Goal: Book appointment/travel/reservation

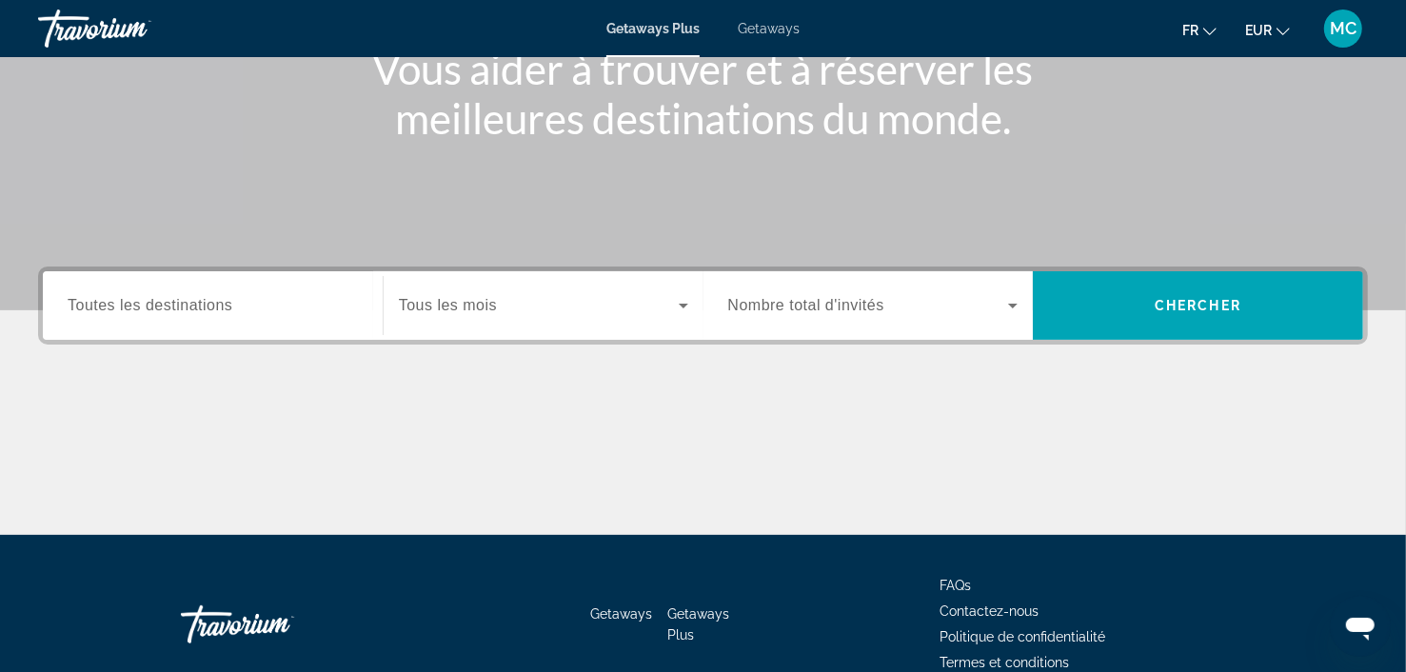
scroll to position [285, 0]
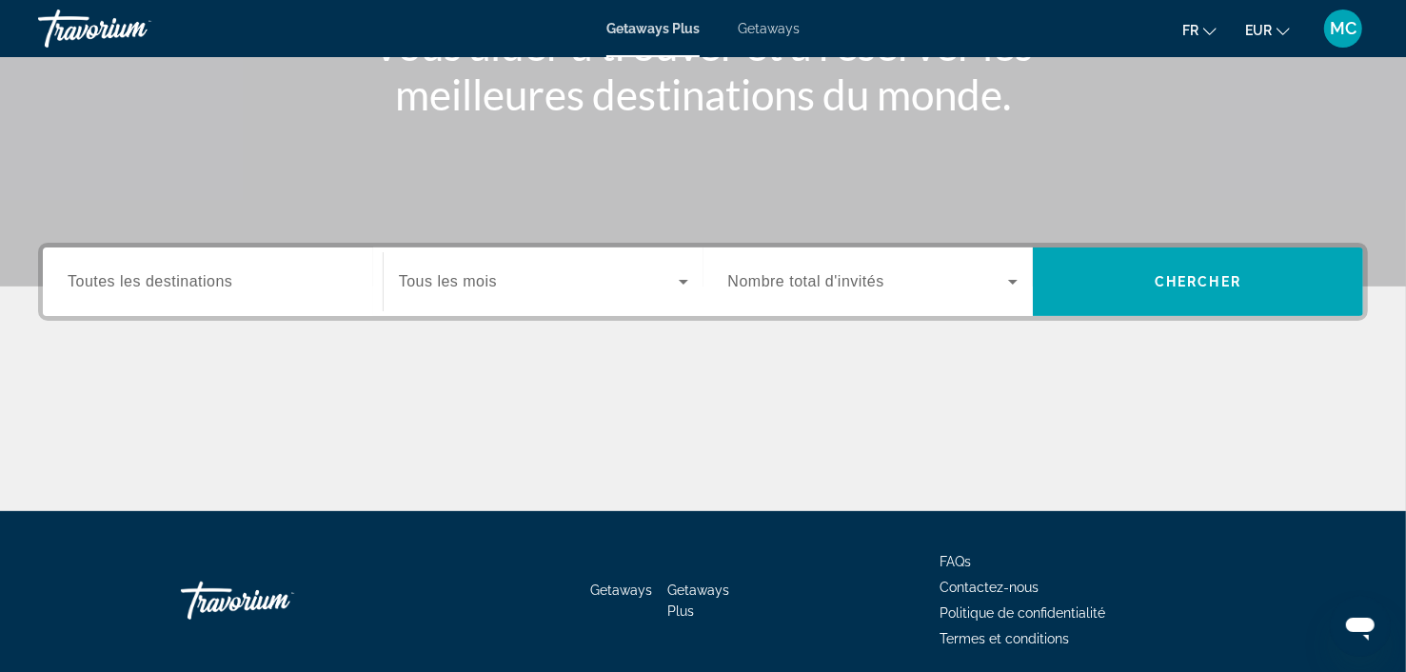
click at [266, 295] on div "Search widget" at bounding box center [213, 282] width 290 height 54
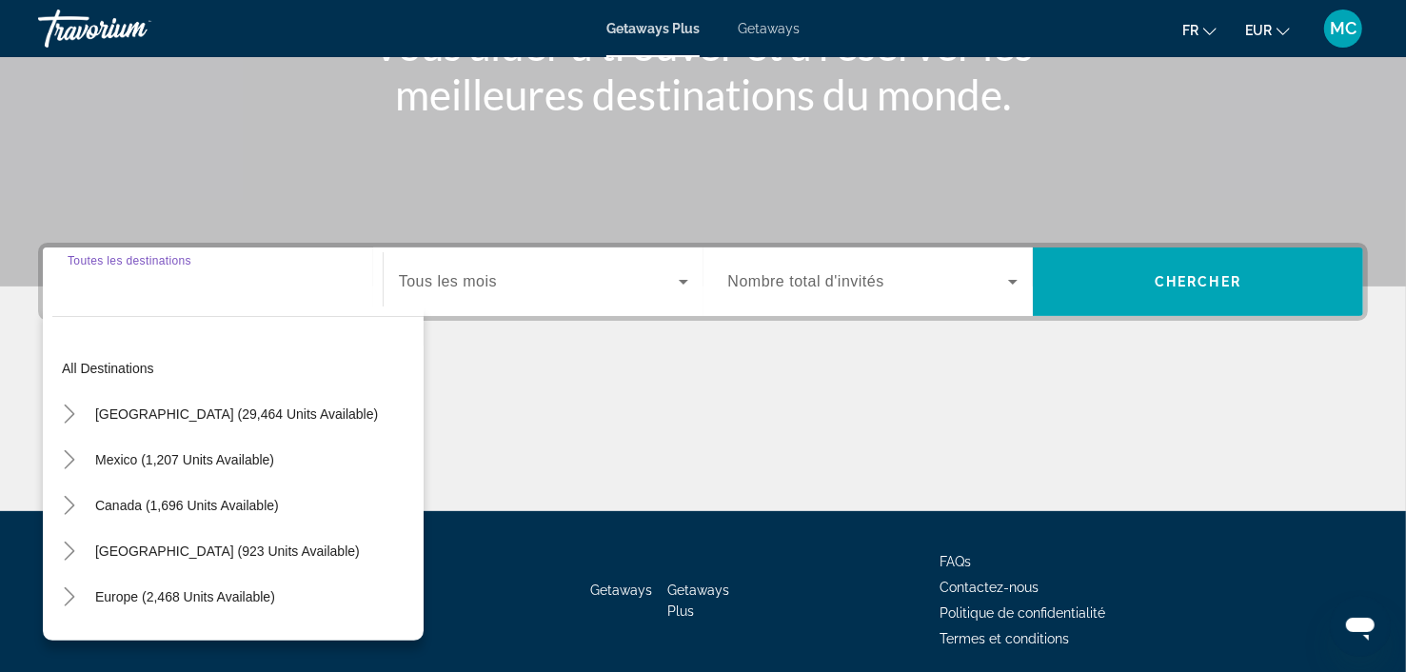
scroll to position [355, 0]
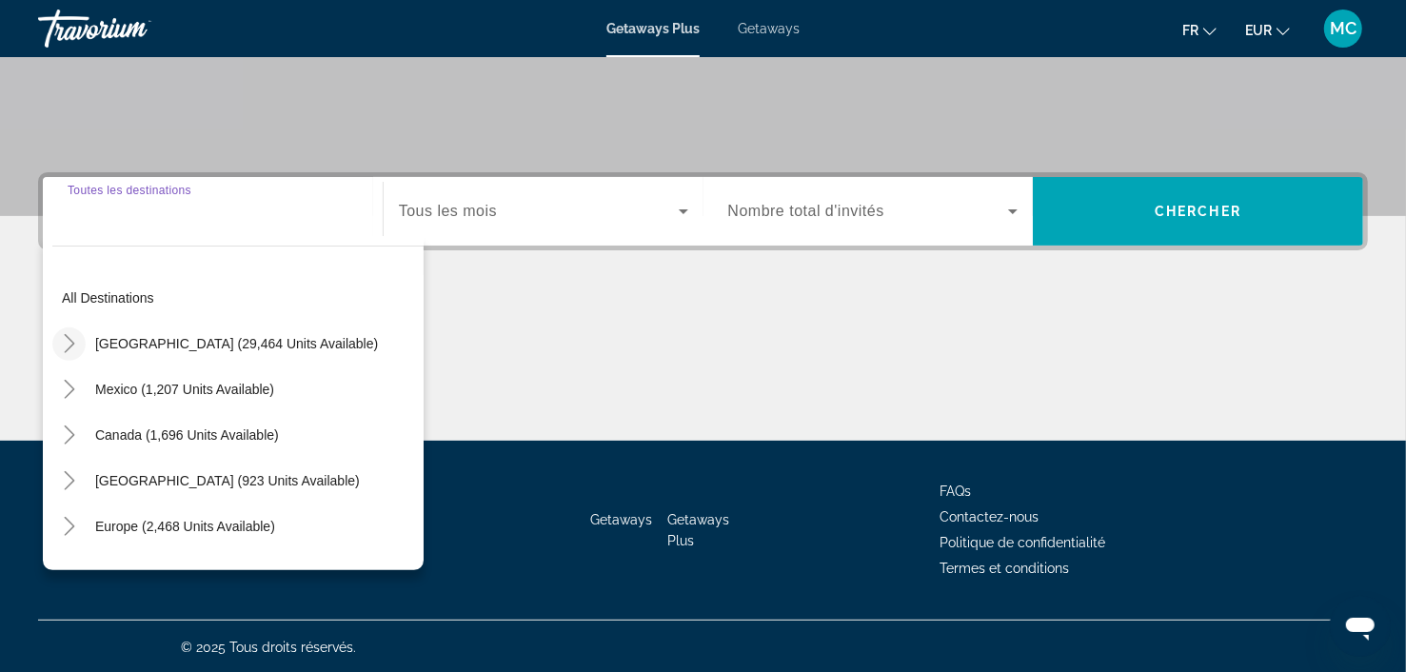
click at [72, 337] on icon "Toggle United States (29,464 units available)" at bounding box center [69, 343] width 19 height 19
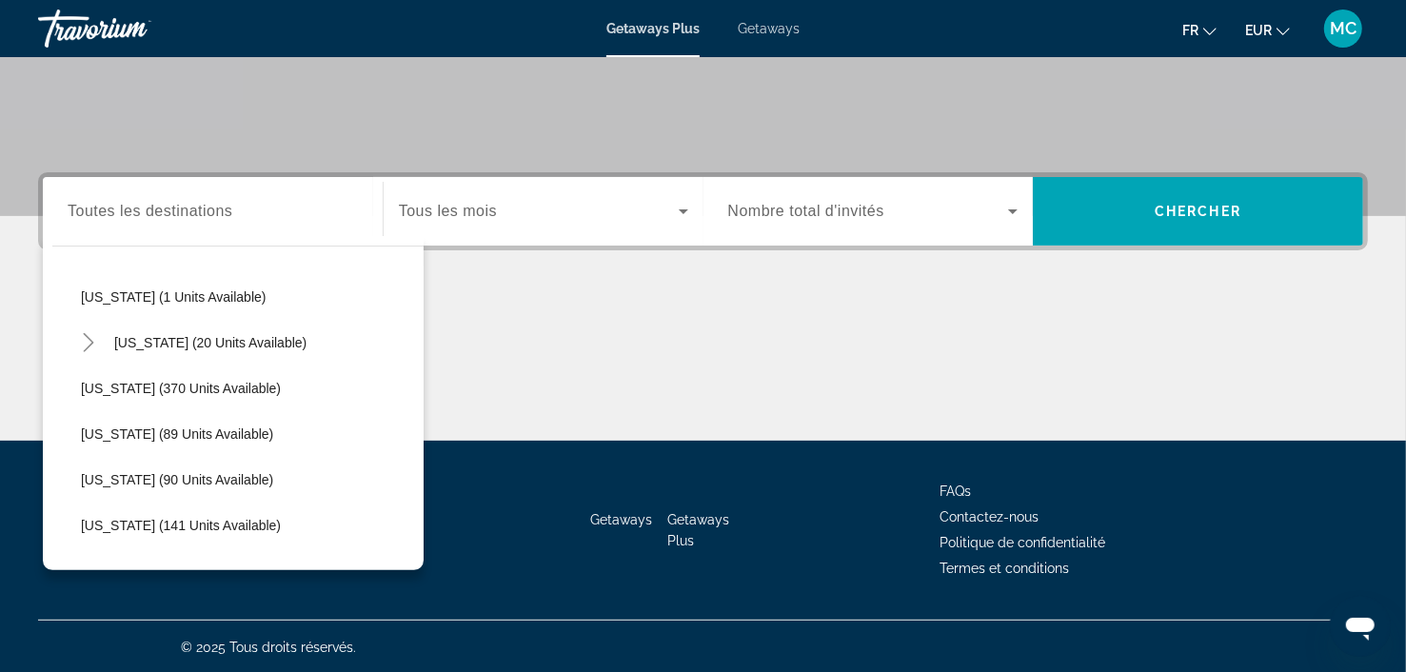
scroll to position [436, 0]
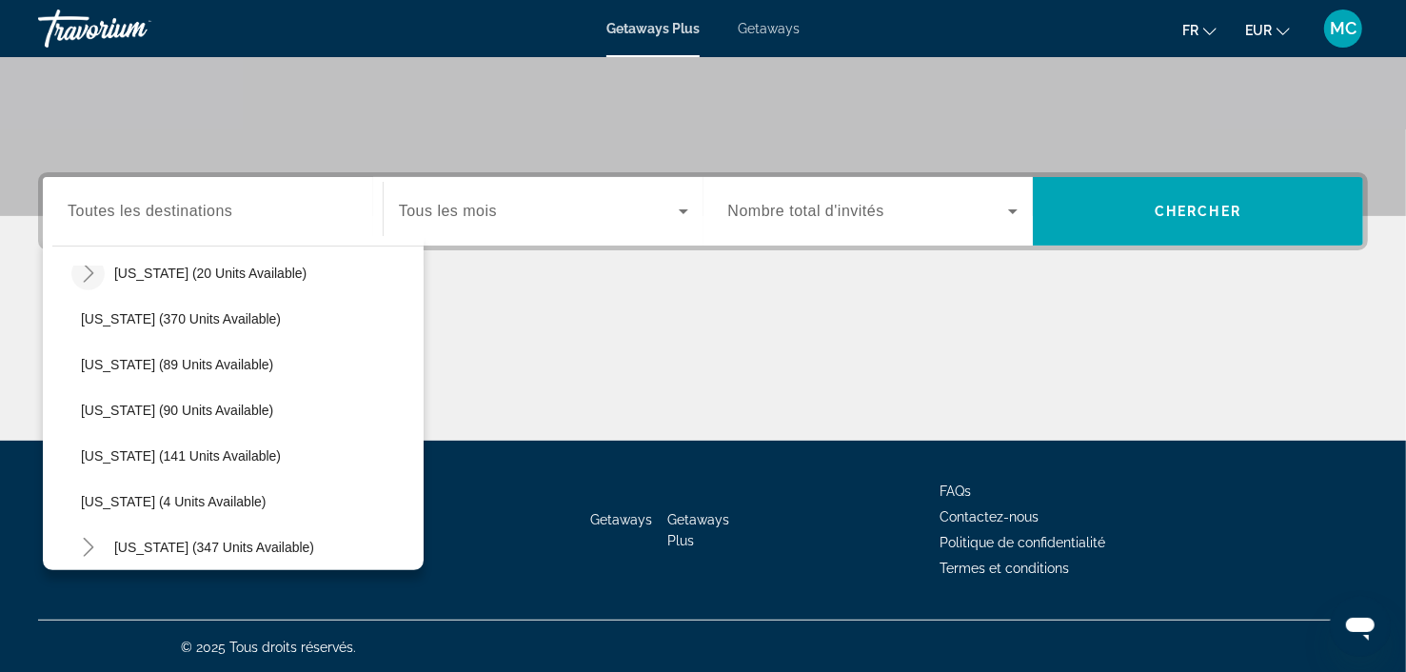
click at [88, 274] on icon "Toggle Hawaii (20 units available)" at bounding box center [88, 273] width 19 height 19
click at [142, 272] on span "[US_STATE] (20 units available)" at bounding box center [210, 273] width 192 height 15
type input "**********"
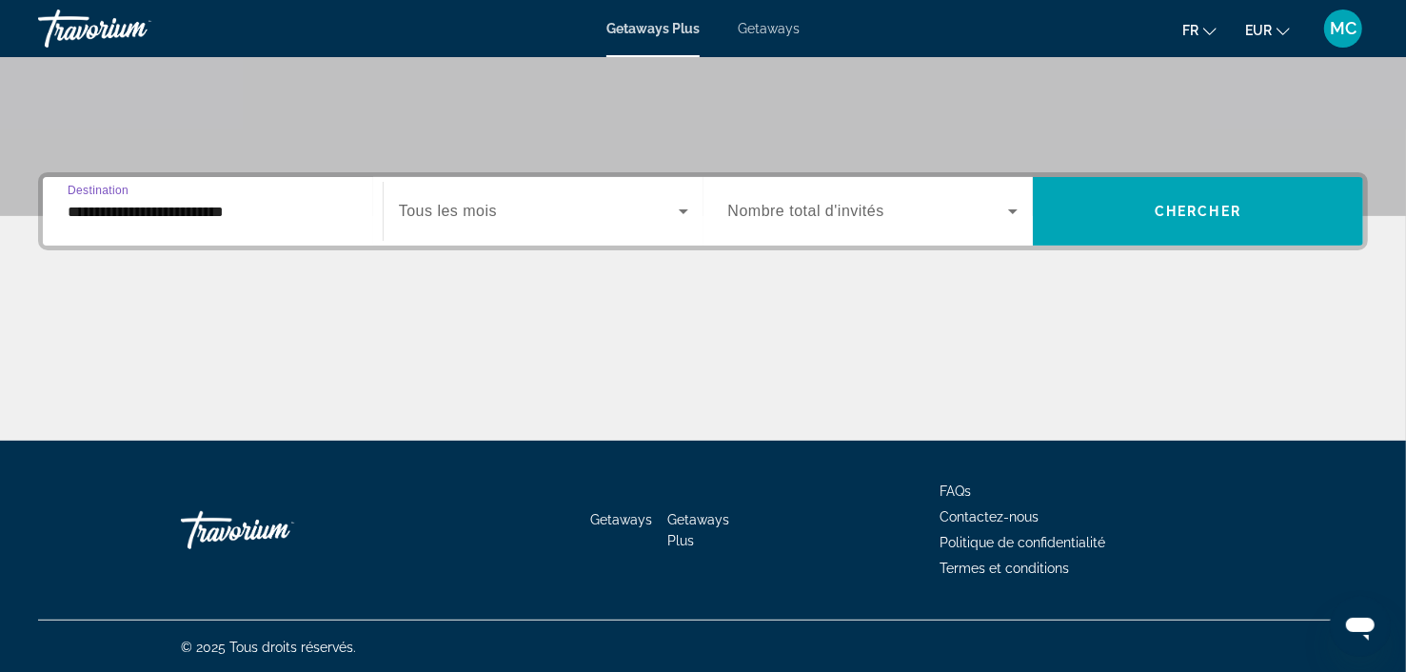
click at [683, 210] on icon "Search widget" at bounding box center [684, 211] width 10 height 5
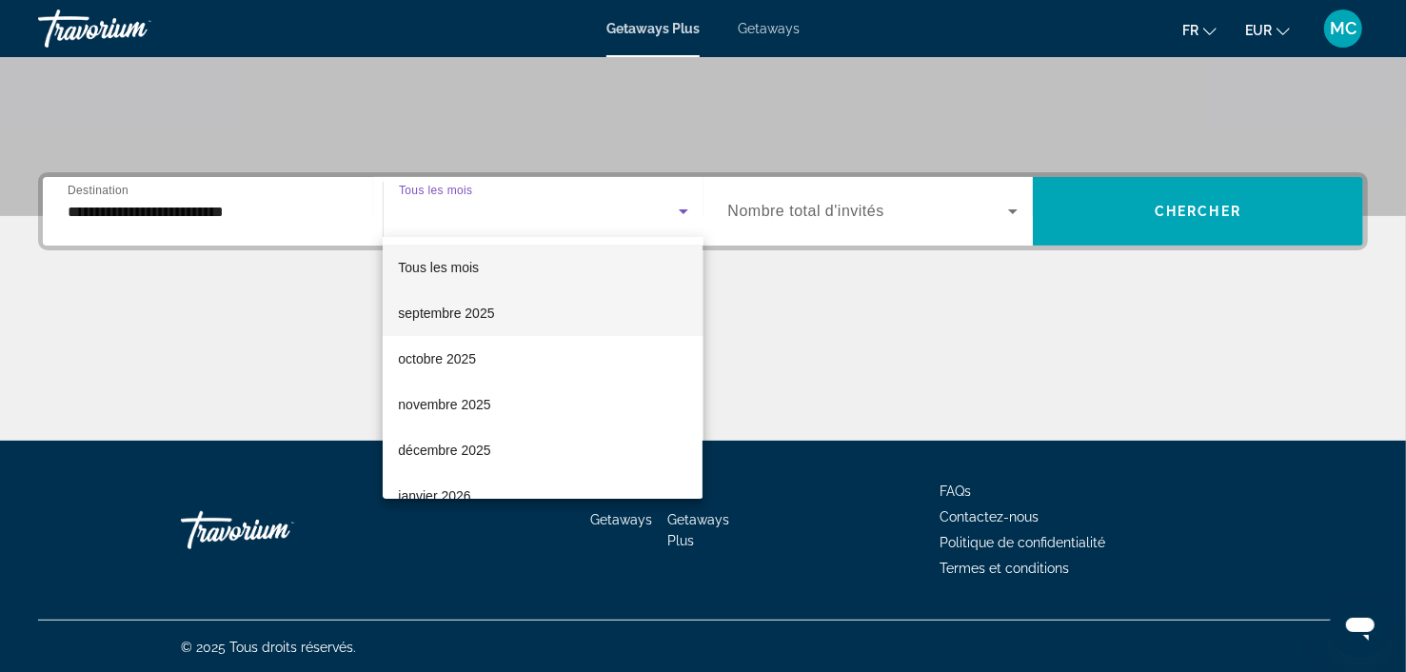
drag, startPoint x: 688, startPoint y: 286, endPoint x: 678, endPoint y: 321, distance: 36.7
click at [678, 321] on div "Tous les mois septembre 2025 octobre 2025 novembre 2025 décembre 2025 janvier 2…" at bounding box center [543, 368] width 320 height 262
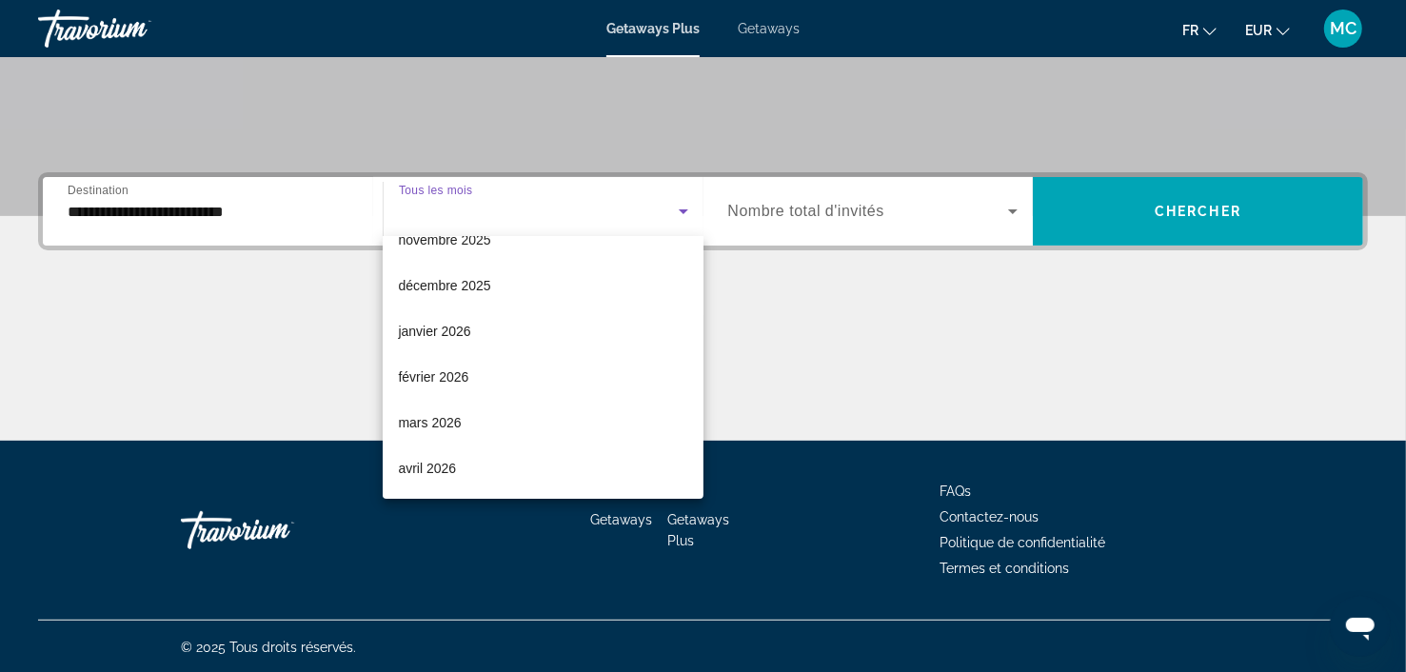
scroll to position [173, 0]
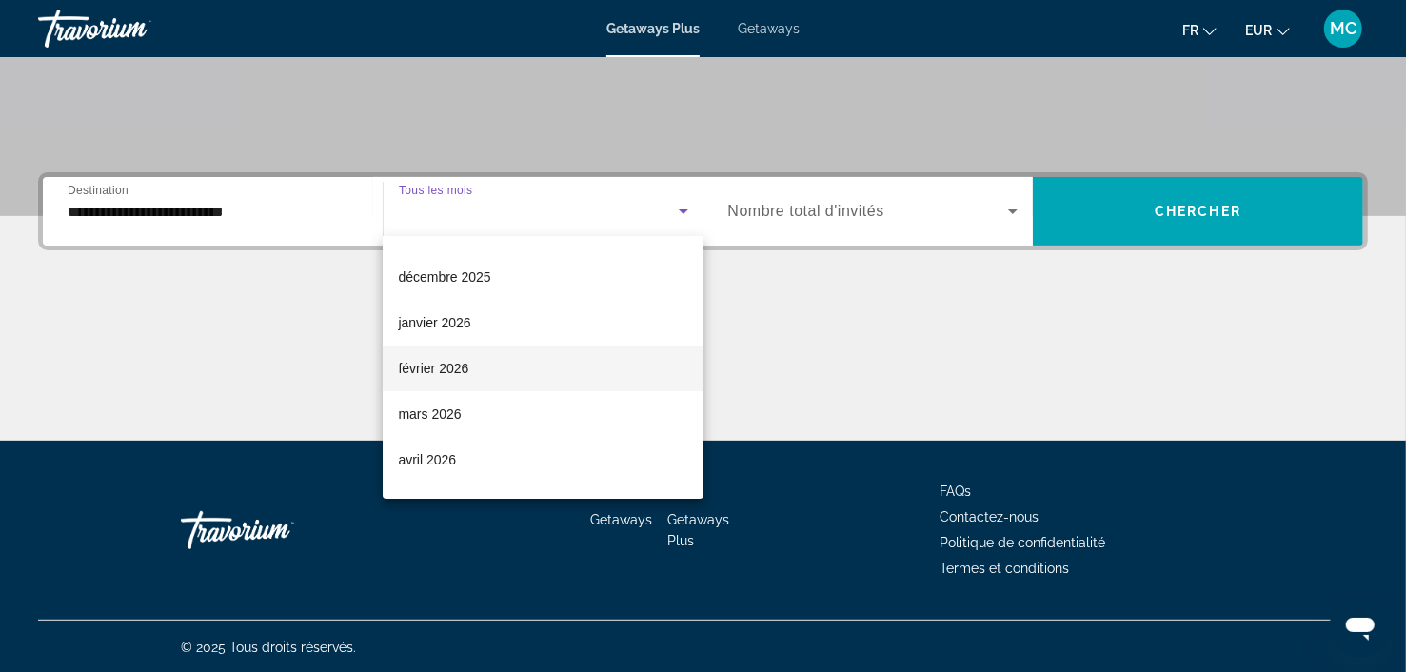
click at [514, 364] on mat-option "février 2026" at bounding box center [543, 369] width 320 height 46
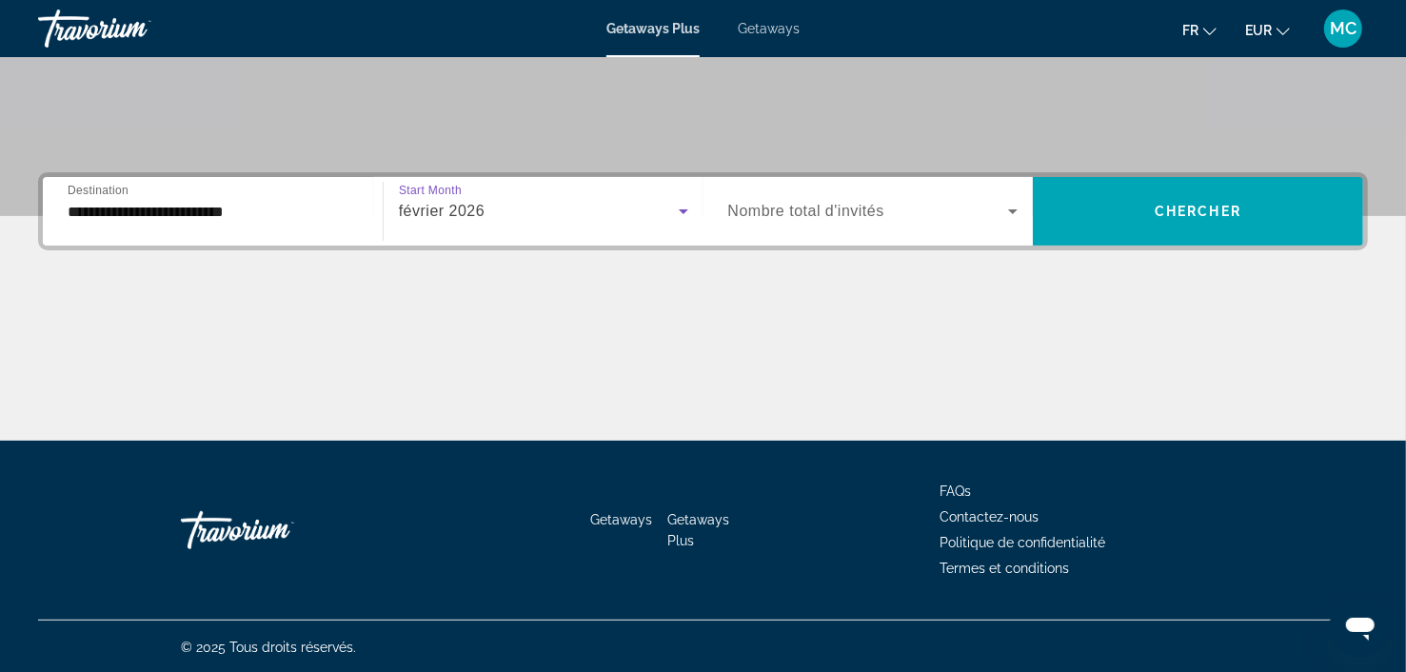
click at [1007, 209] on icon "Search widget" at bounding box center [1012, 211] width 23 height 23
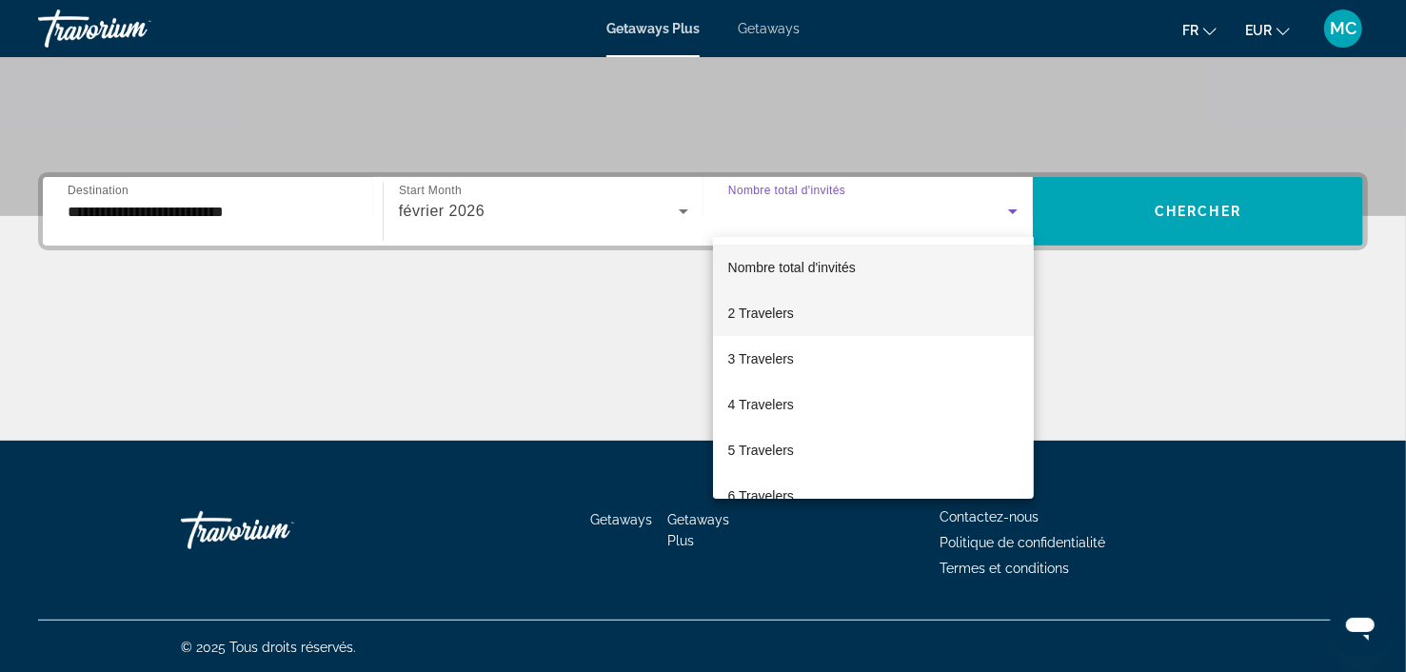
click at [790, 314] on span "2 Travelers" at bounding box center [761, 313] width 66 height 23
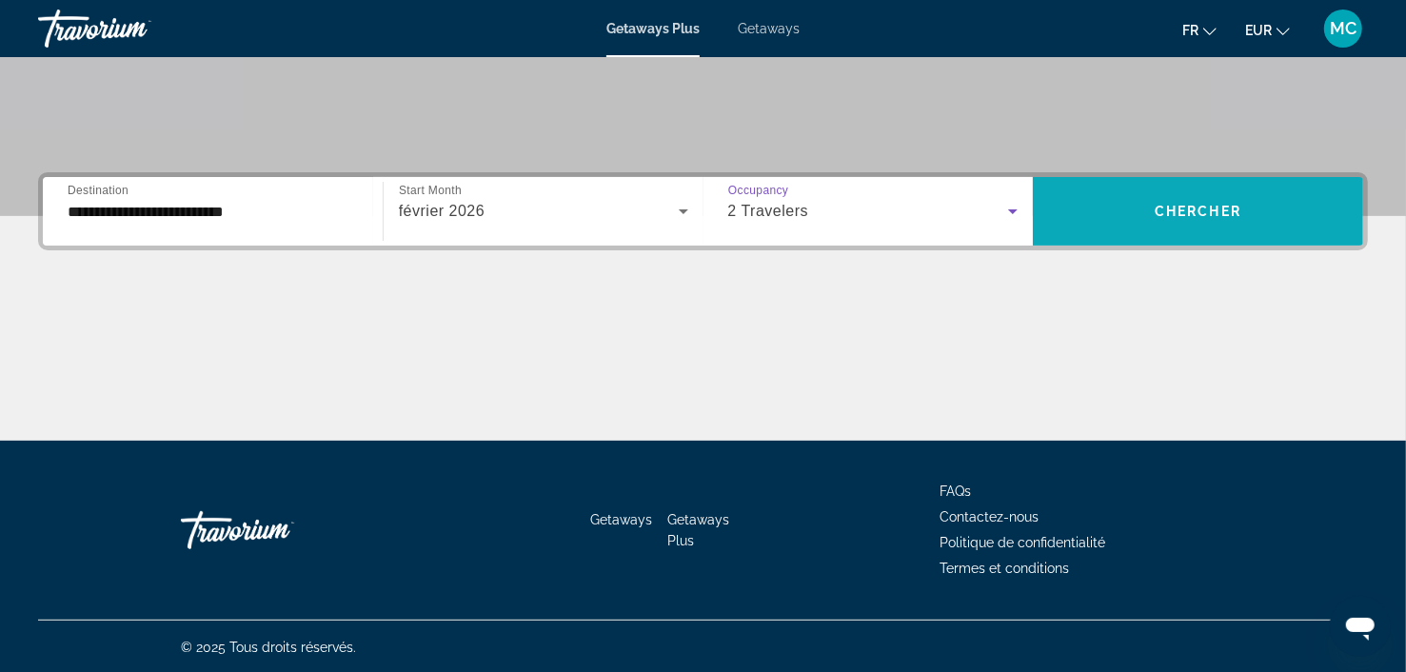
click at [1210, 208] on span "Chercher" at bounding box center [1198, 211] width 87 height 15
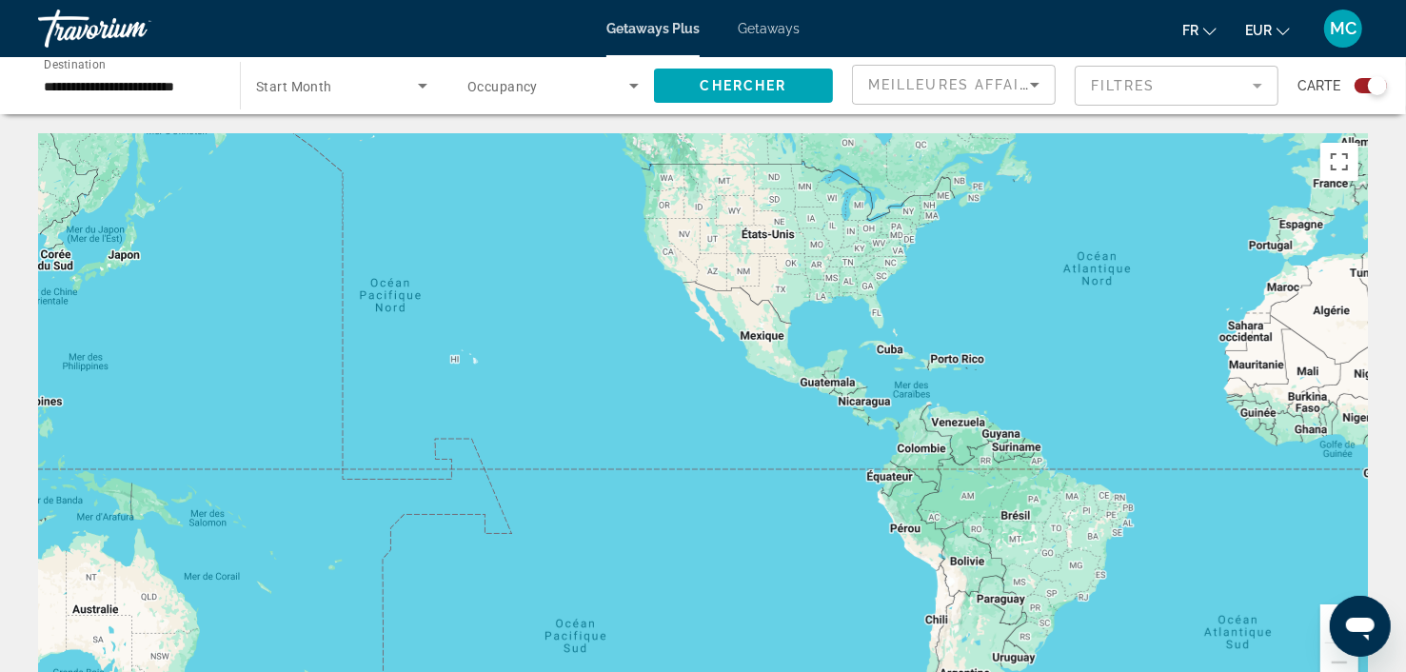
drag, startPoint x: 590, startPoint y: 414, endPoint x: 1043, endPoint y: 294, distance: 468.7
click at [1043, 294] on div "Main content" at bounding box center [703, 418] width 1330 height 571
click at [425, 88] on icon "Search widget" at bounding box center [422, 85] width 23 height 23
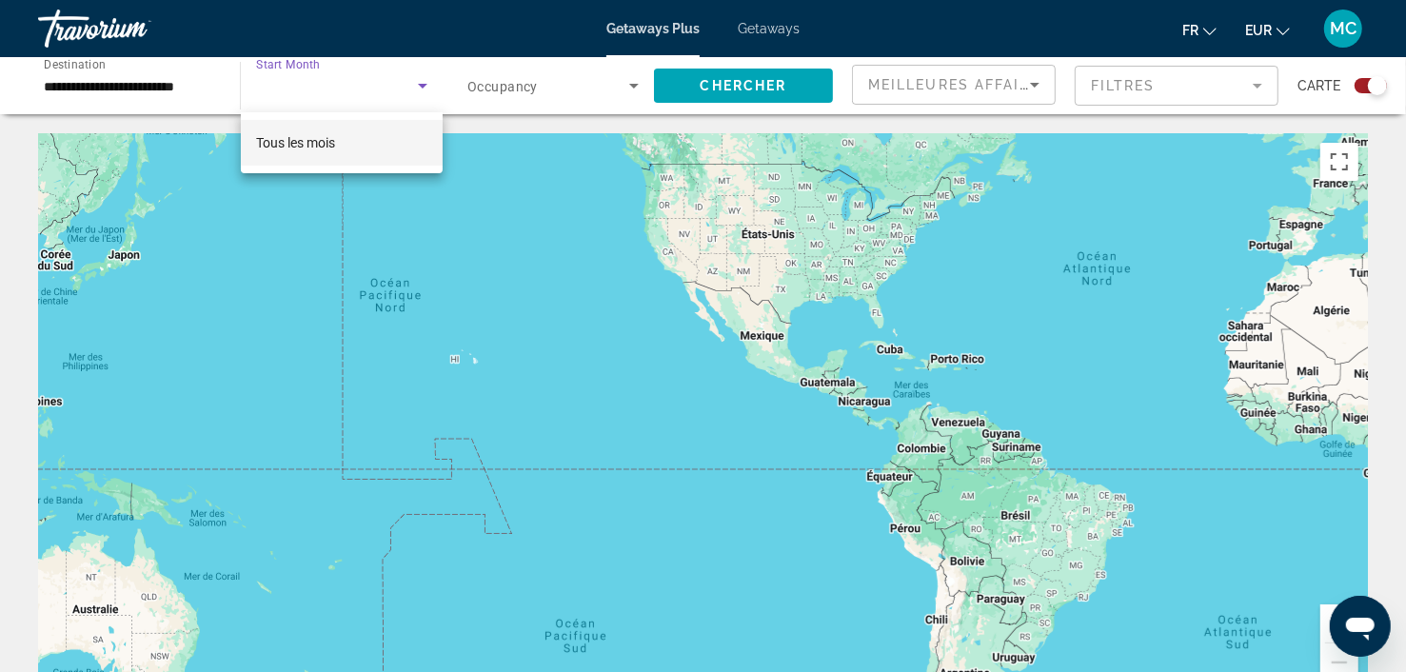
click at [321, 146] on span "Tous les mois" at bounding box center [295, 142] width 79 height 15
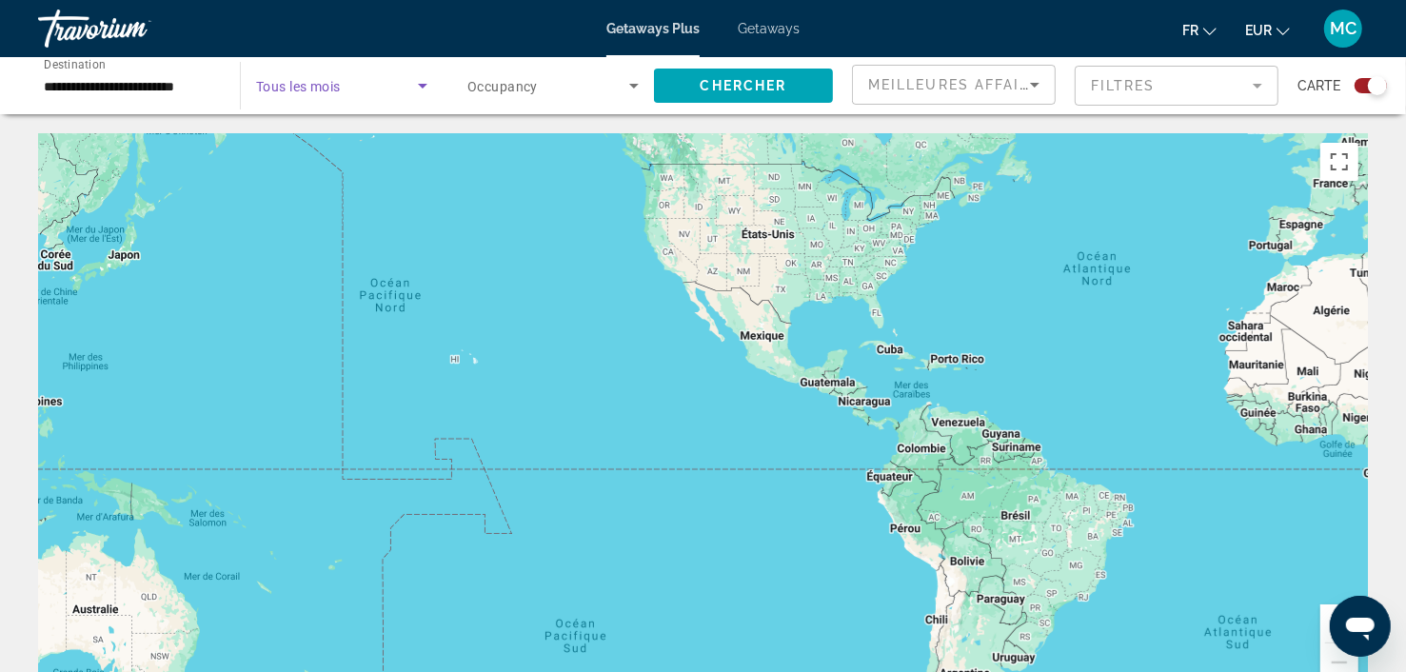
click at [623, 82] on icon "Search widget" at bounding box center [634, 85] width 23 height 23
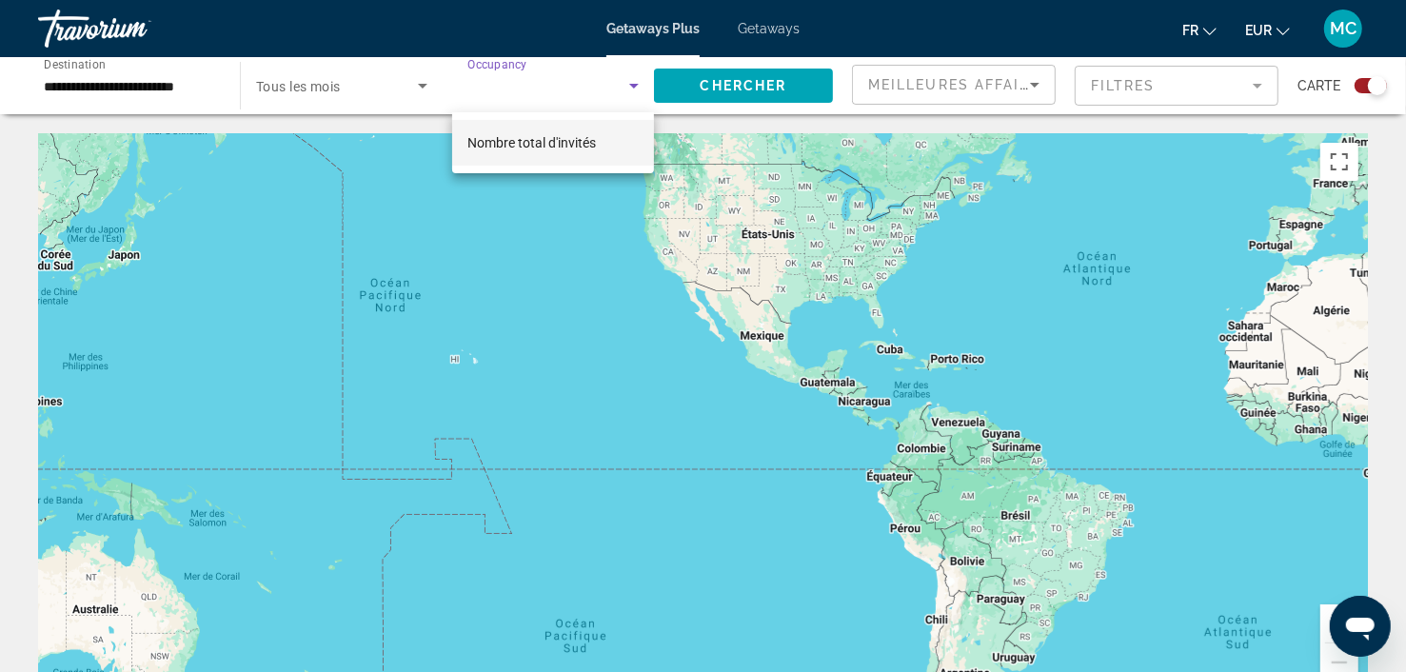
click at [545, 146] on span "Nombre total d'invités" at bounding box center [531, 142] width 129 height 15
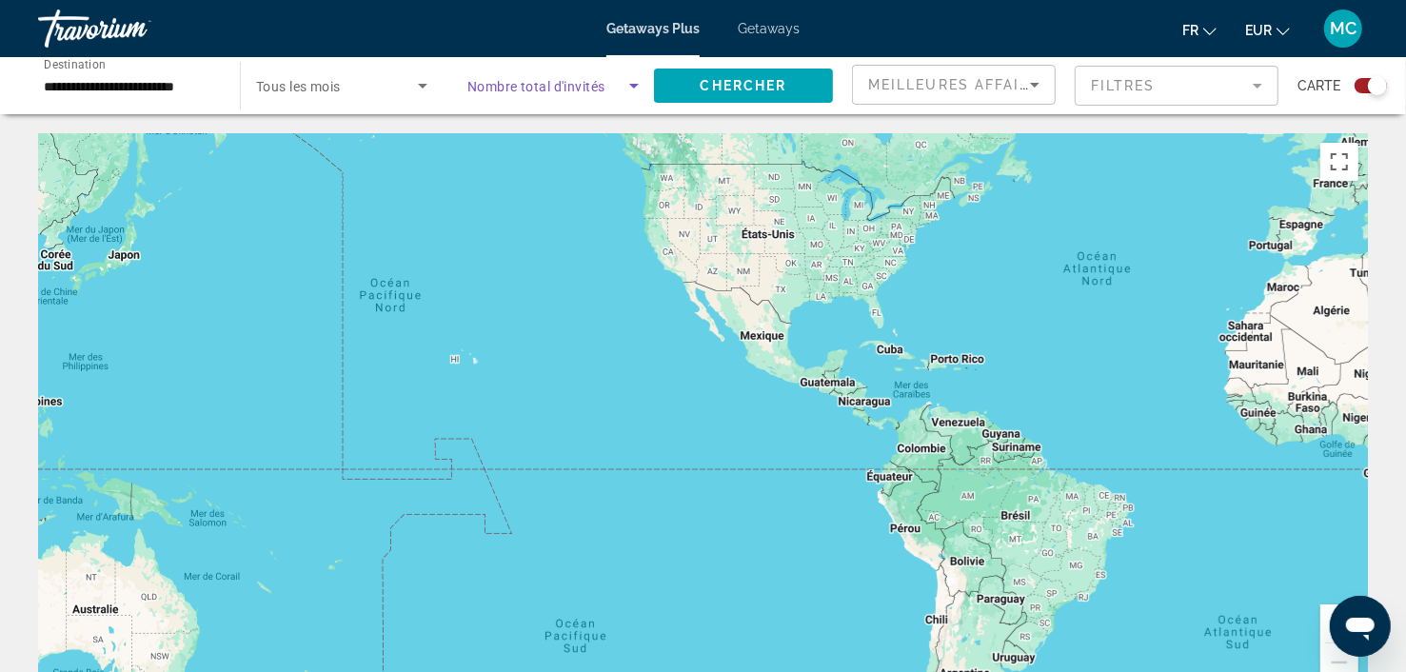
click at [310, 89] on span "Tous les mois" at bounding box center [298, 86] width 85 height 15
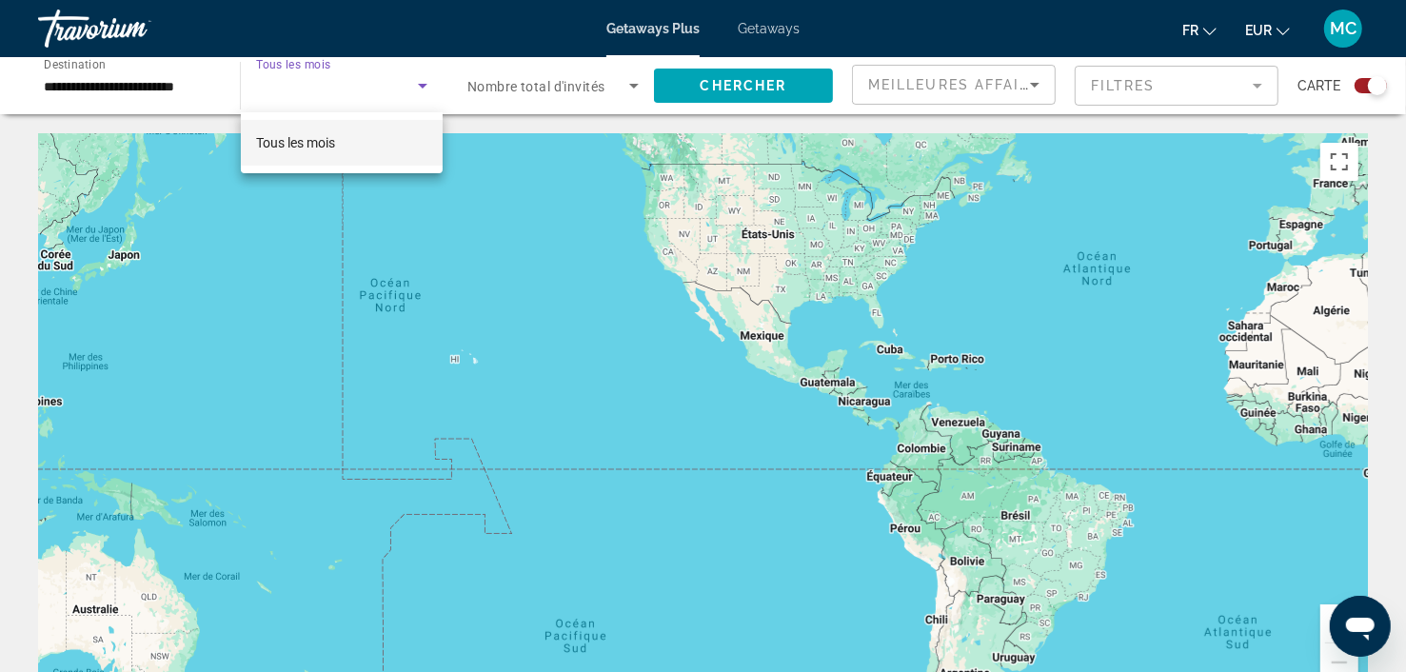
click at [310, 89] on div at bounding box center [703, 336] width 1406 height 672
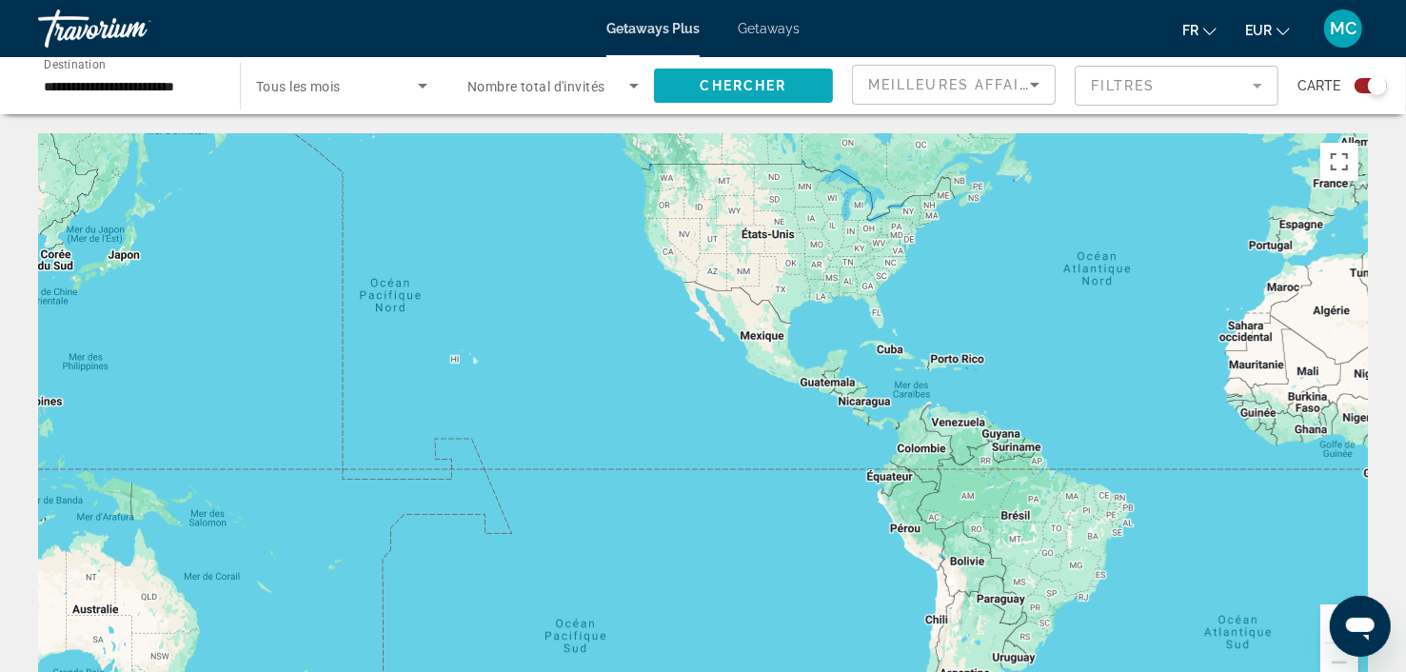
click at [747, 93] on span "Search widget" at bounding box center [743, 86] width 179 height 46
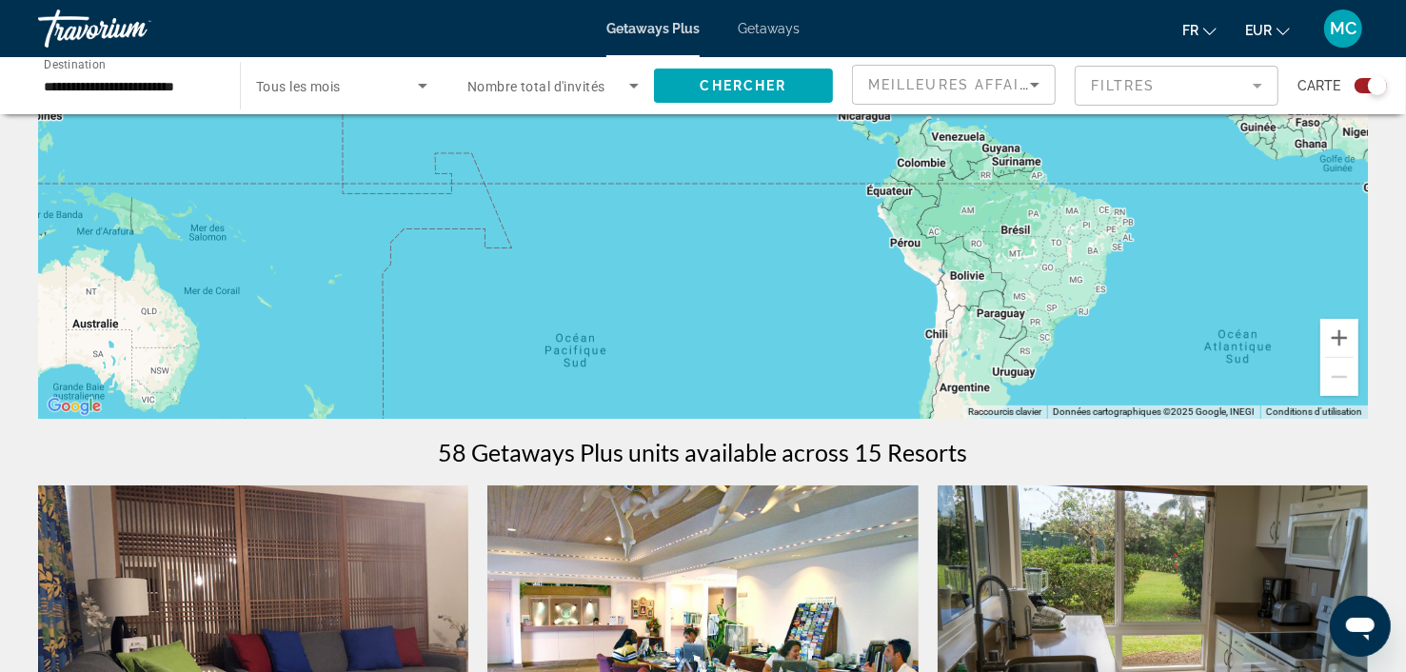
scroll to position [285, 0]
click at [1036, 86] on icon "Sort by" at bounding box center [1035, 85] width 10 height 5
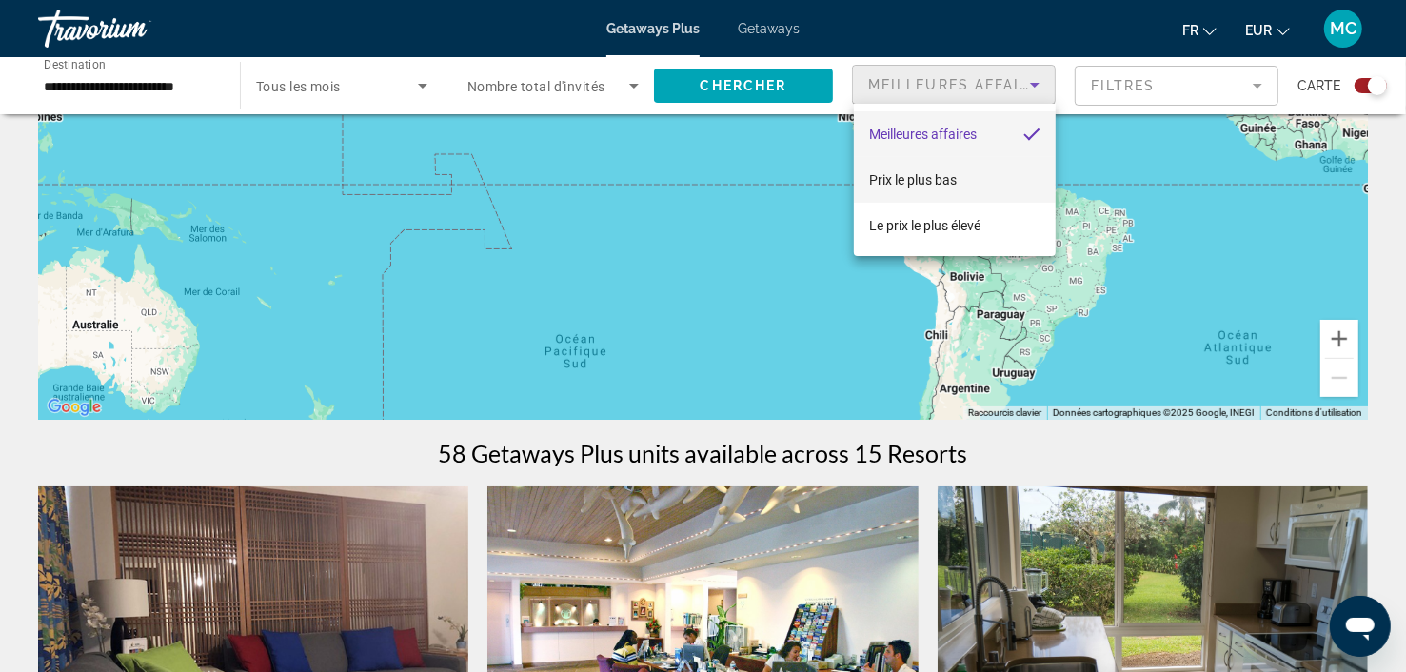
click at [901, 178] on span "Prix ​​le plus bas" at bounding box center [913, 179] width 88 height 15
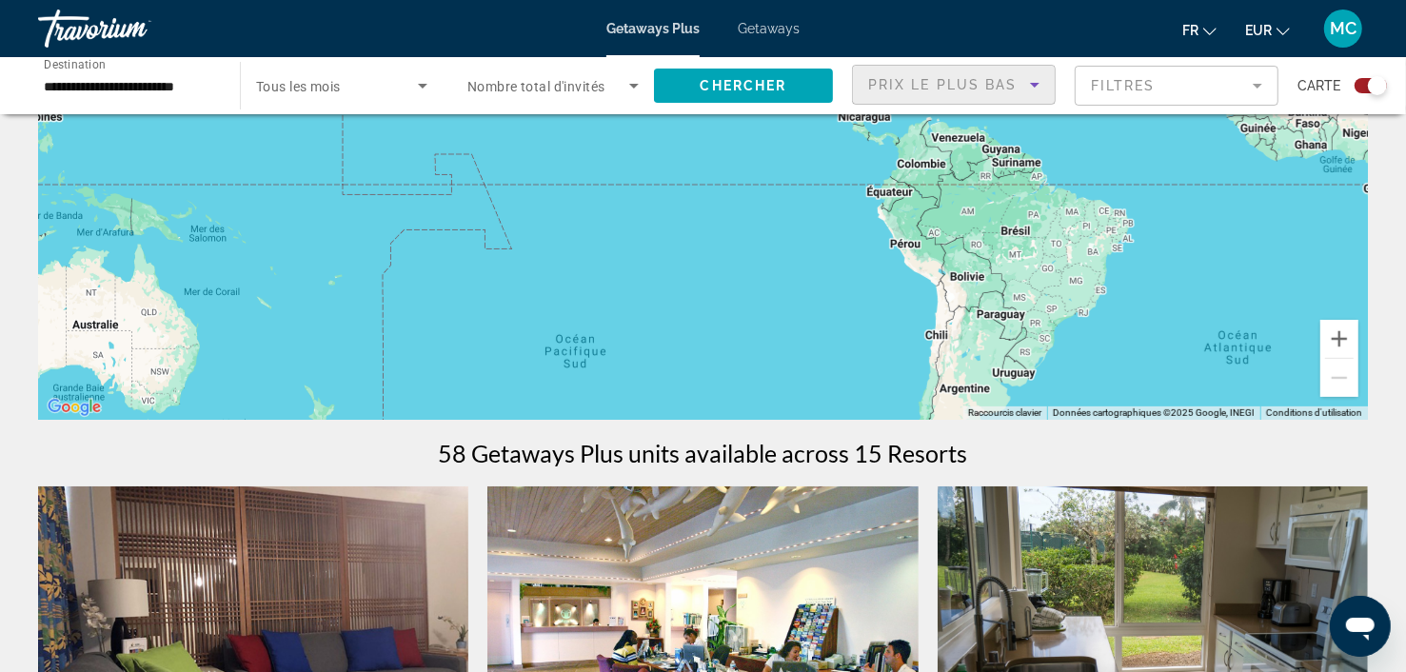
click at [1245, 86] on mat-form-field "Filtres" at bounding box center [1177, 86] width 204 height 40
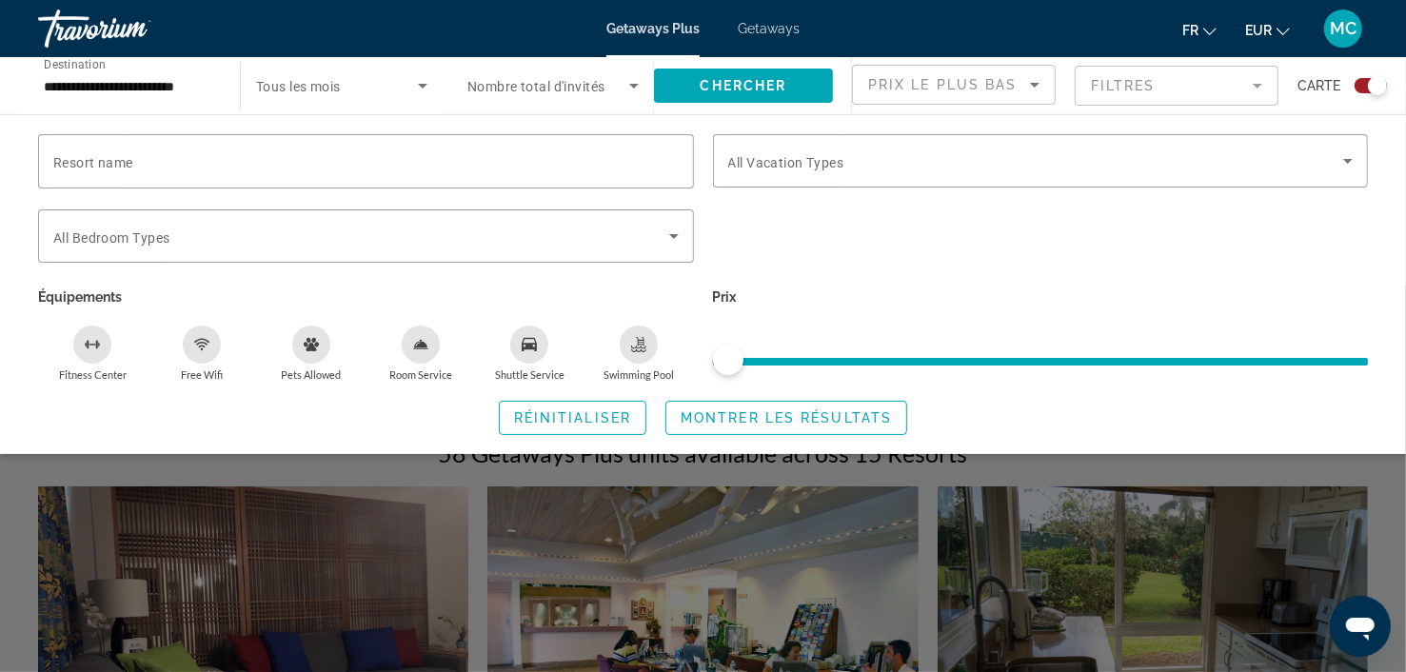
drag, startPoint x: 1363, startPoint y: 359, endPoint x: 1251, endPoint y: 363, distance: 112.4
click at [1251, 363] on span "ngx-slider" at bounding box center [1041, 362] width 656 height 8
click at [756, 418] on span "Montrer les résultats" at bounding box center [786, 417] width 211 height 15
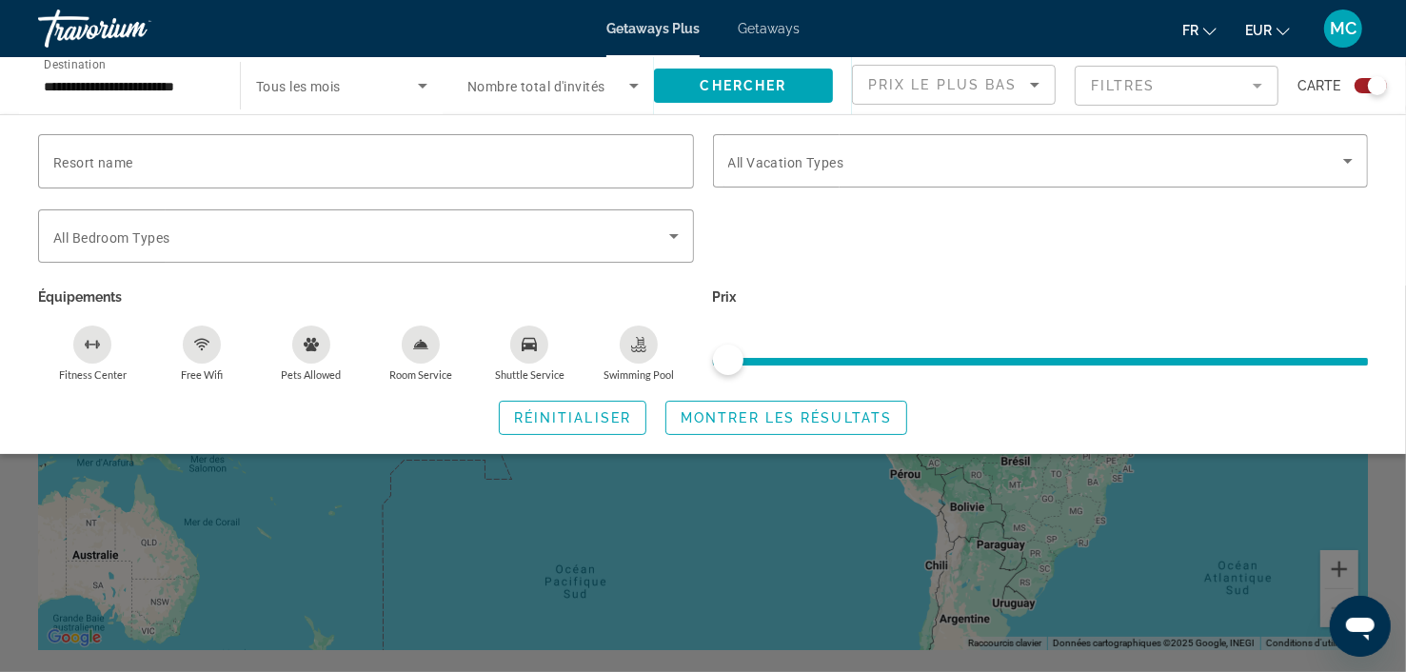
scroll to position [0, 0]
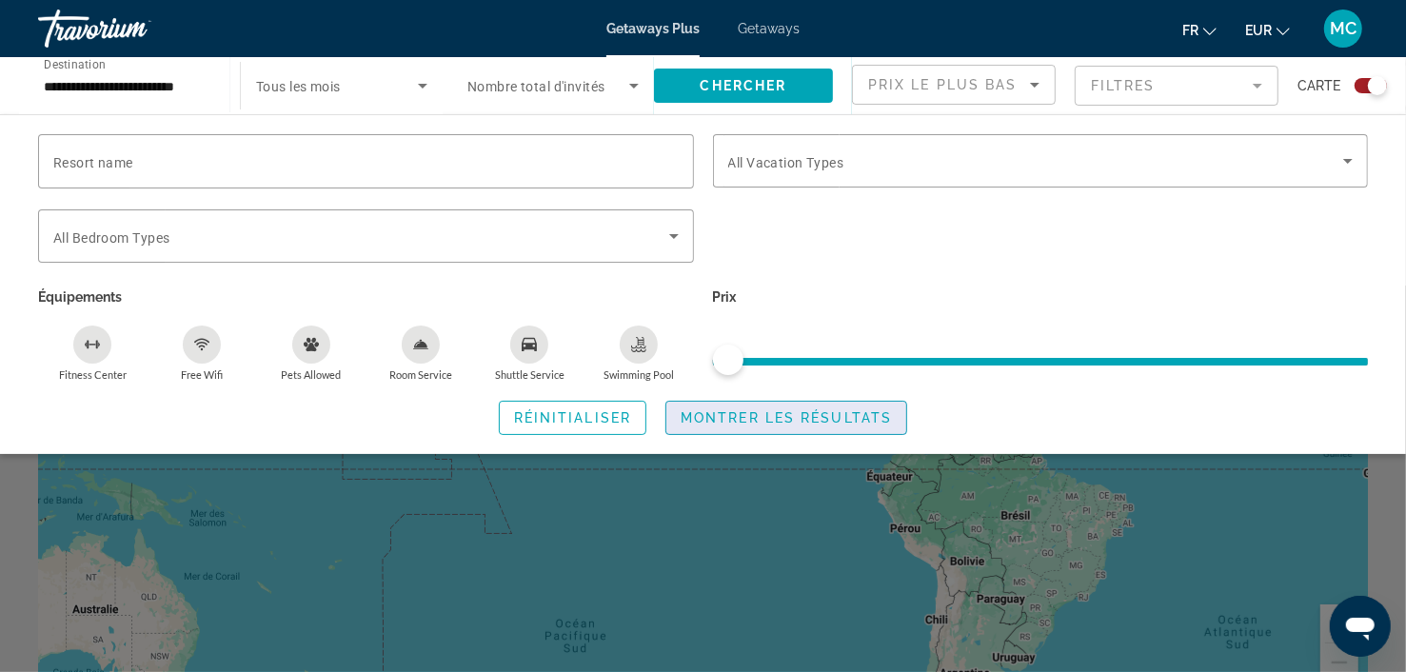
click at [801, 423] on span "Montrer les résultats" at bounding box center [786, 417] width 211 height 15
click at [798, 487] on div "Search widget" at bounding box center [703, 479] width 1406 height 386
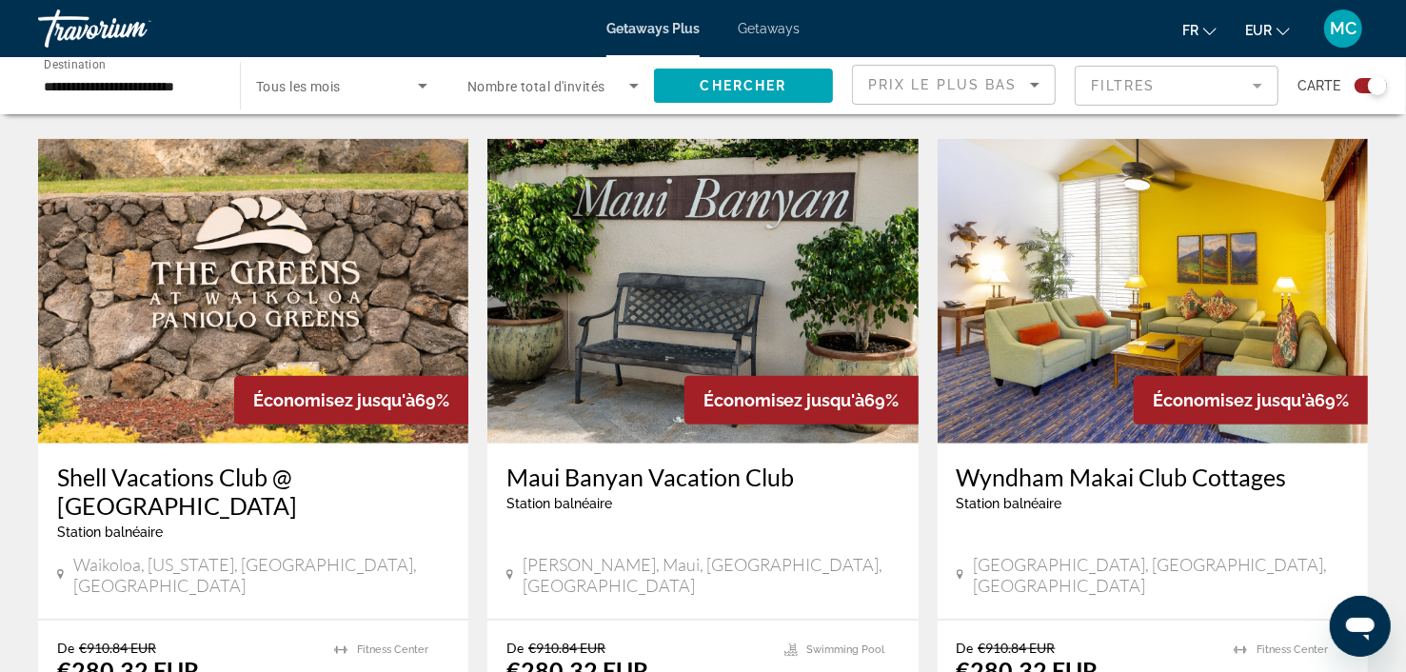
scroll to position [1427, 0]
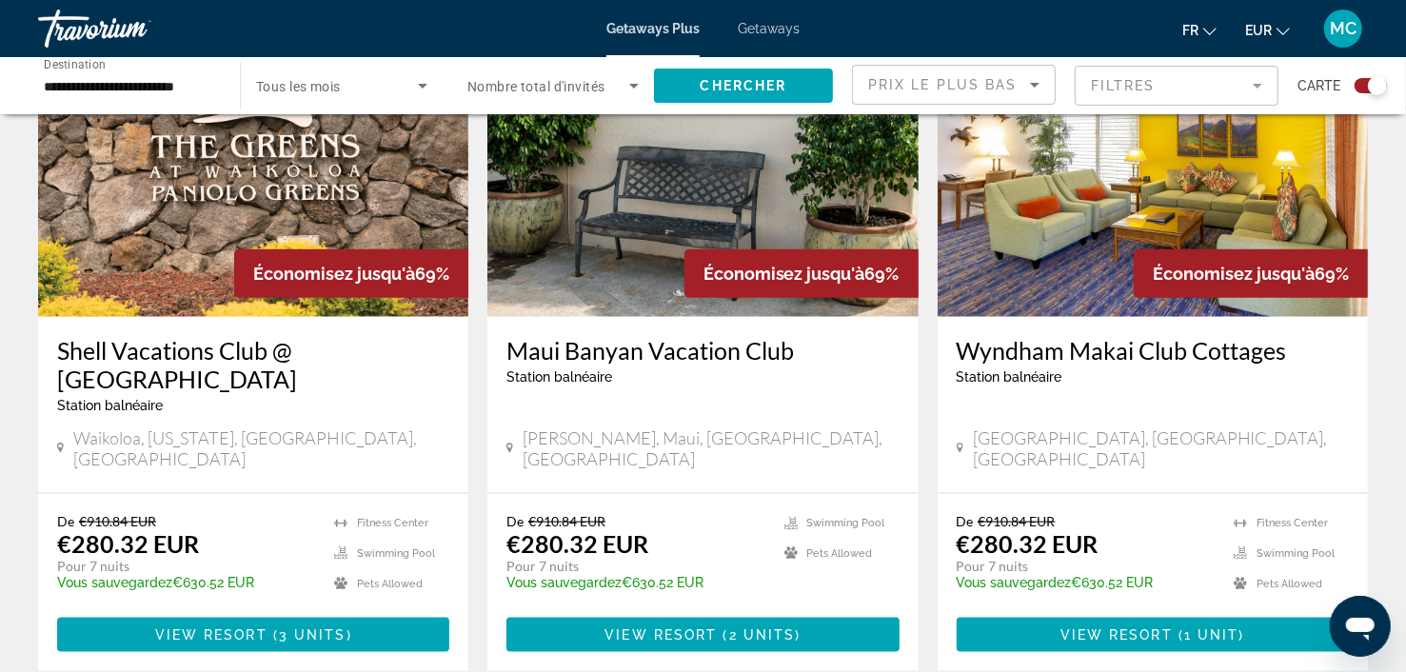
click at [419, 87] on icon "Search widget" at bounding box center [422, 85] width 23 height 23
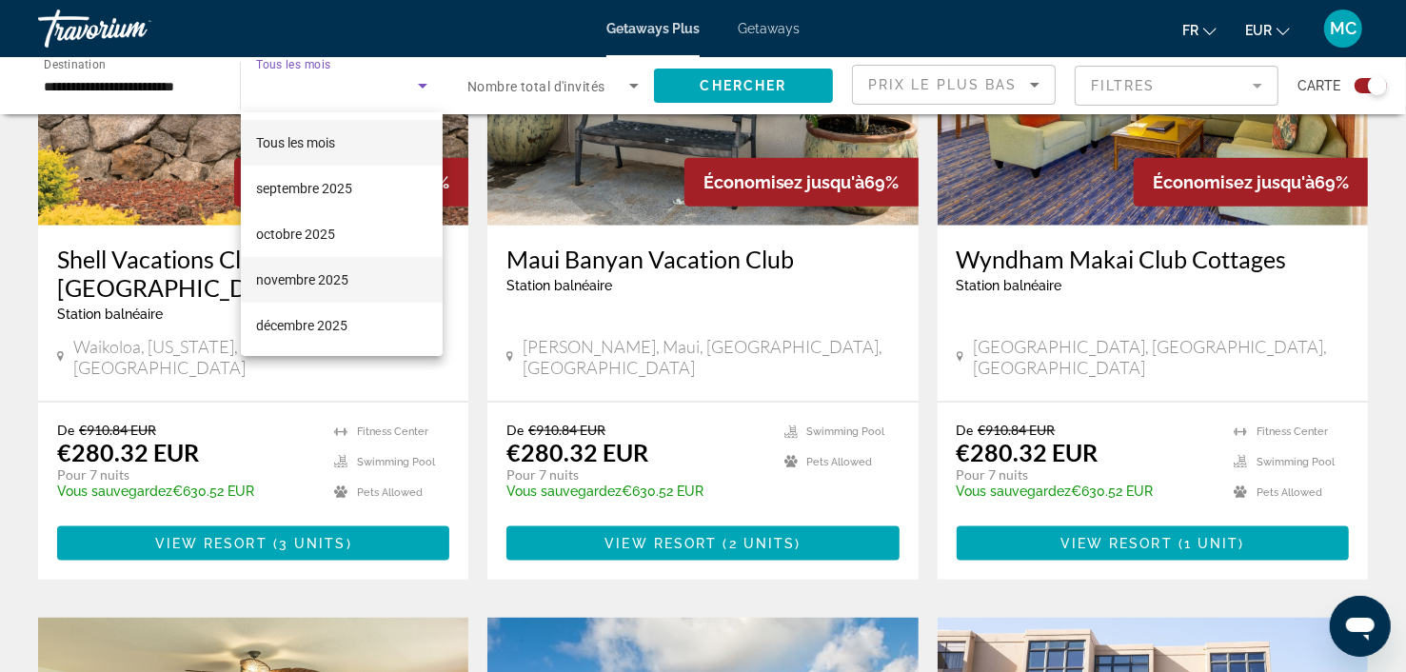
scroll to position [1618, 0]
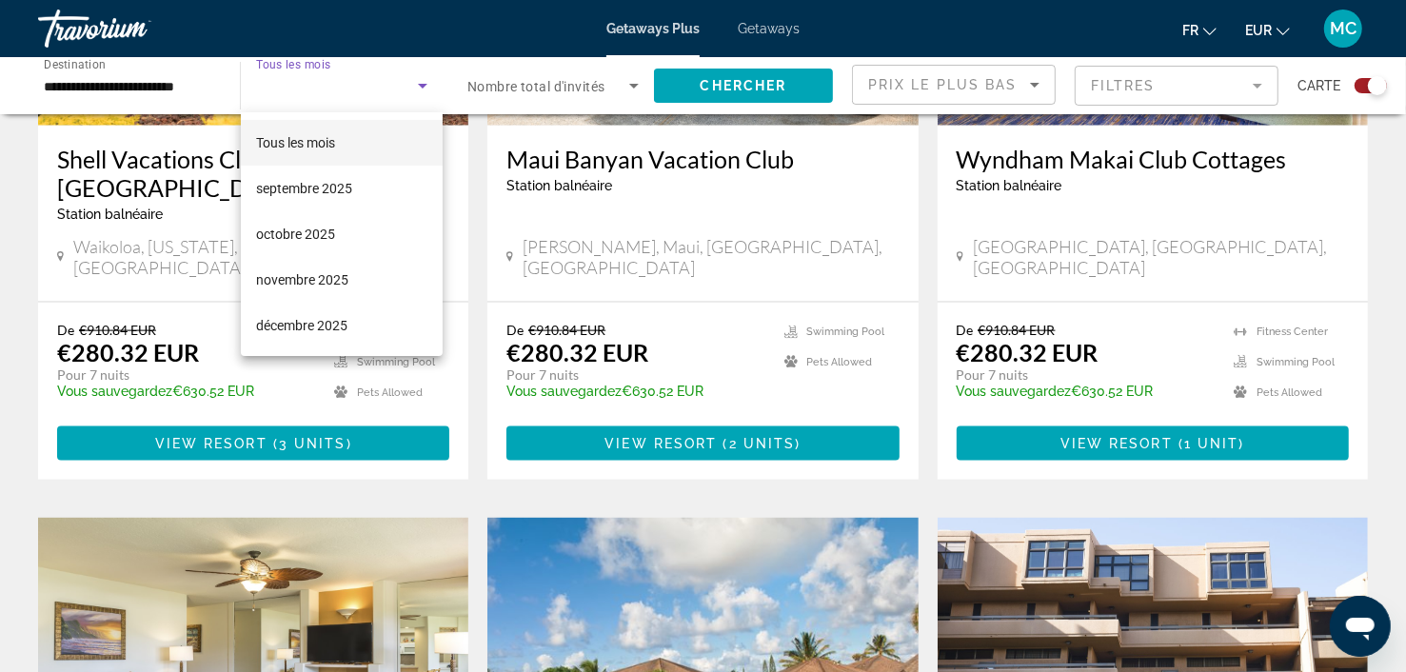
click at [1021, 483] on div at bounding box center [703, 336] width 1406 height 672
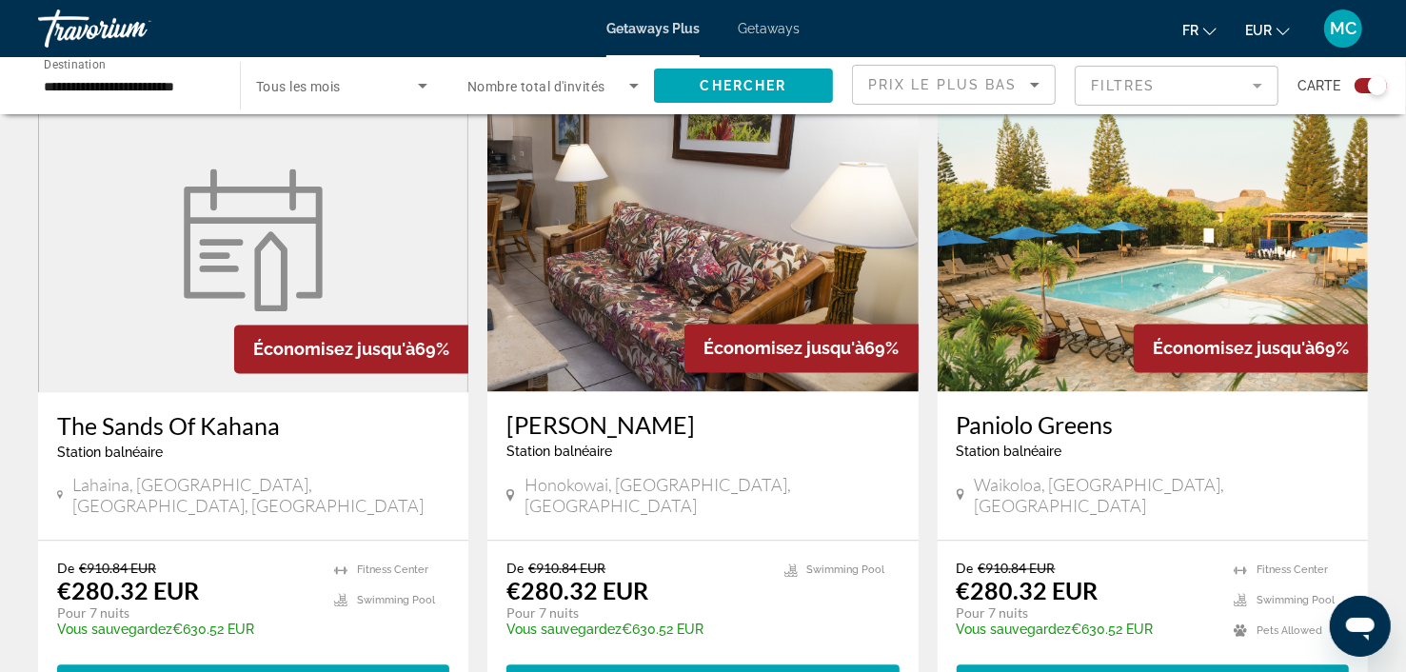
scroll to position [2761, 0]
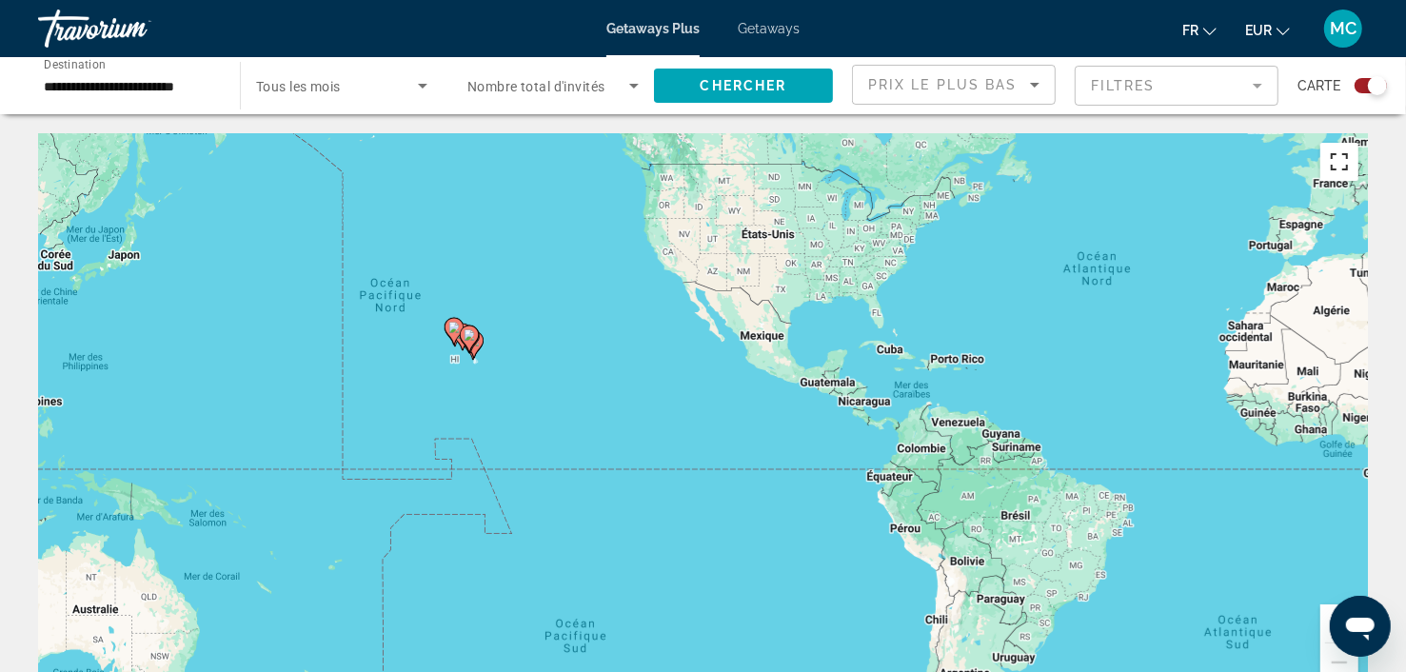
click at [1337, 164] on button "Passer en plein écran" at bounding box center [1339, 162] width 38 height 38
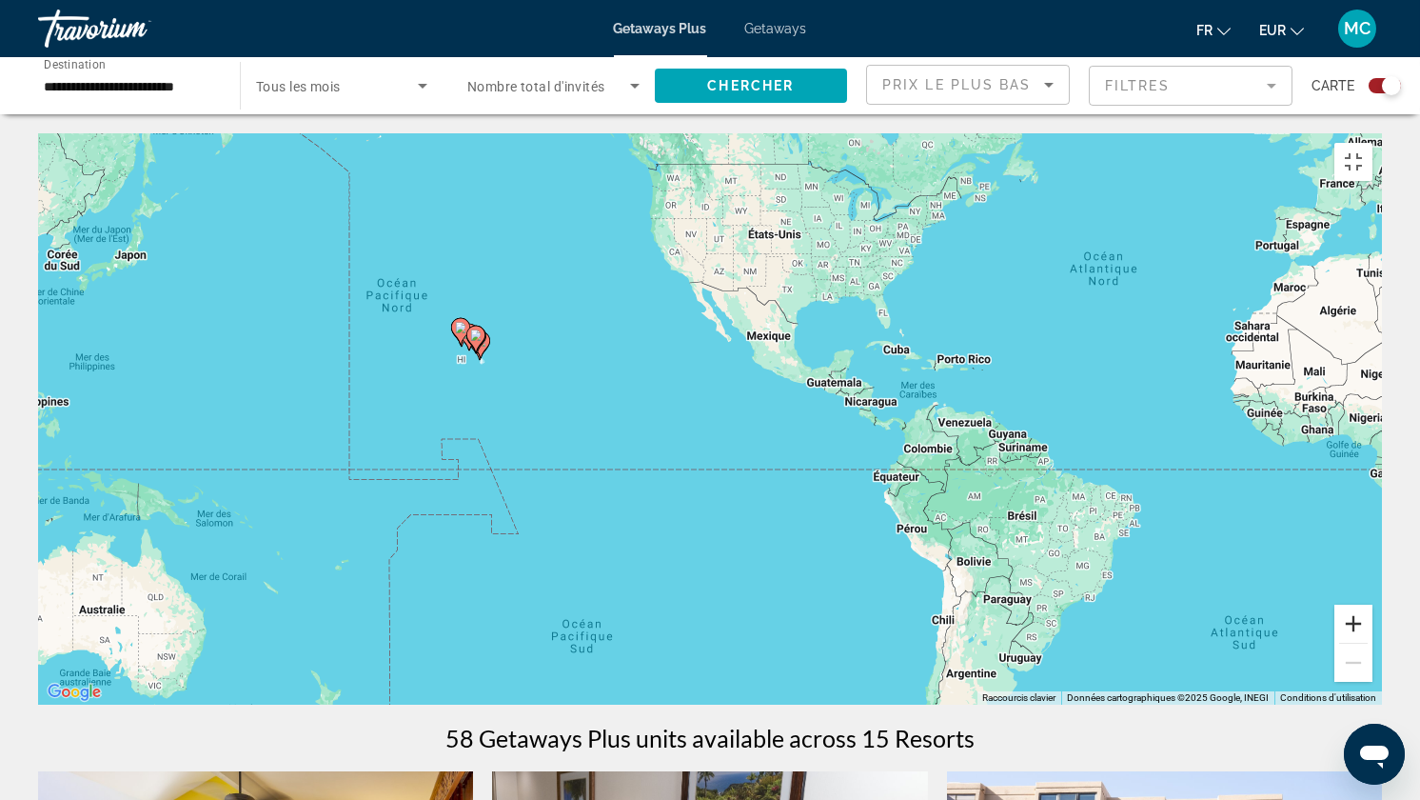
click at [1373, 643] on button "Zoom avant" at bounding box center [1354, 623] width 38 height 38
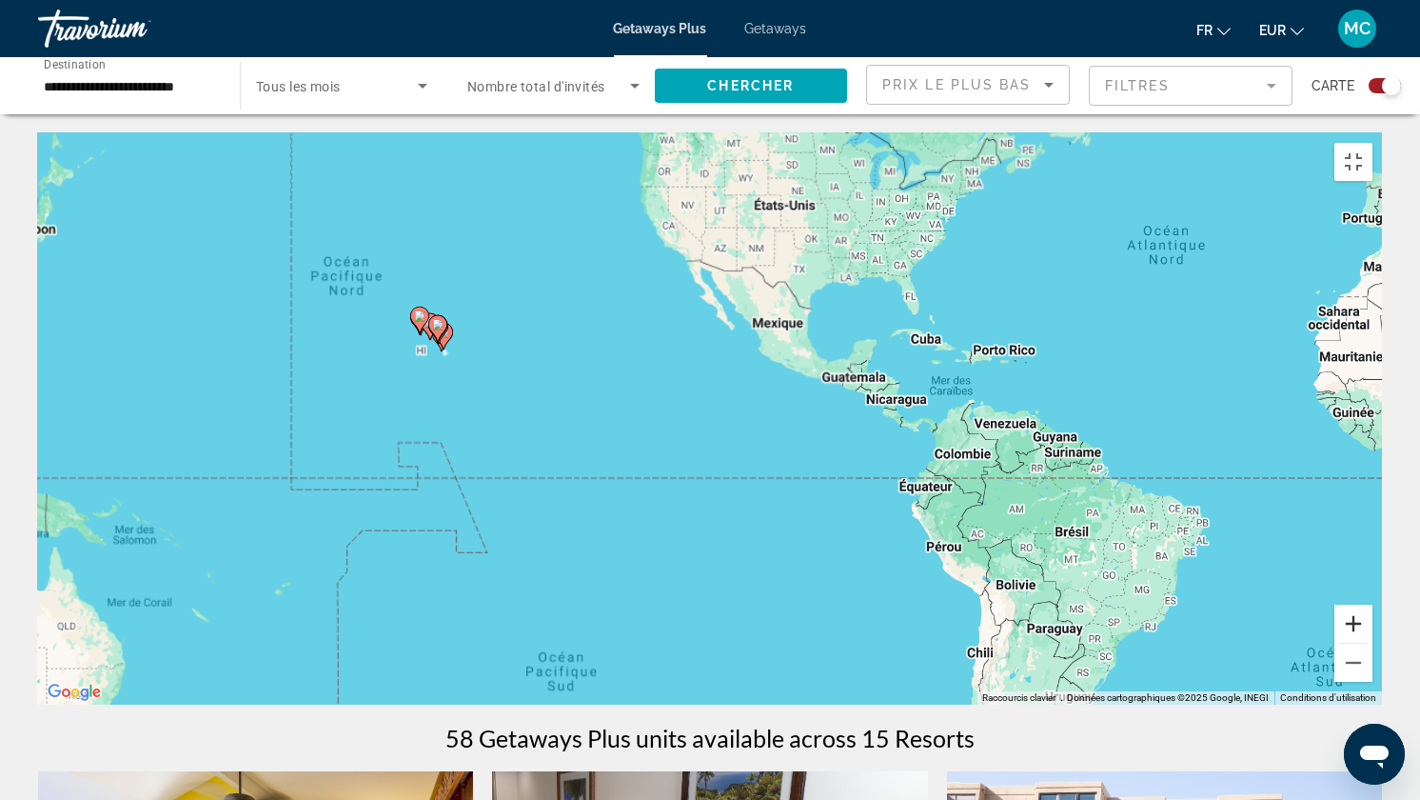
click at [1373, 643] on button "Zoom avant" at bounding box center [1354, 623] width 38 height 38
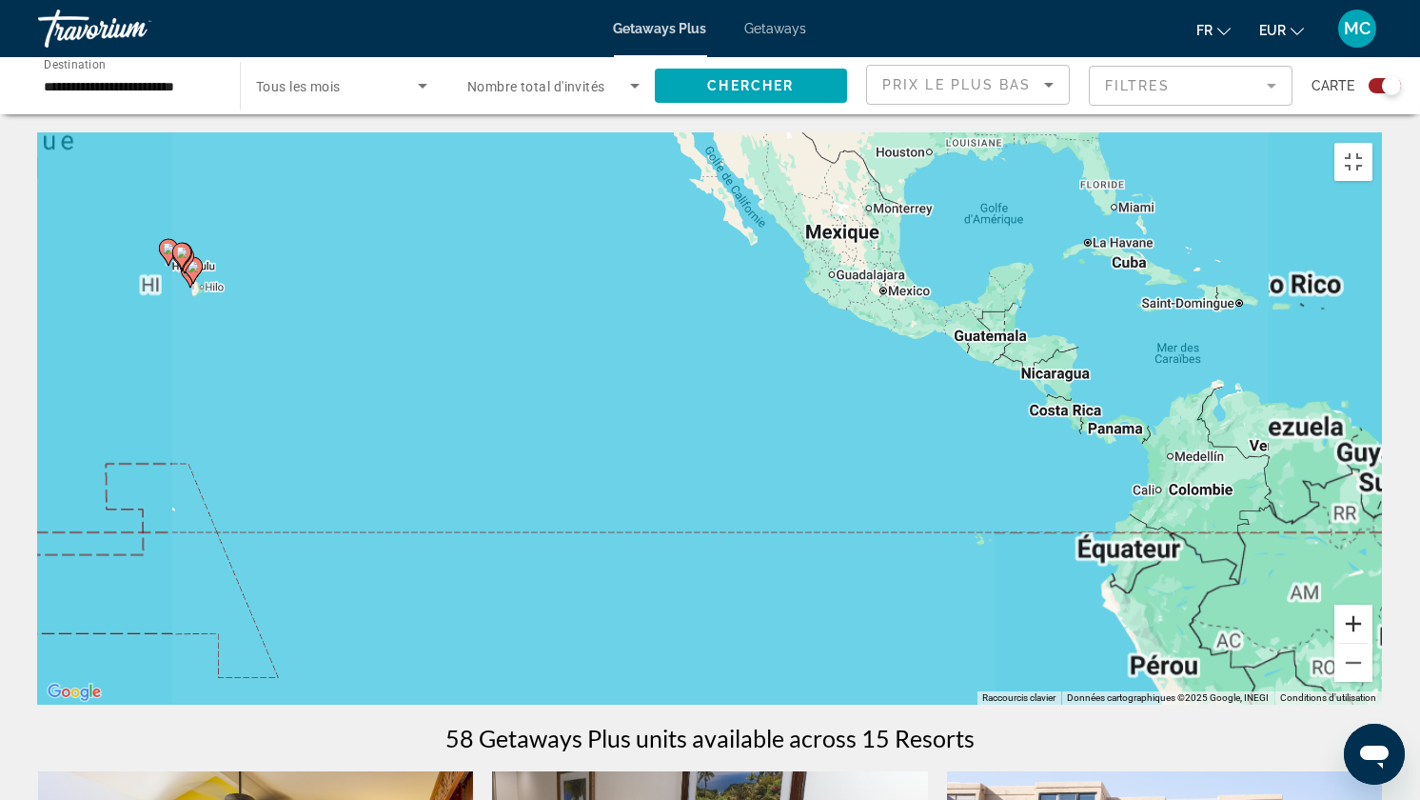
click at [1373, 643] on button "Zoom avant" at bounding box center [1354, 623] width 38 height 38
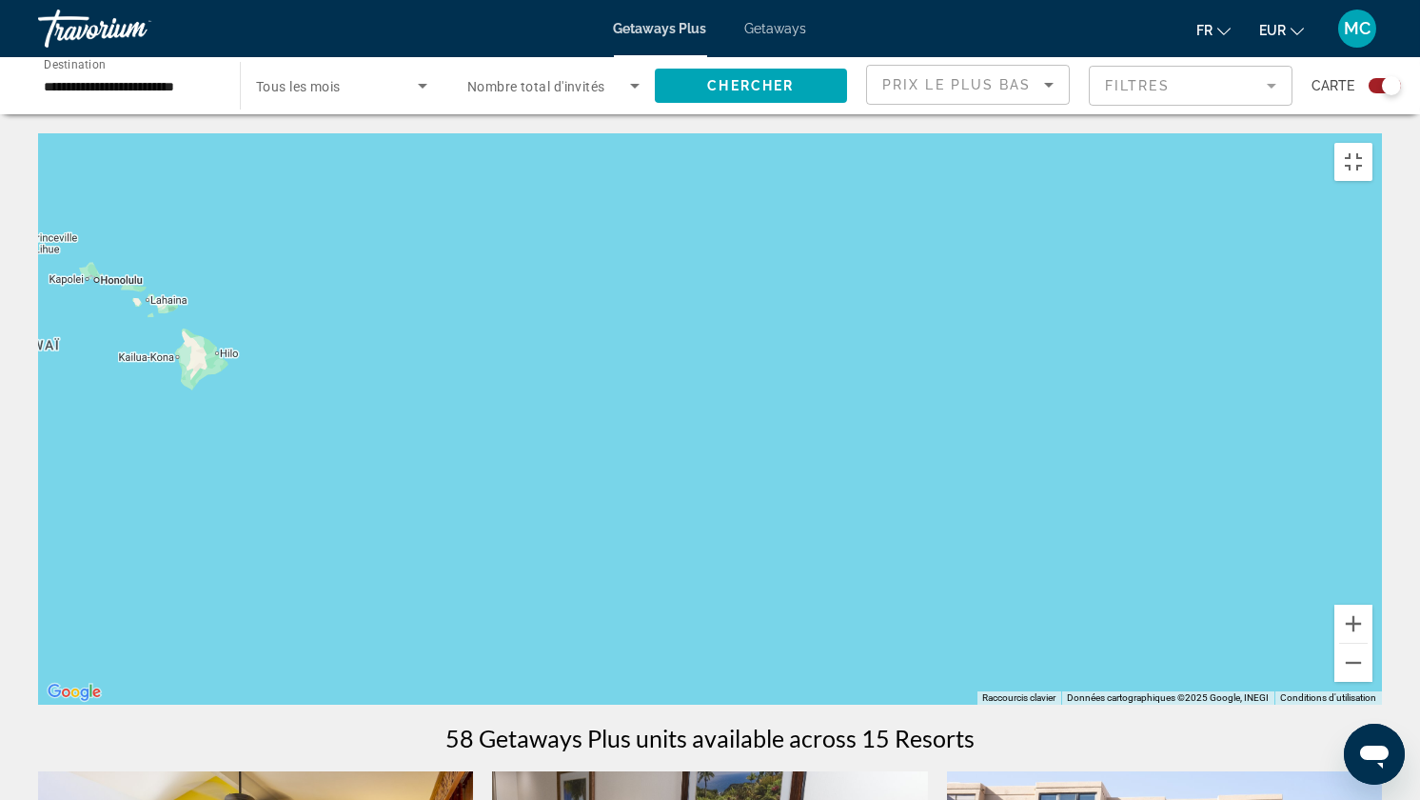
drag, startPoint x: 96, startPoint y: 394, endPoint x: 1418, endPoint y: 798, distance: 1382.5
click at [1382, 671] on div "Raccourcis clavier Données cartographiques Données cartographiques ©2025 Google…" at bounding box center [710, 418] width 1344 height 571
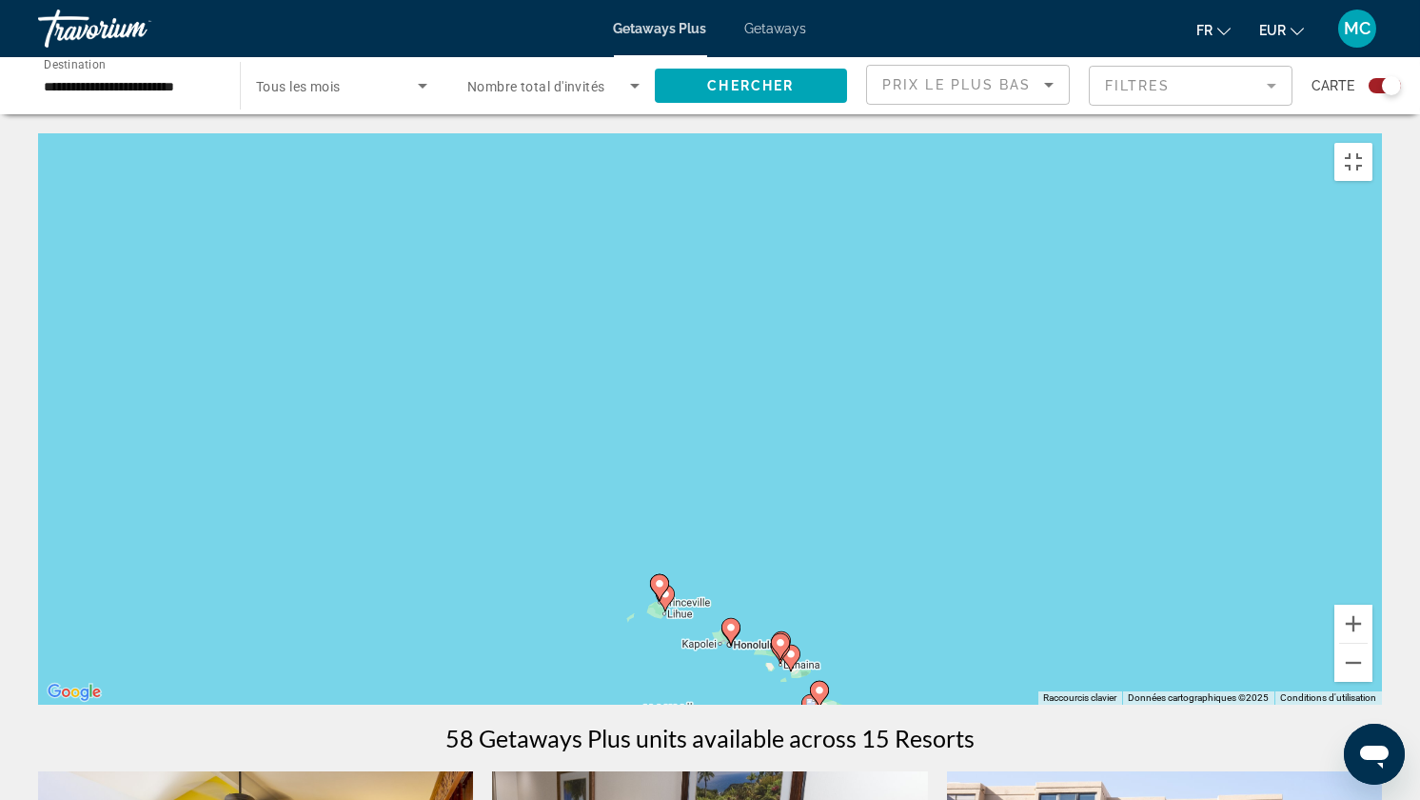
drag, startPoint x: 287, startPoint y: 353, endPoint x: 805, endPoint y: 585, distance: 567.6
click at [807, 585] on div "Pour activer le glissement avec le clavier, appuyez sur Alt+Entrée. Une fois ce…" at bounding box center [710, 418] width 1344 height 571
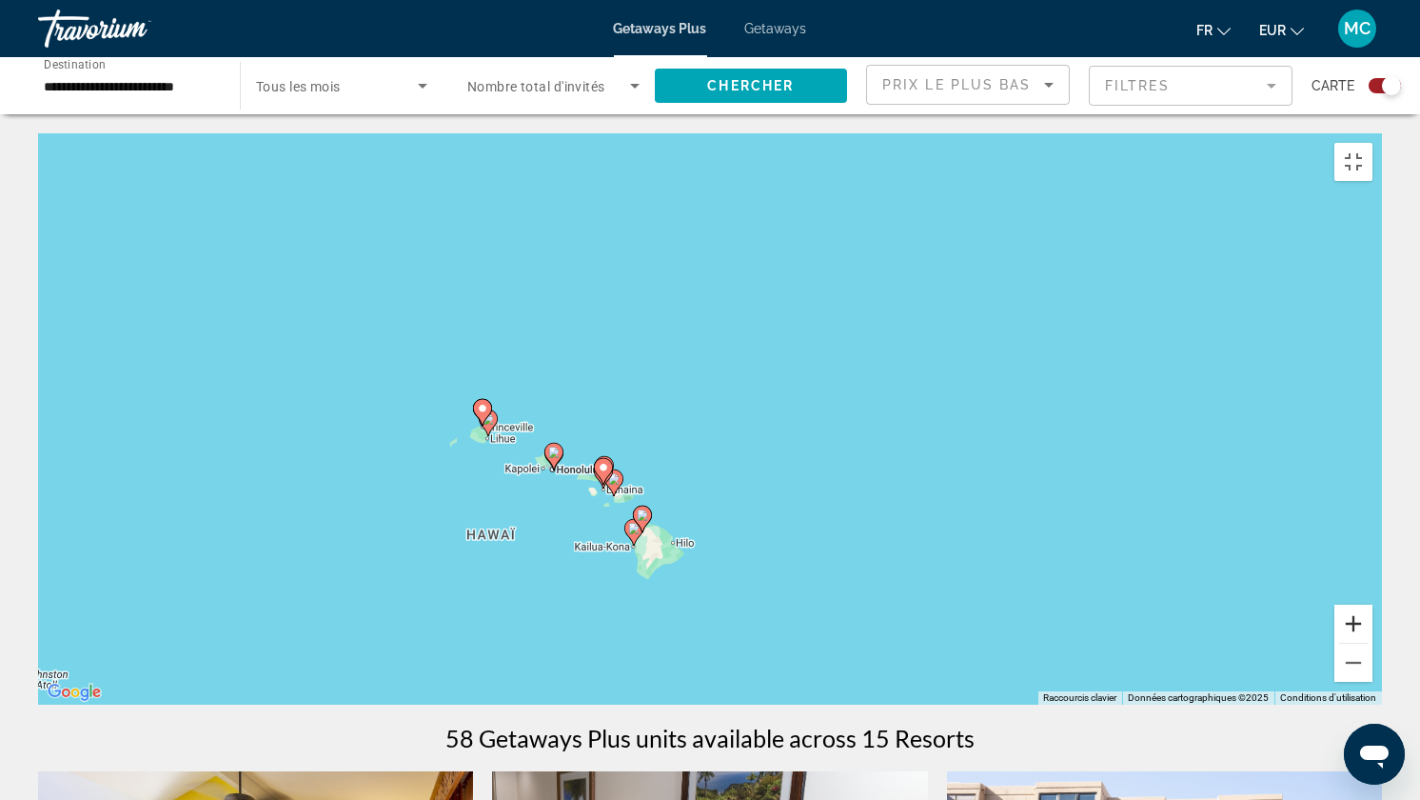
click at [1373, 643] on button "Zoom avant" at bounding box center [1354, 623] width 38 height 38
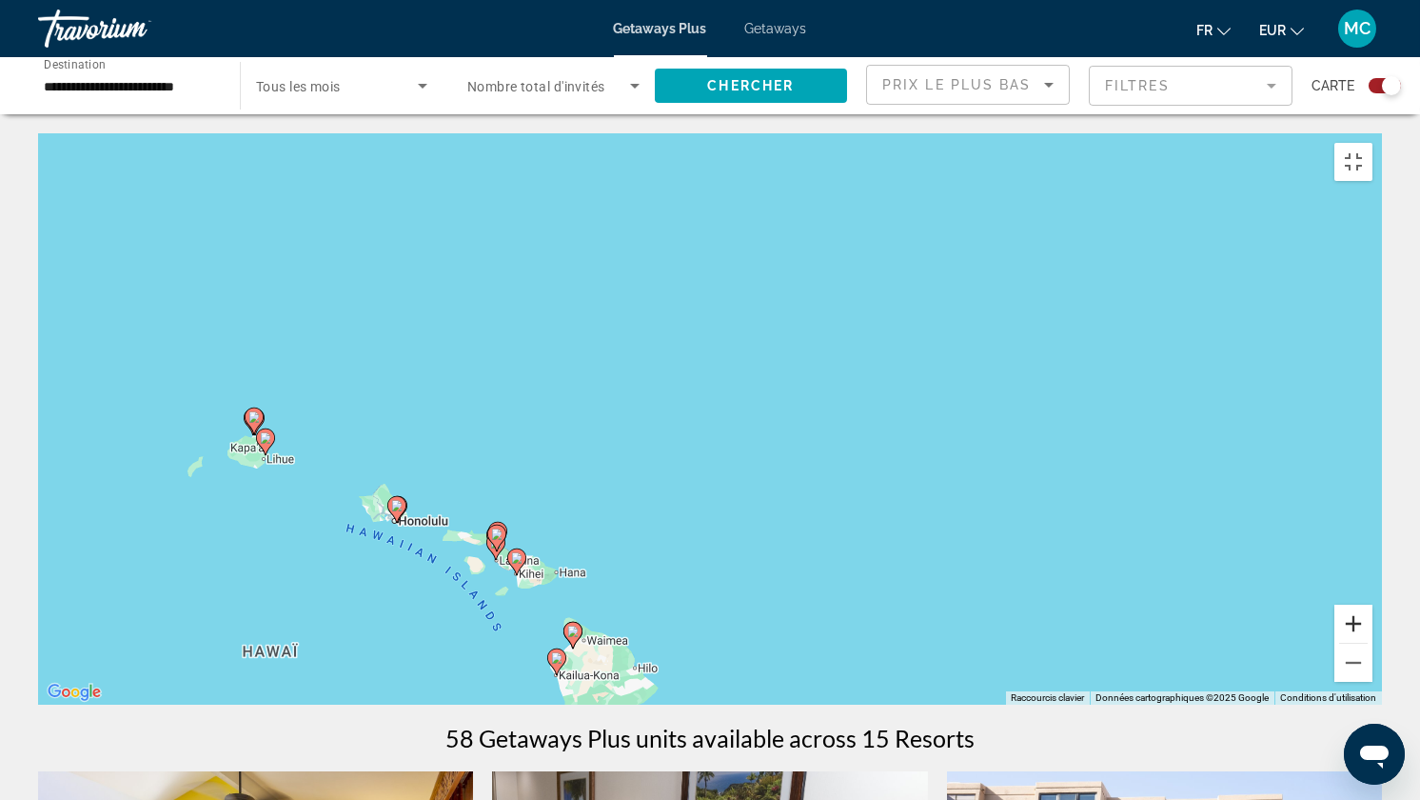
click at [1373, 643] on button "Zoom avant" at bounding box center [1354, 623] width 38 height 38
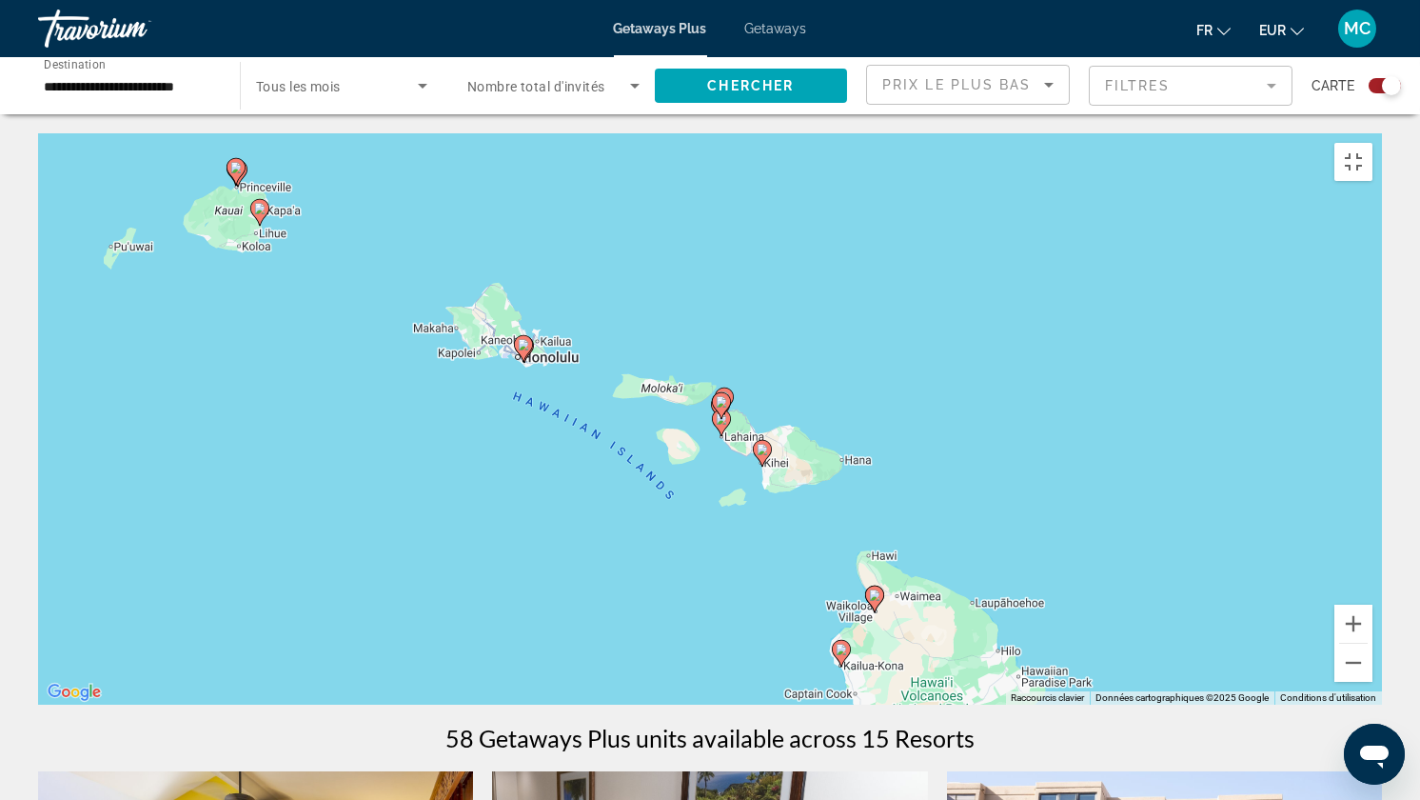
drag, startPoint x: 376, startPoint y: 550, endPoint x: 784, endPoint y: 281, distance: 489.2
click at [784, 281] on div "Pour activer le glissement avec le clavier, appuyez sur Alt+Entrée. Une fois ce…" at bounding box center [710, 418] width 1344 height 571
click at [841, 641] on icon "Main content" at bounding box center [841, 653] width 17 height 25
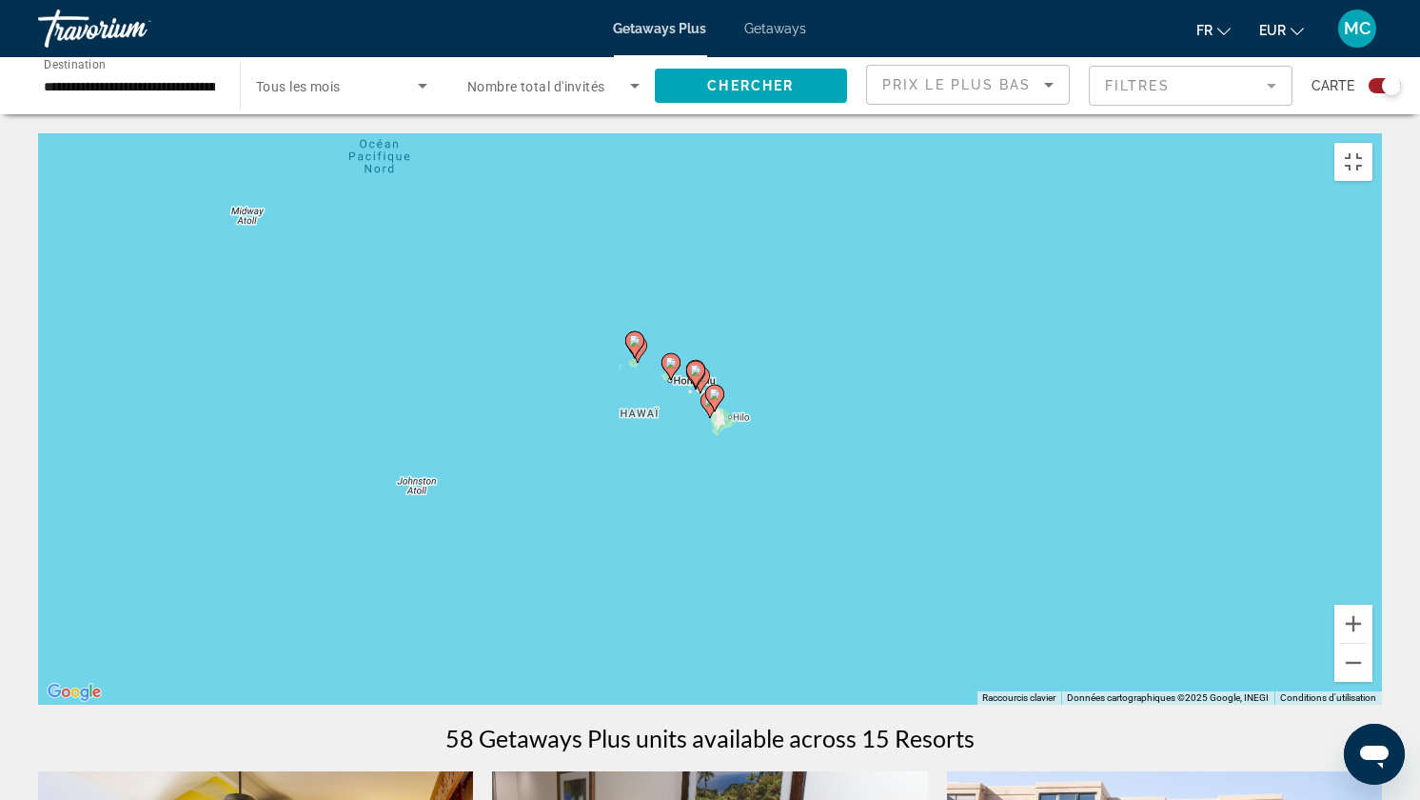
click at [708, 390] on gmp-advanced-marker "Main content" at bounding box center [714, 398] width 19 height 29
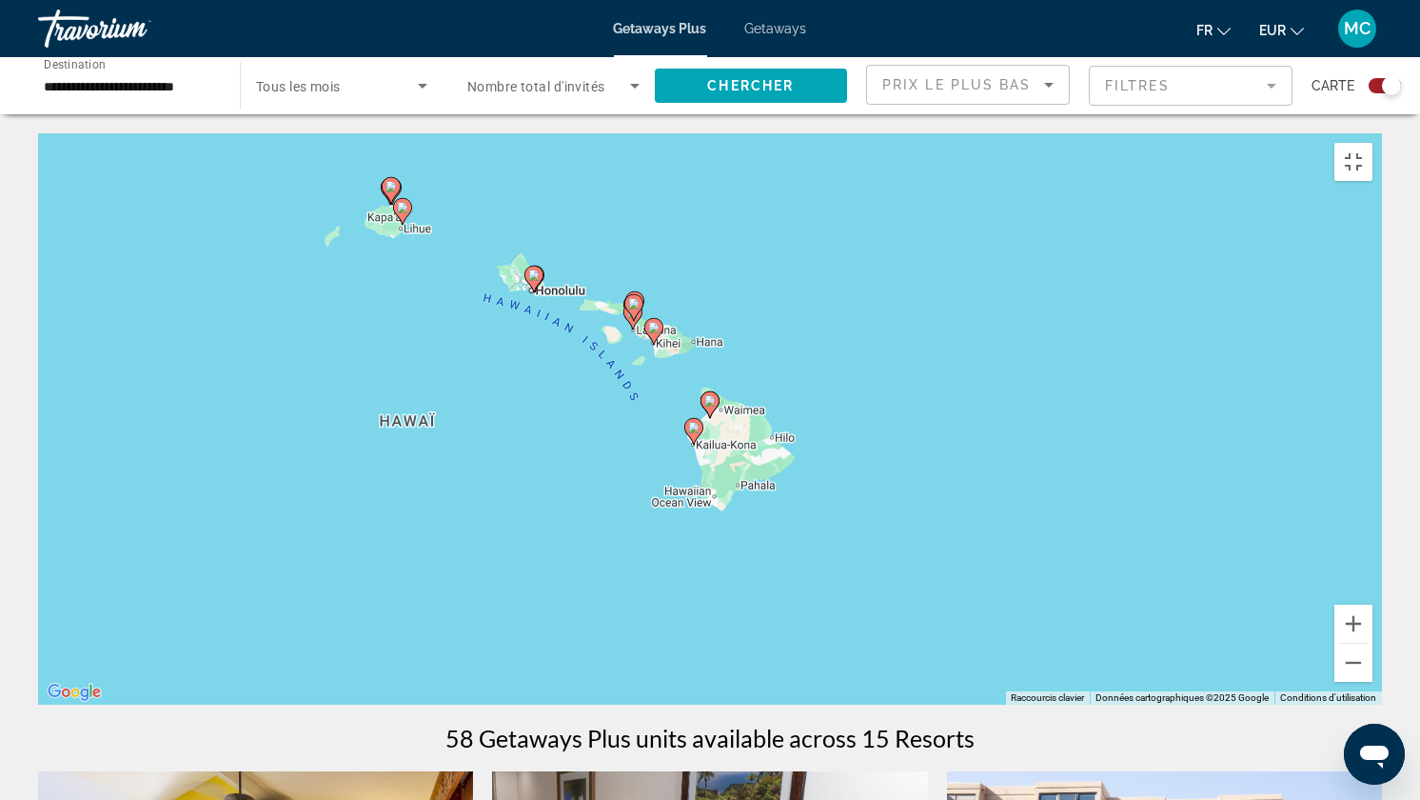
click at [708, 395] on image "Main content" at bounding box center [709, 400] width 11 height 11
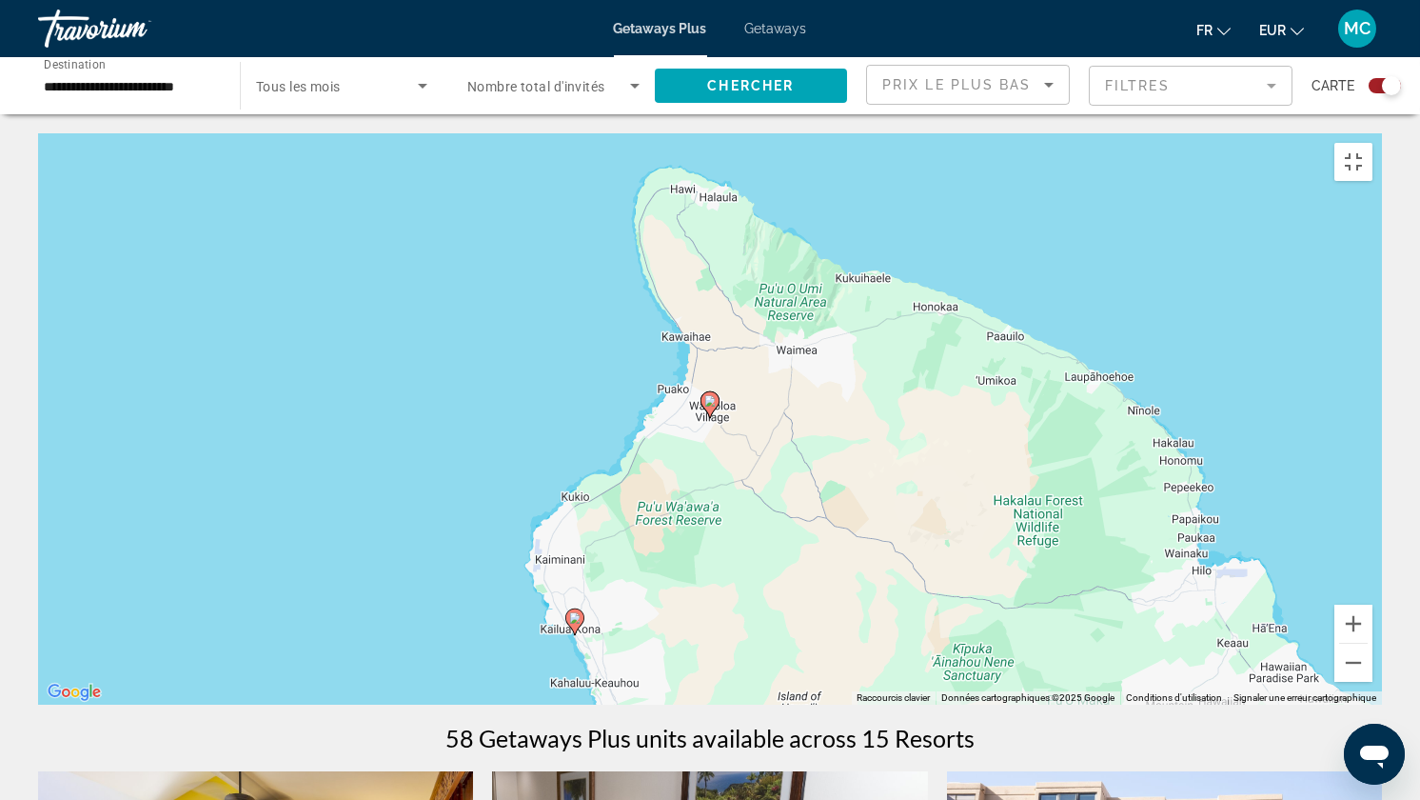
click at [708, 395] on image "Main content" at bounding box center [709, 400] width 11 height 11
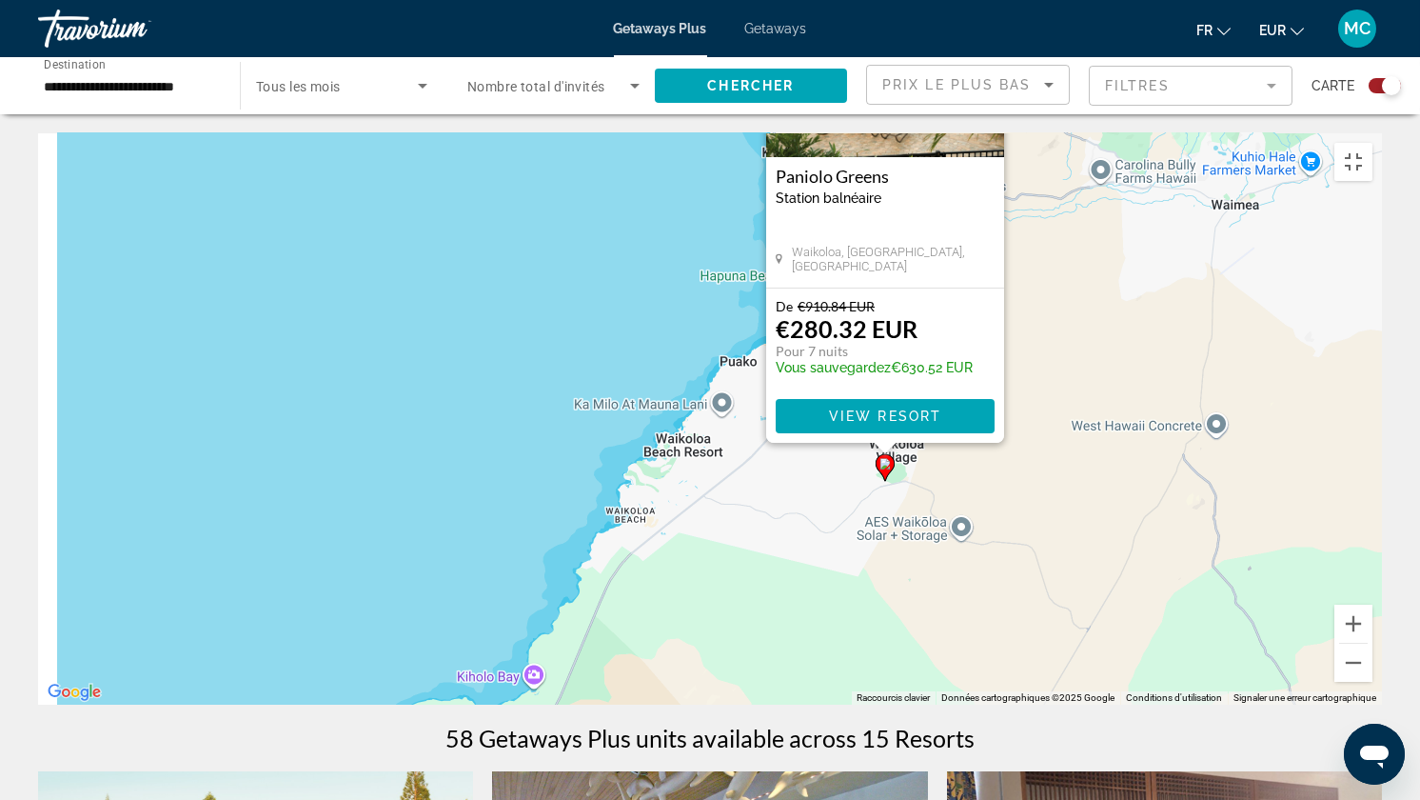
drag, startPoint x: 679, startPoint y: 723, endPoint x: 958, endPoint y: 523, distance: 343.2
click at [936, 545] on div "Pour activer le glissement avec le clavier, appuyez sur Alt+Entrée. Une fois ce…" at bounding box center [710, 418] width 1344 height 571
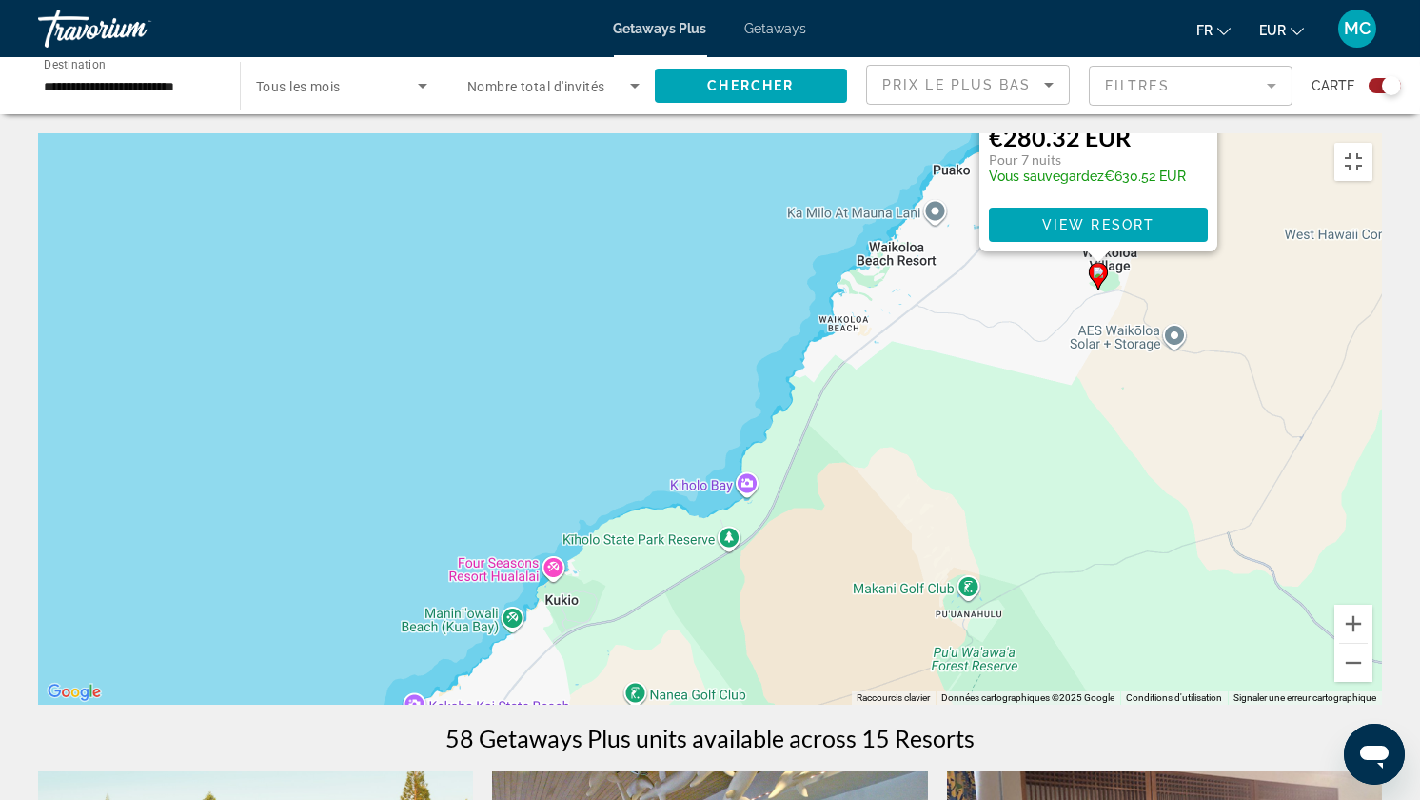
drag, startPoint x: 1000, startPoint y: 435, endPoint x: 1006, endPoint y: 384, distance: 51.8
click at [1005, 395] on div "Pour activer le glissement avec le clavier, appuyez sur Alt+Entrée. Une fois ce…" at bounding box center [710, 418] width 1344 height 571
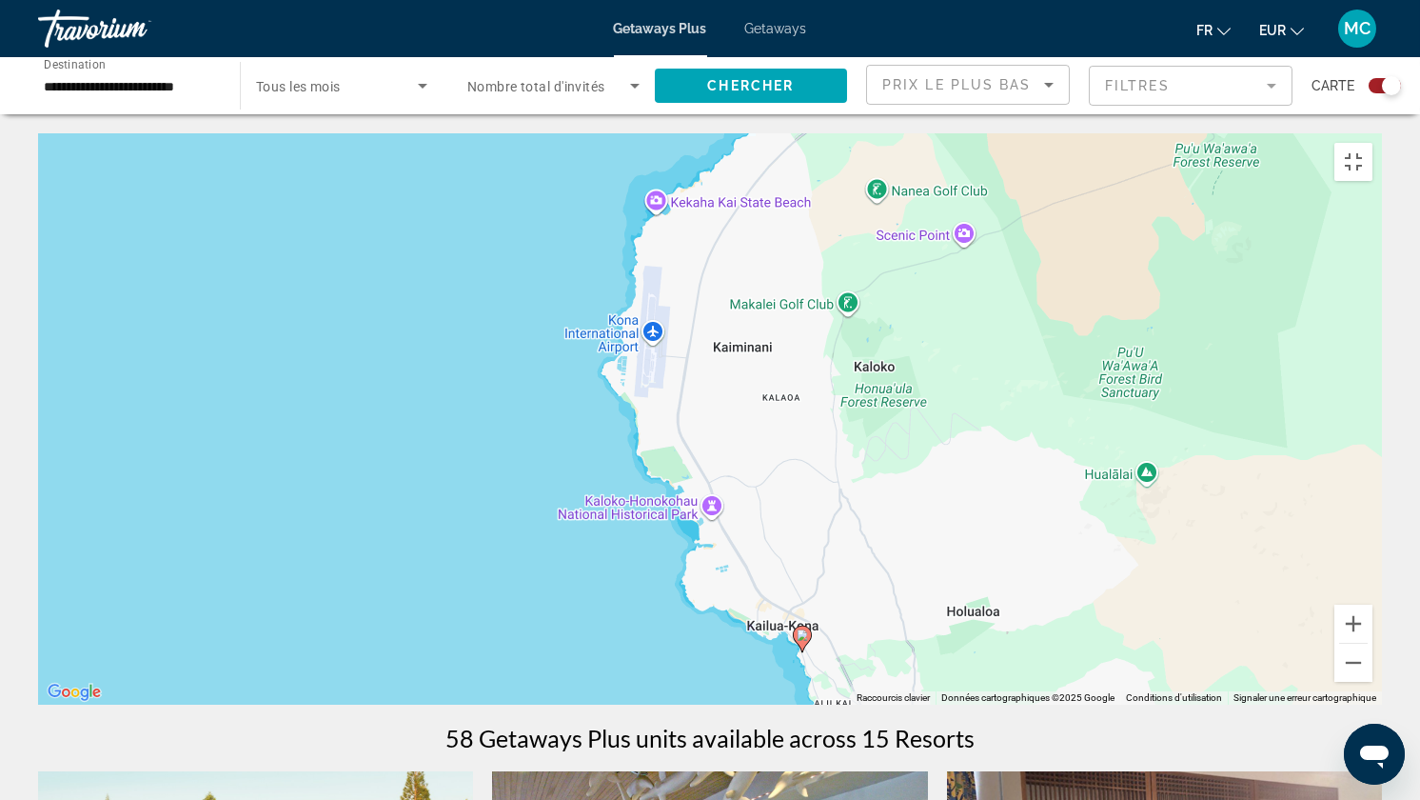
drag, startPoint x: 813, startPoint y: 597, endPoint x: 982, endPoint y: 150, distance: 477.5
click at [983, 150] on div "Pour activer le glissement avec le clavier, appuyez sur Alt+Entrée. Une fois ce…" at bounding box center [710, 418] width 1344 height 571
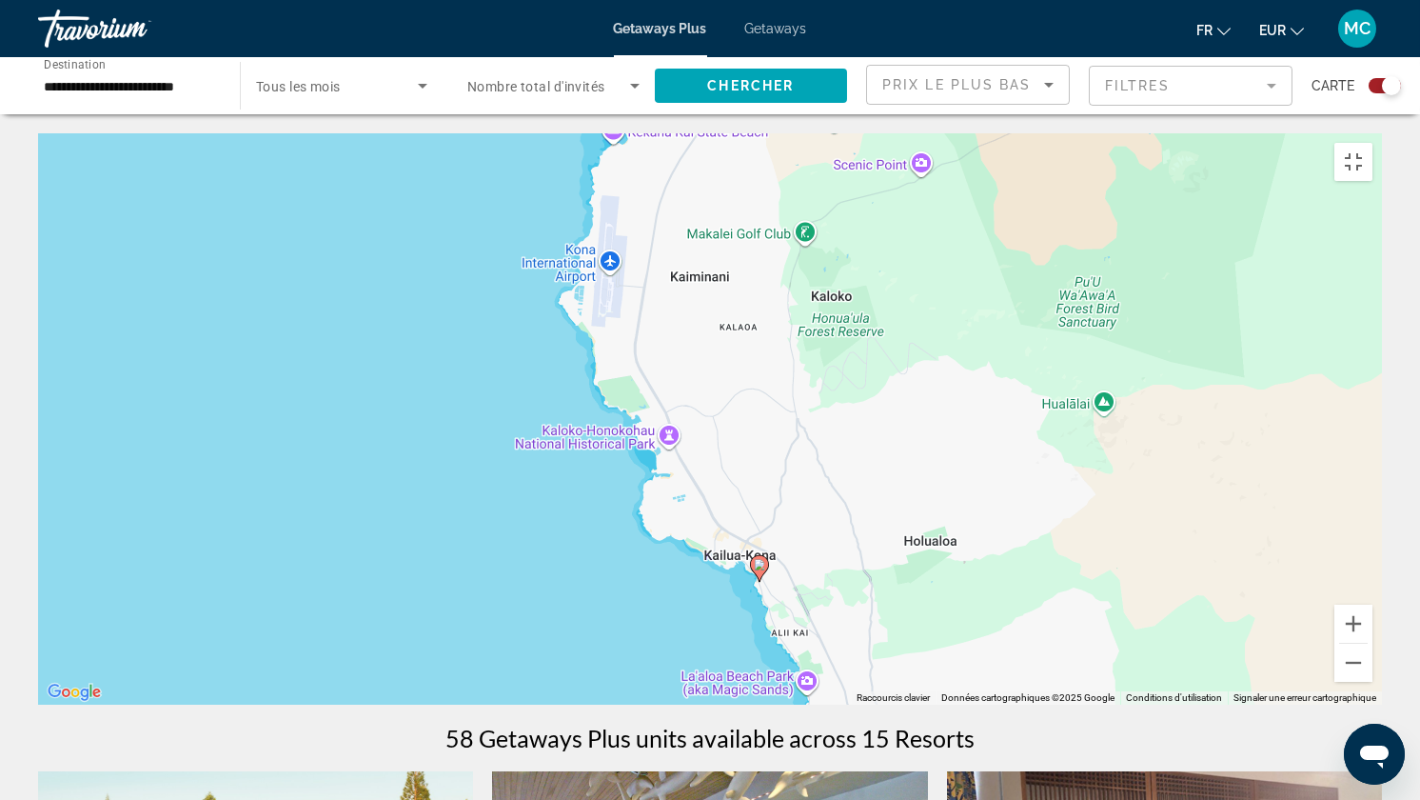
click at [762, 556] on icon "Main content" at bounding box center [759, 568] width 19 height 27
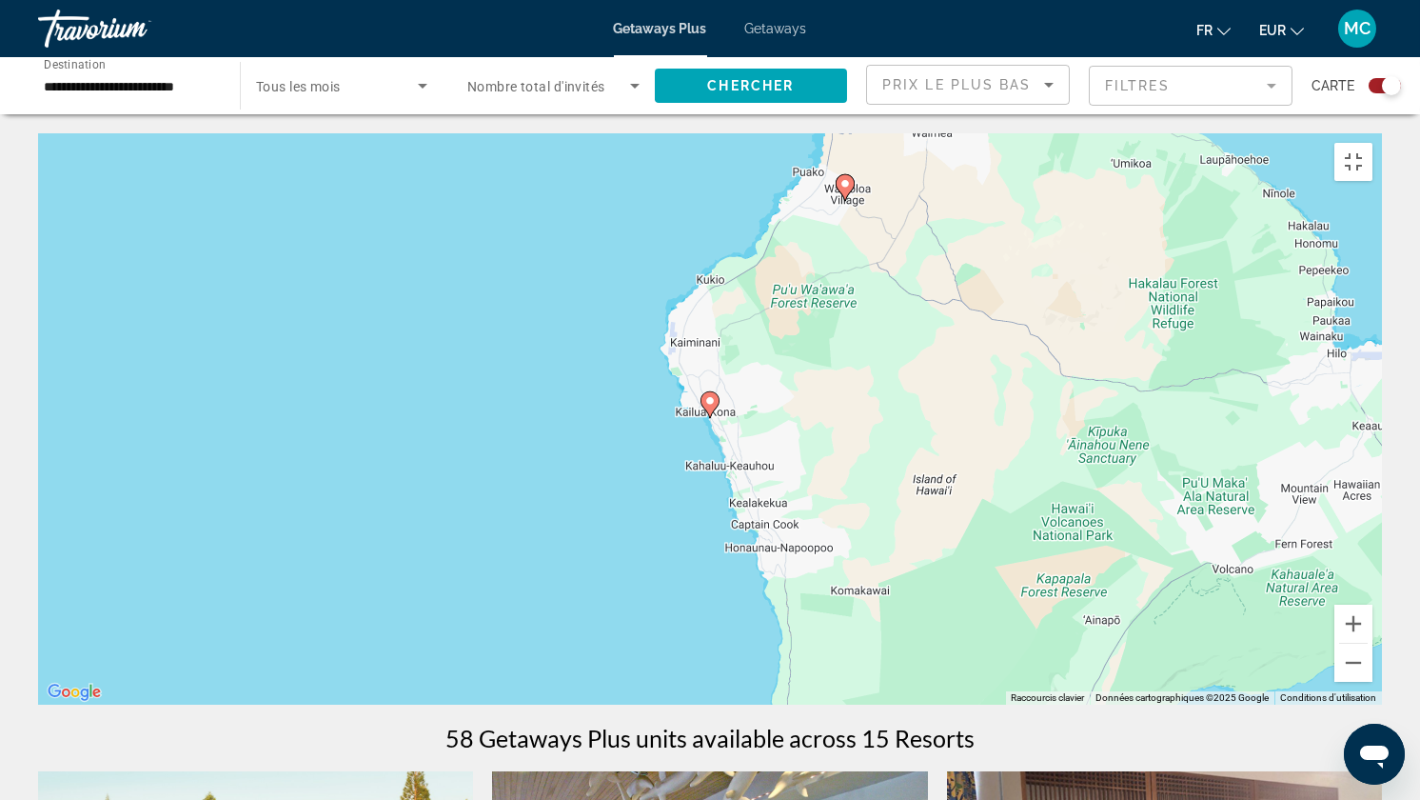
click at [707, 395] on image "Main content" at bounding box center [709, 400] width 11 height 11
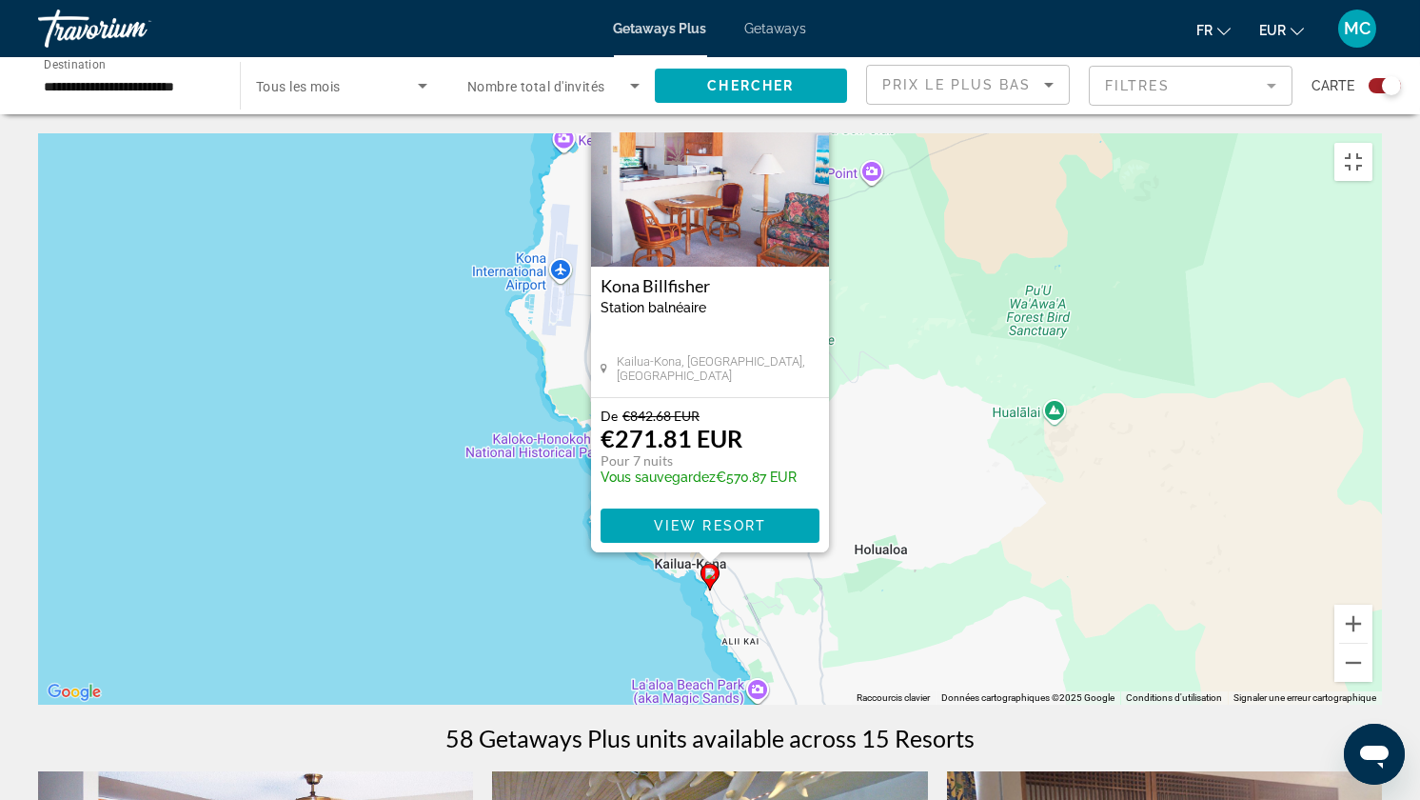
click at [861, 564] on div "Pour activer le glissement avec le clavier, appuyez sur Alt+Entrée. Une fois ce…" at bounding box center [710, 418] width 1344 height 571
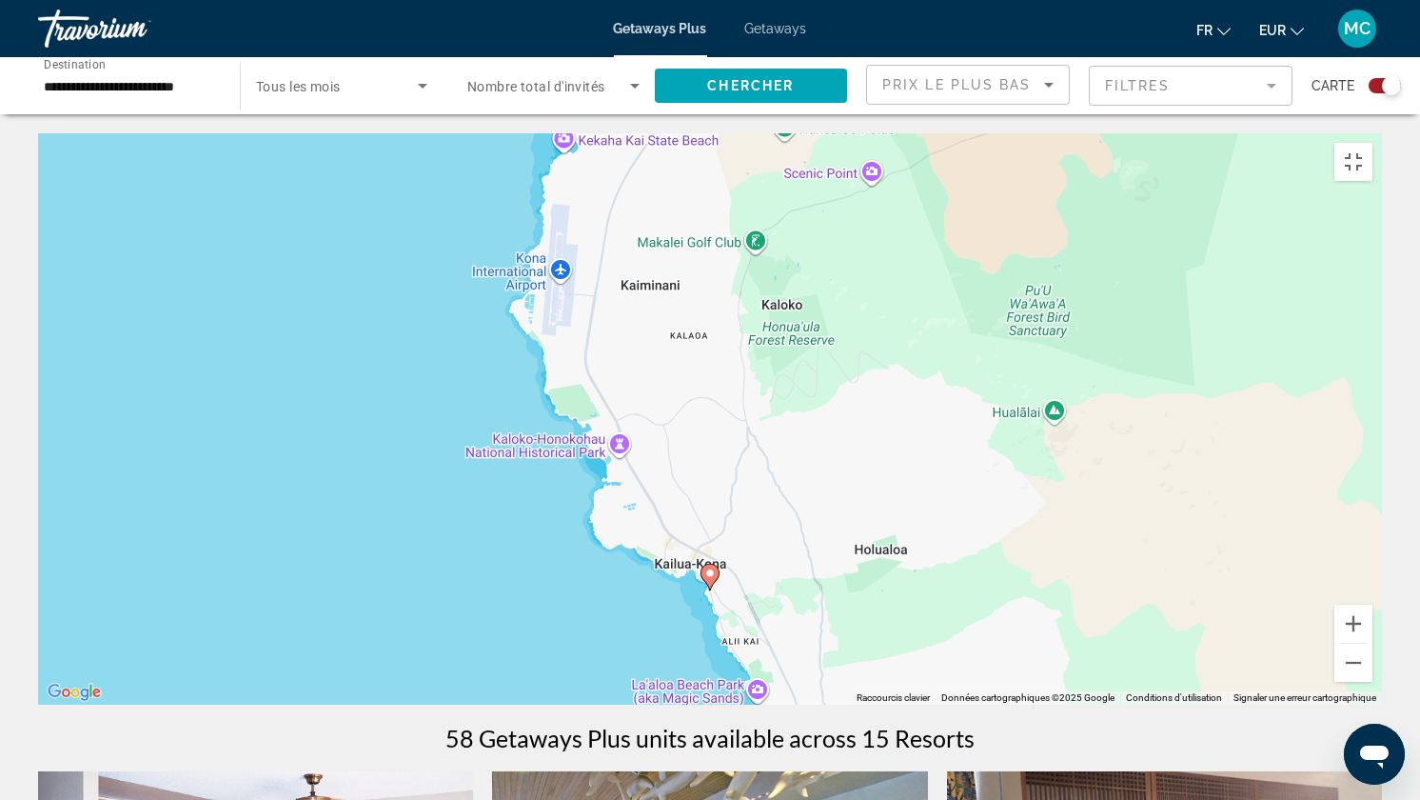
click at [794, 569] on div "Pour activer le glissement avec le clavier, appuyez sur Alt+Entrée. Une fois ce…" at bounding box center [710, 418] width 1344 height 571
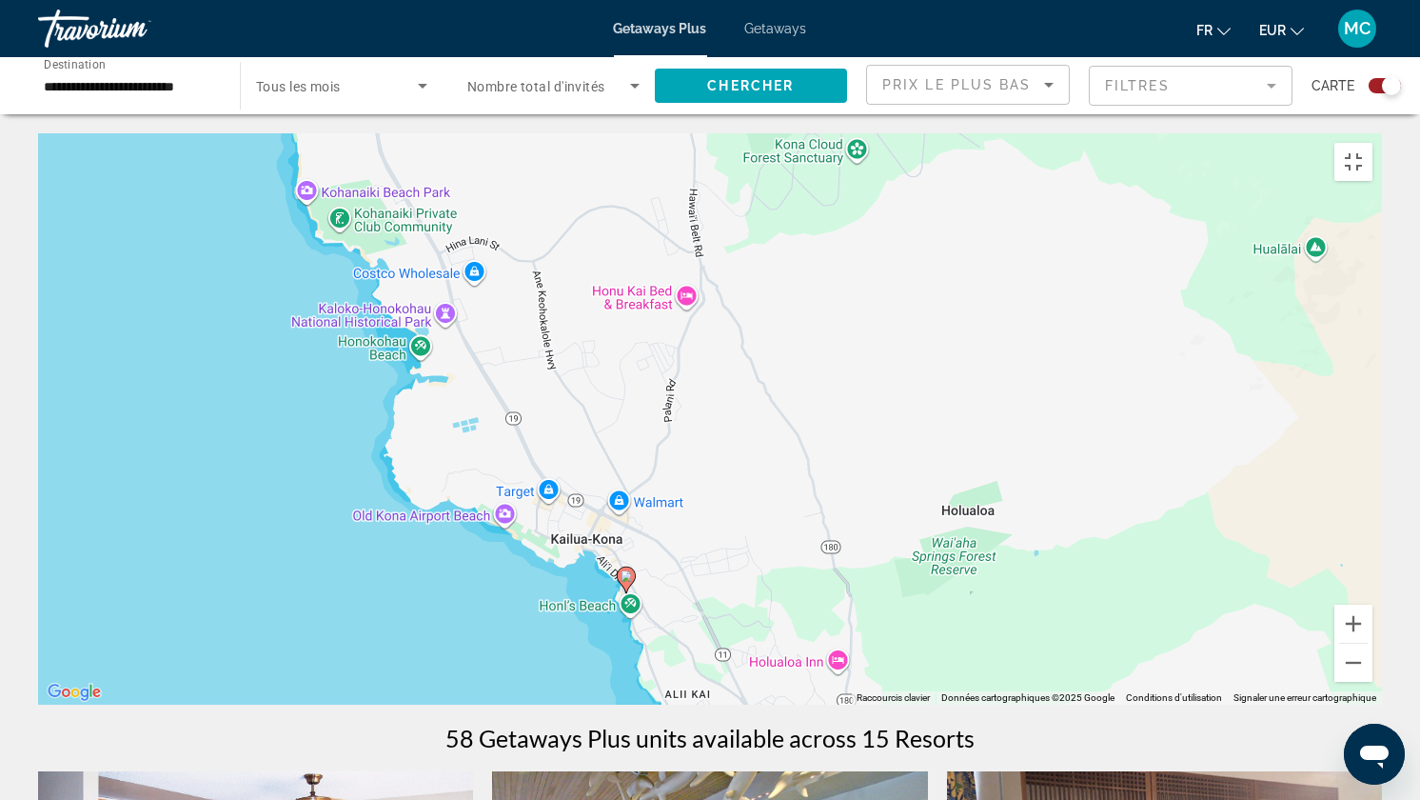
click at [701, 583] on div "Pour activer le glissement avec le clavier, appuyez sur Alt+Entrée. Une fois ce…" at bounding box center [710, 418] width 1344 height 571
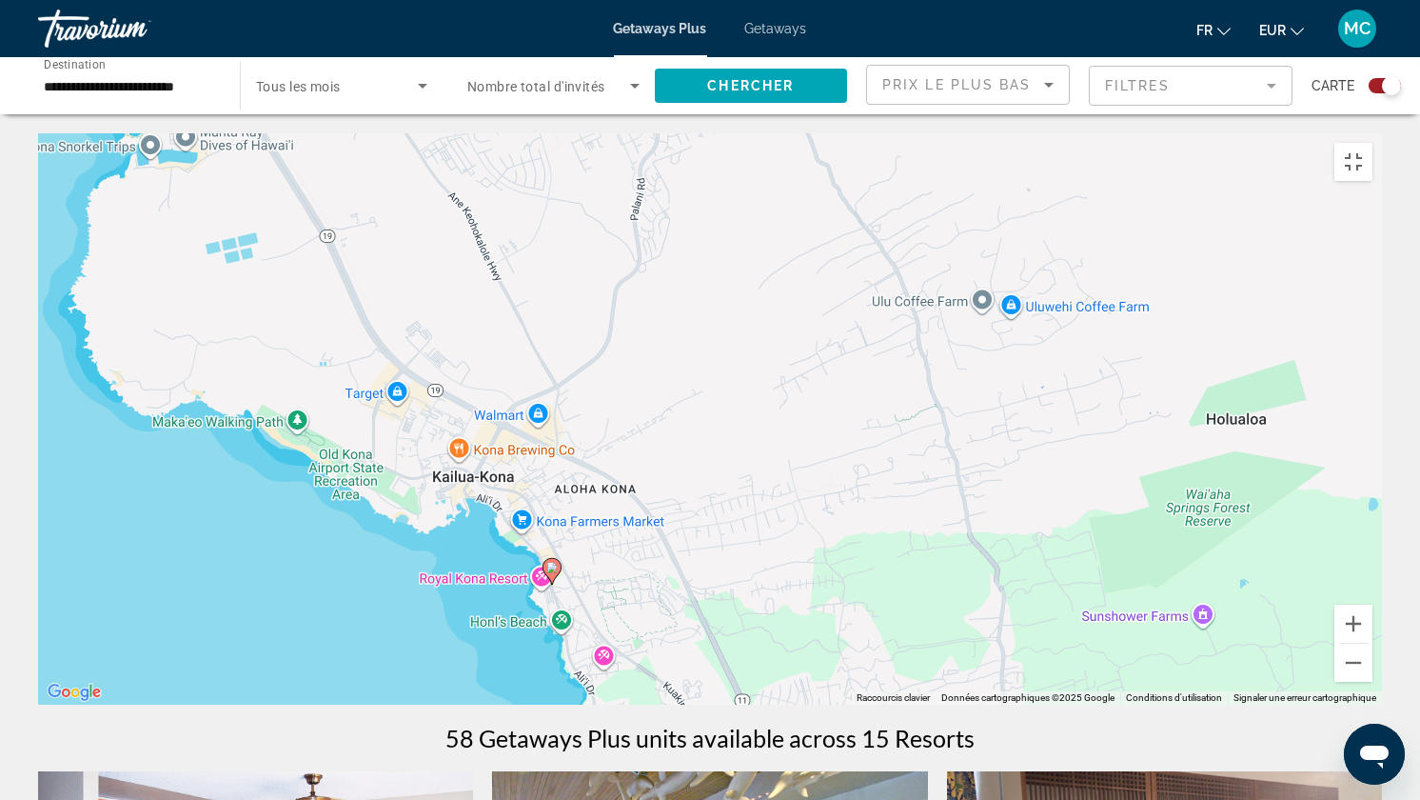
click at [703, 576] on div "Pour activer le glissement avec le clavier, appuyez sur Alt+Entrée. Une fois ce…" at bounding box center [710, 418] width 1344 height 571
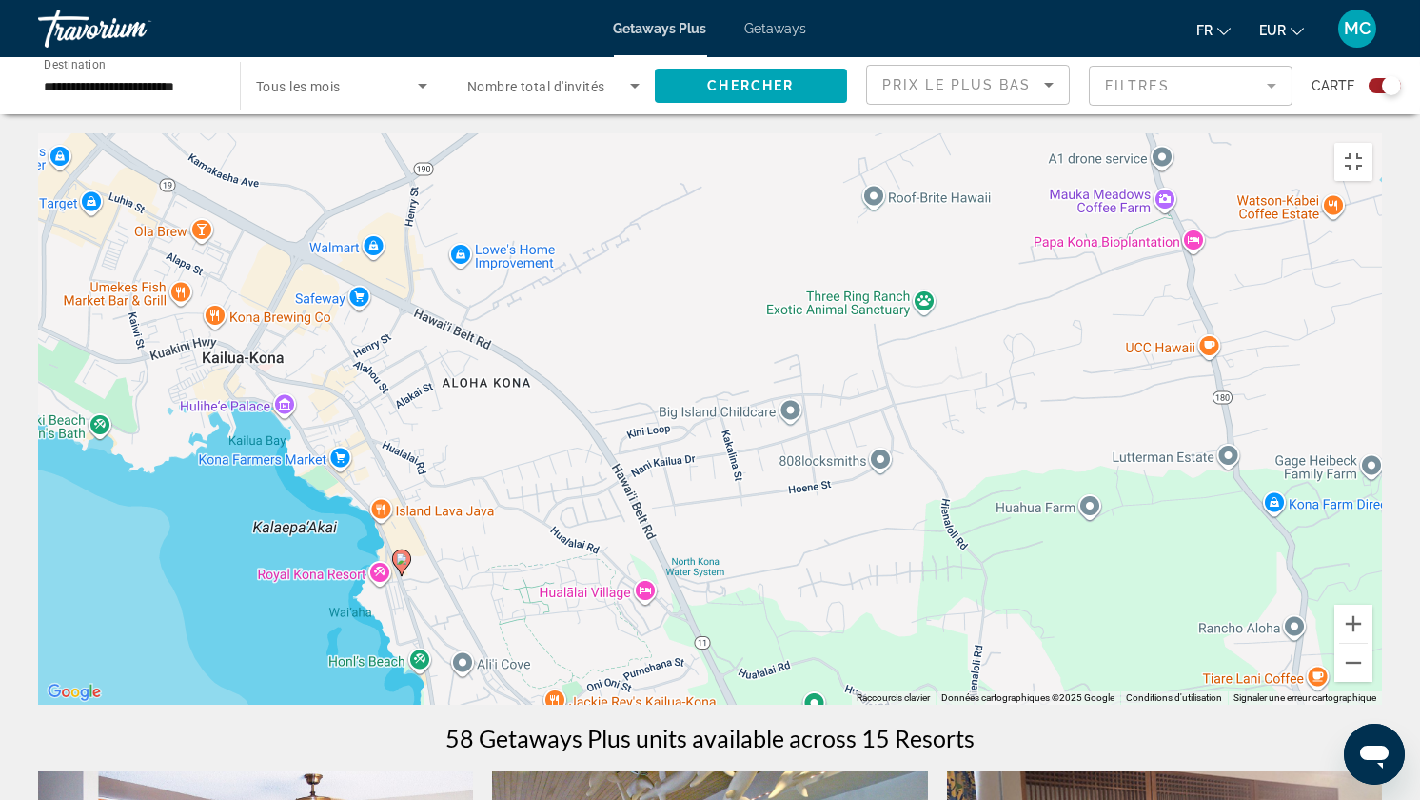
click at [703, 576] on div "Pour activer le glissement avec le clavier, appuyez sur Alt+Entrée. Une fois ce…" at bounding box center [710, 418] width 1344 height 571
click at [444, 563] on div "Pour activer le glissement avec le clavier, appuyez sur Alt+Entrée. Une fois ce…" at bounding box center [710, 418] width 1344 height 571
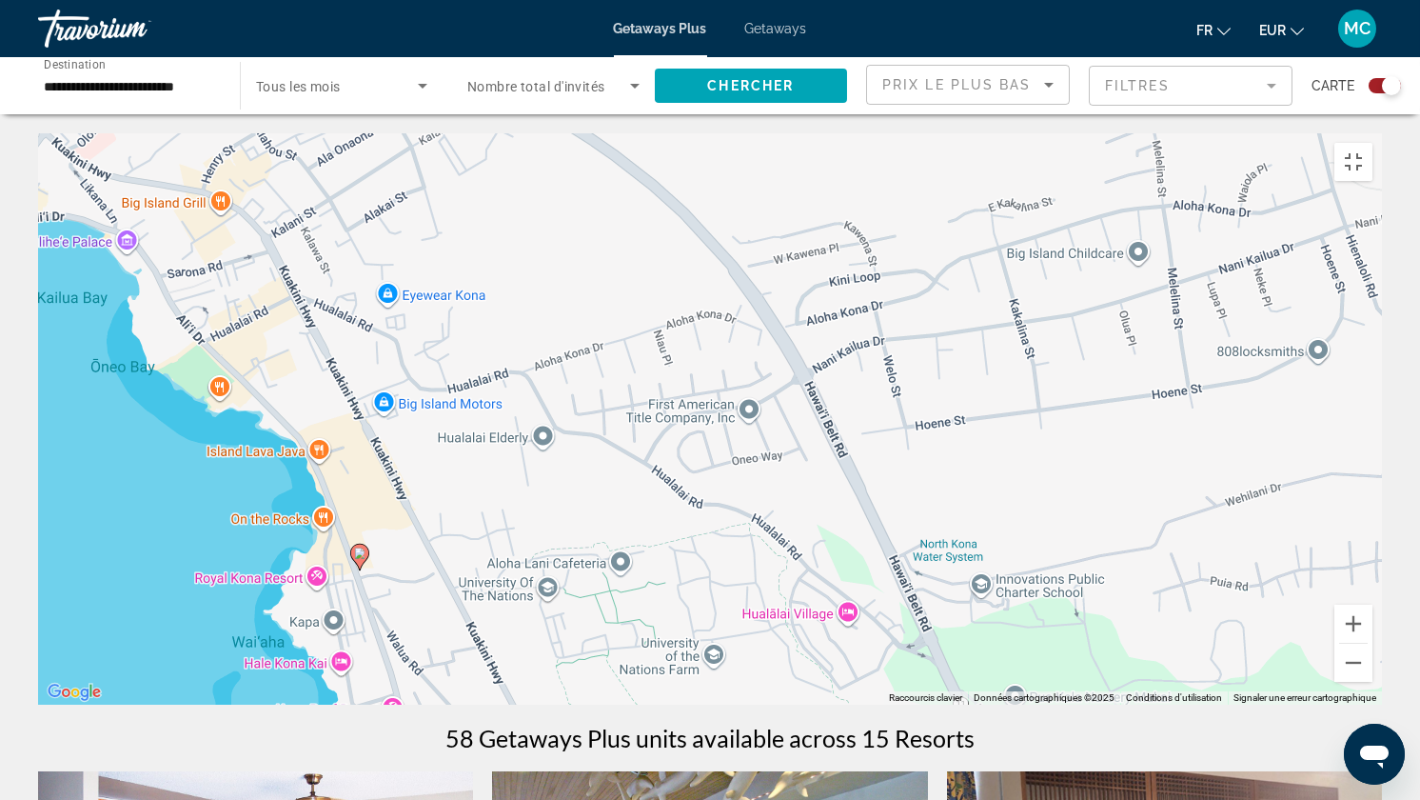
click at [444, 563] on div "Pour activer le glissement avec le clavier, appuyez sur Alt+Entrée. Une fois ce…" at bounding box center [710, 418] width 1344 height 571
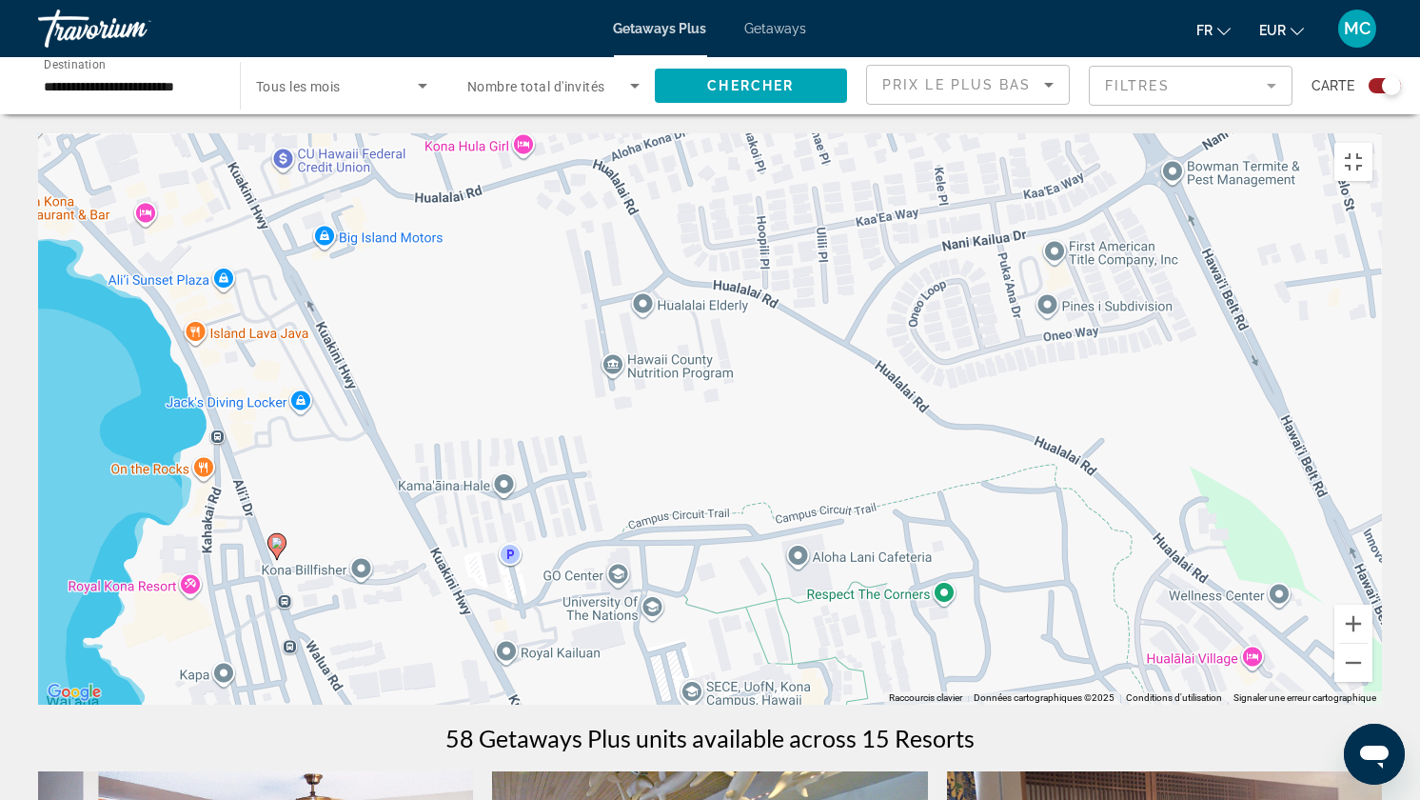
click at [444, 563] on div "Pour activer le glissement avec le clavier, appuyez sur Alt+Entrée. Une fois ce…" at bounding box center [710, 418] width 1344 height 571
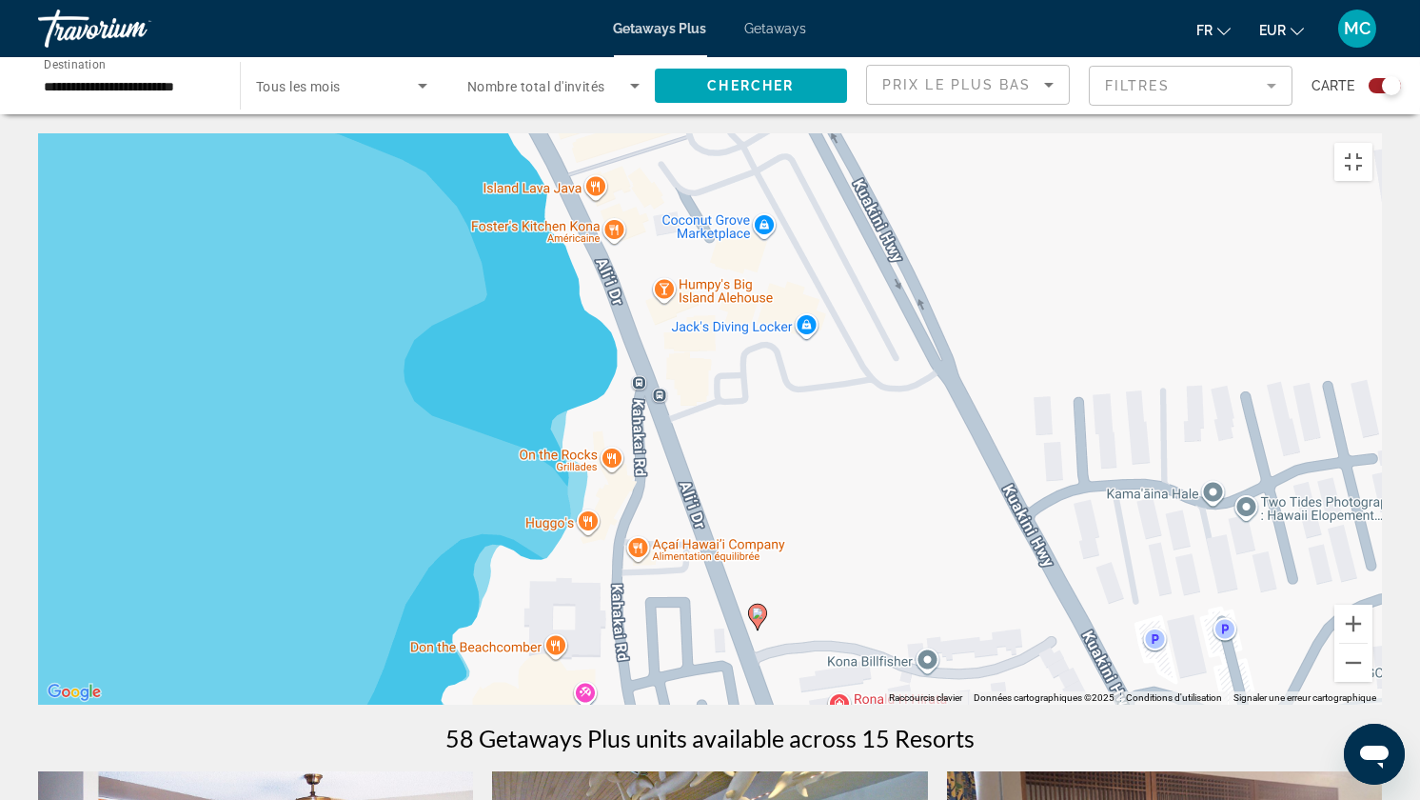
drag, startPoint x: 218, startPoint y: 558, endPoint x: 869, endPoint y: 658, distance: 658.7
click at [869, 658] on div "Pour activer le glissement avec le clavier, appuyez sur Alt+Entrée. Une fois ce…" at bounding box center [710, 418] width 1344 height 571
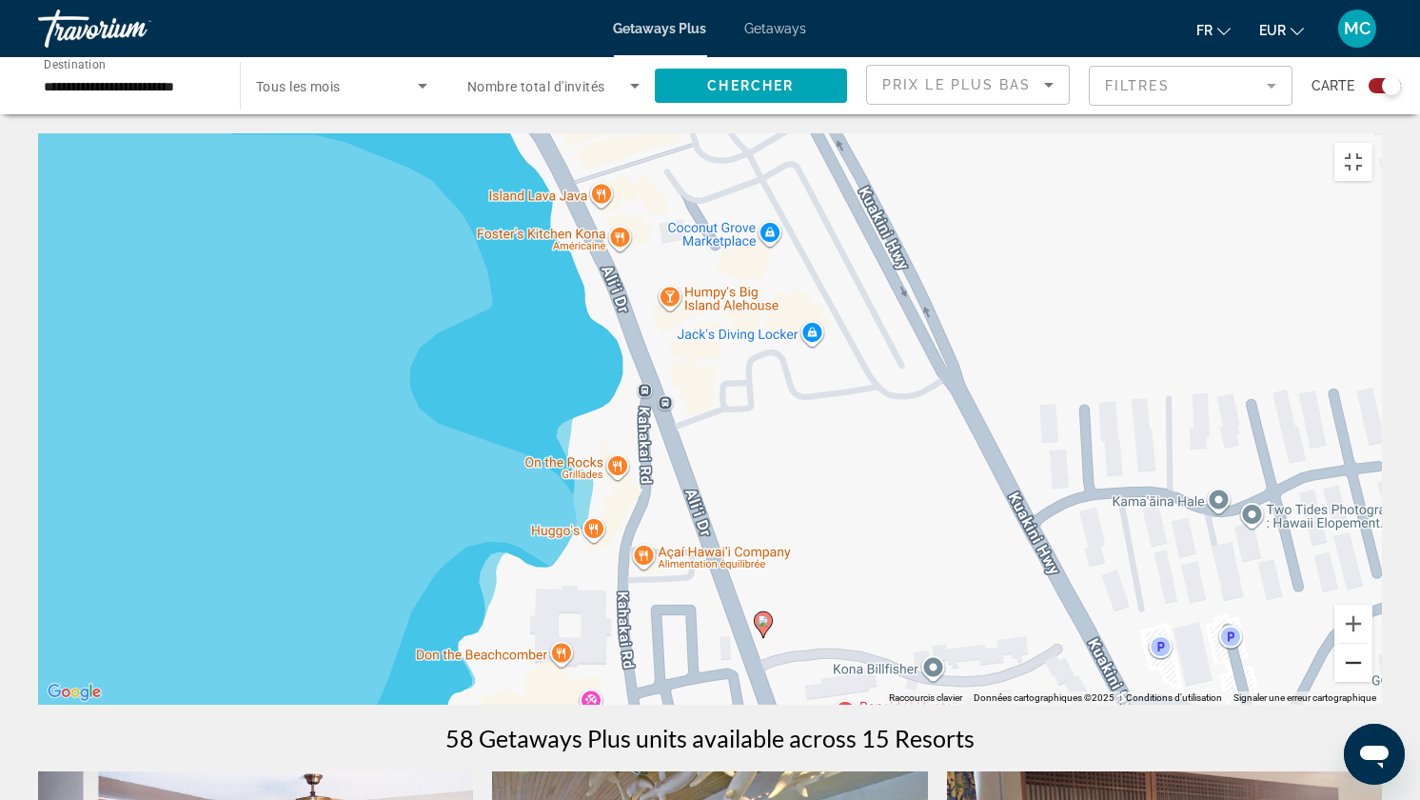
click at [1373, 671] on button "Zoom arrière" at bounding box center [1354, 663] width 38 height 38
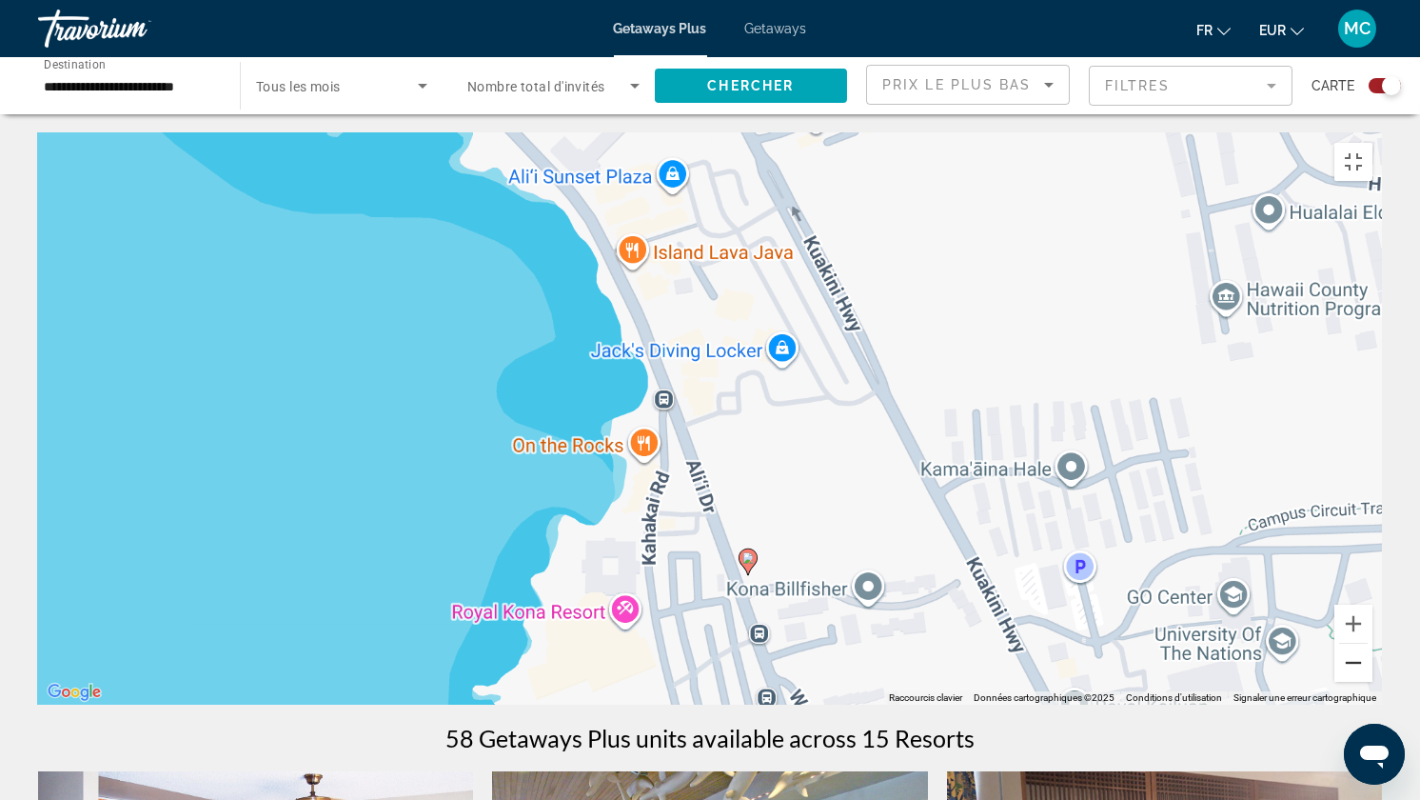
click at [1373, 671] on button "Zoom arrière" at bounding box center [1354, 663] width 38 height 38
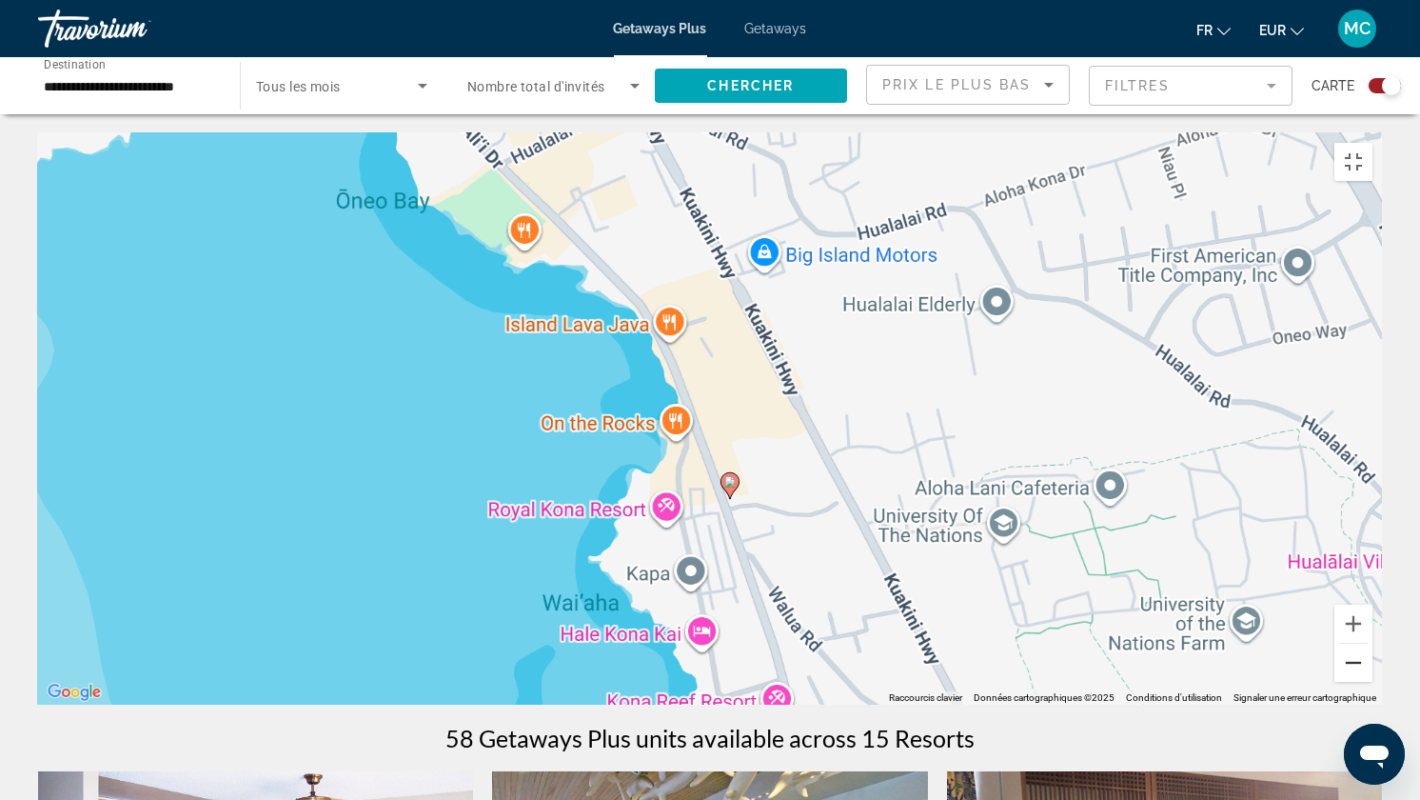
click at [1373, 671] on button "Zoom arrière" at bounding box center [1354, 663] width 38 height 38
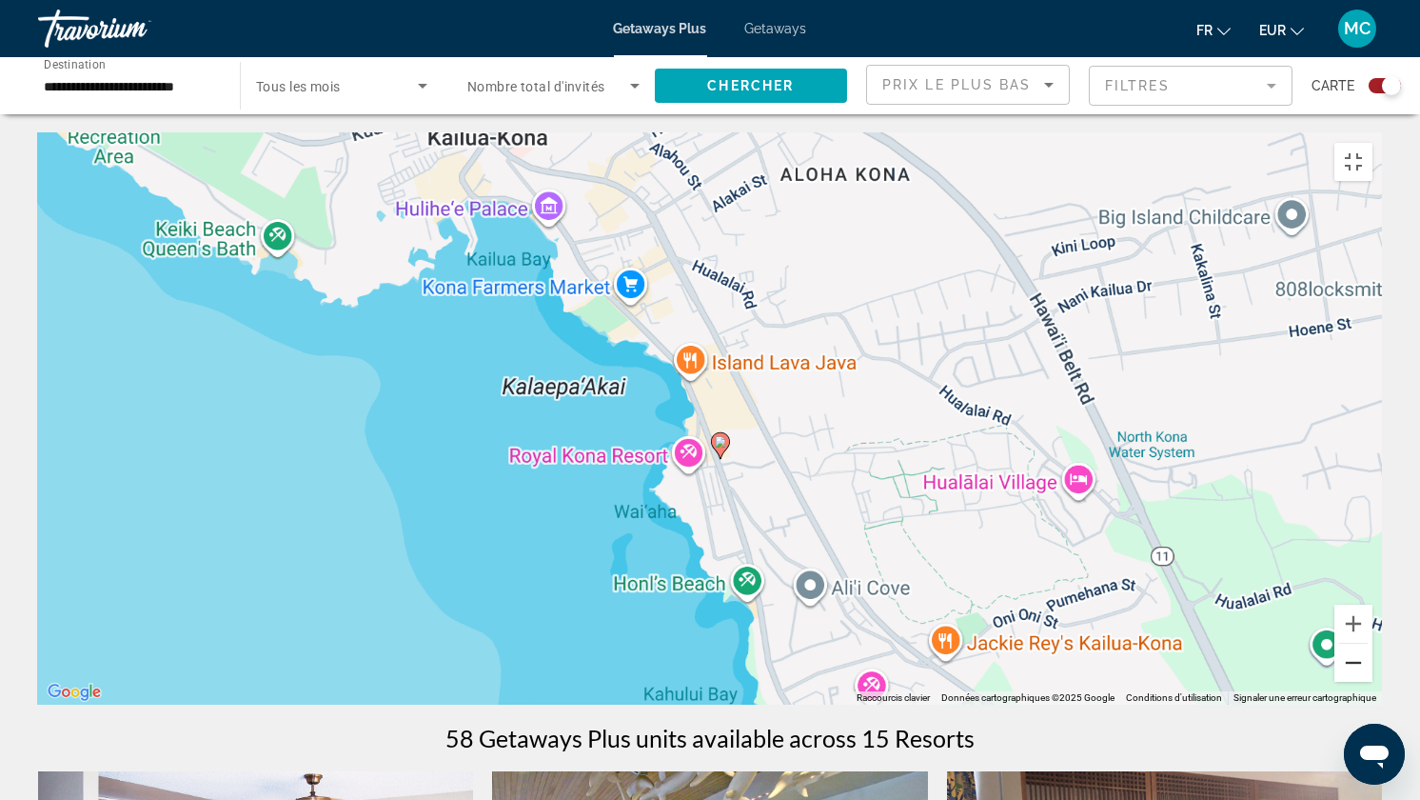
click at [1373, 671] on button "Zoom arrière" at bounding box center [1354, 663] width 38 height 38
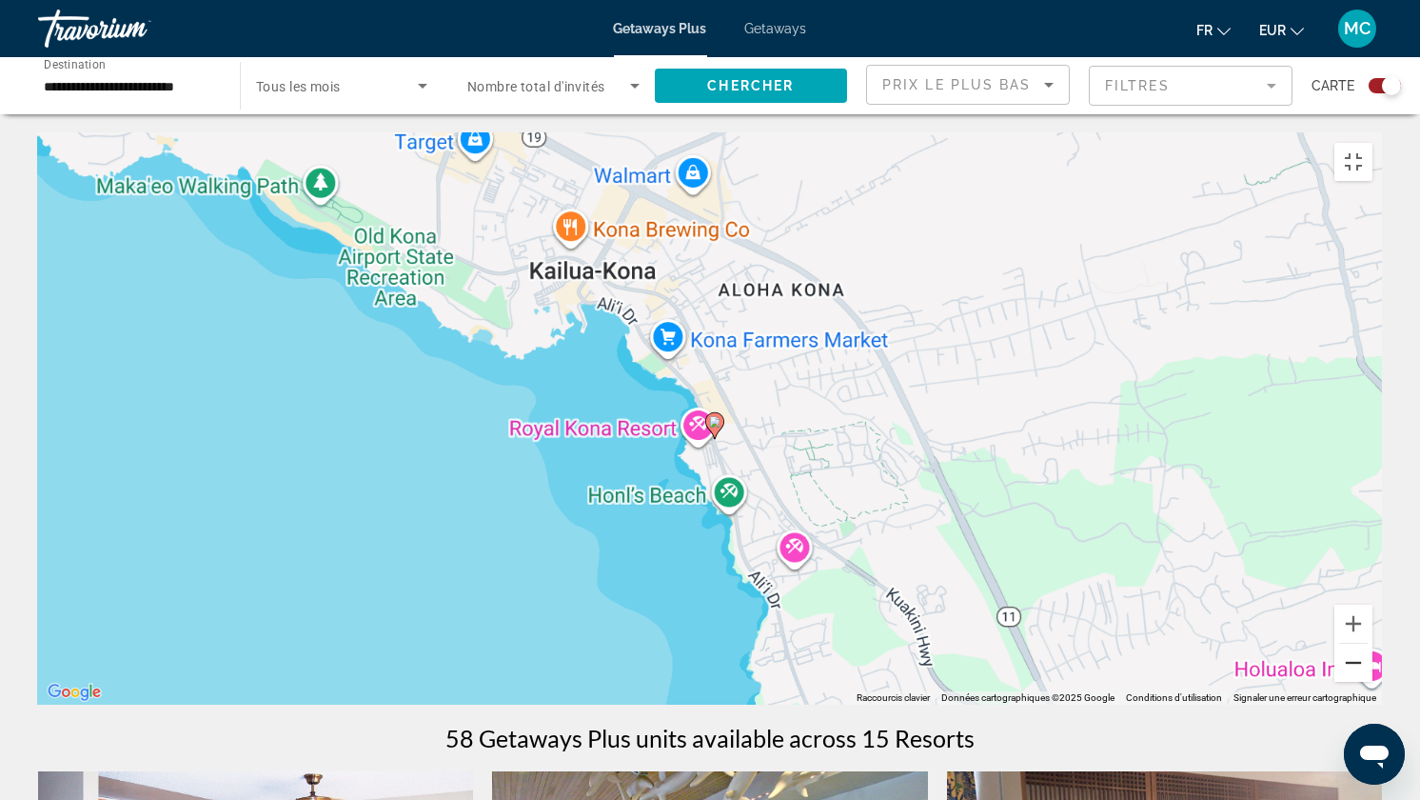
click at [1373, 671] on button "Zoom arrière" at bounding box center [1354, 663] width 38 height 38
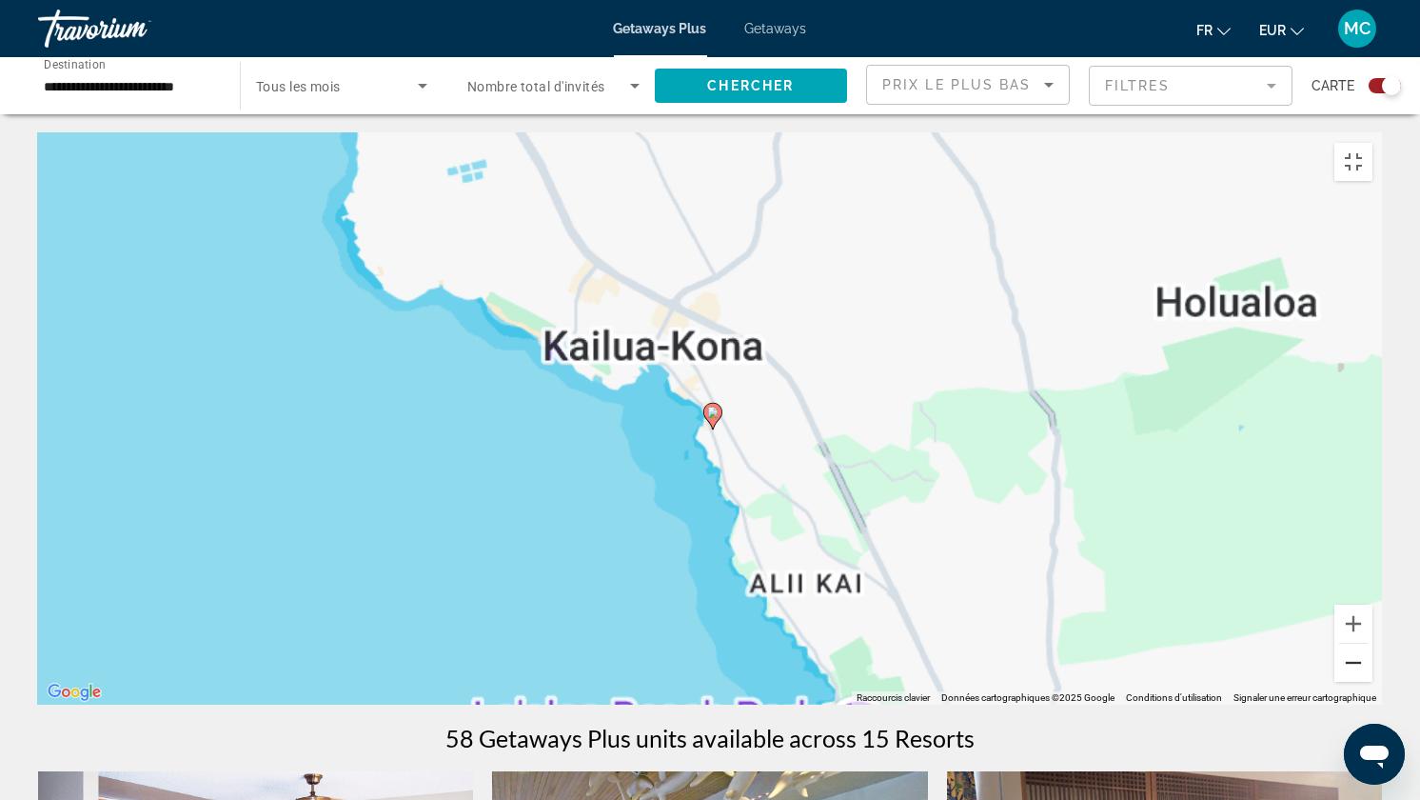
click at [1373, 671] on button "Zoom arrière" at bounding box center [1354, 663] width 38 height 38
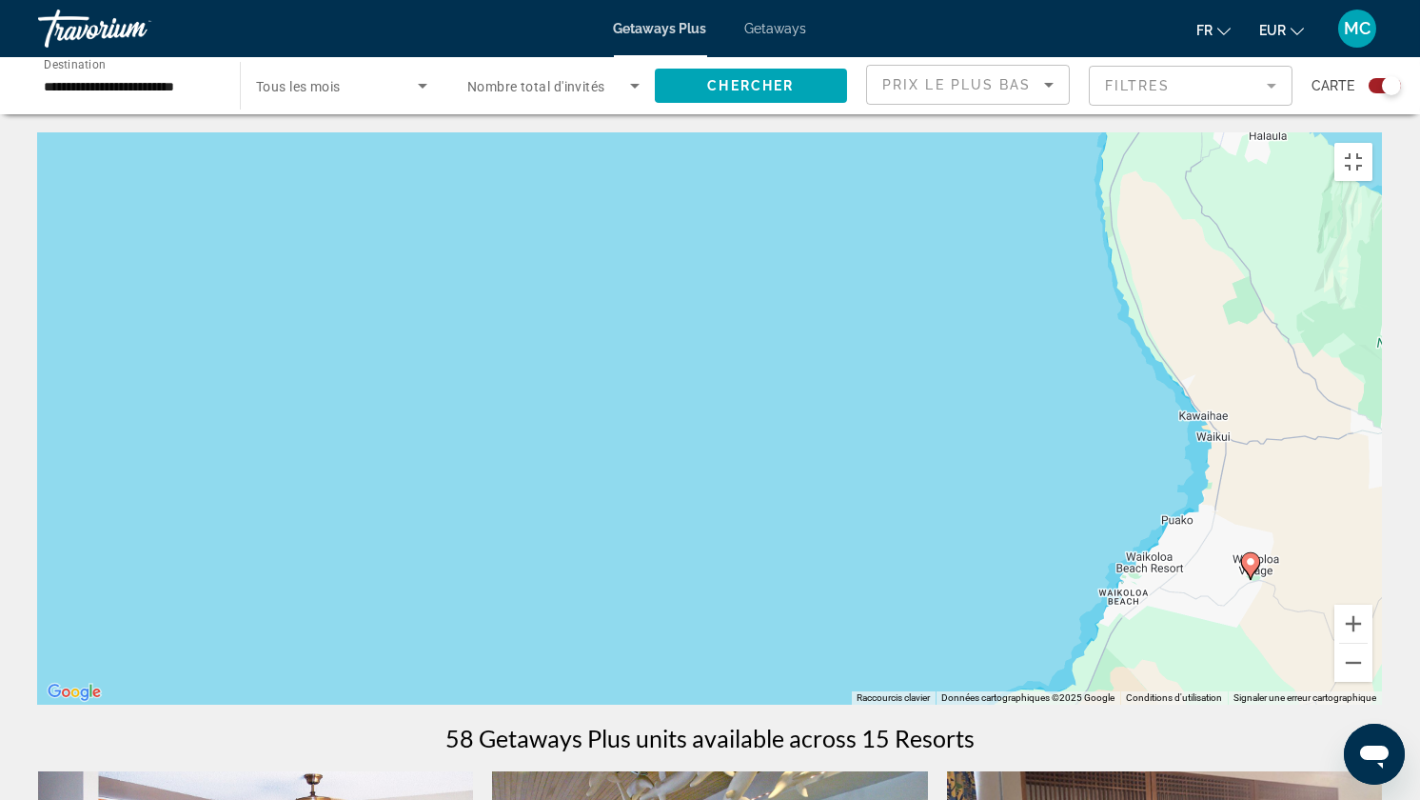
drag, startPoint x: 747, startPoint y: 205, endPoint x: 1041, endPoint y: 774, distance: 640.8
click at [1043, 671] on div "Pour activer le glissement avec le clavier, appuyez sur Alt+Entrée. Une fois ce…" at bounding box center [710, 418] width 1344 height 571
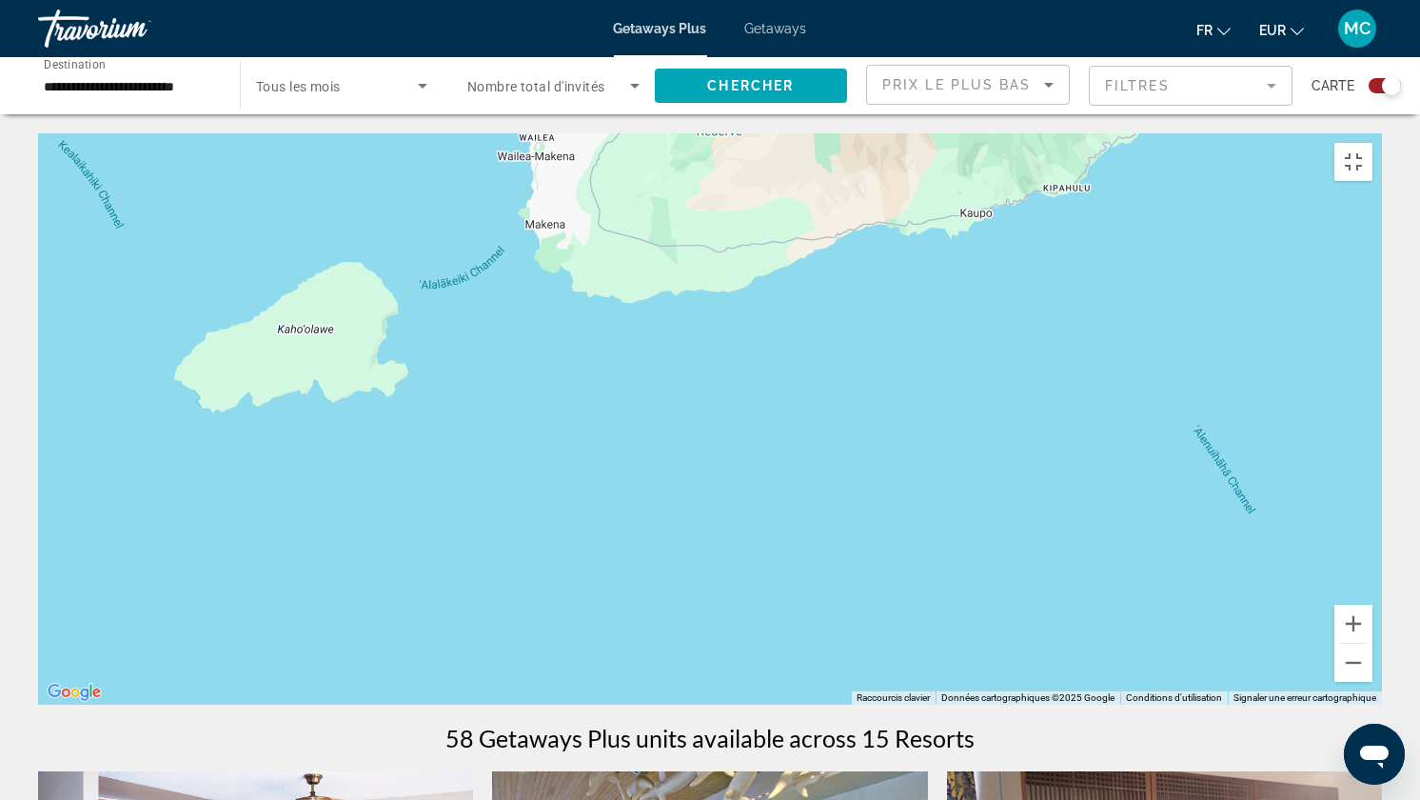
drag, startPoint x: 571, startPoint y: 155, endPoint x: 685, endPoint y: 796, distance: 650.8
click at [685, 671] on div "Pour activer le glissement avec le clavier, appuyez sur Alt+Entrée. Une fois ce…" at bounding box center [710, 418] width 1344 height 571
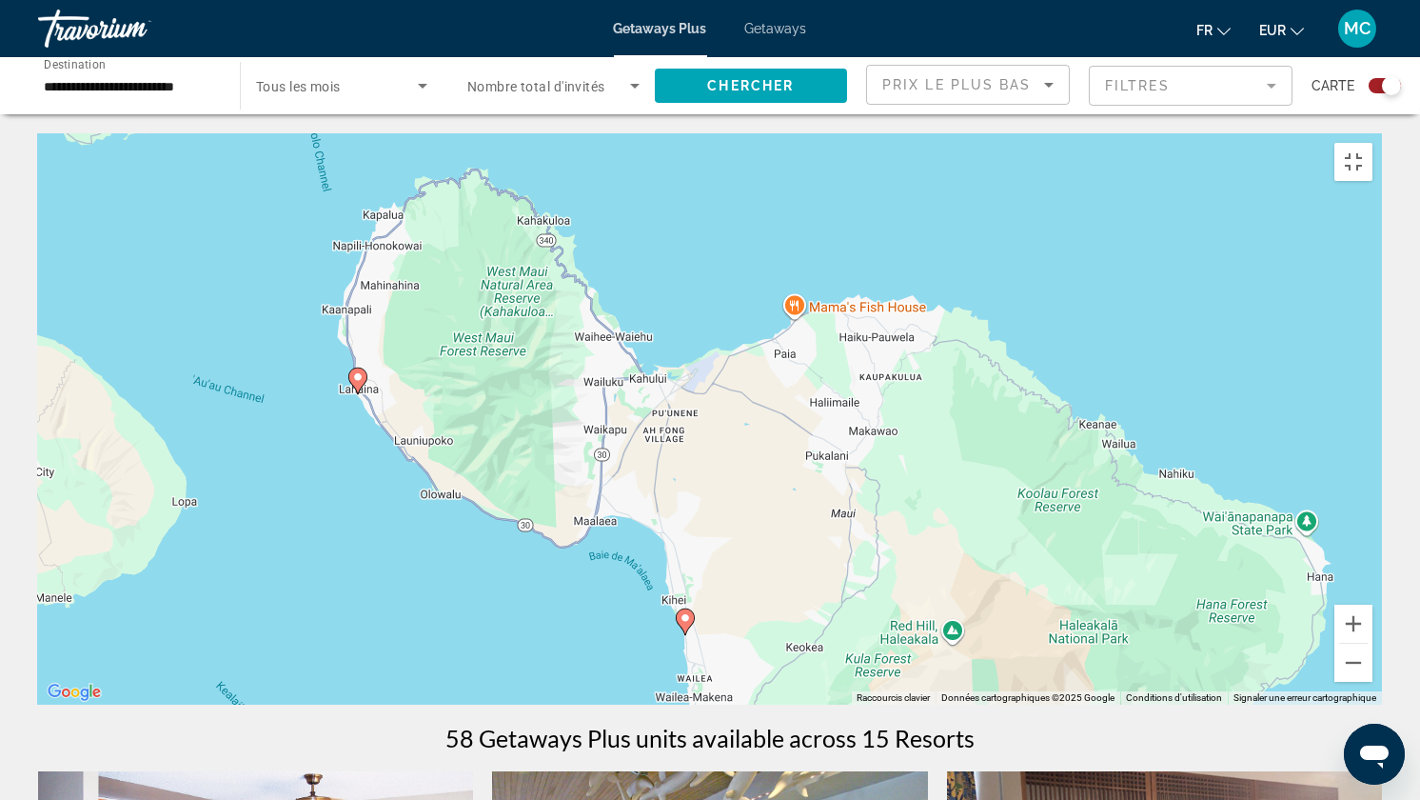
drag, startPoint x: 576, startPoint y: 254, endPoint x: 780, endPoint y: 798, distance: 580.5
click at [780, 671] on div "Pour activer le glissement avec le clavier, appuyez sur Alt+Entrée. Une fois ce…" at bounding box center [710, 418] width 1344 height 571
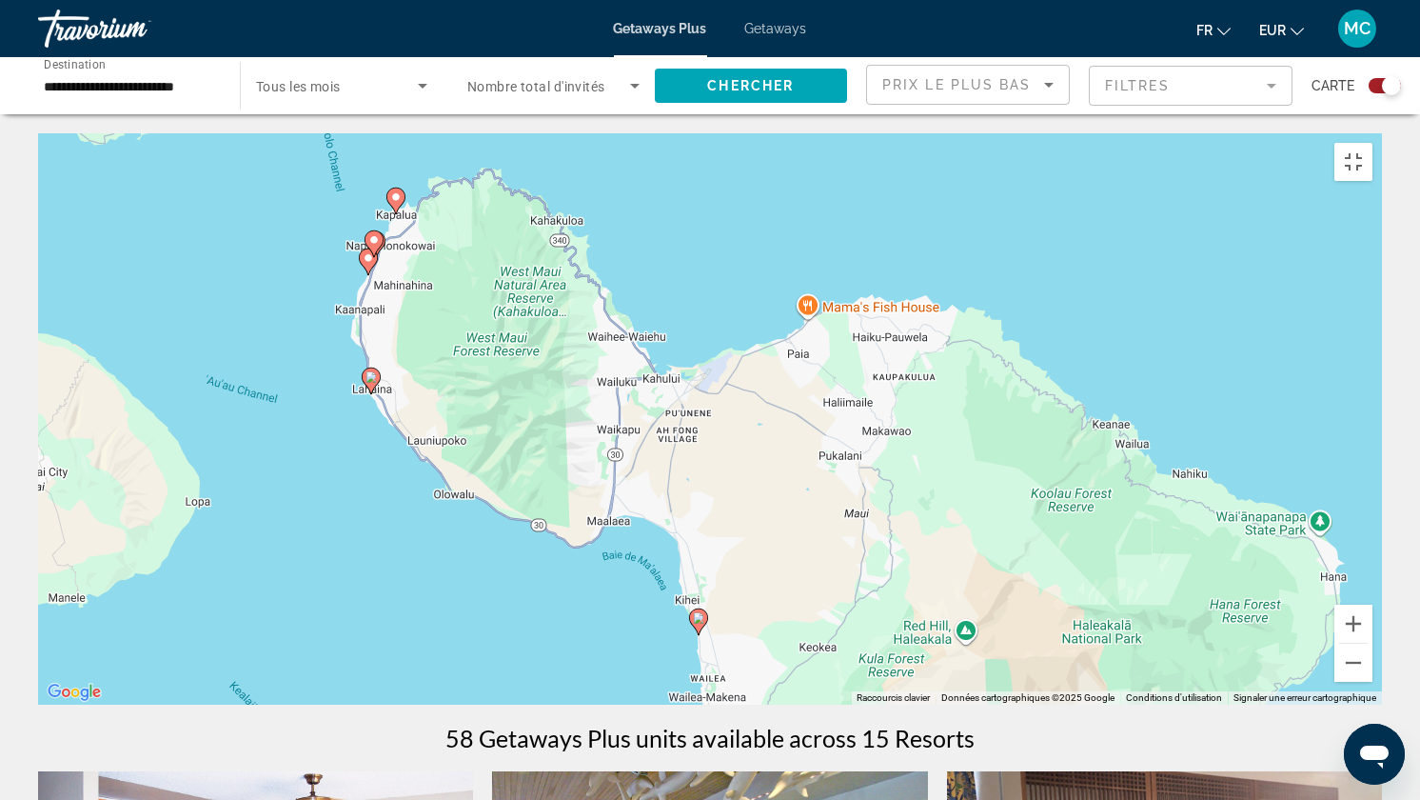
click at [698, 612] on image "Main content" at bounding box center [698, 617] width 11 height 11
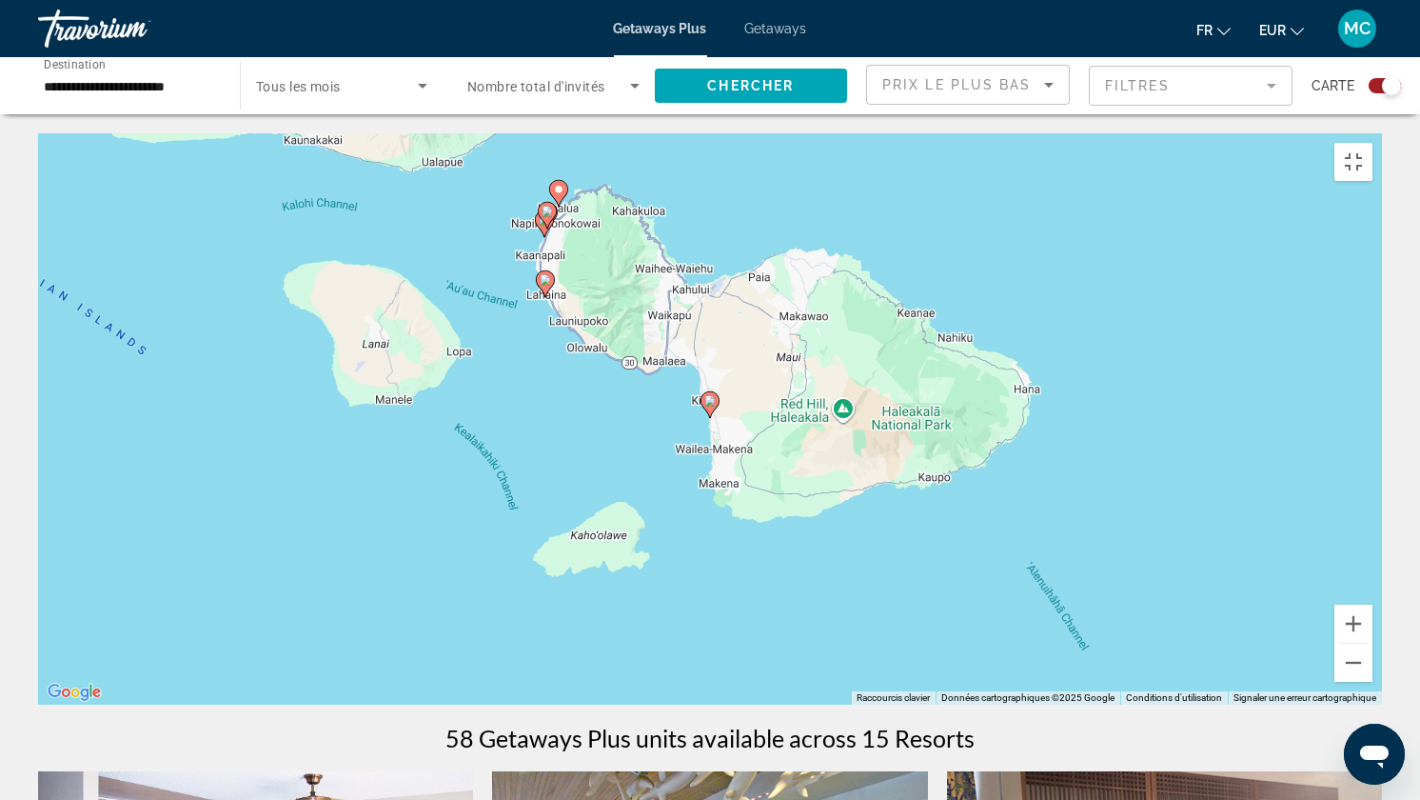
click at [709, 395] on image "Main content" at bounding box center [709, 400] width 11 height 11
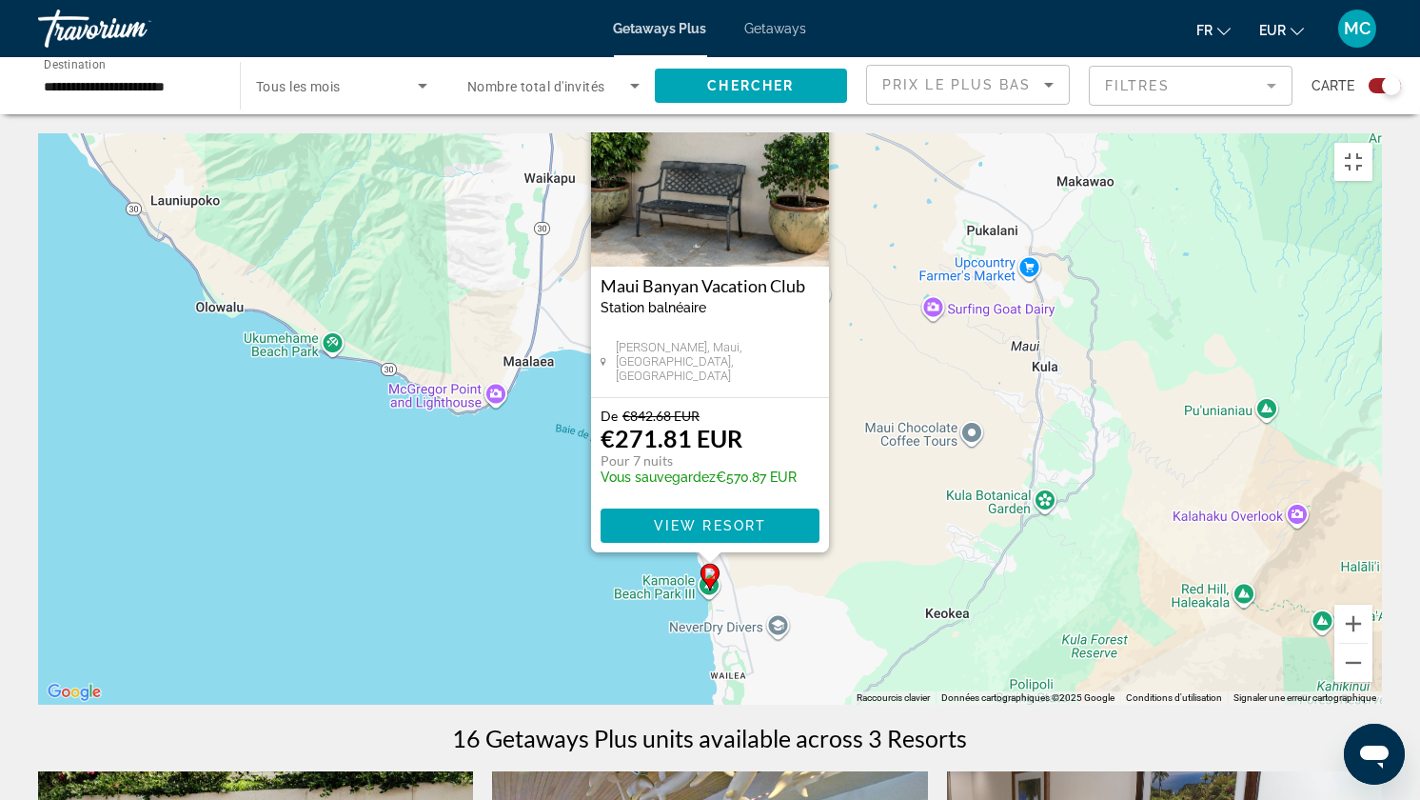
click at [704, 567] on gmp-advanced-marker "Main content" at bounding box center [710, 577] width 19 height 29
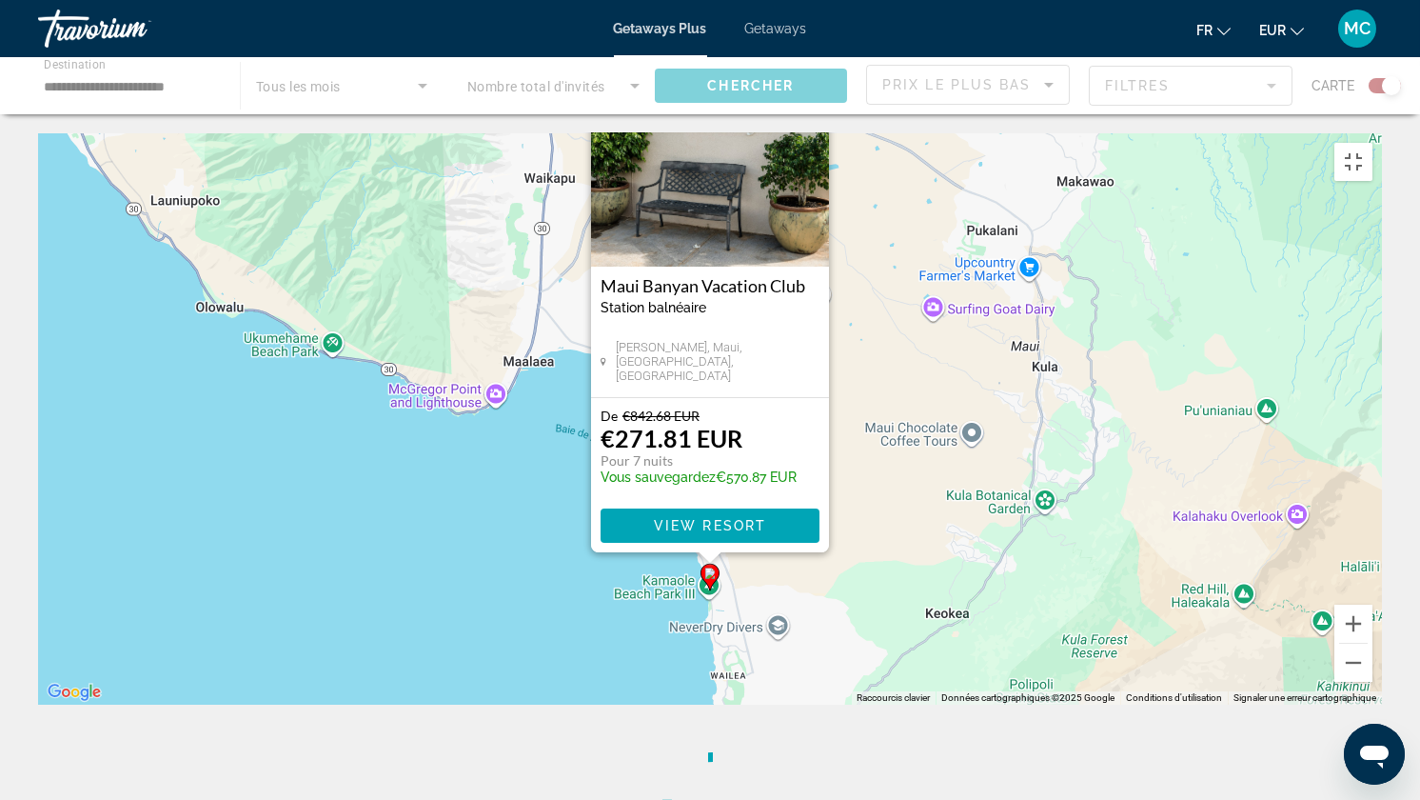
click at [704, 567] on gmp-advanced-marker "Main content" at bounding box center [710, 577] width 19 height 29
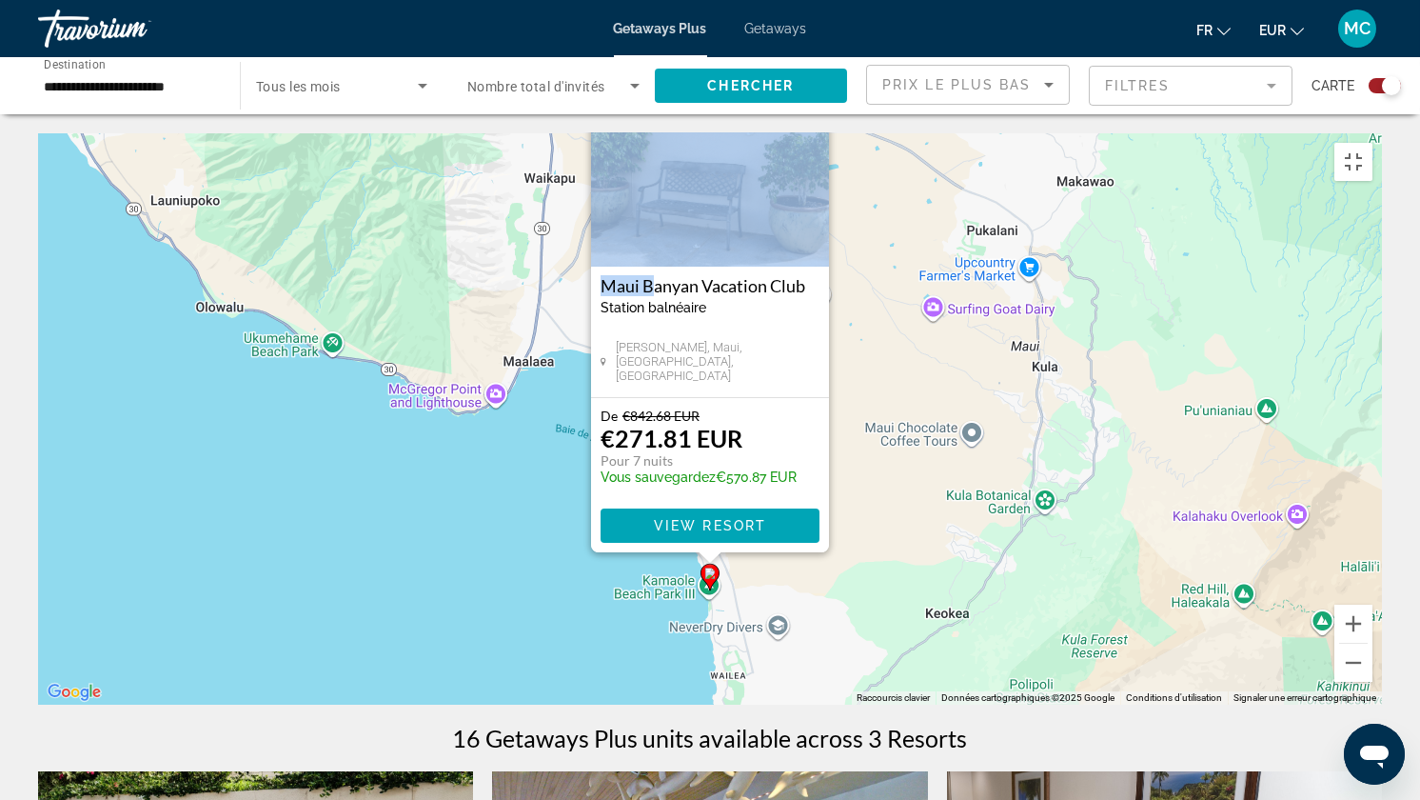
click at [779, 601] on div "Pour activer le glissement avec le clavier, appuyez sur Alt+Entrée. Une fois ce…" at bounding box center [710, 418] width 1344 height 571
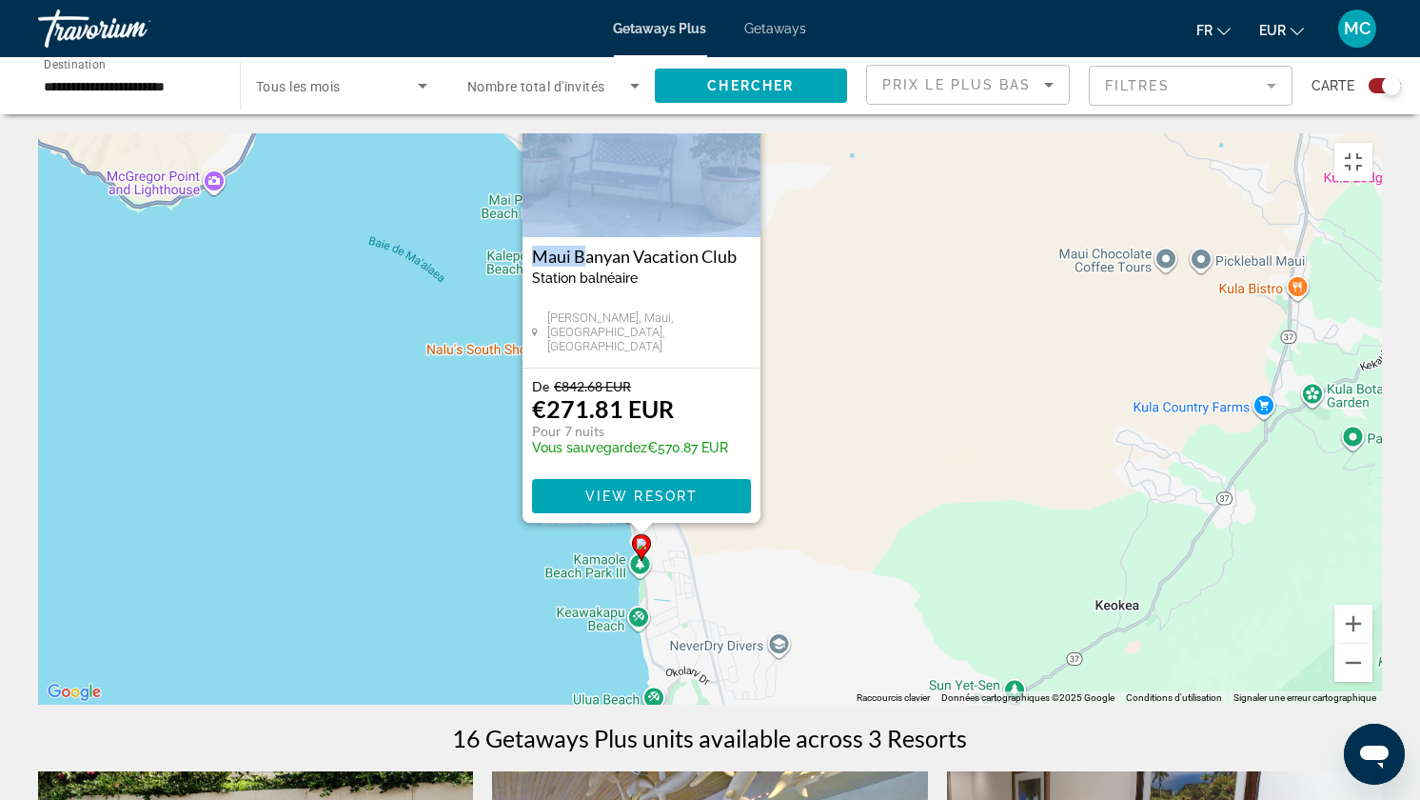
click at [687, 564] on div "Pour activer le glissement avec le clavier, appuyez sur Alt+Entrée. Une fois ce…" at bounding box center [710, 418] width 1344 height 571
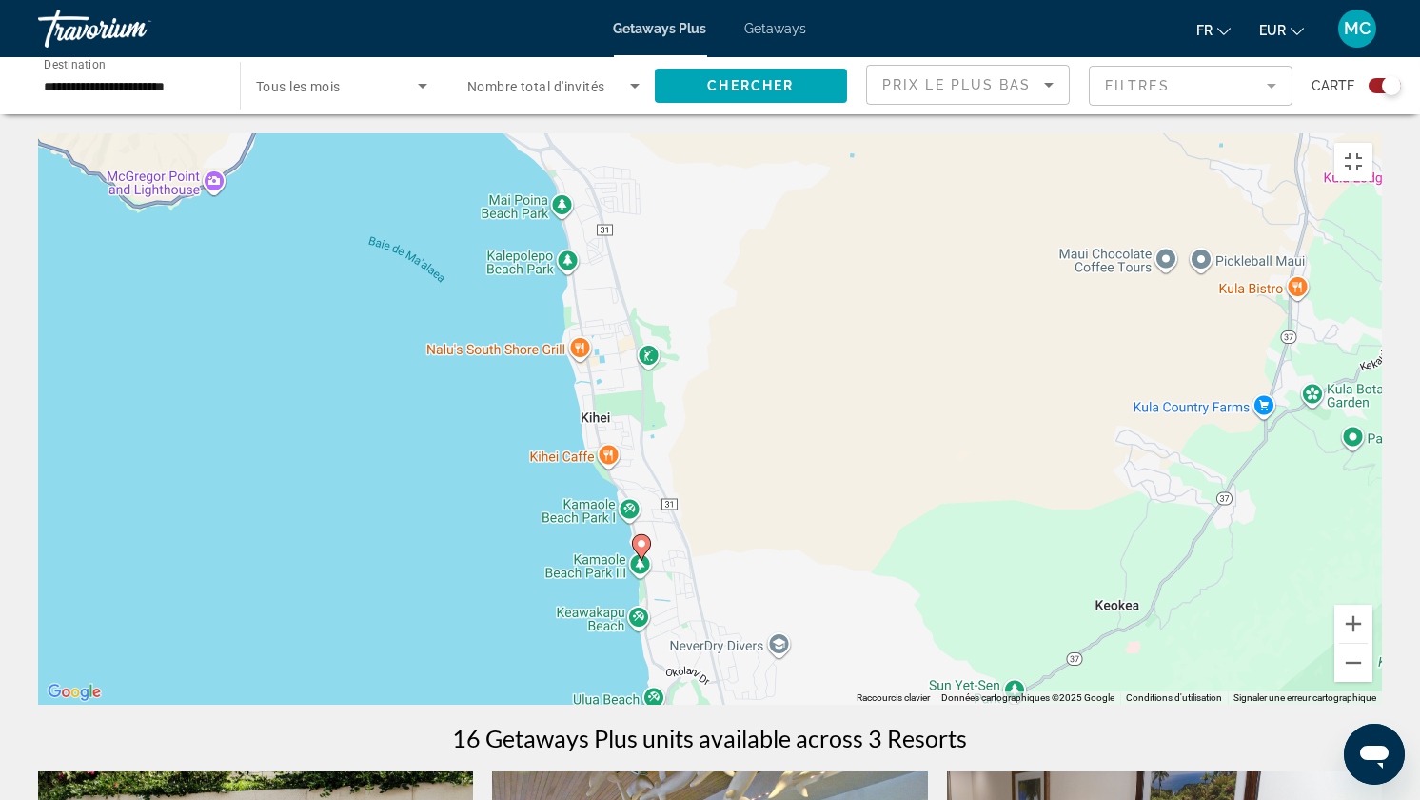
click at [687, 564] on div "Pour activer le glissement avec le clavier, appuyez sur Alt+Entrée. Une fois ce…" at bounding box center [710, 418] width 1344 height 571
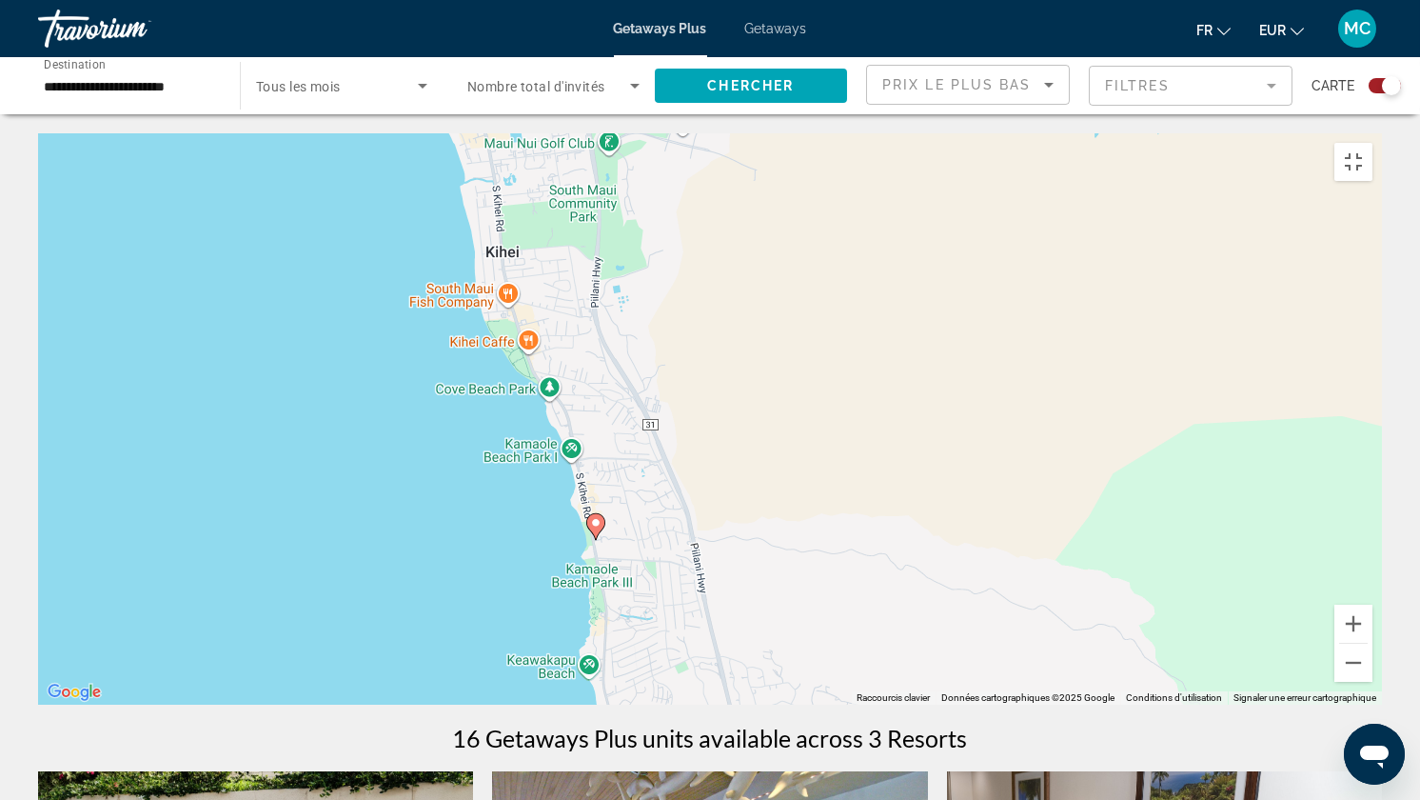
click at [640, 549] on div "Pour activer le glissement avec le clavier, appuyez sur Alt+Entrée. Une fois ce…" at bounding box center [710, 418] width 1344 height 571
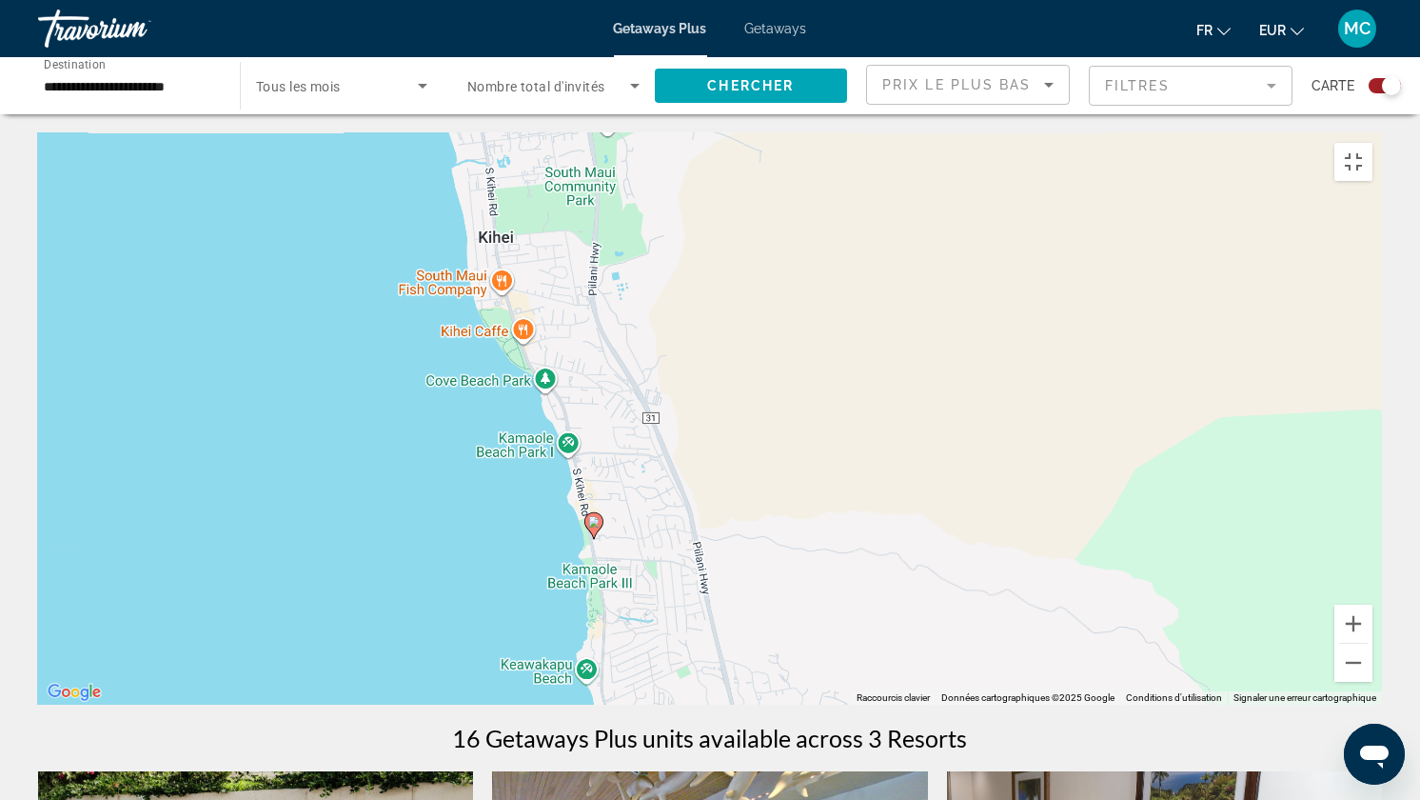
click at [640, 549] on div "Pour activer le glissement avec le clavier, appuyez sur Alt+Entrée. Une fois ce…" at bounding box center [710, 418] width 1344 height 571
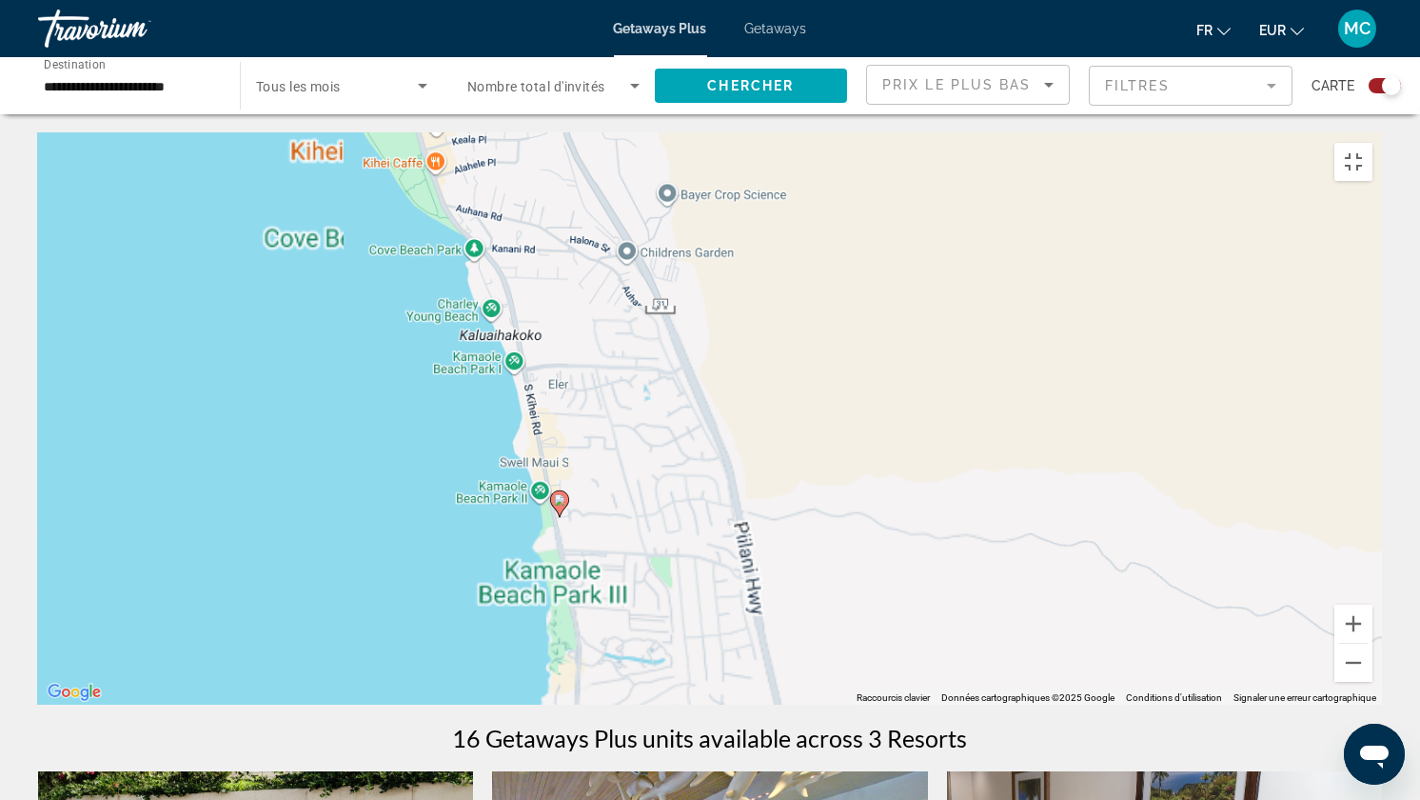
click at [640, 549] on div "Pour activer le glissement avec le clavier, appuyez sur Alt+Entrée. Une fois ce…" at bounding box center [710, 418] width 1344 height 571
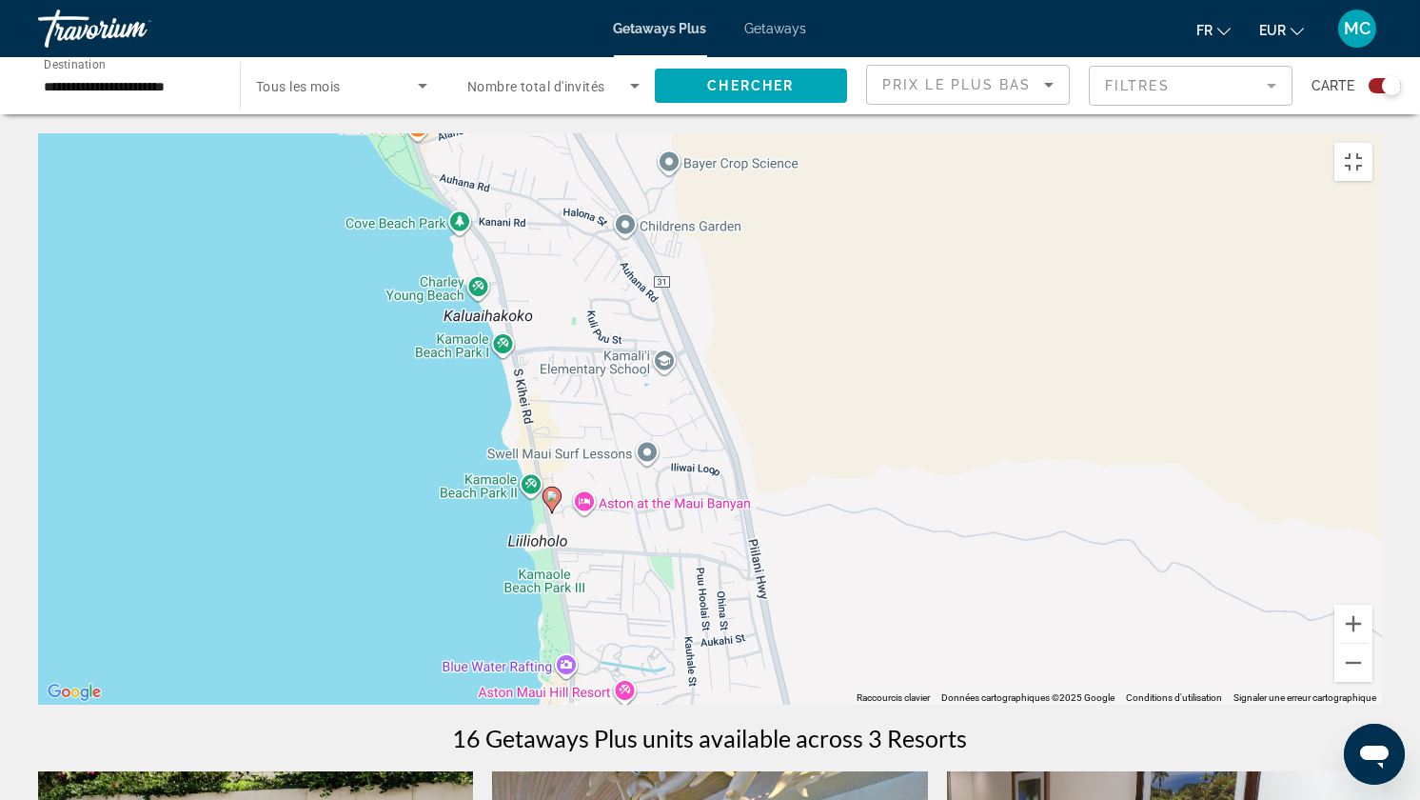
click at [640, 549] on div "Pour activer le glissement avec le clavier, appuyez sur Alt+Entrée. Une fois ce…" at bounding box center [710, 418] width 1344 height 571
click at [580, 503] on div "Pour activer le glissement avec le clavier, appuyez sur Alt+Entrée. Une fois ce…" at bounding box center [710, 418] width 1344 height 571
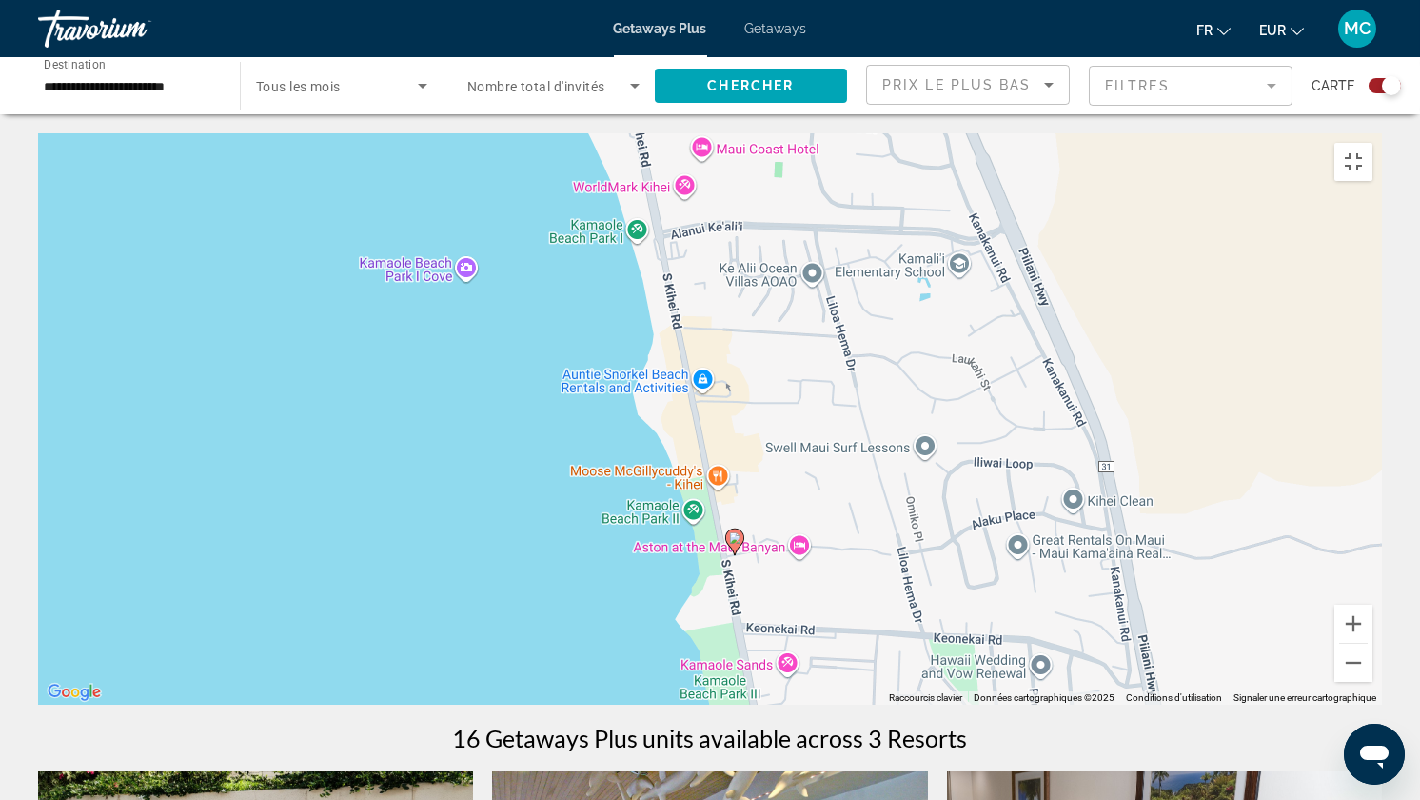
drag, startPoint x: 550, startPoint y: 513, endPoint x: 762, endPoint y: 564, distance: 217.3
click at [762, 564] on div "Pour activer le glissement avec le clavier, appuyez sur Alt+Entrée. Une fois ce…" at bounding box center [710, 418] width 1344 height 571
click at [751, 556] on div "Pour activer le glissement avec le clavier, appuyez sur Alt+Entrée. Une fois ce…" at bounding box center [710, 418] width 1344 height 571
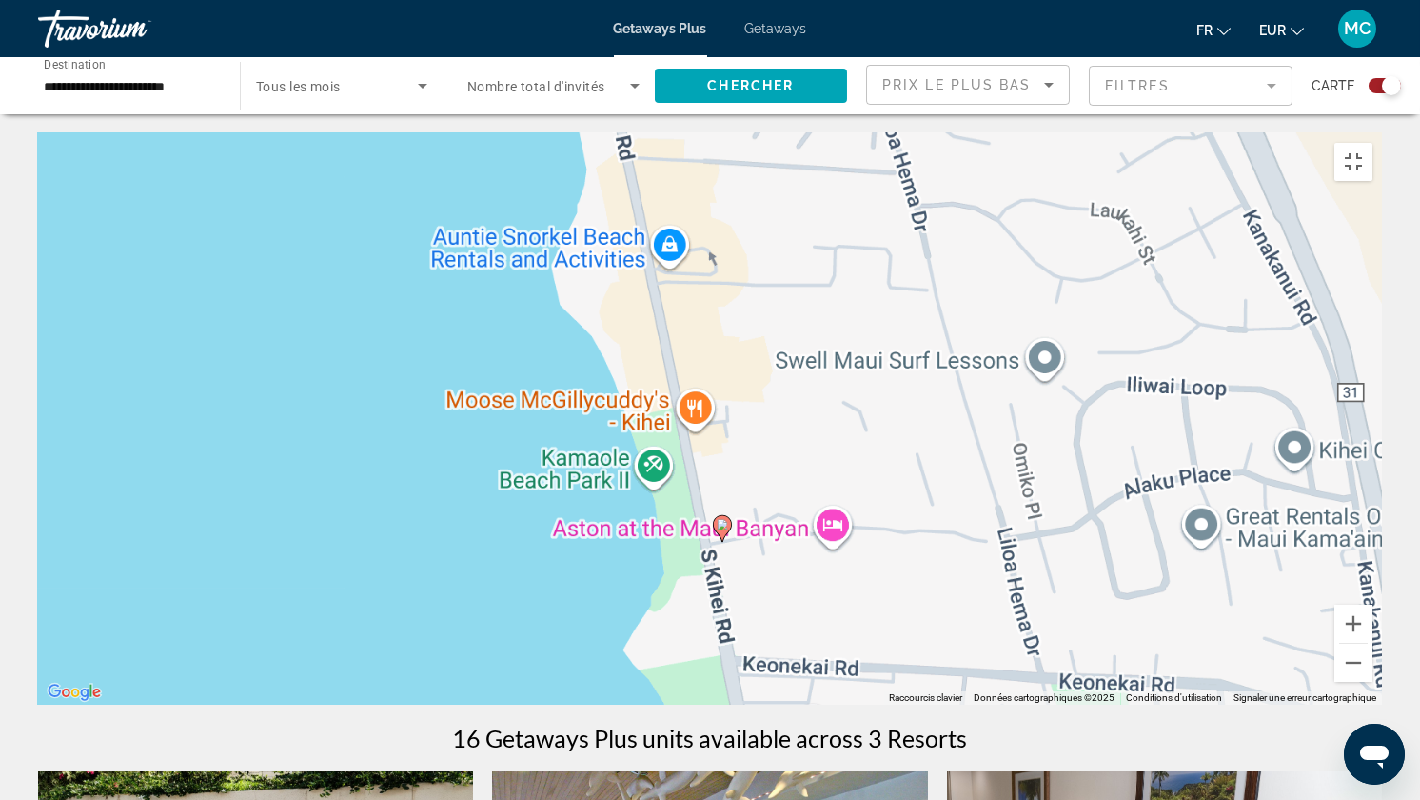
click at [751, 556] on div "Pour activer le glissement avec le clavier, appuyez sur Alt+Entrée. Une fois ce…" at bounding box center [710, 418] width 1344 height 571
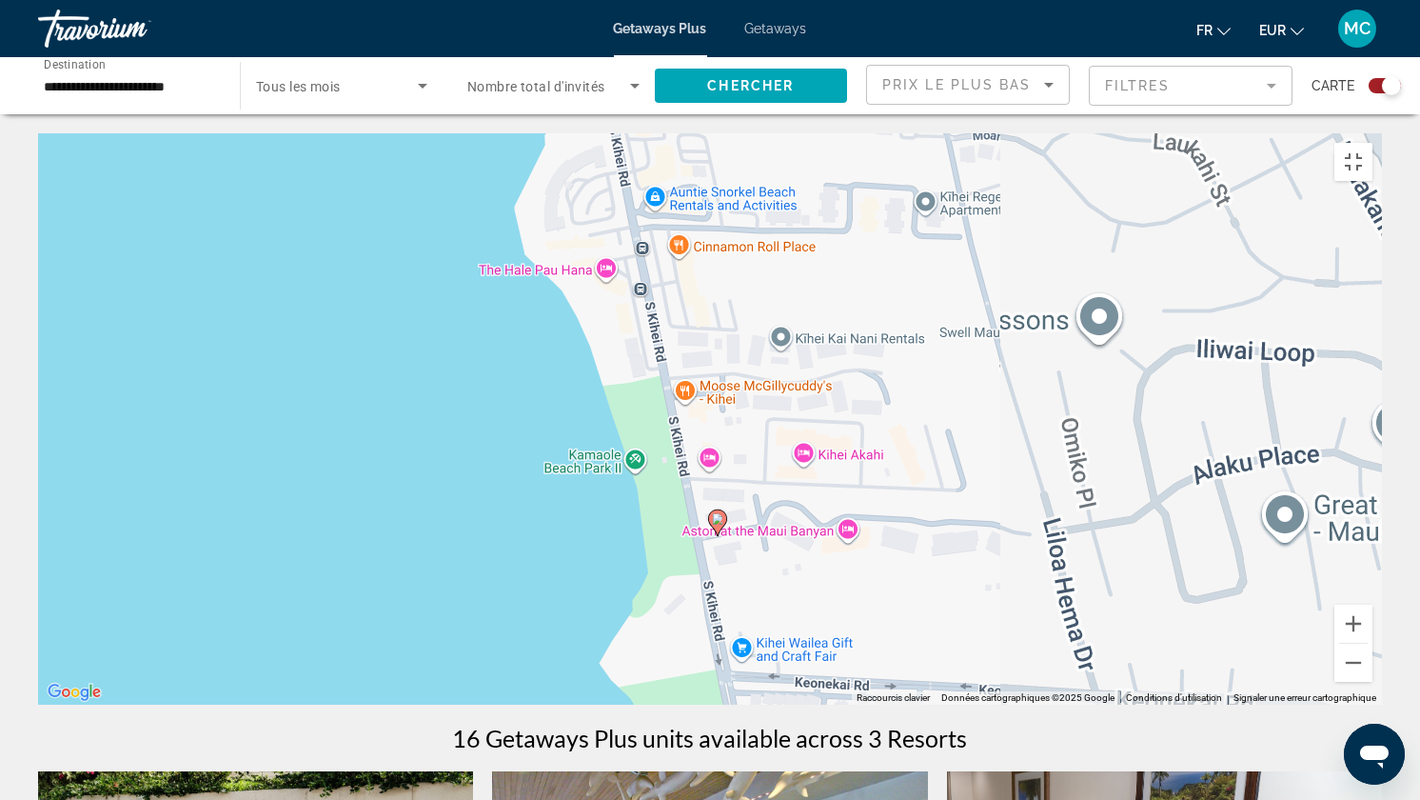
click at [751, 556] on div "Pour activer le glissement avec le clavier, appuyez sur Alt+Entrée. Une fois ce…" at bounding box center [710, 418] width 1344 height 571
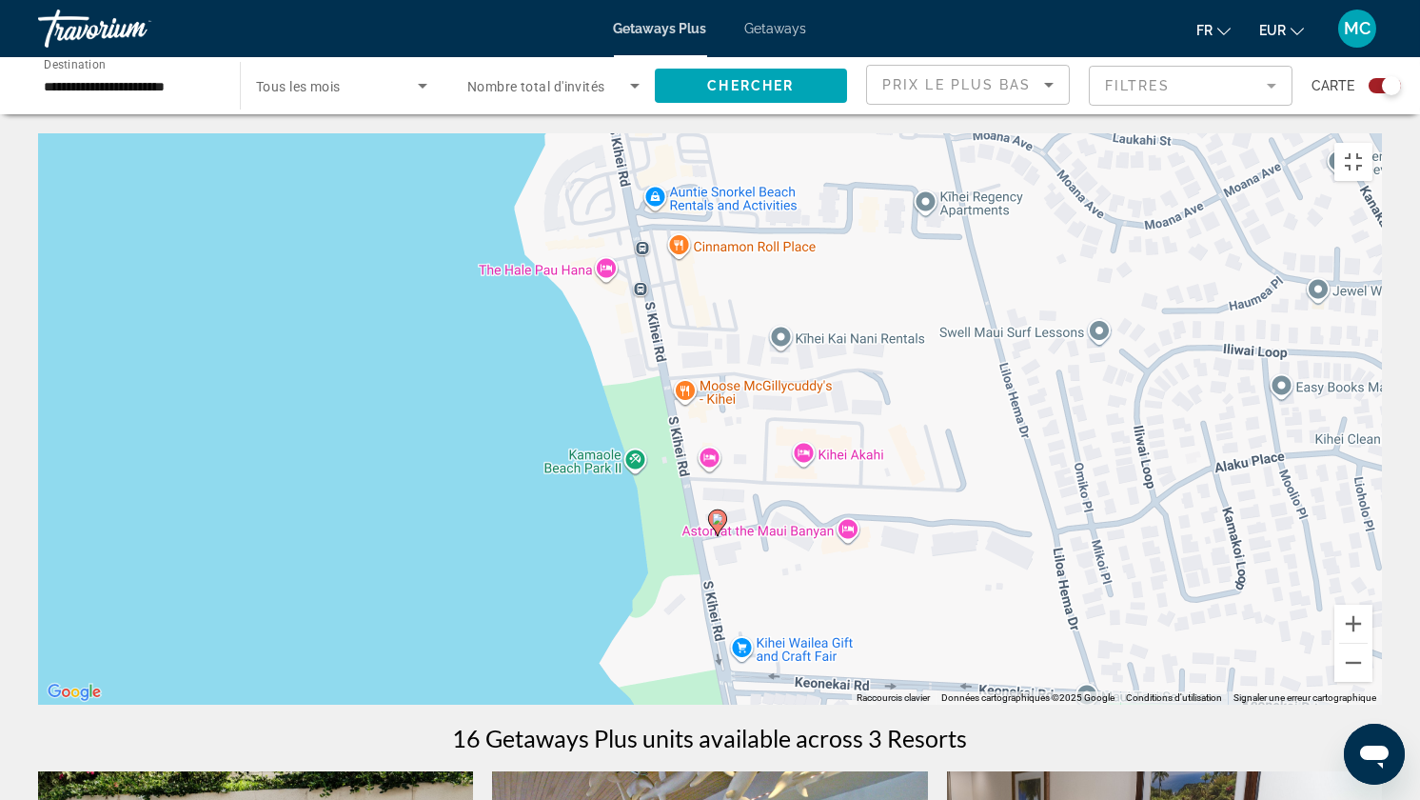
click at [749, 550] on div "Pour activer le glissement avec le clavier, appuyez sur Alt+Entrée. Une fois ce…" at bounding box center [710, 418] width 1344 height 571
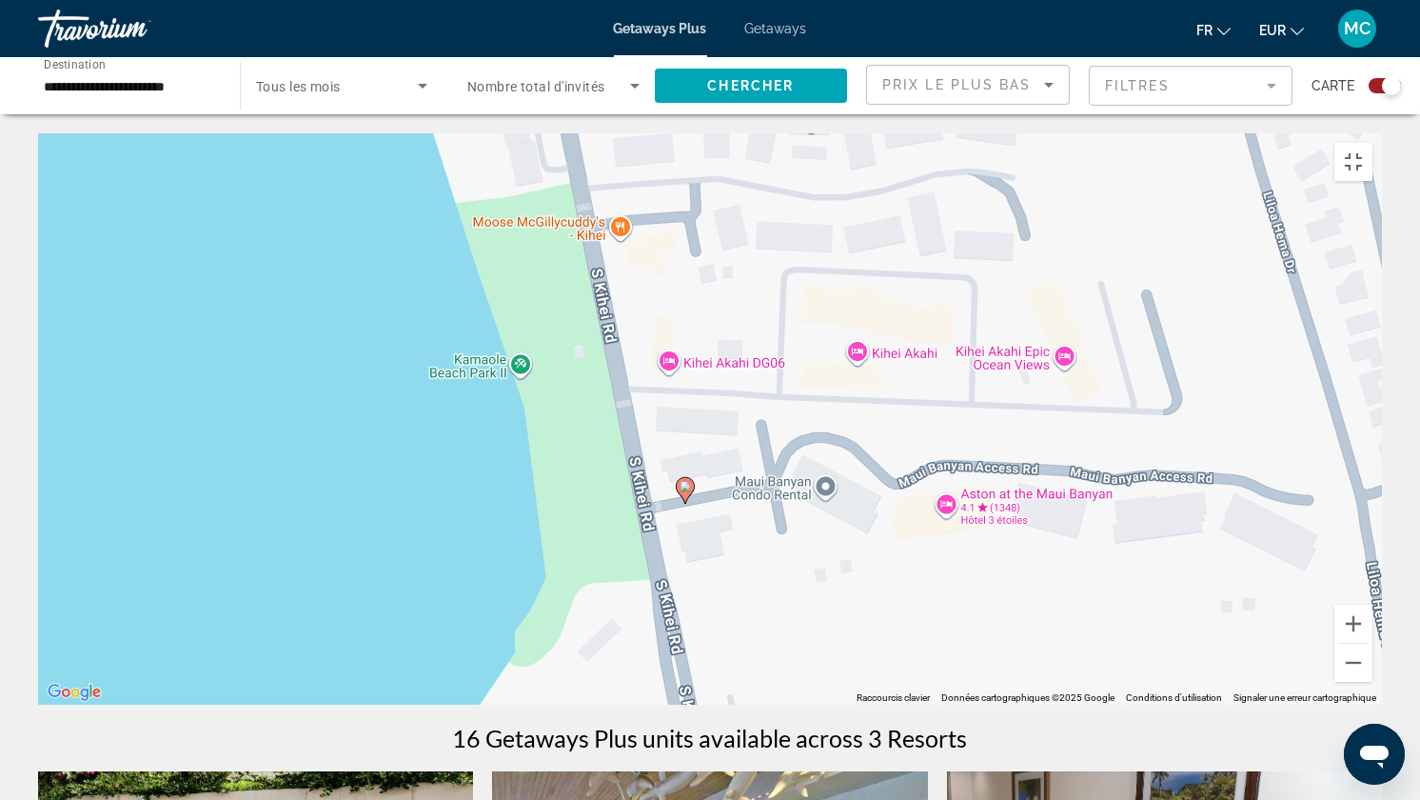
click at [749, 550] on div "Pour activer le glissement avec le clavier, appuyez sur Alt+Entrée. Une fois ce…" at bounding box center [710, 418] width 1344 height 571
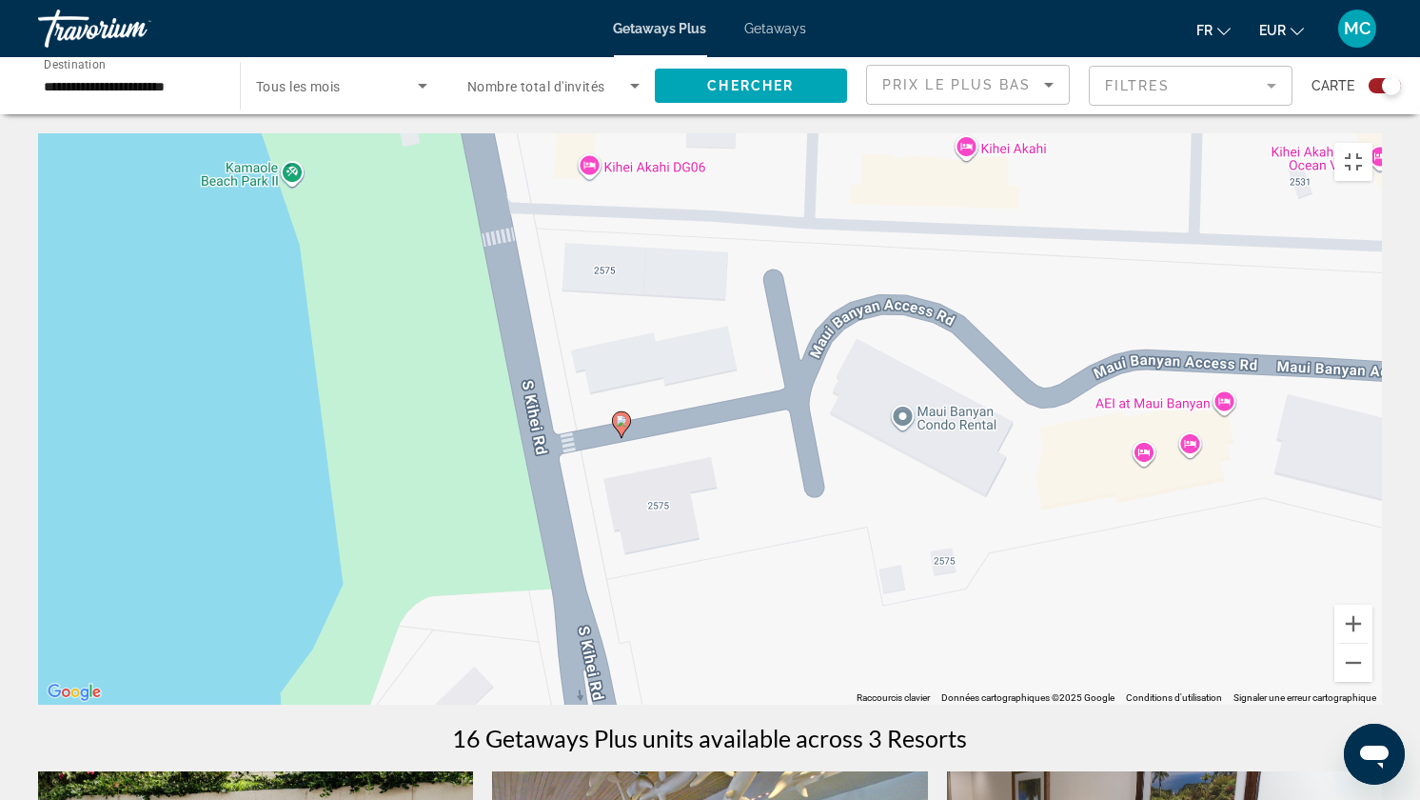
click at [749, 550] on div "Pour activer le glissement avec le clavier, appuyez sur Alt+Entrée. Une fois ce…" at bounding box center [710, 418] width 1344 height 571
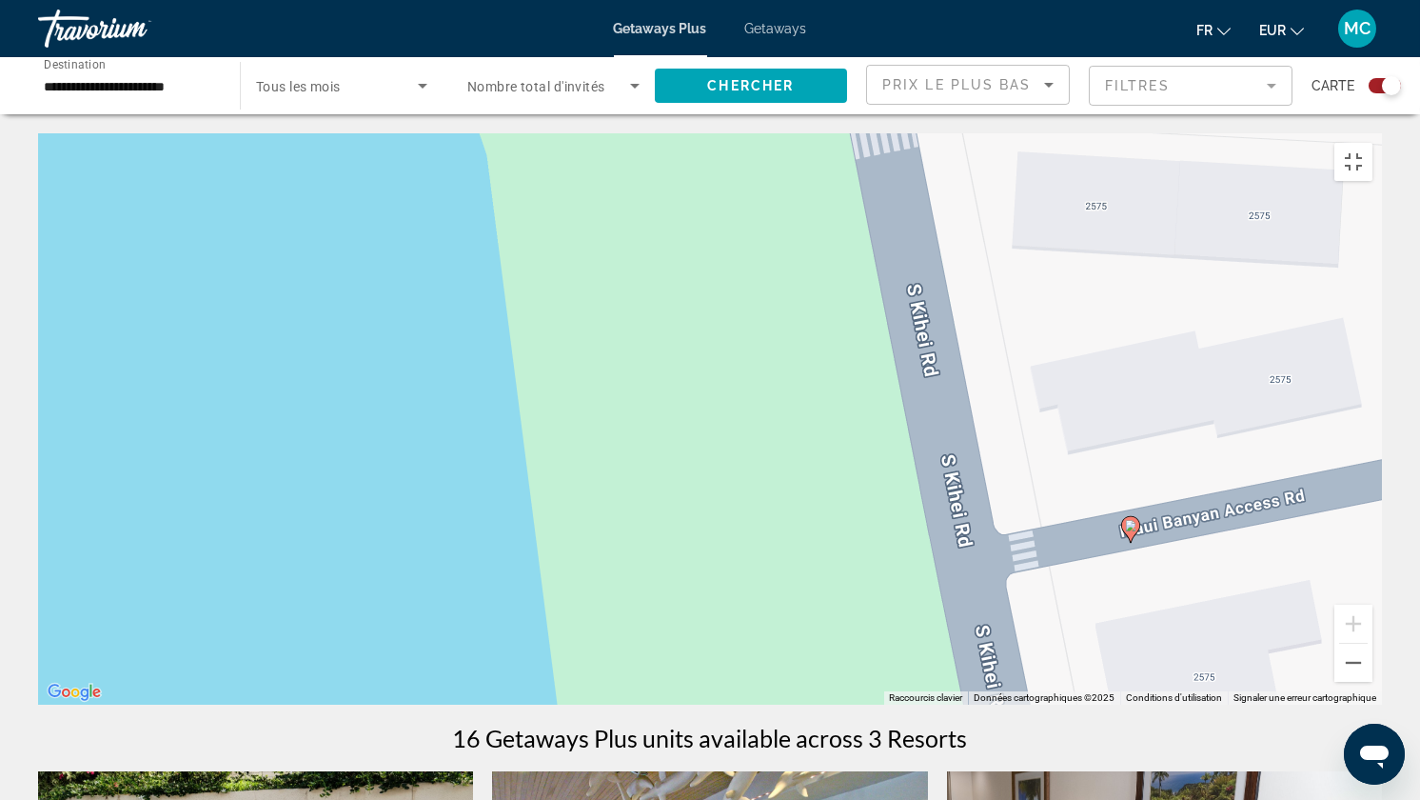
drag, startPoint x: 671, startPoint y: 423, endPoint x: 1308, endPoint y: 665, distance: 681.5
click at [1308, 665] on div "Pour activer le glissement avec le clavier, appuyez sur Alt+Entrée. Une fois ce…" at bounding box center [710, 418] width 1344 height 571
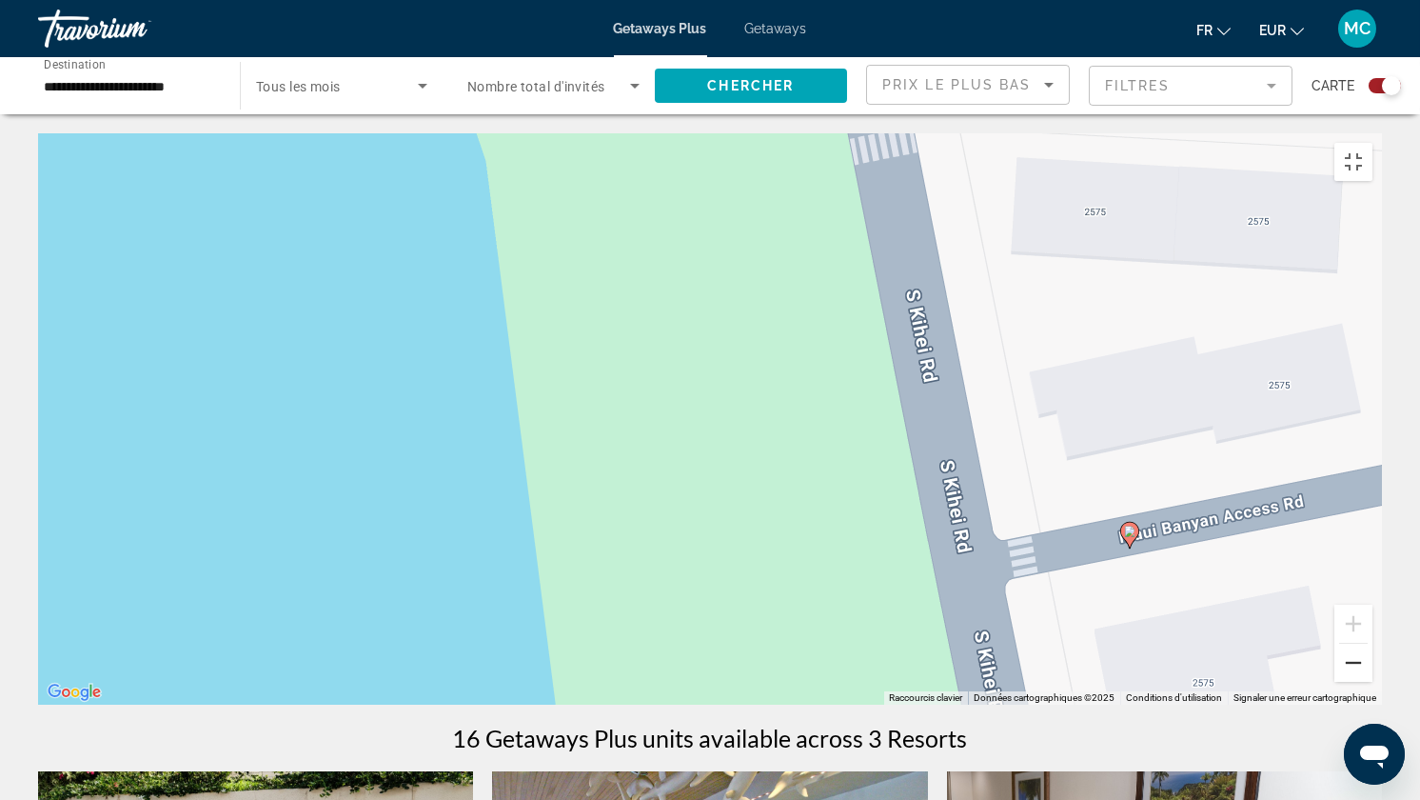
click at [1373, 671] on button "Zoom arrière" at bounding box center [1354, 663] width 38 height 38
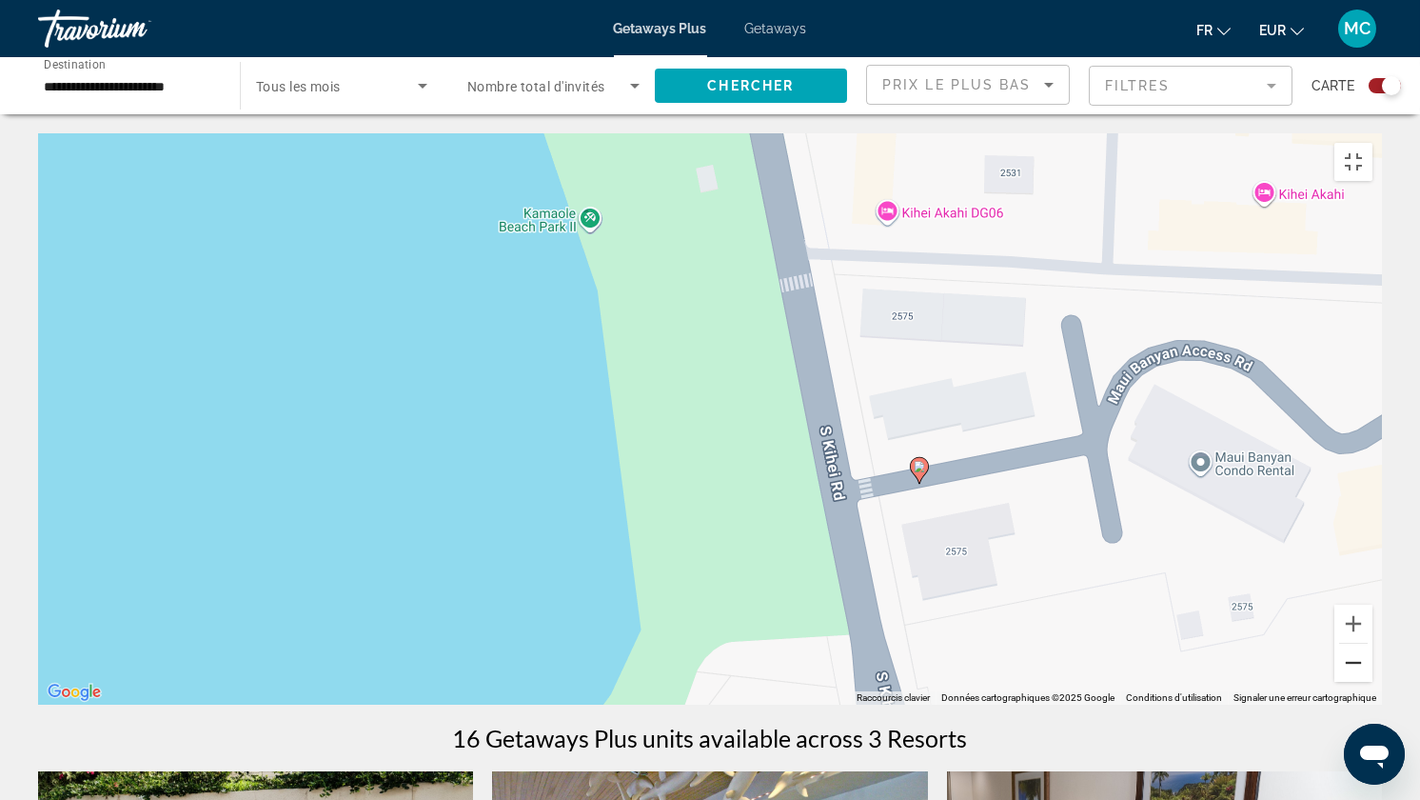
click at [1373, 671] on button "Zoom arrière" at bounding box center [1354, 663] width 38 height 38
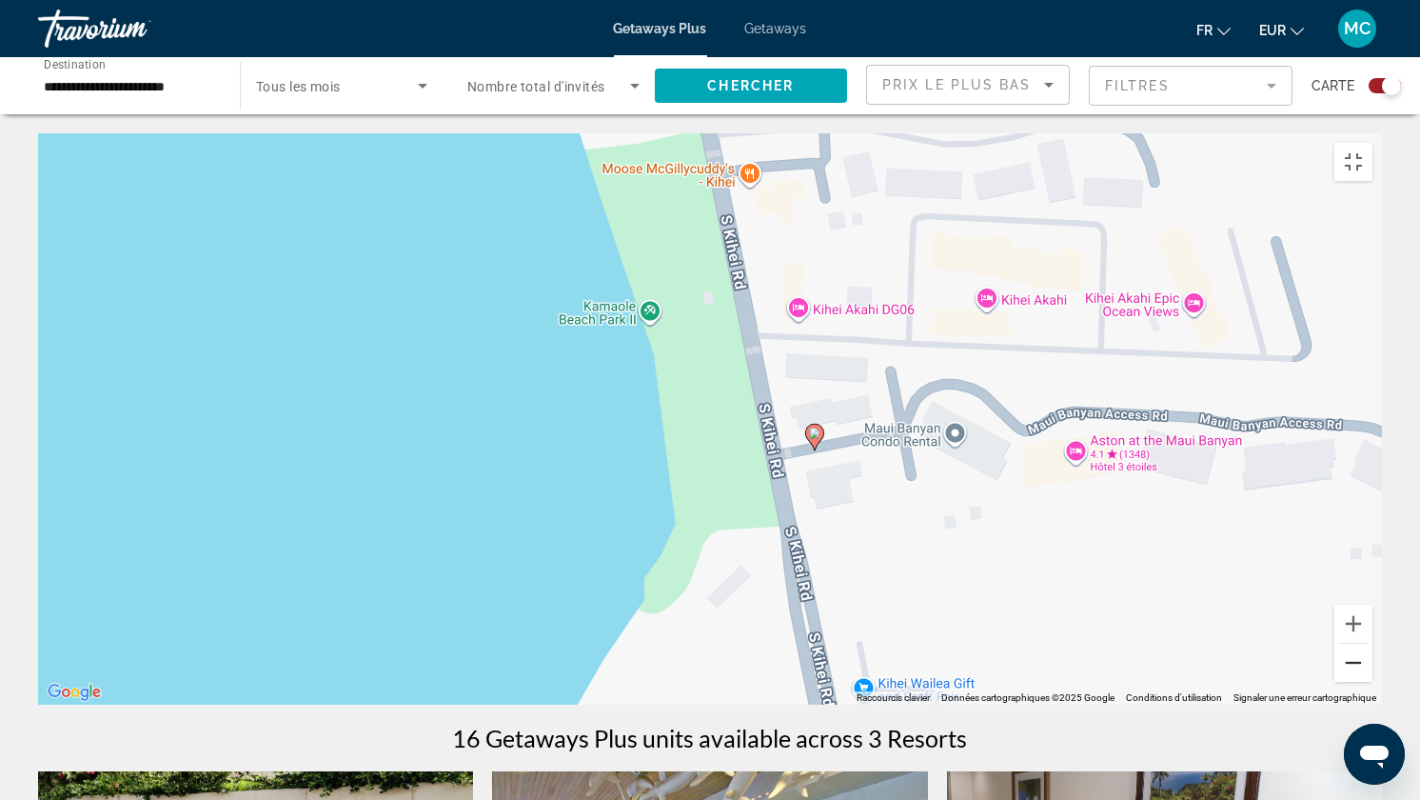
click at [1373, 671] on button "Zoom arrière" at bounding box center [1354, 663] width 38 height 38
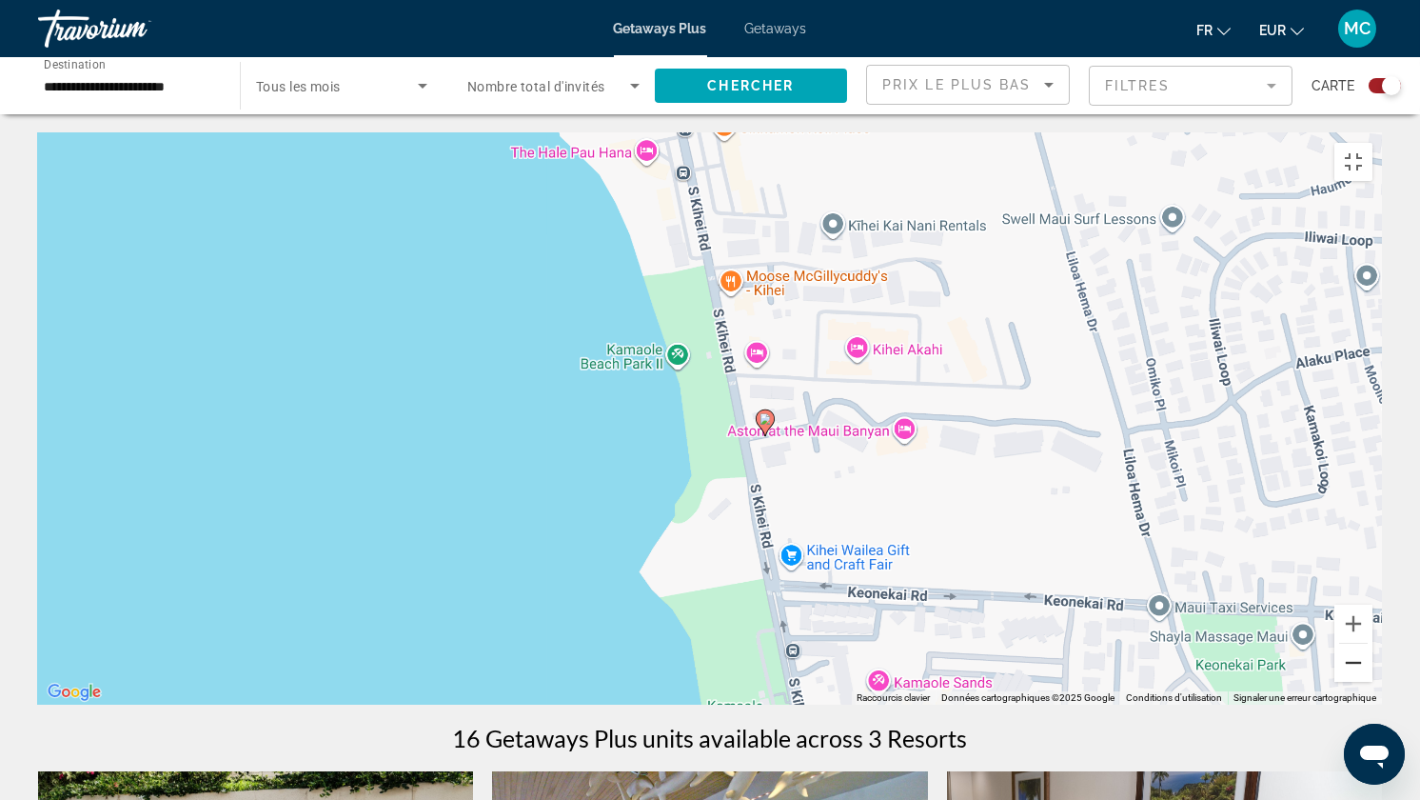
click at [1373, 671] on button "Zoom arrière" at bounding box center [1354, 663] width 38 height 38
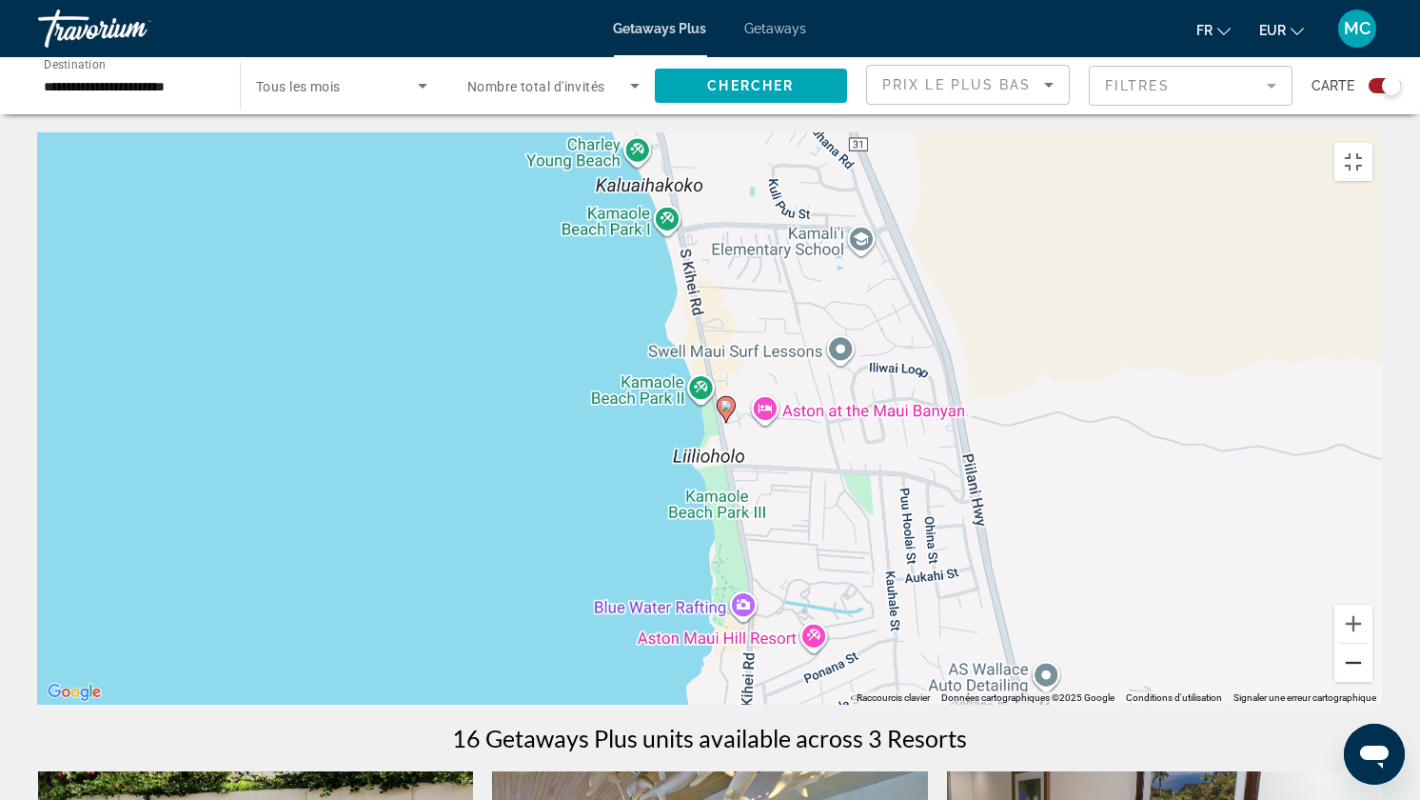
click at [1373, 671] on button "Zoom arrière" at bounding box center [1354, 663] width 38 height 38
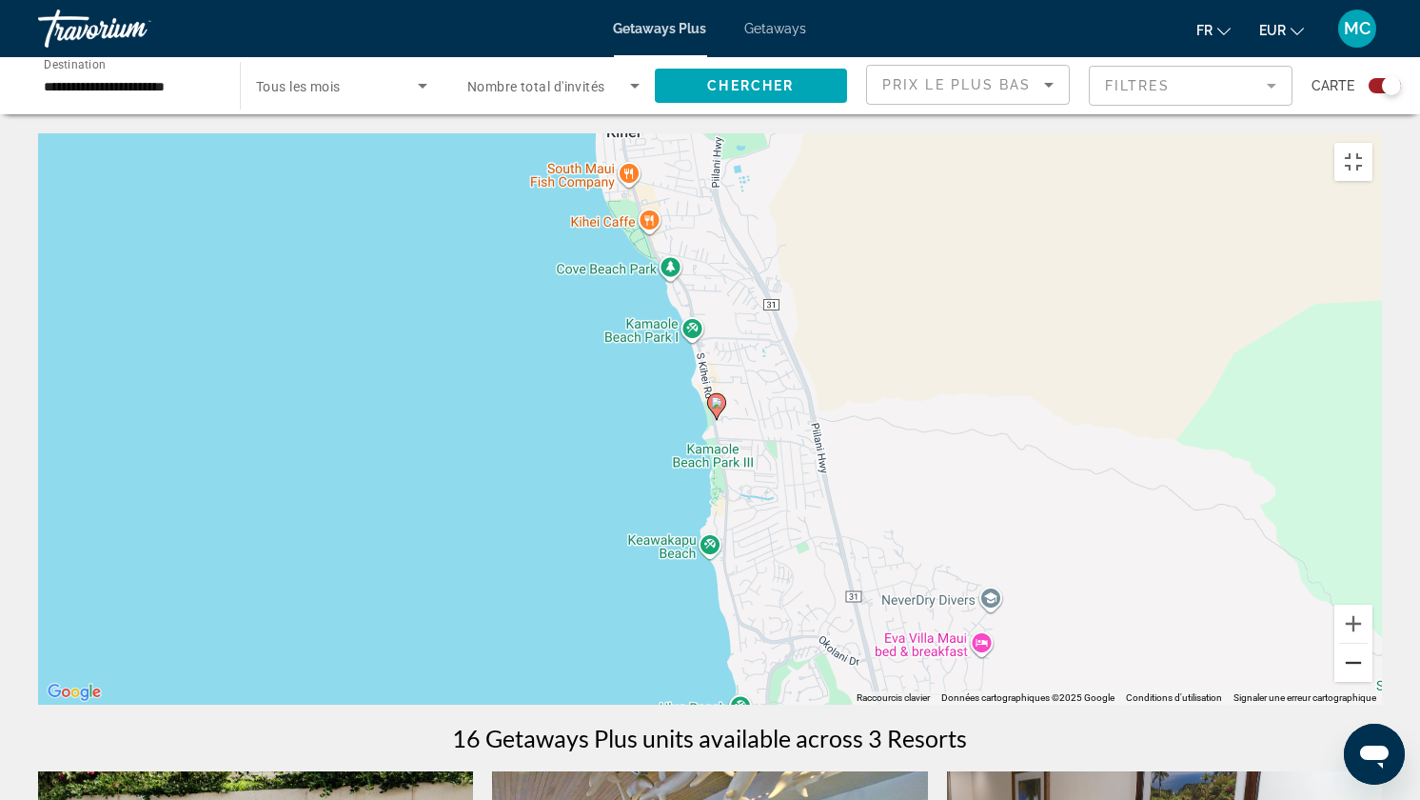
click at [1373, 671] on button "Zoom arrière" at bounding box center [1354, 663] width 38 height 38
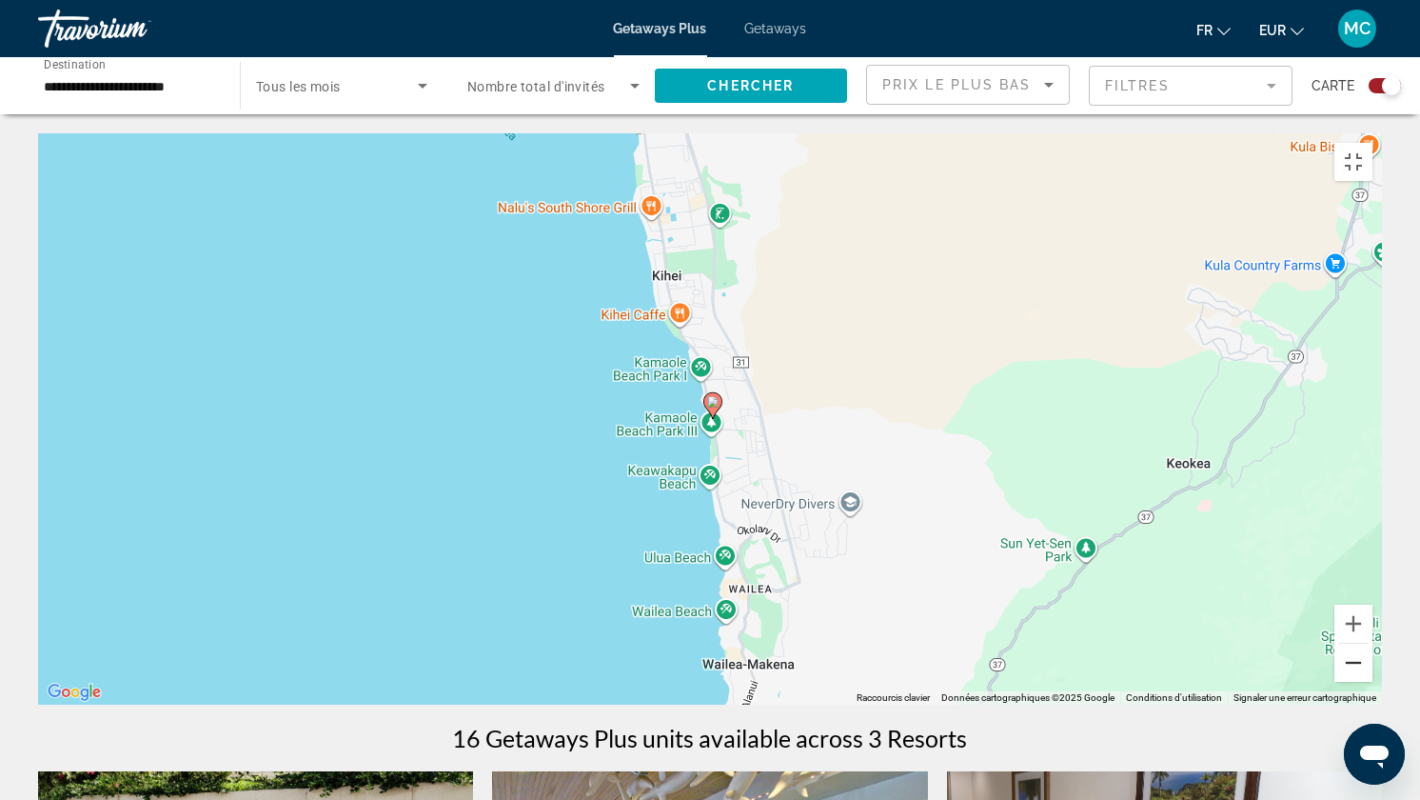
click at [1373, 671] on button "Zoom arrière" at bounding box center [1354, 663] width 38 height 38
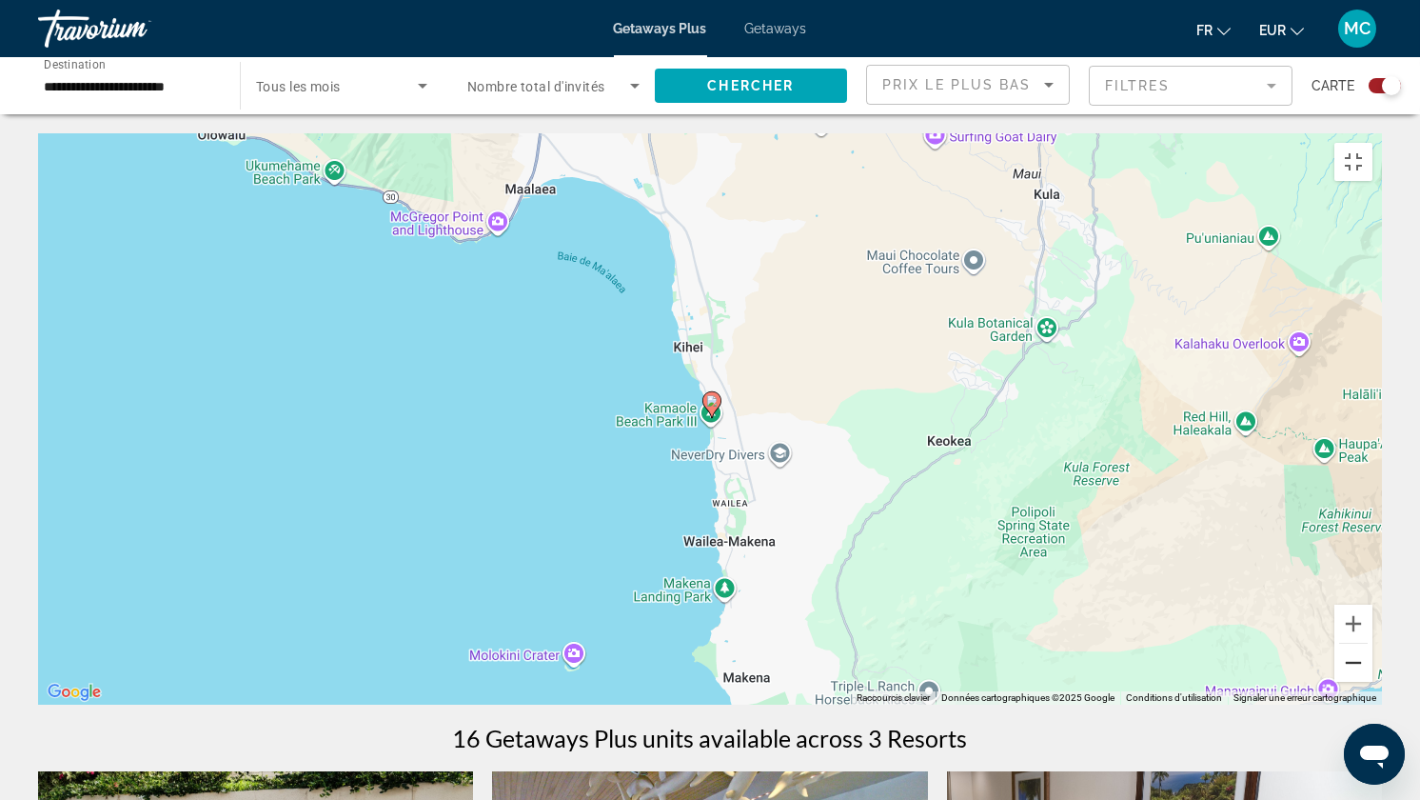
click at [1373, 671] on button "Zoom arrière" at bounding box center [1354, 663] width 38 height 38
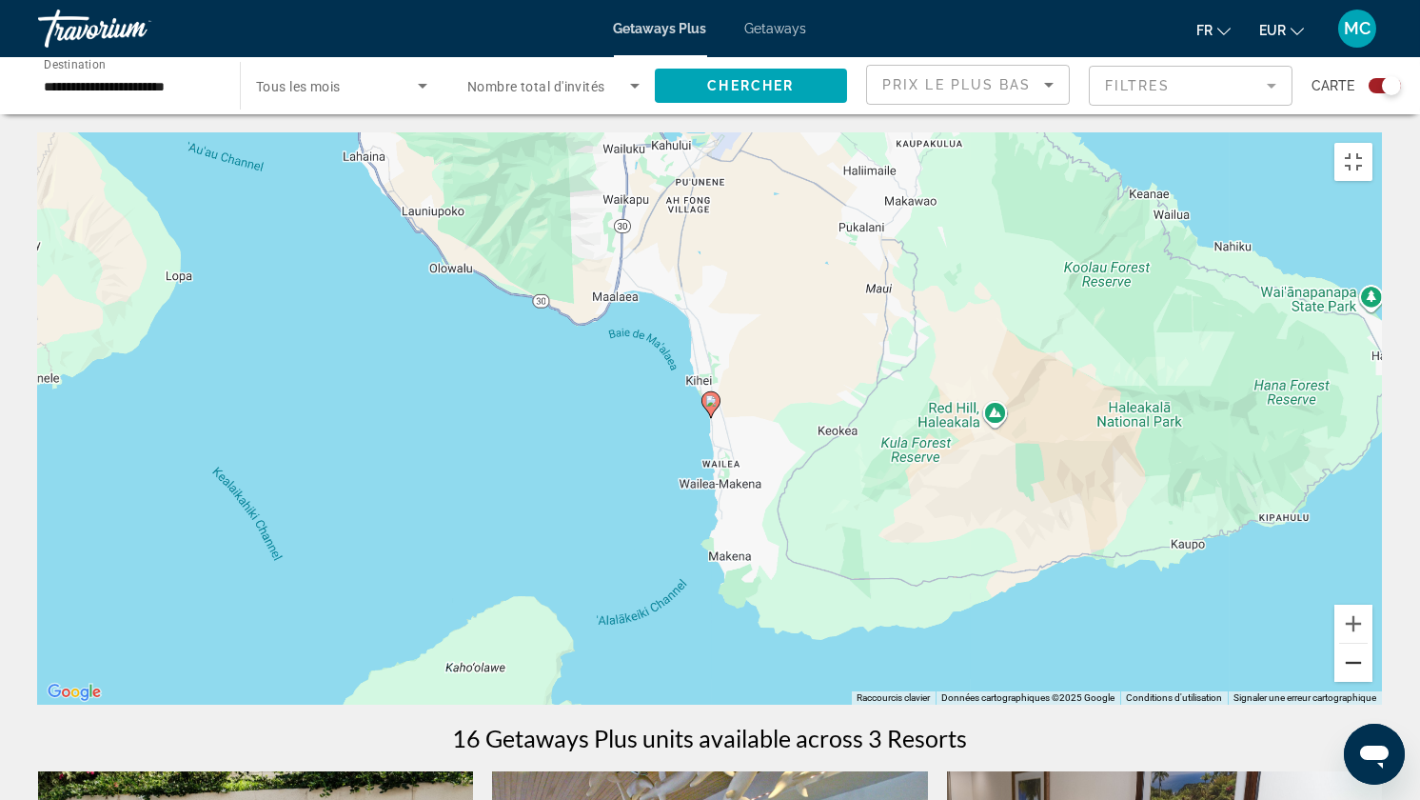
click at [1373, 671] on button "Zoom arrière" at bounding box center [1354, 663] width 38 height 38
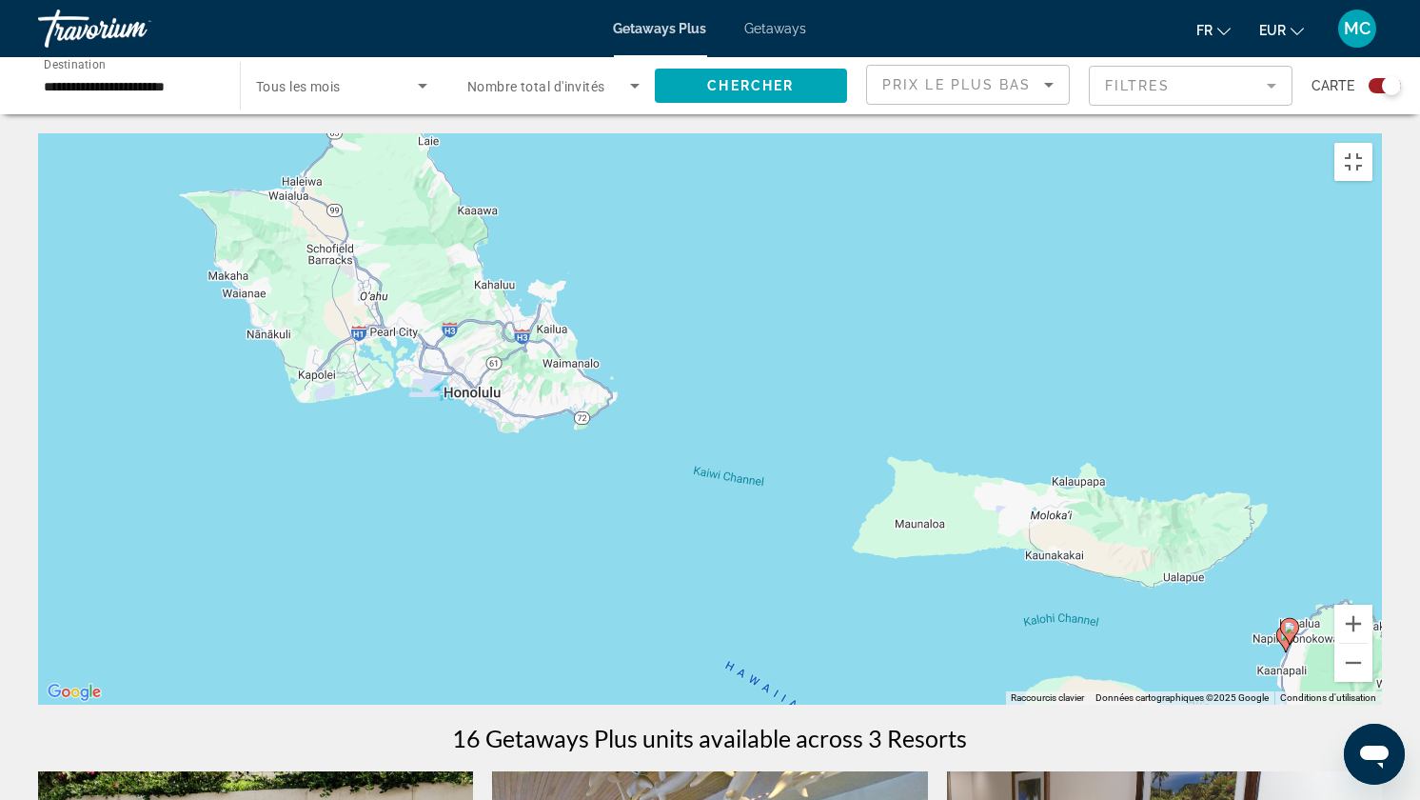
drag, startPoint x: 551, startPoint y: 384, endPoint x: 1294, endPoint y: 798, distance: 850.2
click at [1294, 671] on div "Pour activer le glissement avec le clavier, appuyez sur Alt+Entrée. Une fois ce…" at bounding box center [710, 418] width 1344 height 571
click at [1373, 671] on button "Zoom arrière" at bounding box center [1354, 663] width 38 height 38
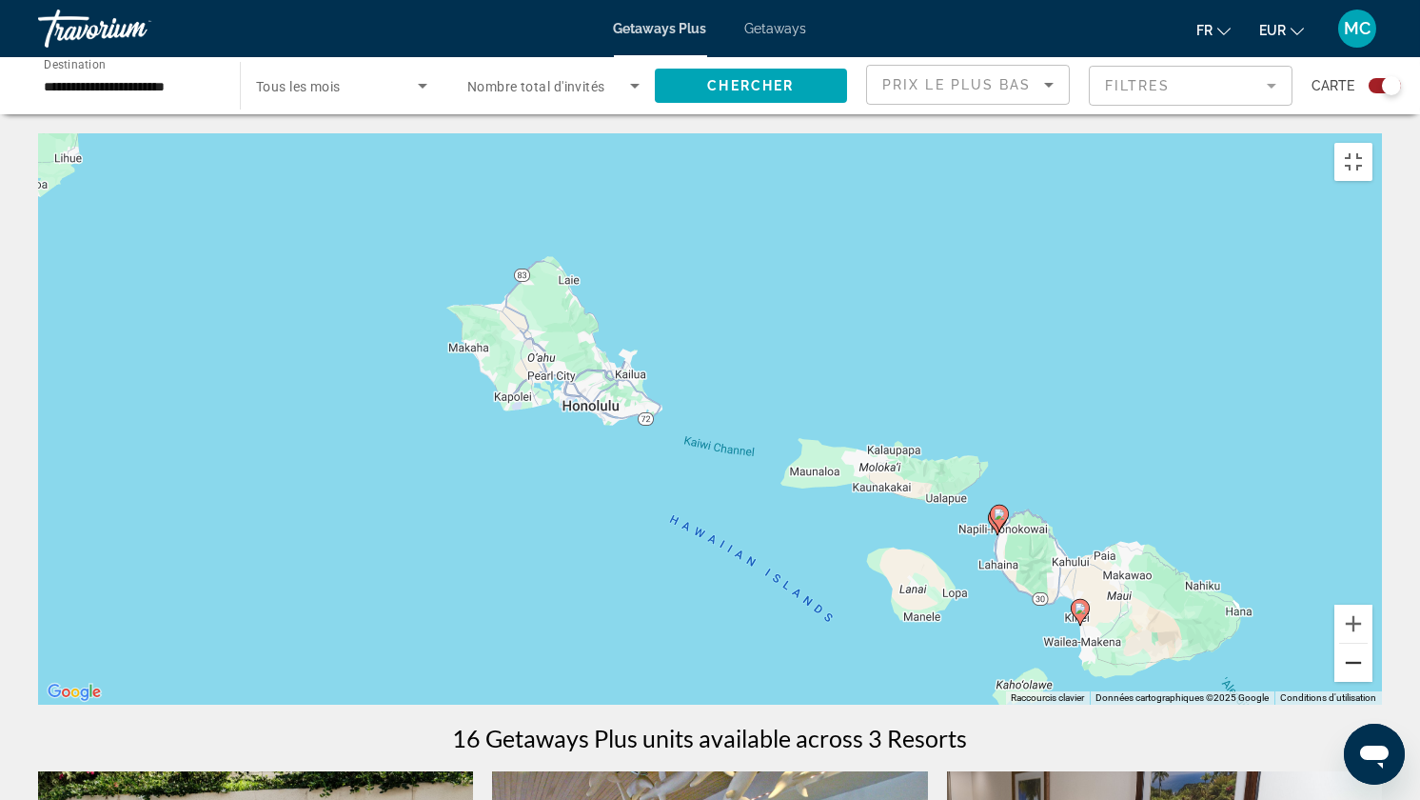
click at [1373, 671] on button "Zoom arrière" at bounding box center [1354, 663] width 38 height 38
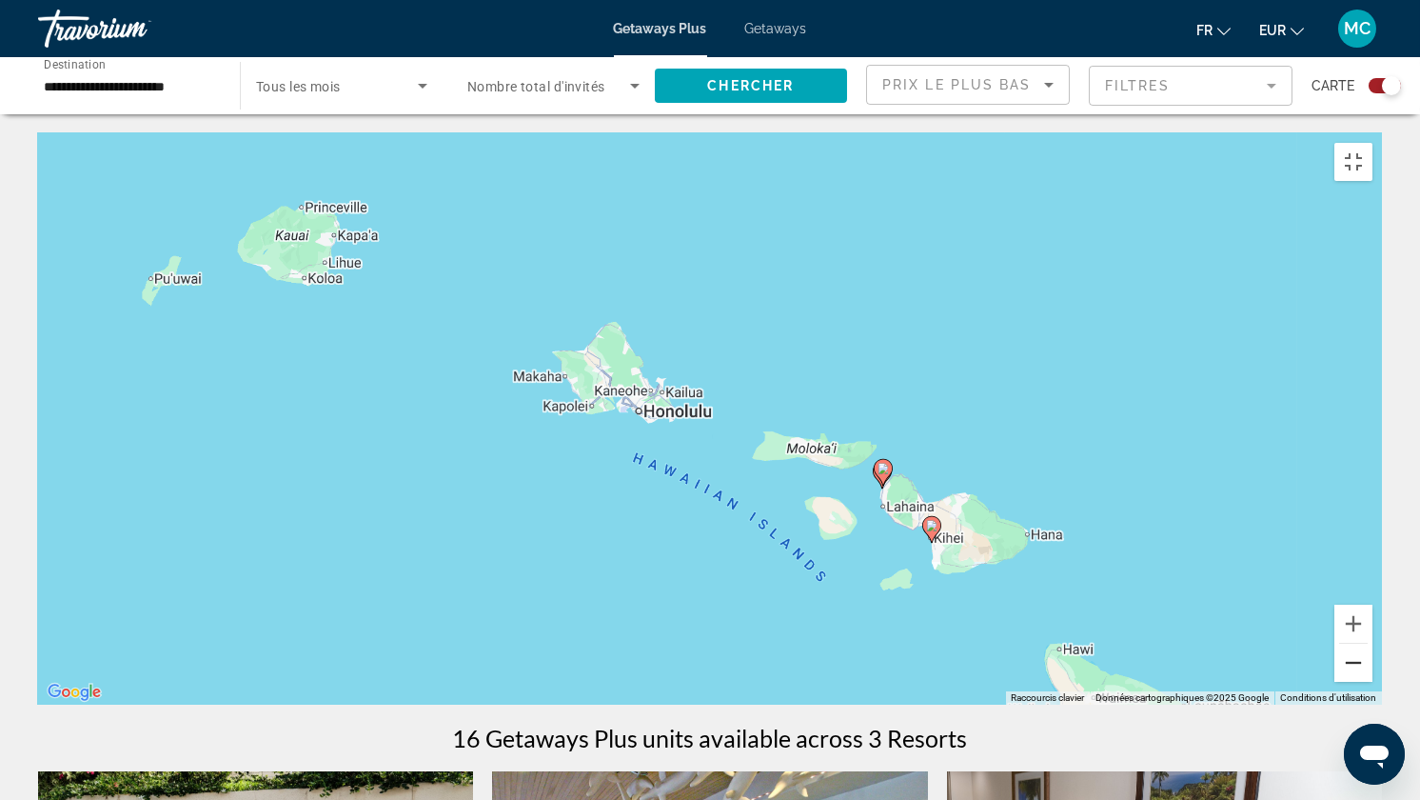
click at [1373, 671] on button "Zoom arrière" at bounding box center [1354, 663] width 38 height 38
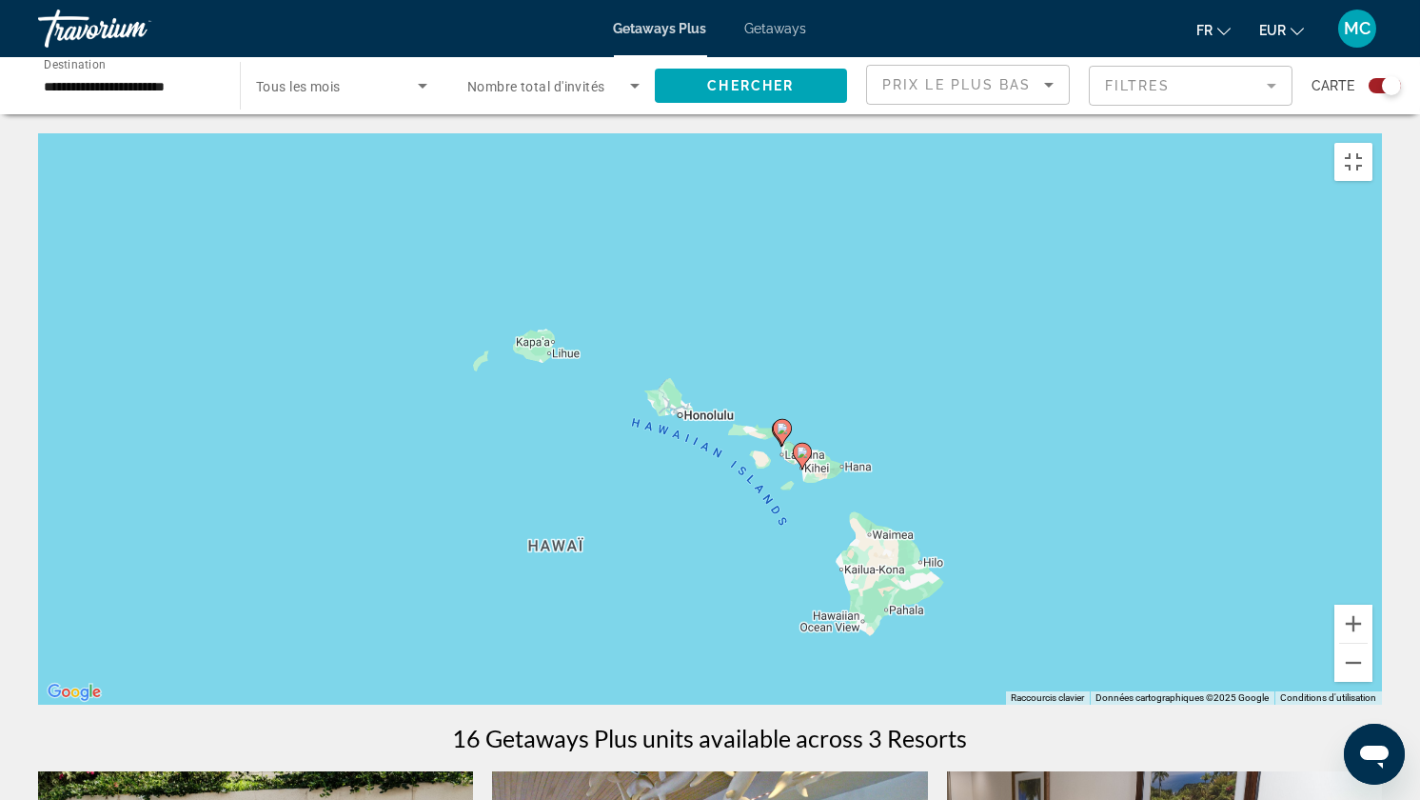
click at [779, 423] on image "Main content" at bounding box center [782, 428] width 11 height 11
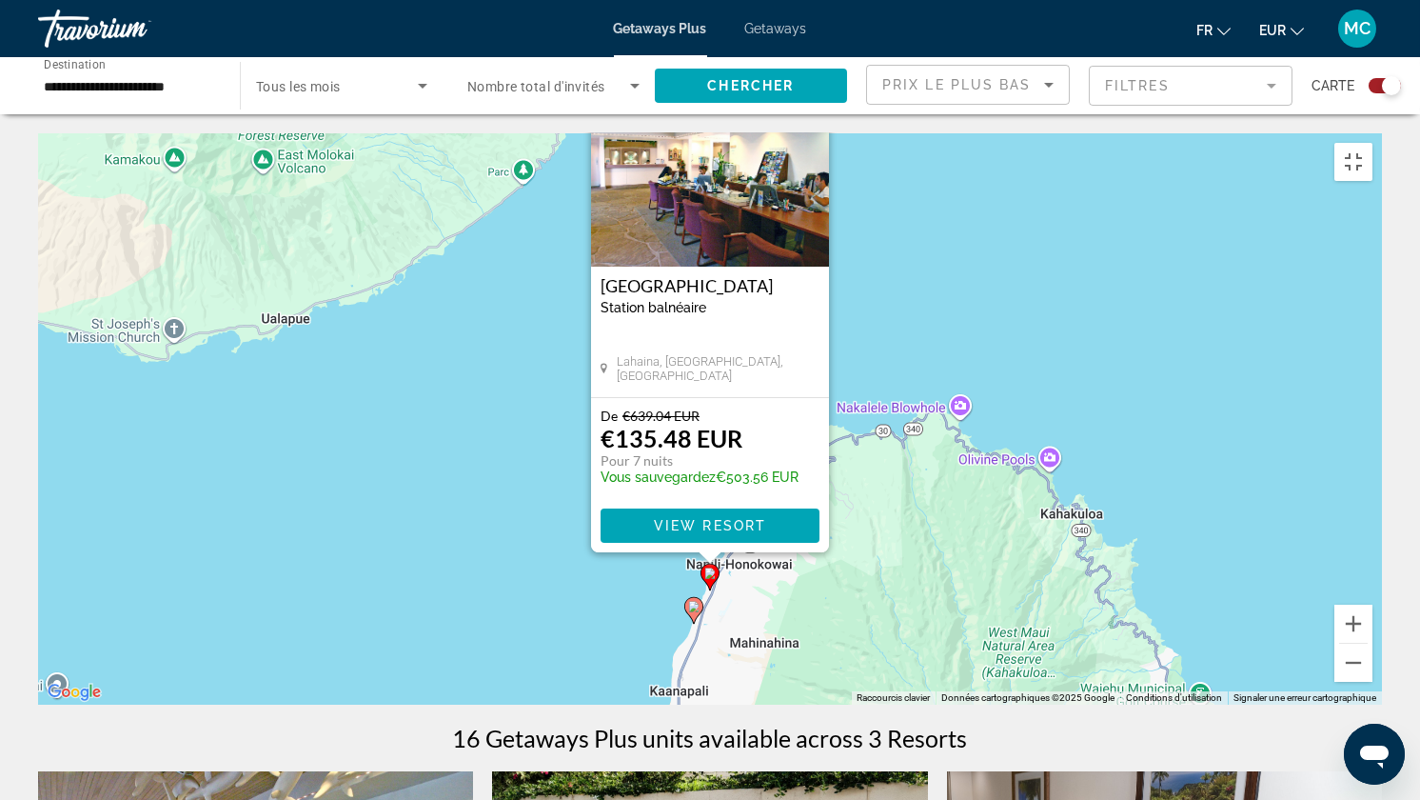
click at [841, 133] on div "Pour activer le glissement avec le clavier, appuyez sur Alt+Entrée. Une fois ce…" at bounding box center [710, 418] width 1344 height 571
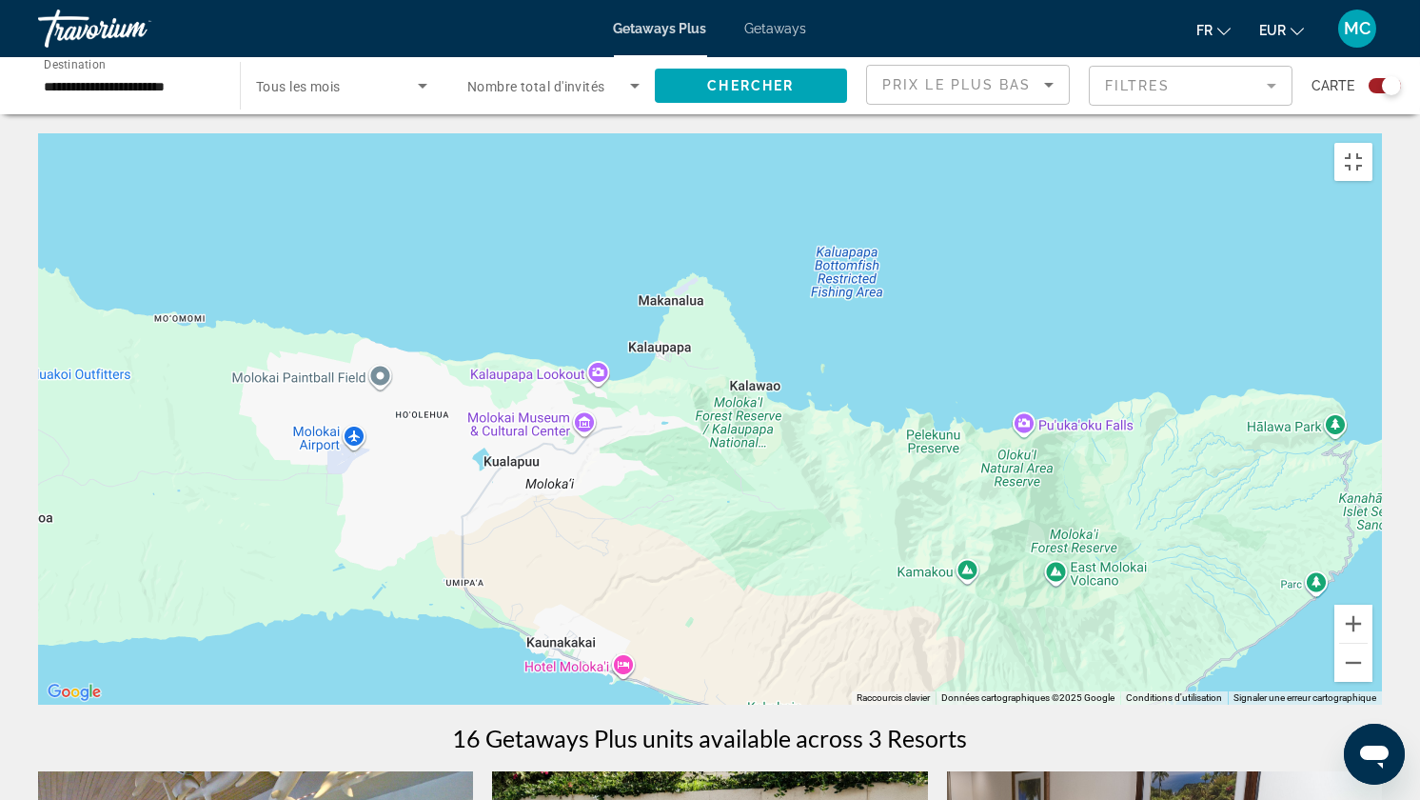
drag, startPoint x: 624, startPoint y: 202, endPoint x: 1418, endPoint y: 615, distance: 895.8
click at [1382, 615] on div "Pour activer le glissement avec le clavier, appuyez sur Alt+Entrée. Une fois ce…" at bounding box center [710, 418] width 1344 height 571
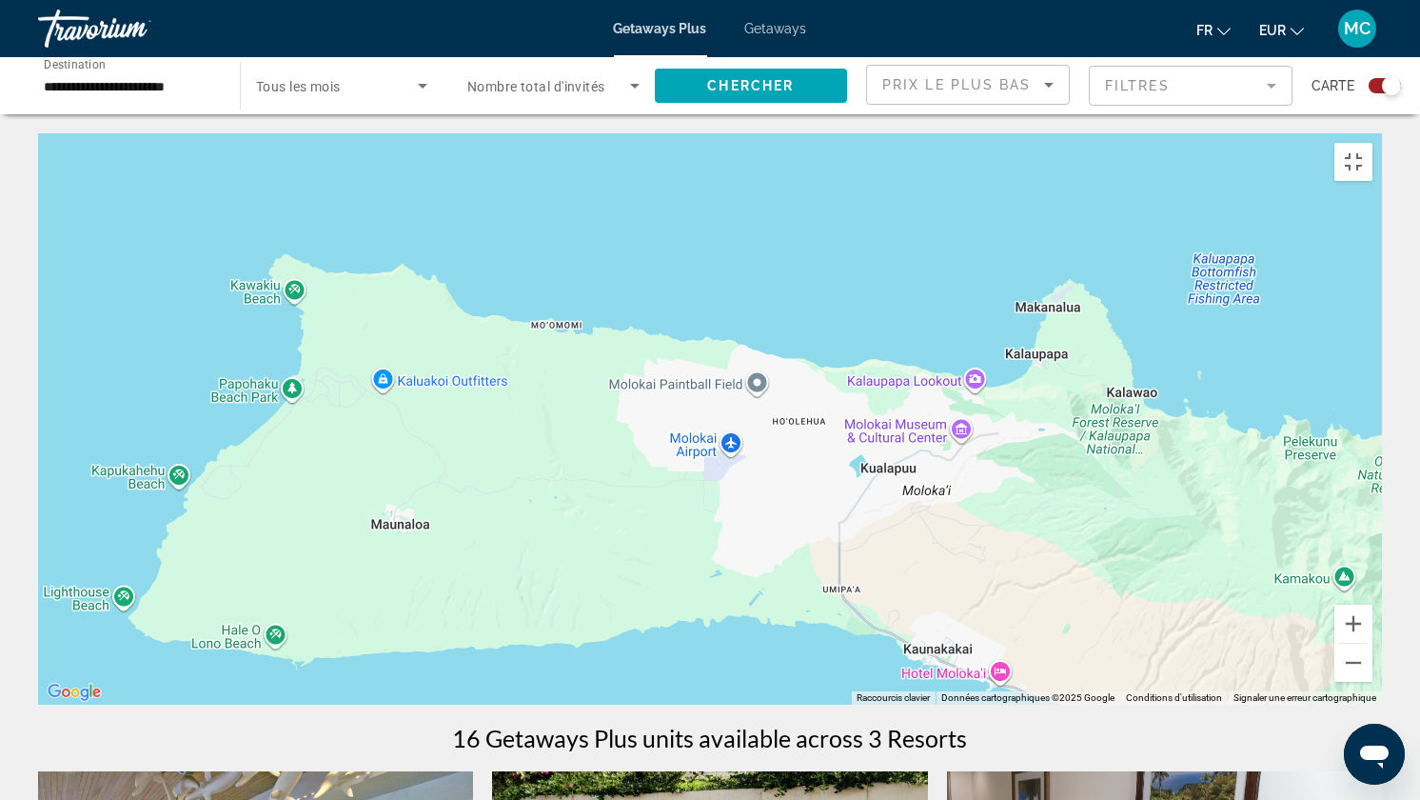
drag, startPoint x: 603, startPoint y: 531, endPoint x: 982, endPoint y: 539, distance: 379.9
click at [982, 539] on div "Pour activer le glissement avec le clavier, appuyez sur Alt+Entrée. Une fois ce…" at bounding box center [710, 418] width 1344 height 571
click at [1373, 671] on button "Zoom arrière" at bounding box center [1354, 663] width 38 height 38
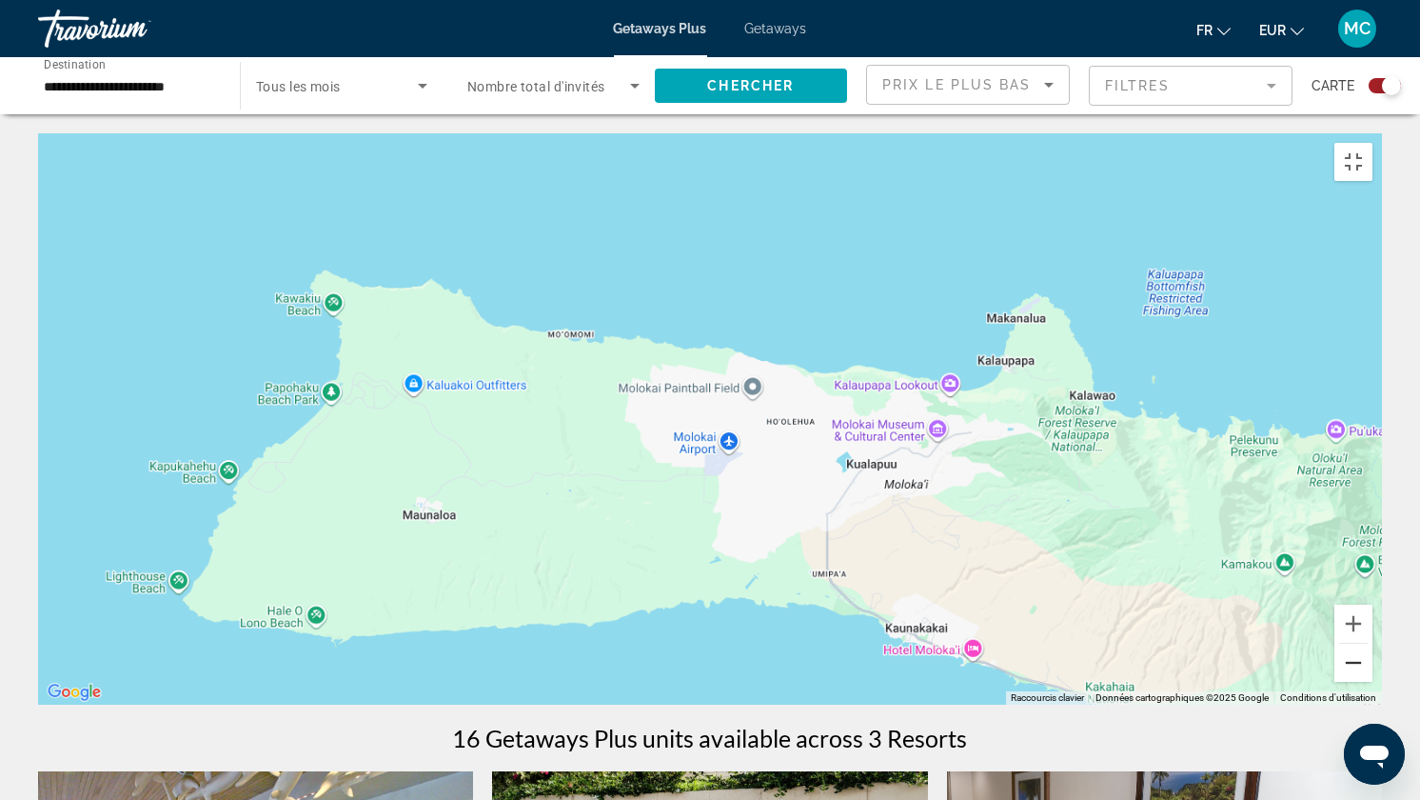
click at [1373, 671] on button "Zoom arrière" at bounding box center [1354, 663] width 38 height 38
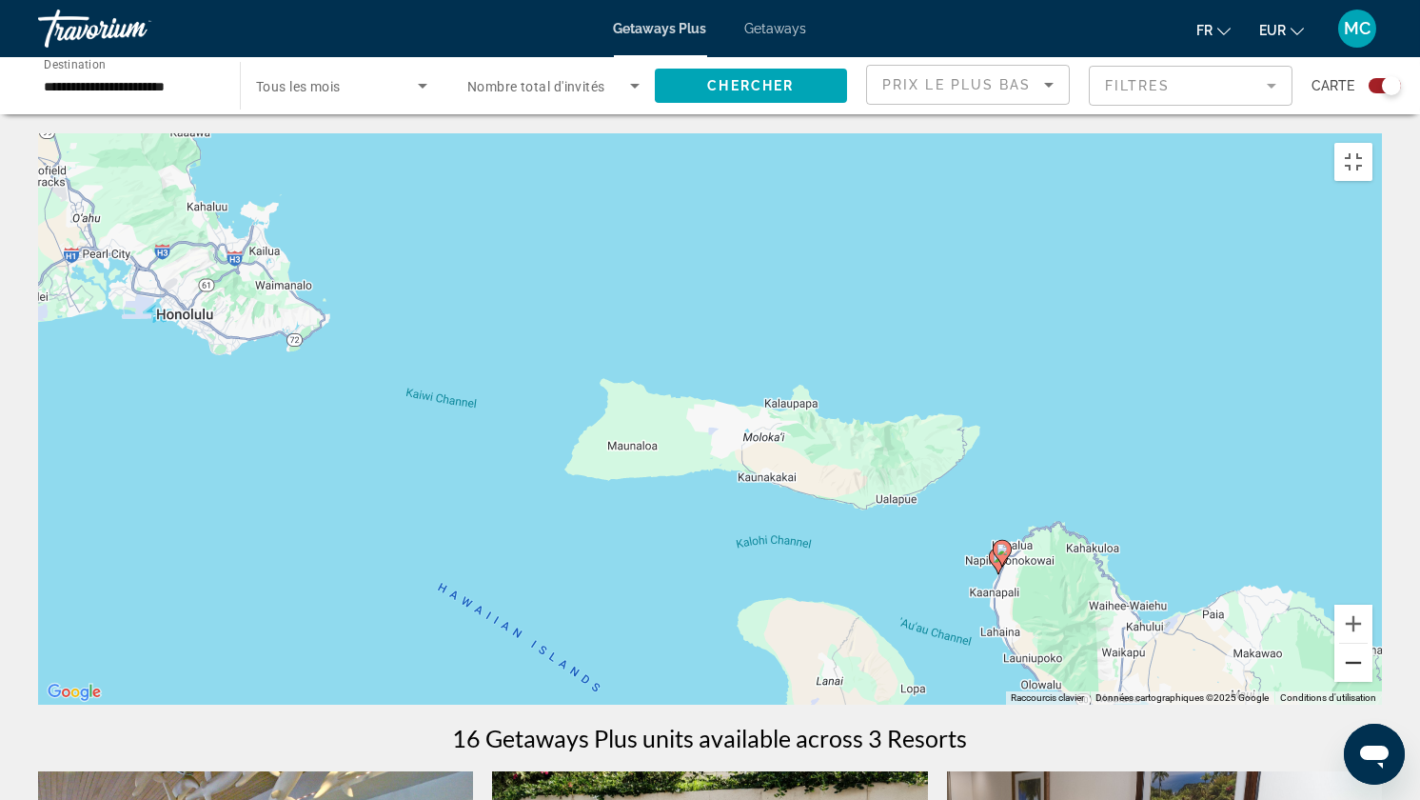
click at [1373, 671] on button "Zoom arrière" at bounding box center [1354, 663] width 38 height 38
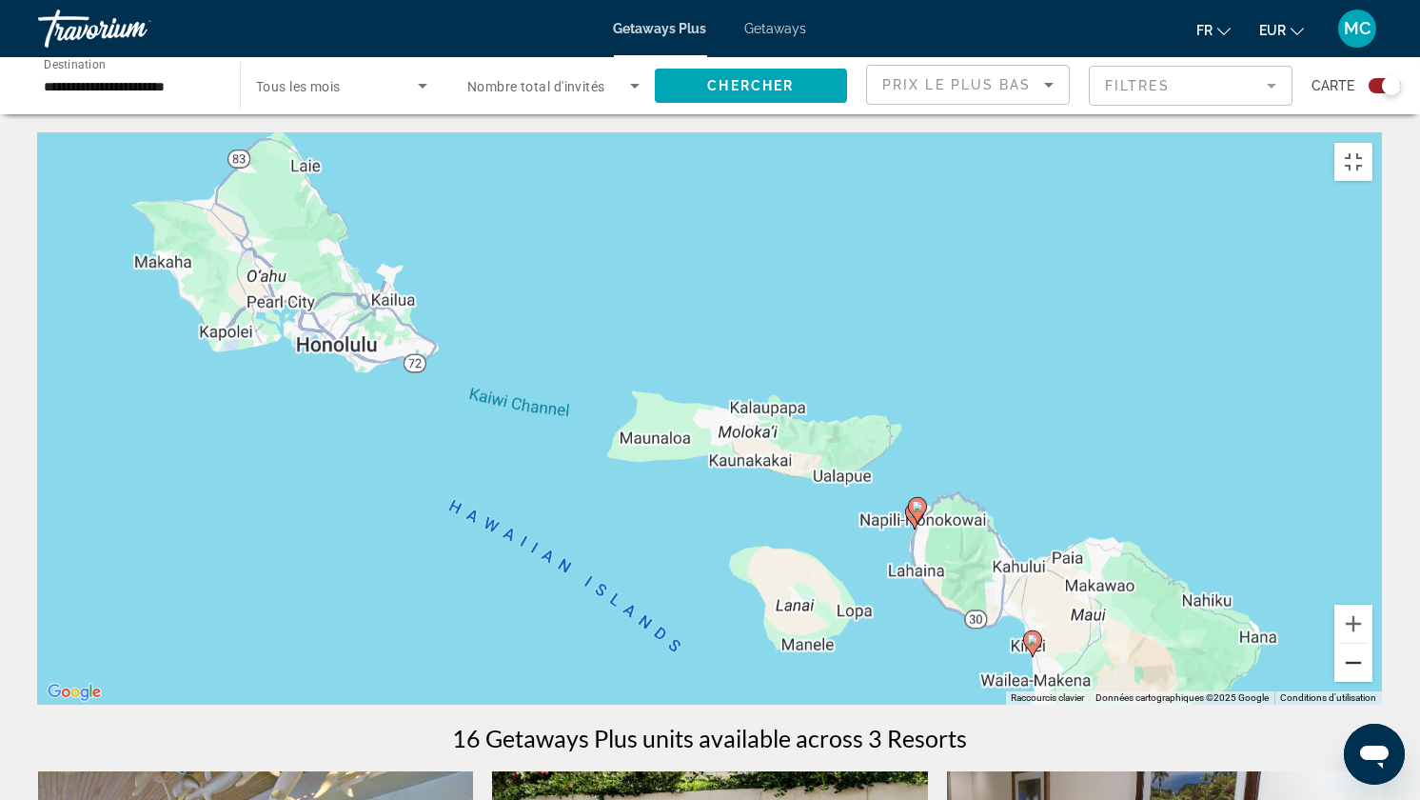
click at [1373, 671] on button "Zoom arrière" at bounding box center [1354, 663] width 38 height 38
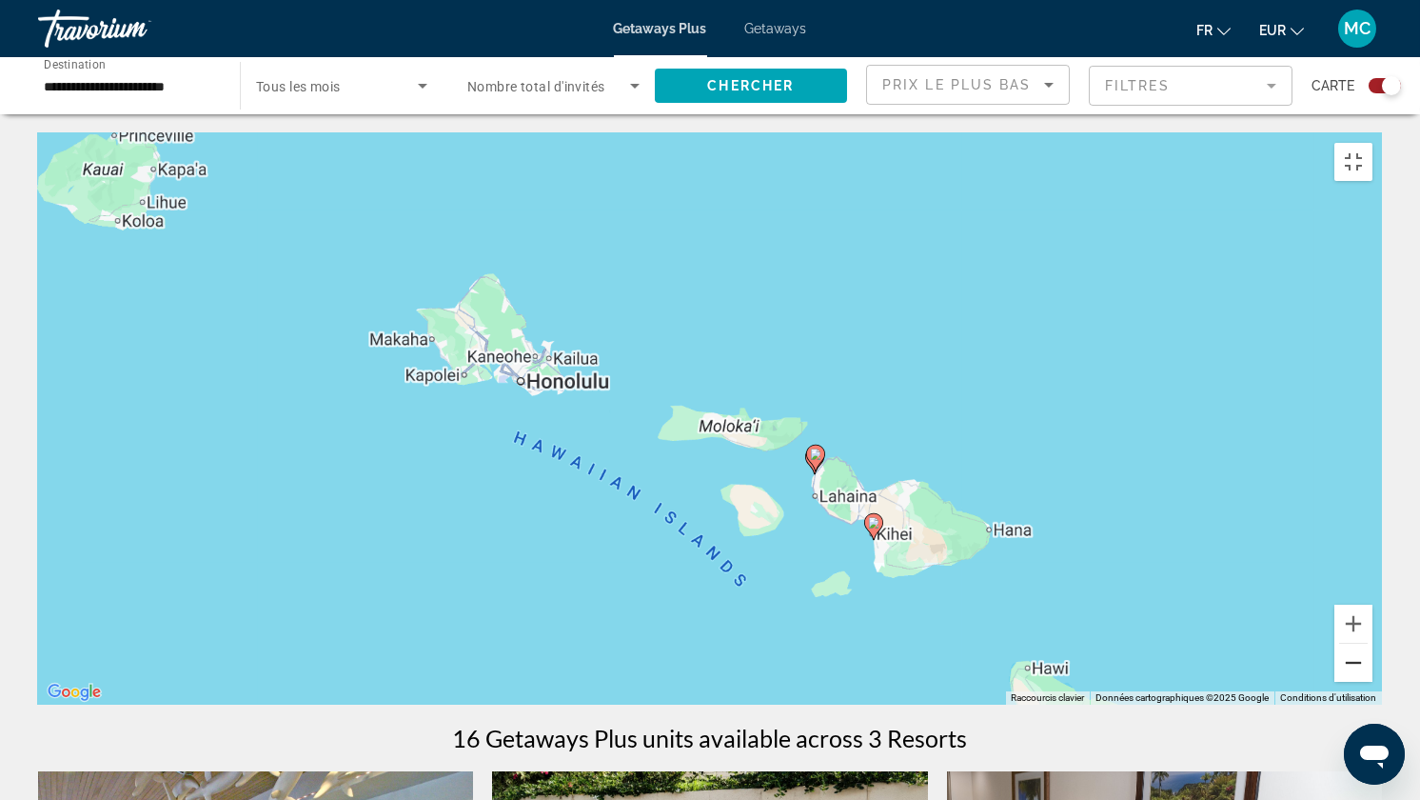
click at [1373, 671] on button "Zoom arrière" at bounding box center [1354, 663] width 38 height 38
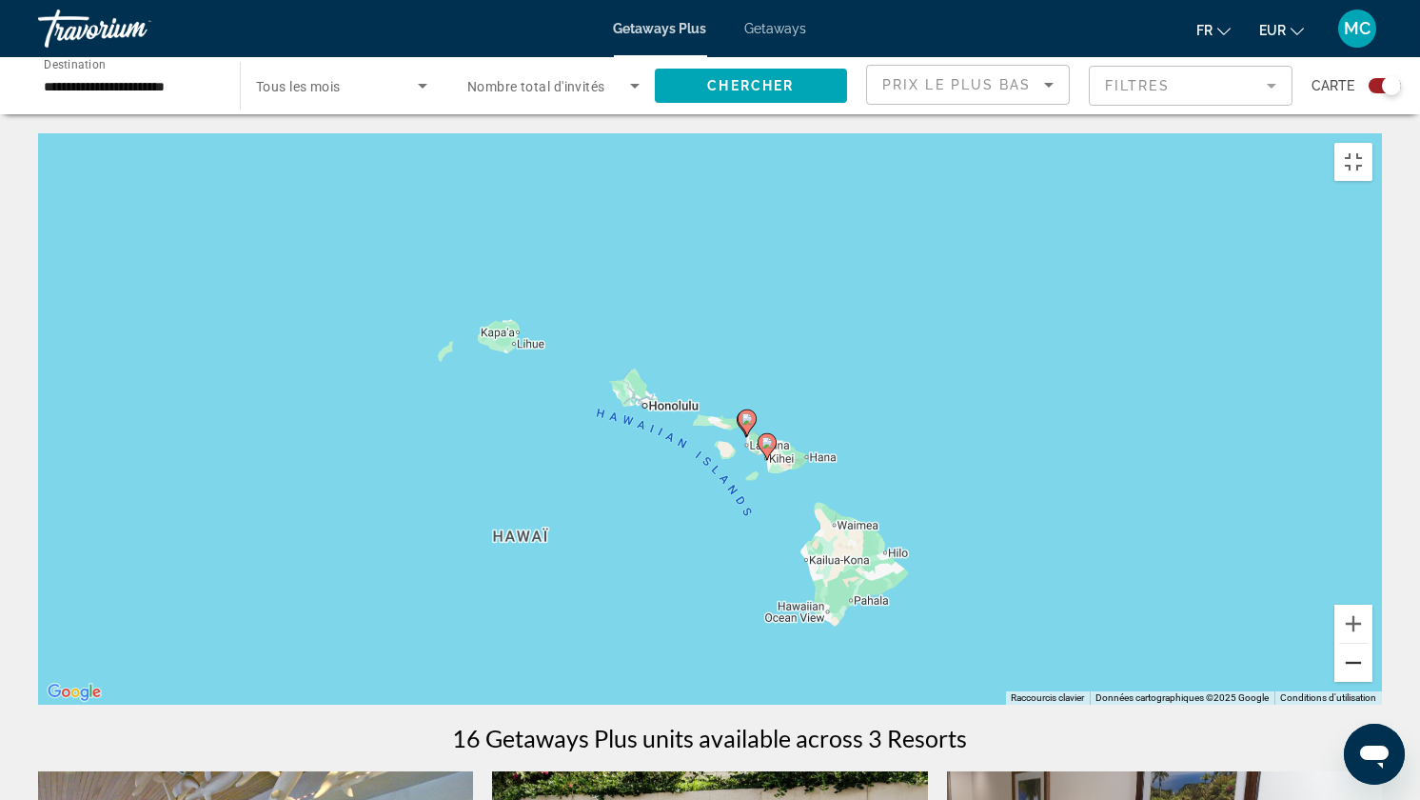
click at [1373, 671] on button "Zoom arrière" at bounding box center [1354, 663] width 38 height 38
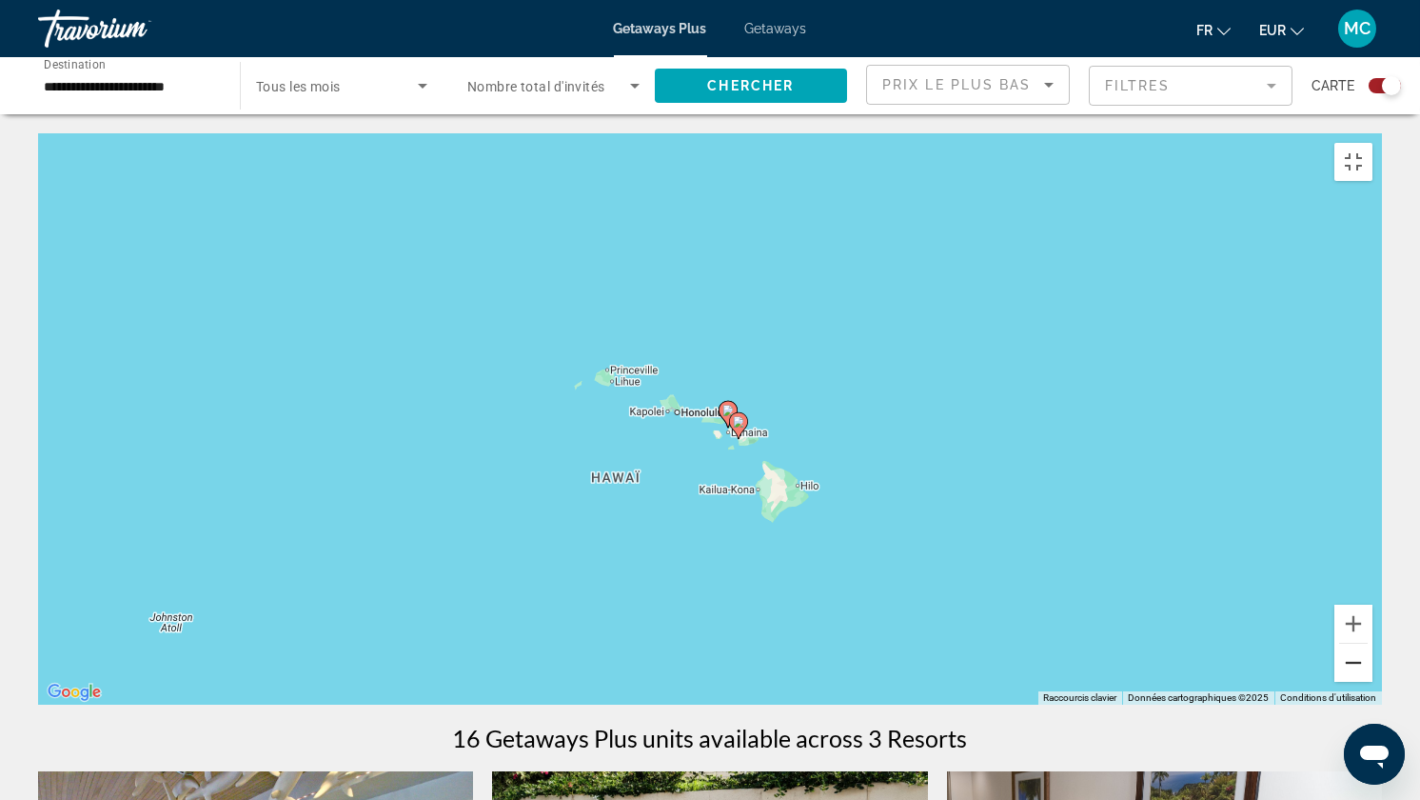
click at [1373, 671] on button "Zoom arrière" at bounding box center [1354, 663] width 38 height 38
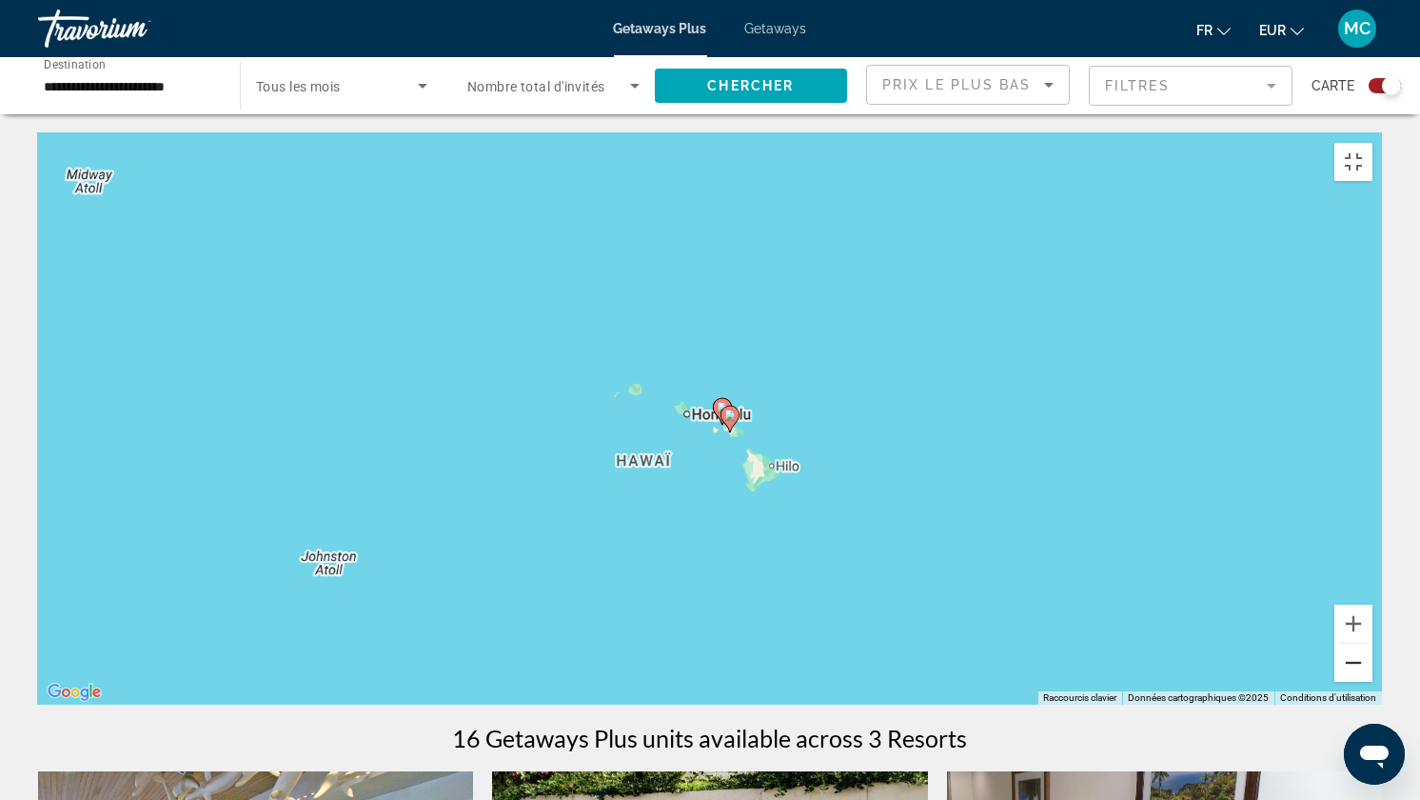
click at [1373, 671] on button "Zoom arrière" at bounding box center [1354, 663] width 38 height 38
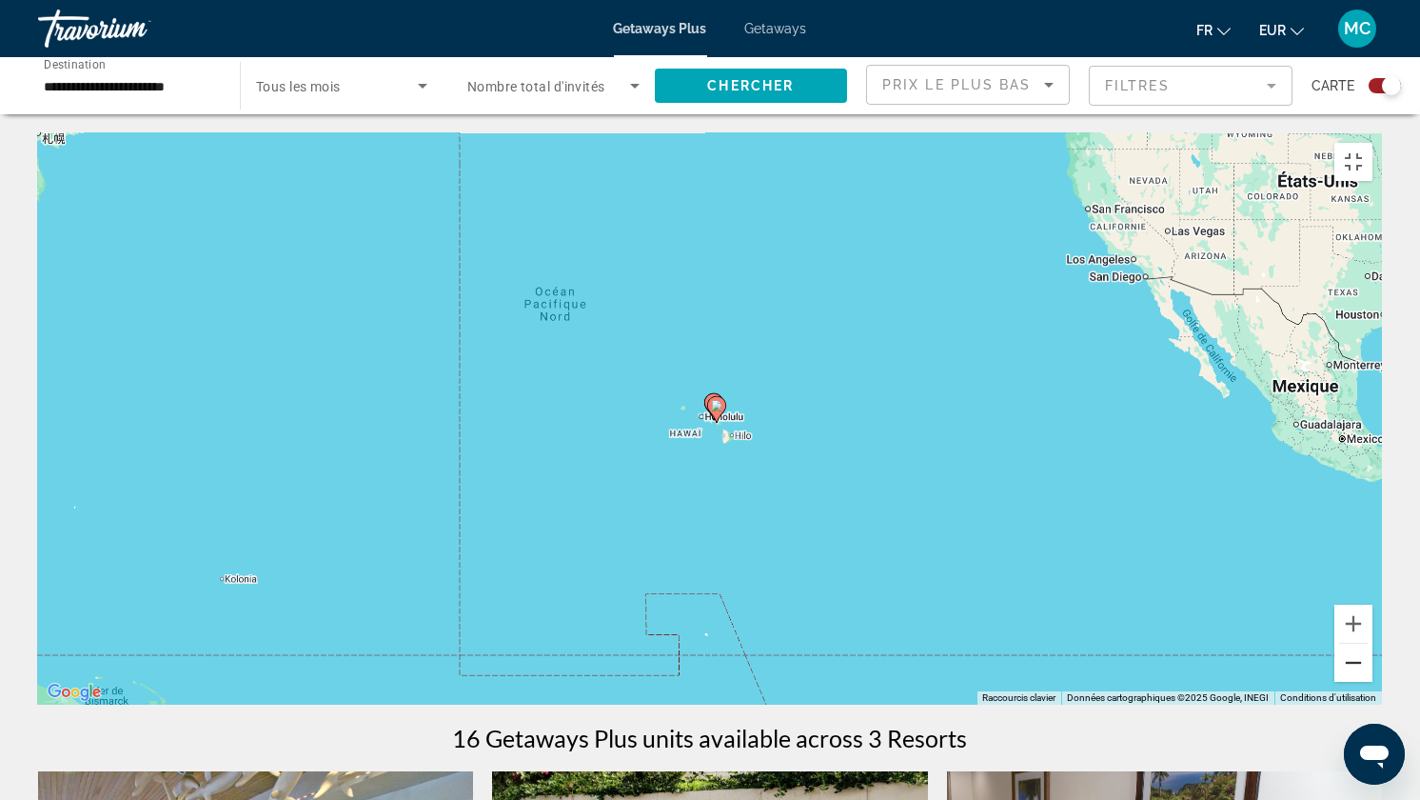
click at [1373, 671] on button "Zoom arrière" at bounding box center [1354, 663] width 38 height 38
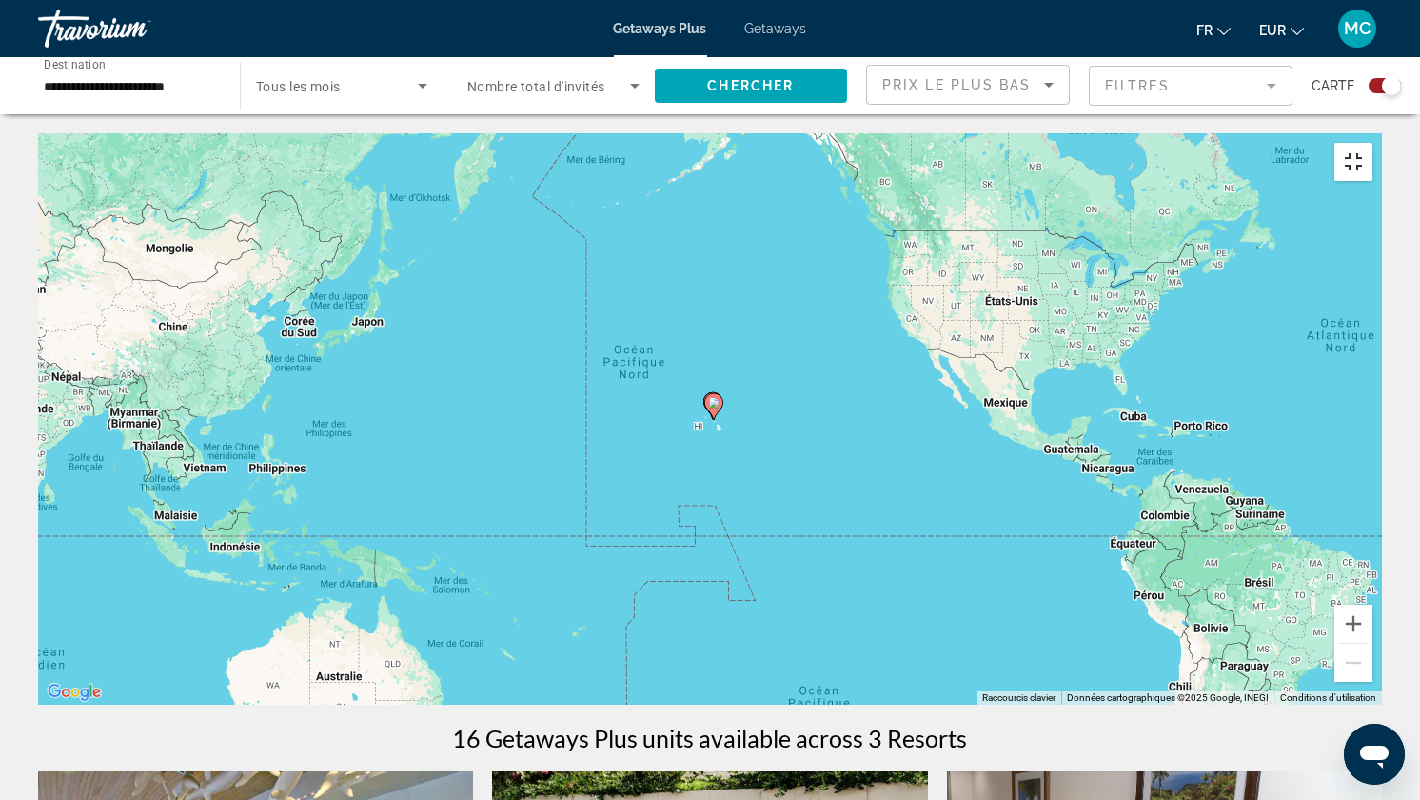
click at [1373, 143] on button "Passer en plein écran" at bounding box center [1354, 162] width 38 height 38
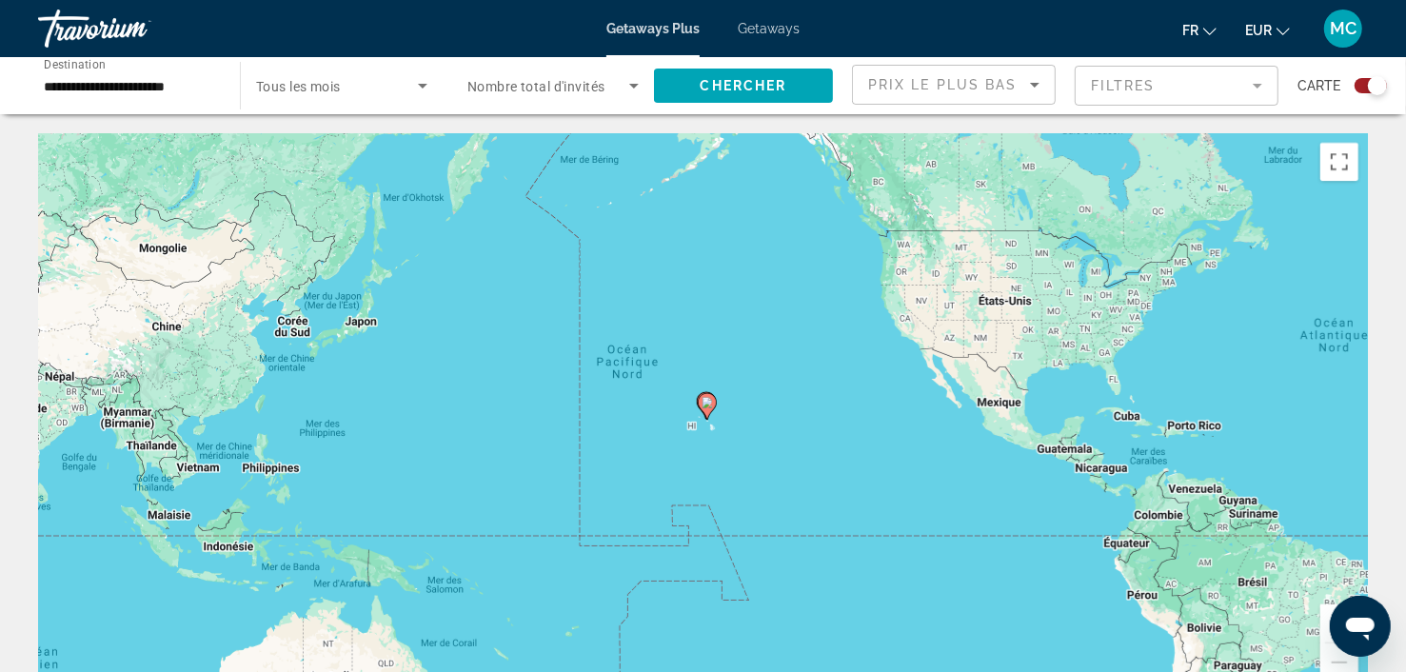
click at [131, 88] on input "**********" at bounding box center [129, 86] width 171 height 23
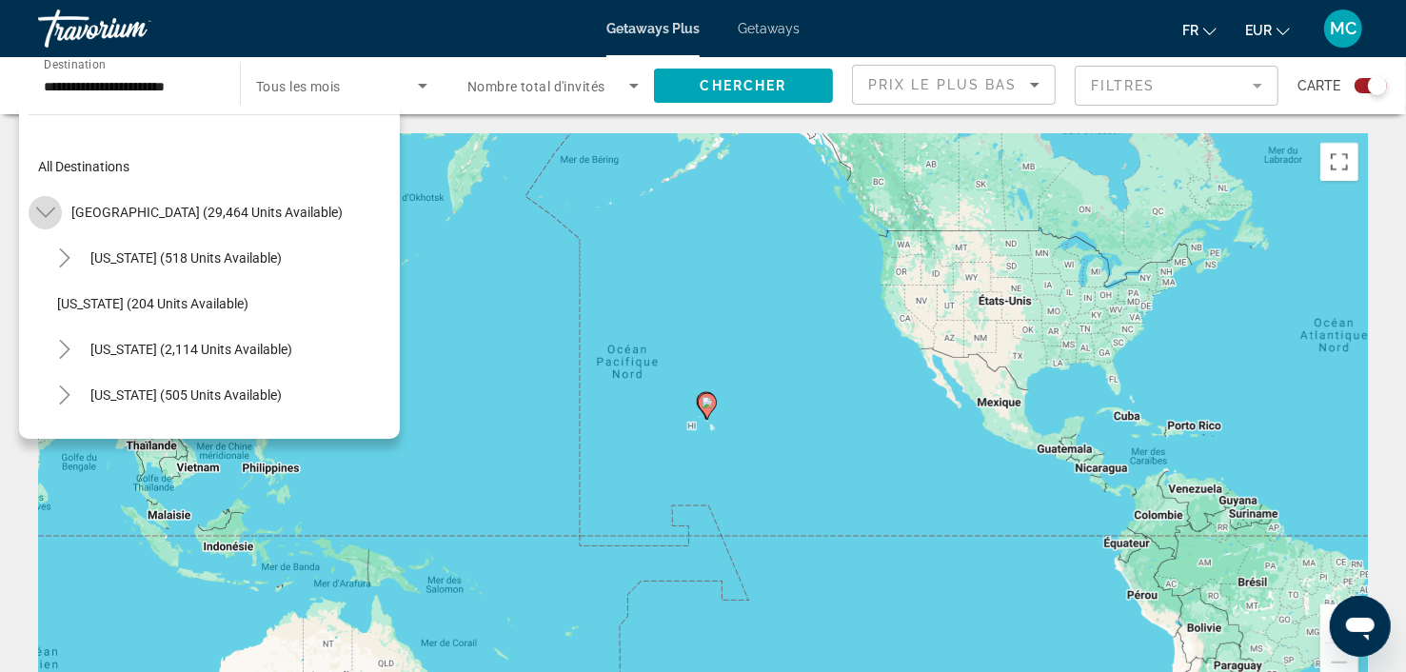
click at [34, 201] on mat-icon "Toggle United States (29,464 units available)" at bounding box center [45, 212] width 33 height 33
click at [43, 350] on icon "Toggle Caribbean & Atlantic Islands (923 units available)" at bounding box center [45, 349] width 19 height 19
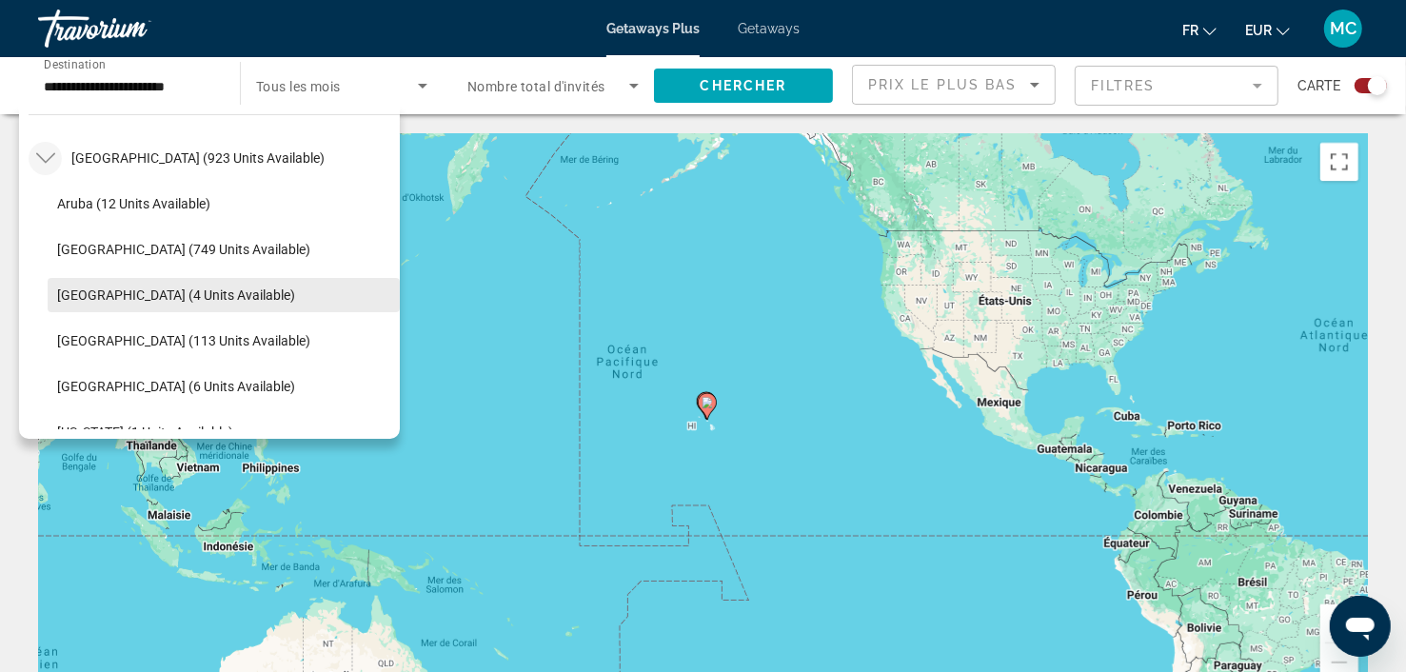
scroll to position [287, 0]
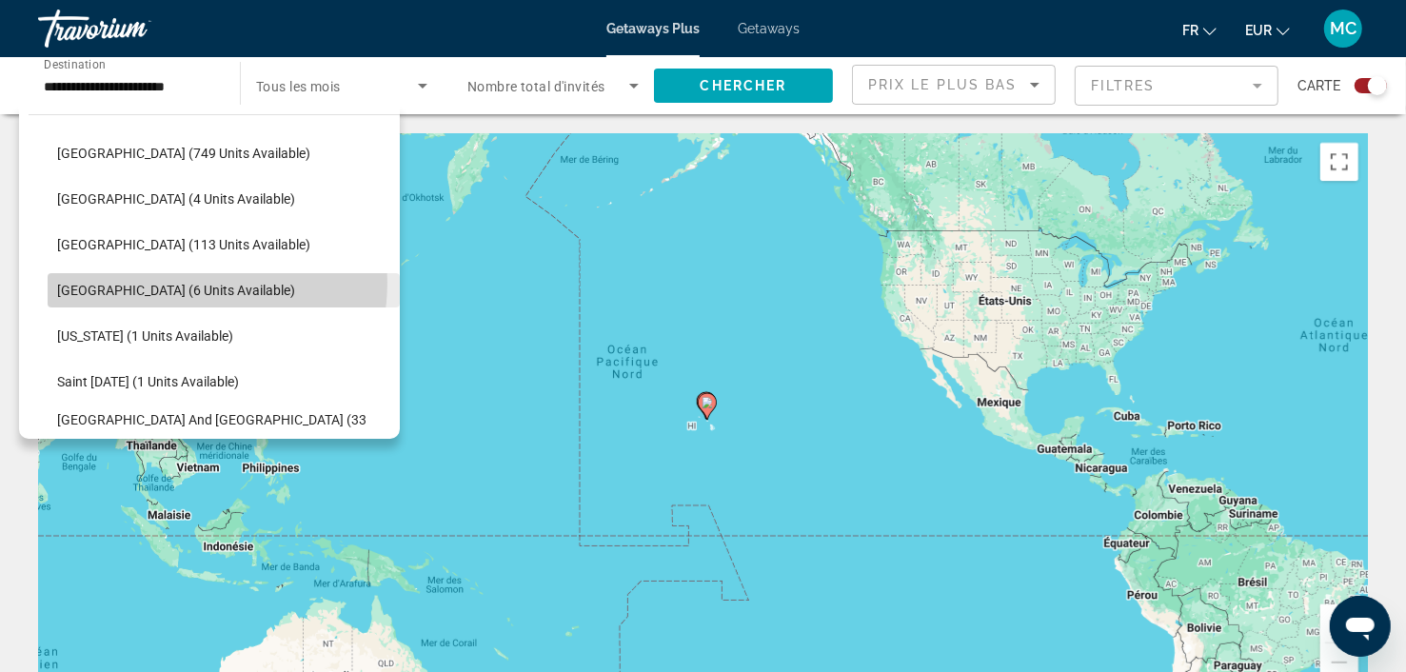
click at [175, 283] on span "[GEOGRAPHIC_DATA] (6 units available)" at bounding box center [176, 290] width 238 height 15
type input "**********"
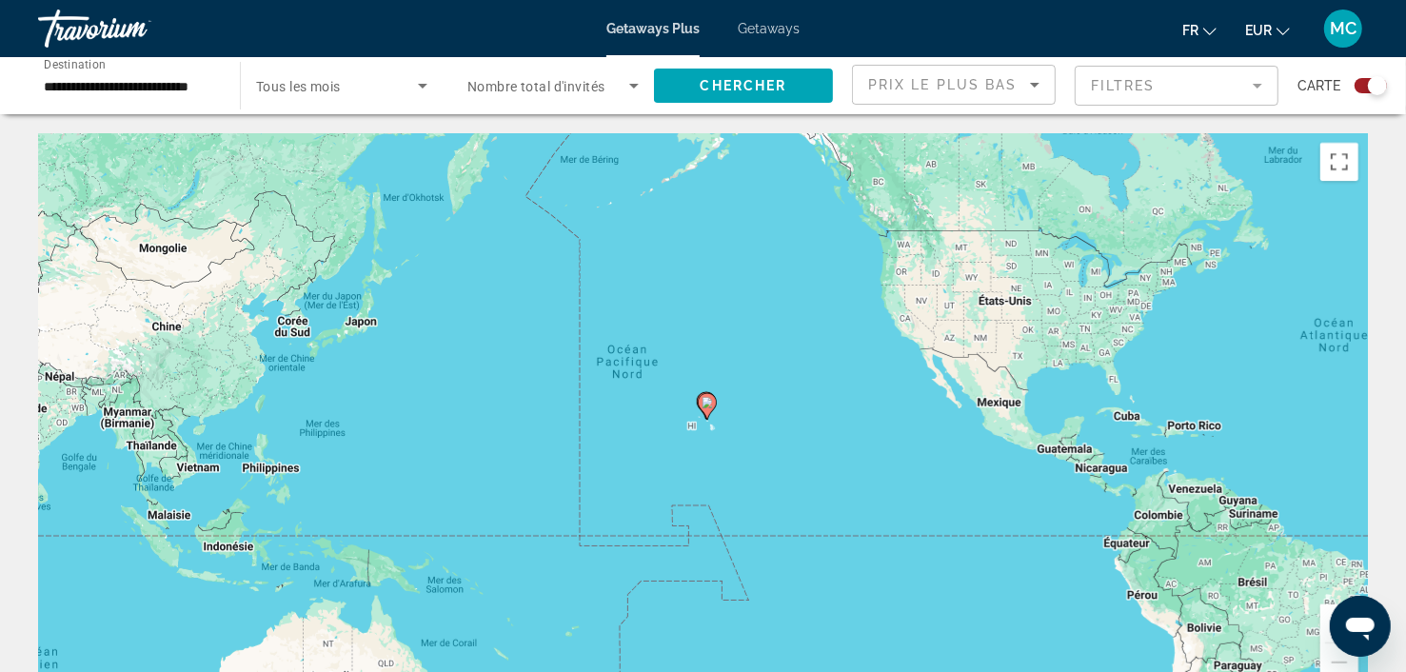
click at [281, 80] on span "Tous les mois" at bounding box center [298, 86] width 85 height 15
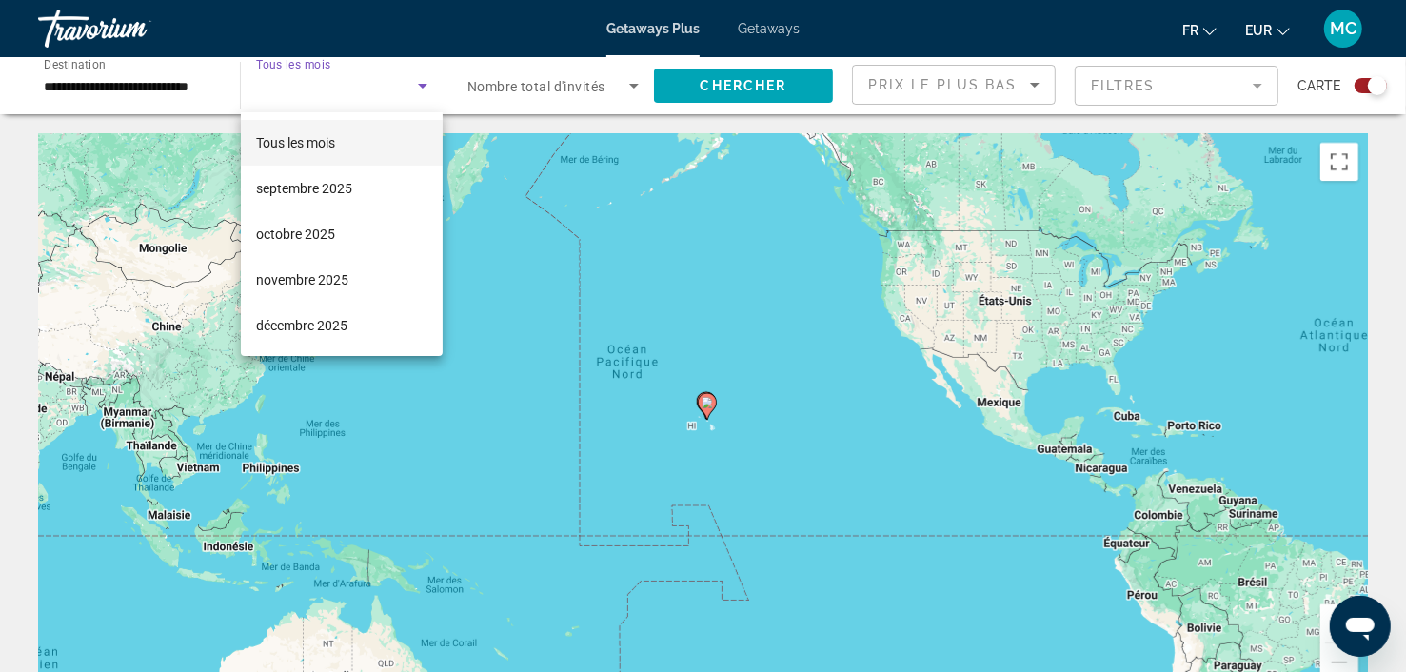
click at [285, 77] on div at bounding box center [703, 336] width 1406 height 672
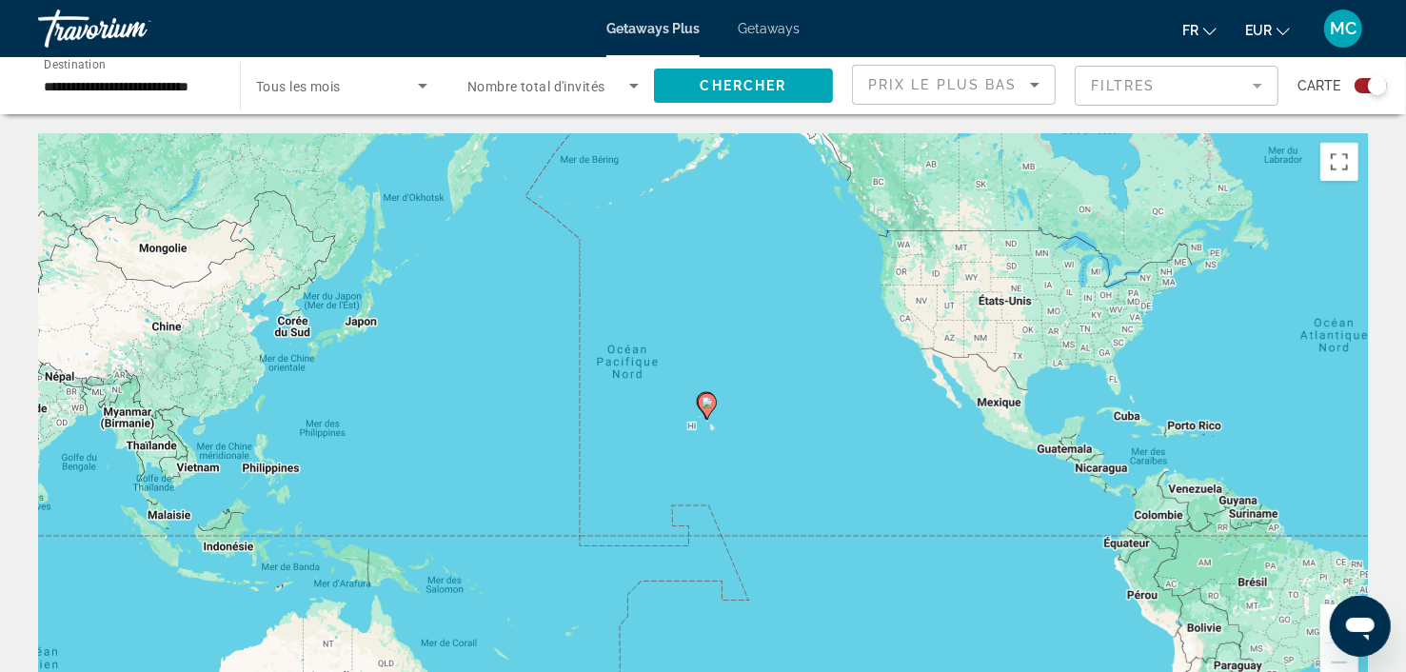
click at [628, 89] on icon "Search widget" at bounding box center [634, 85] width 23 height 23
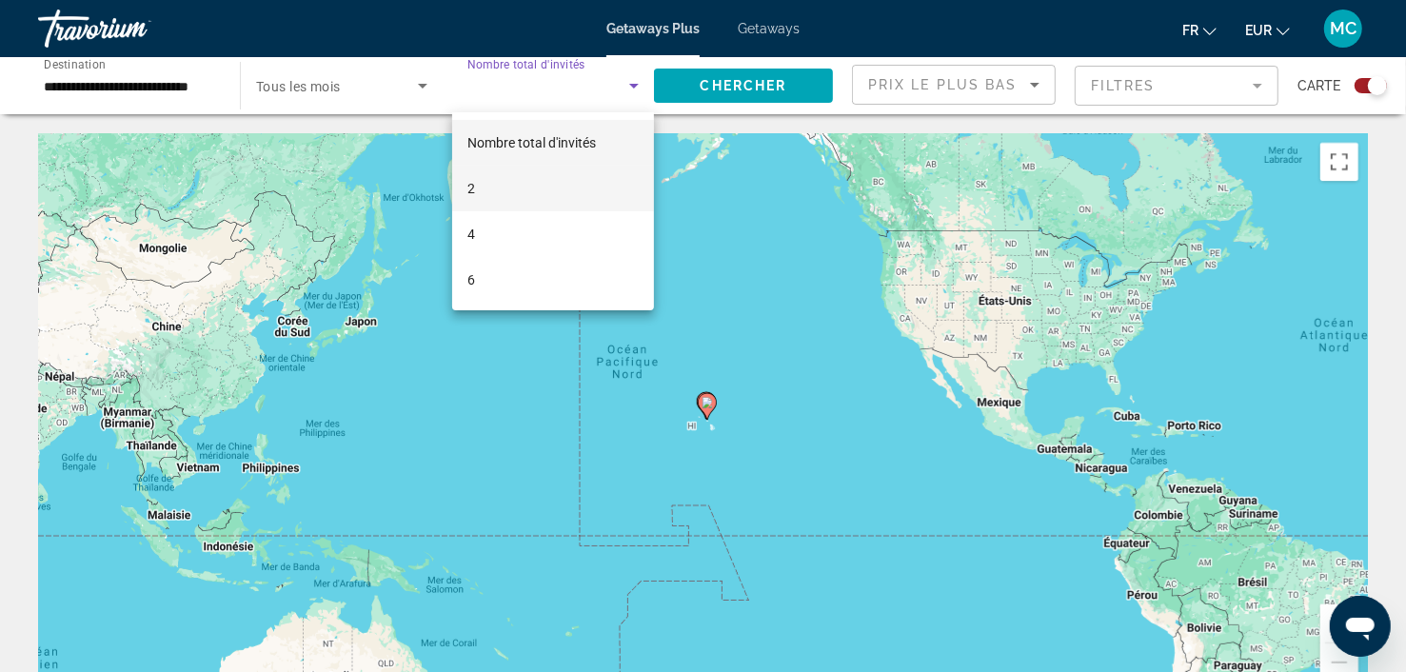
click at [497, 183] on mat-option "2" at bounding box center [553, 189] width 202 height 46
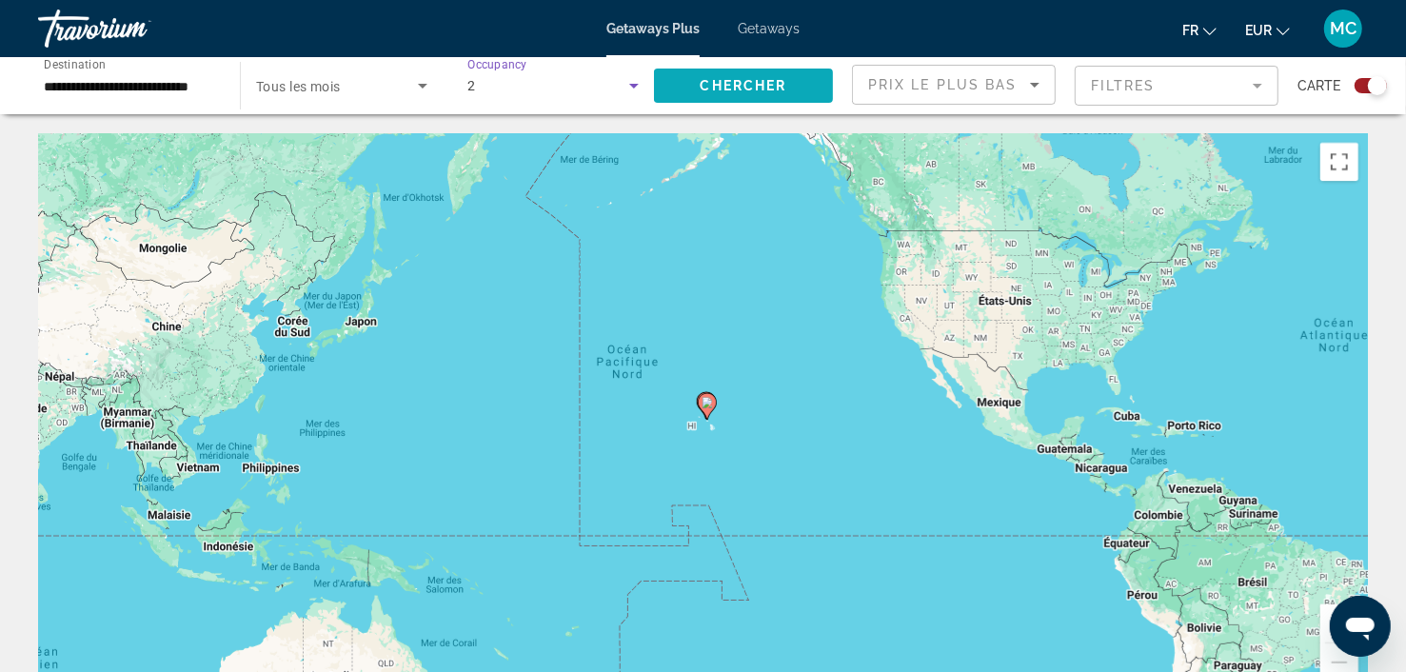
click at [730, 89] on span "Chercher" at bounding box center [744, 85] width 87 height 15
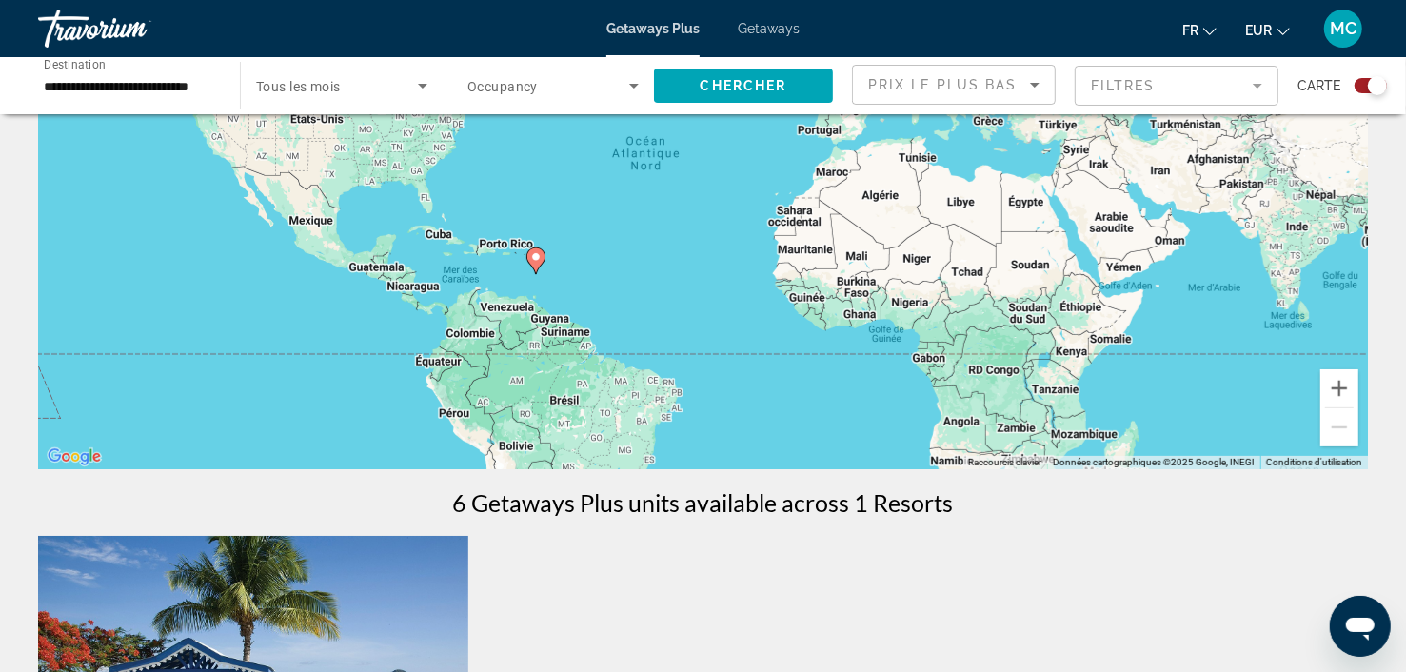
scroll to position [189, 0]
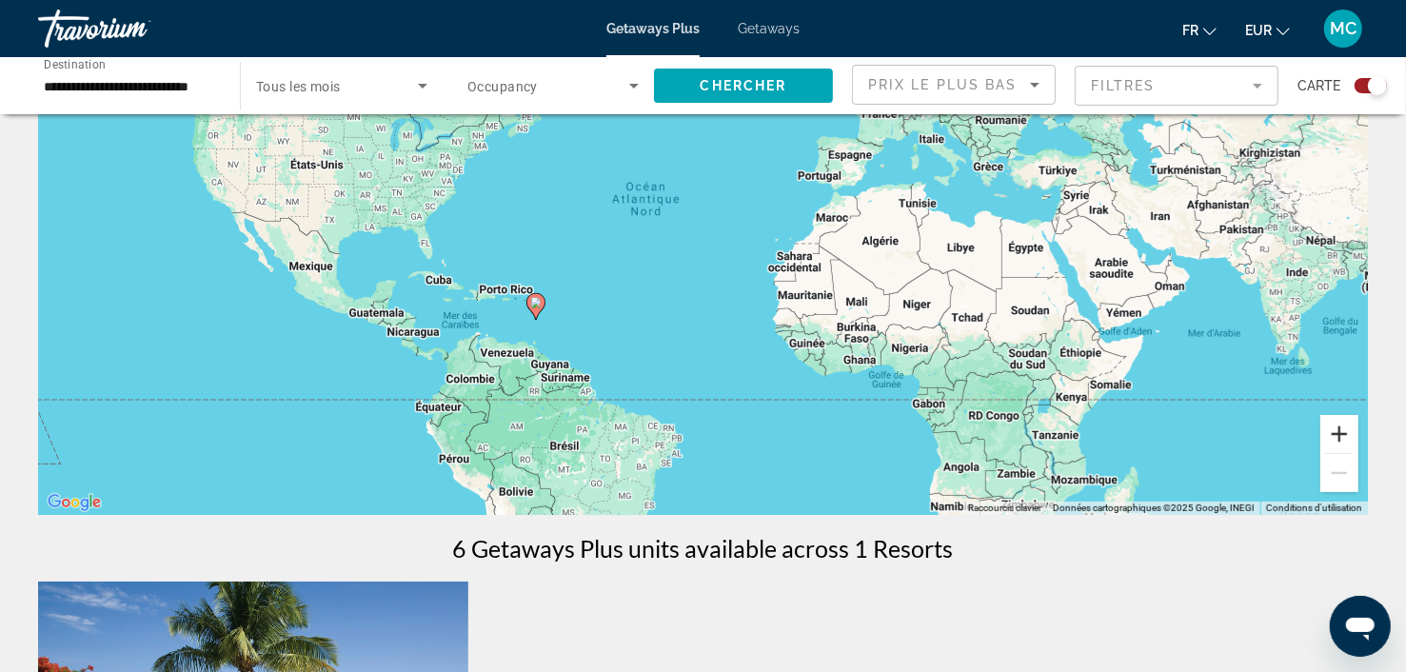
click at [1346, 435] on button "Zoom avant" at bounding box center [1339, 434] width 38 height 38
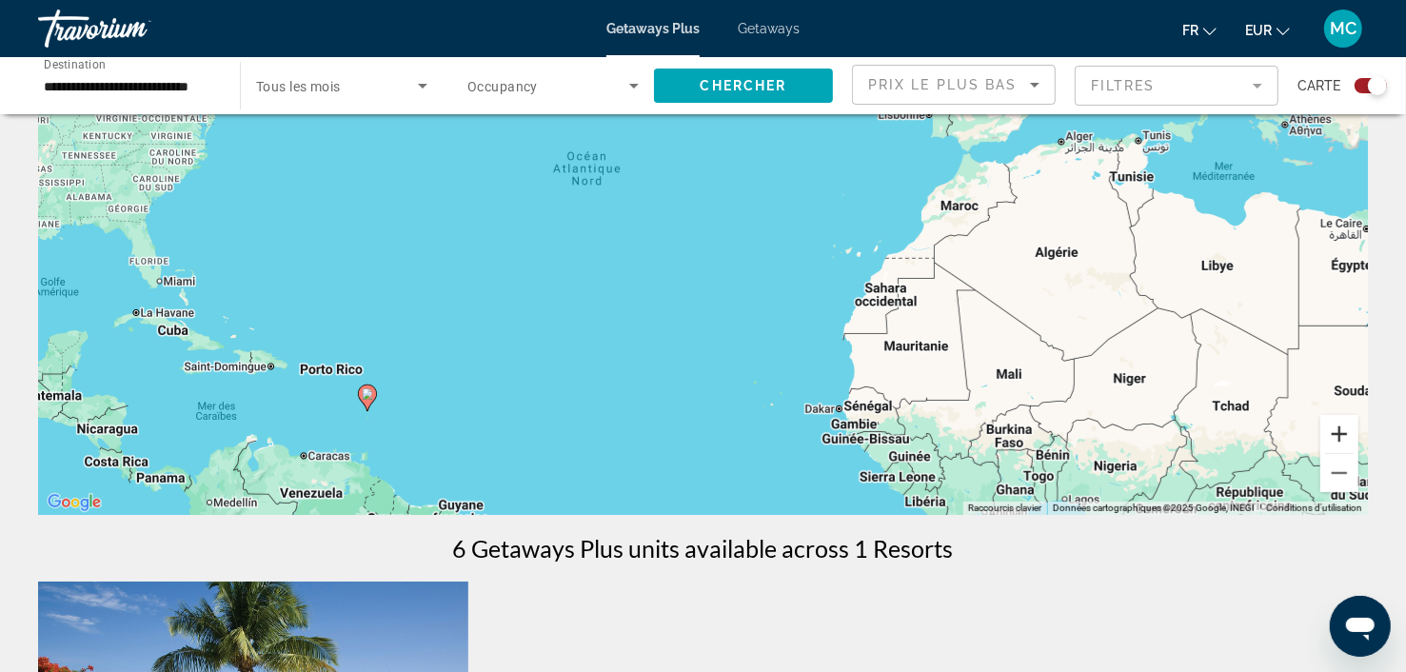
click at [1346, 435] on button "Zoom avant" at bounding box center [1339, 434] width 38 height 38
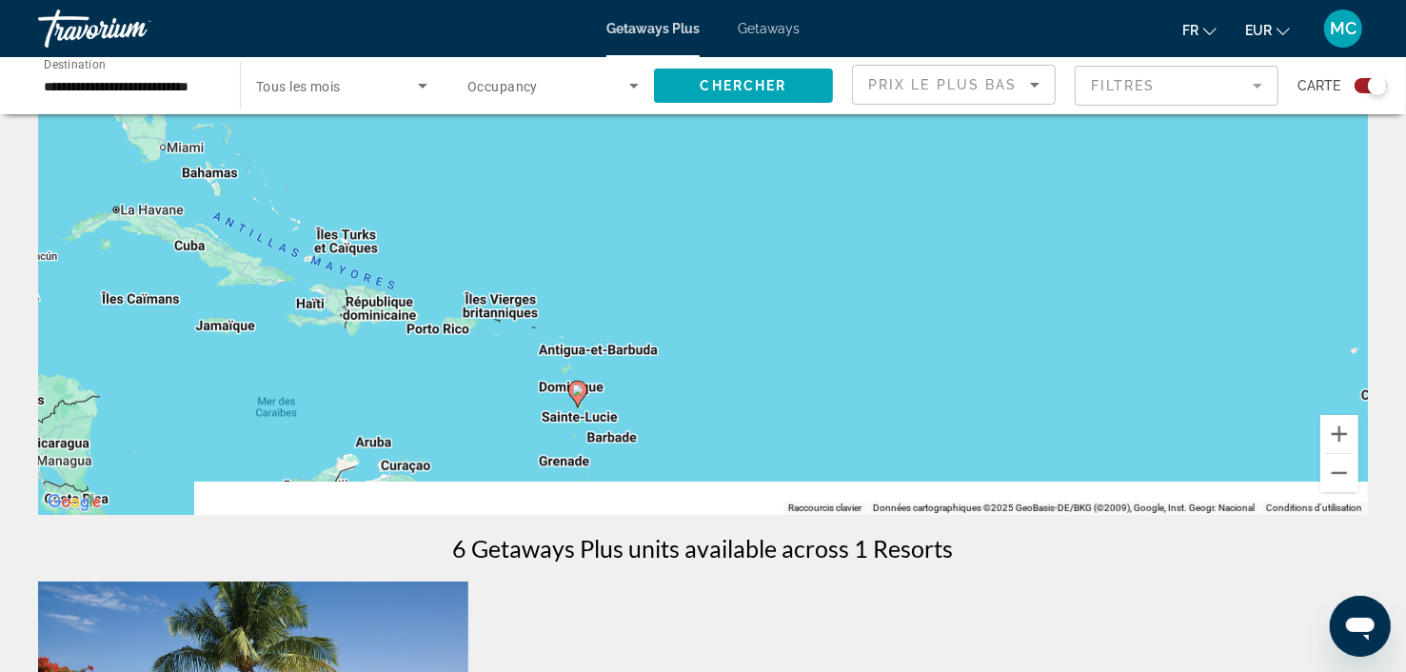
drag, startPoint x: 633, startPoint y: 365, endPoint x: 1071, endPoint y: 184, distance: 473.8
click at [1071, 184] on div "Pour activer le glissement avec le clavier, appuyez sur Alt+Entrée. Une fois ce…" at bounding box center [703, 229] width 1330 height 571
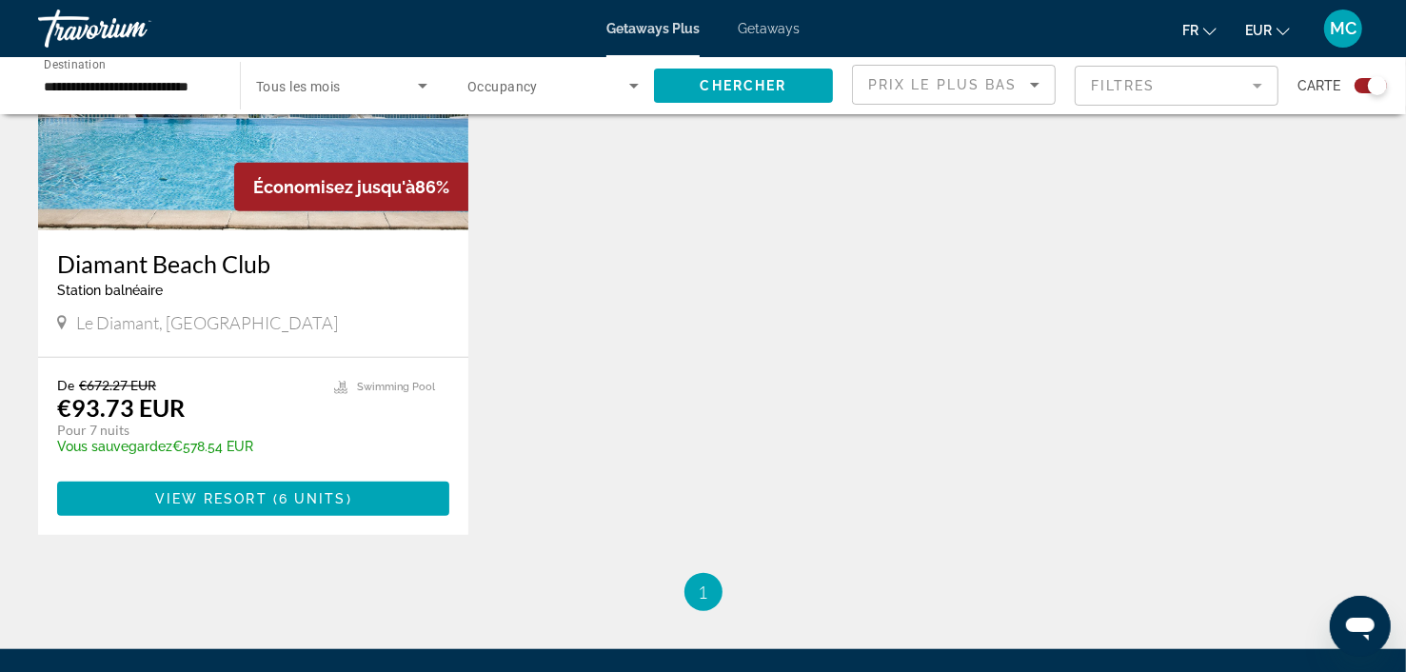
scroll to position [857, 0]
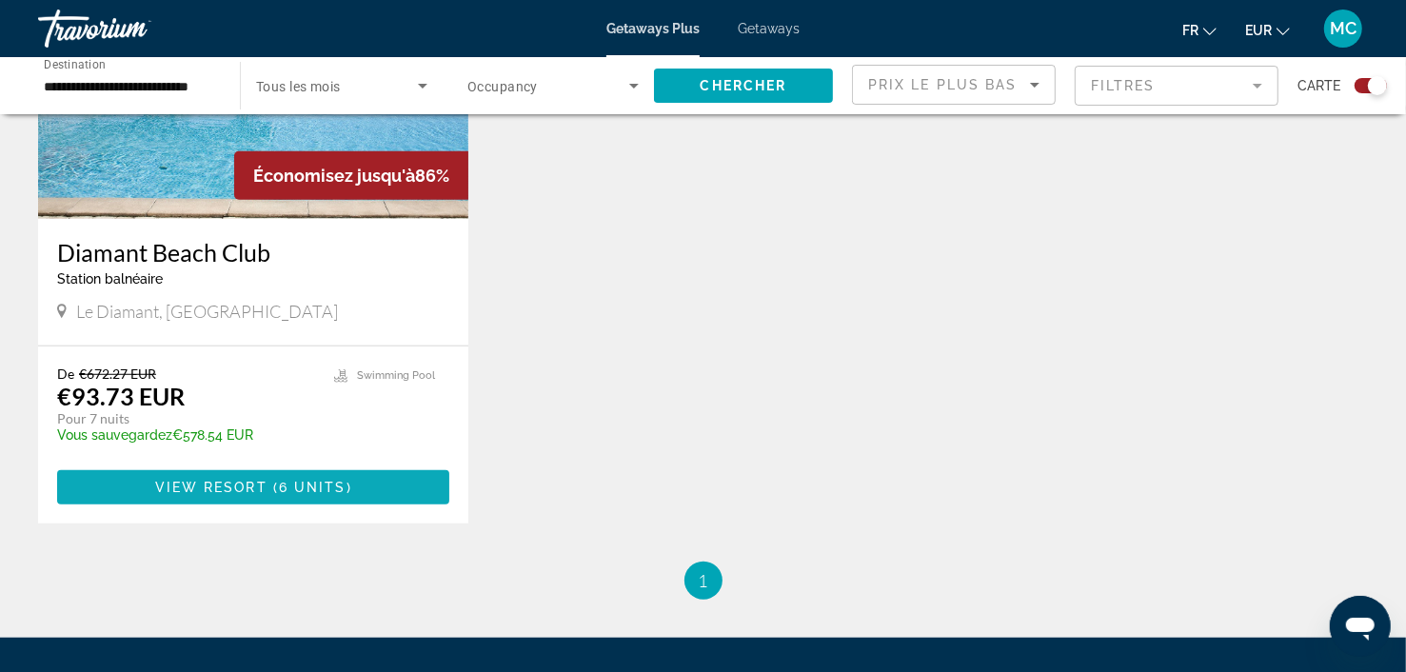
click at [196, 475] on span "Main content" at bounding box center [253, 488] width 392 height 46
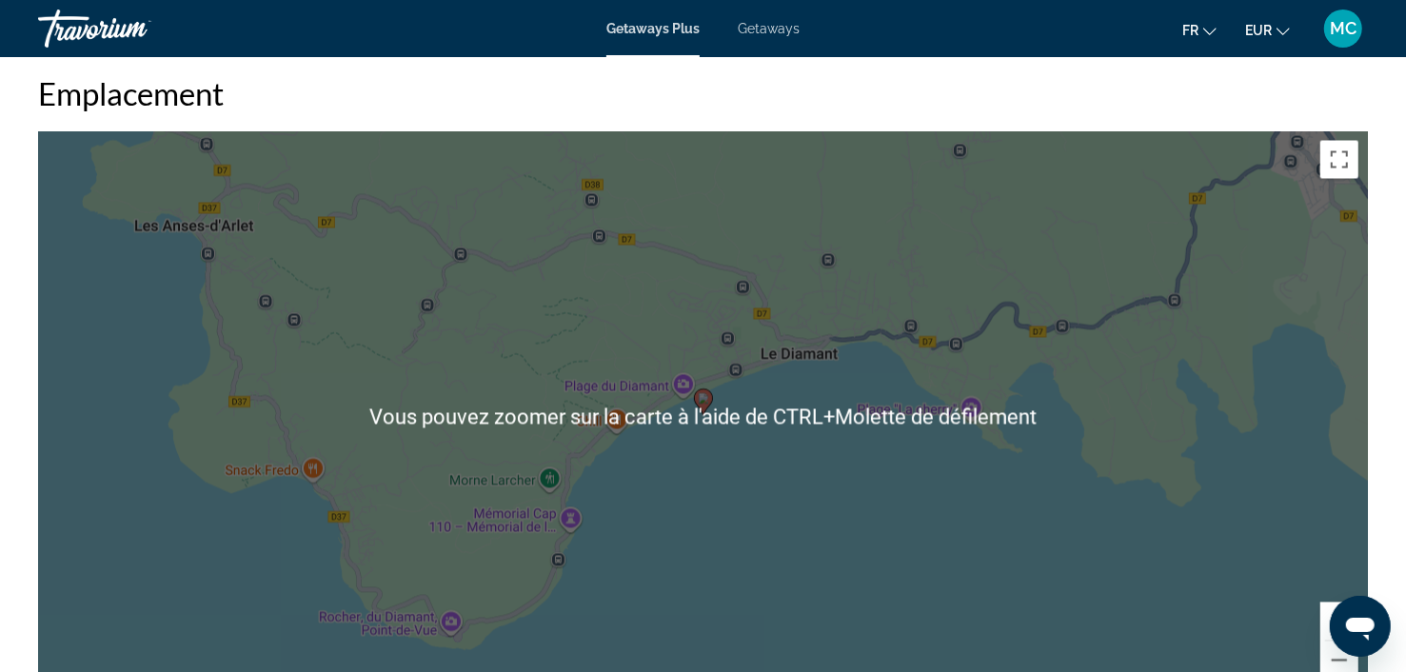
scroll to position [2380, 0]
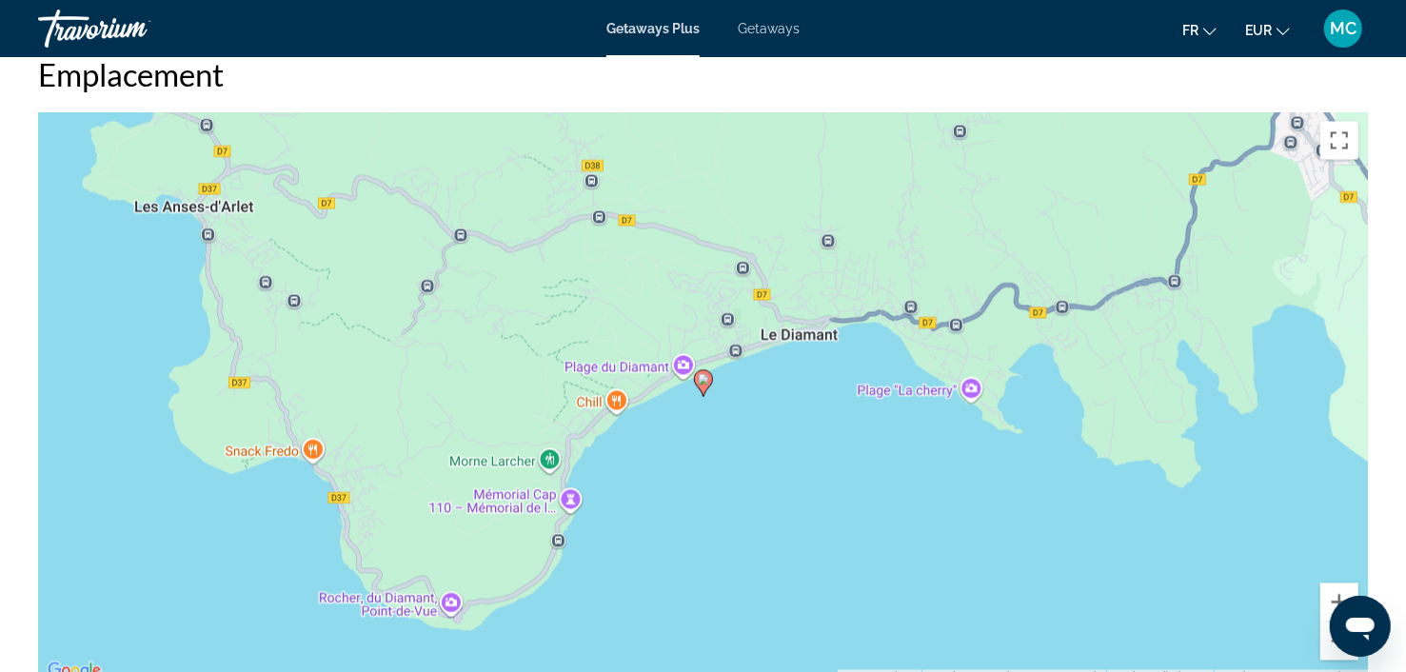
click at [730, 366] on div "Pour activer le glissement avec le clavier, appuyez sur Alt+Entrée. Une fois ce…" at bounding box center [703, 397] width 1330 height 571
click at [728, 366] on div "Pour activer le glissement avec le clavier, appuyez sur Alt+Entrée. Une fois ce…" at bounding box center [703, 397] width 1330 height 571
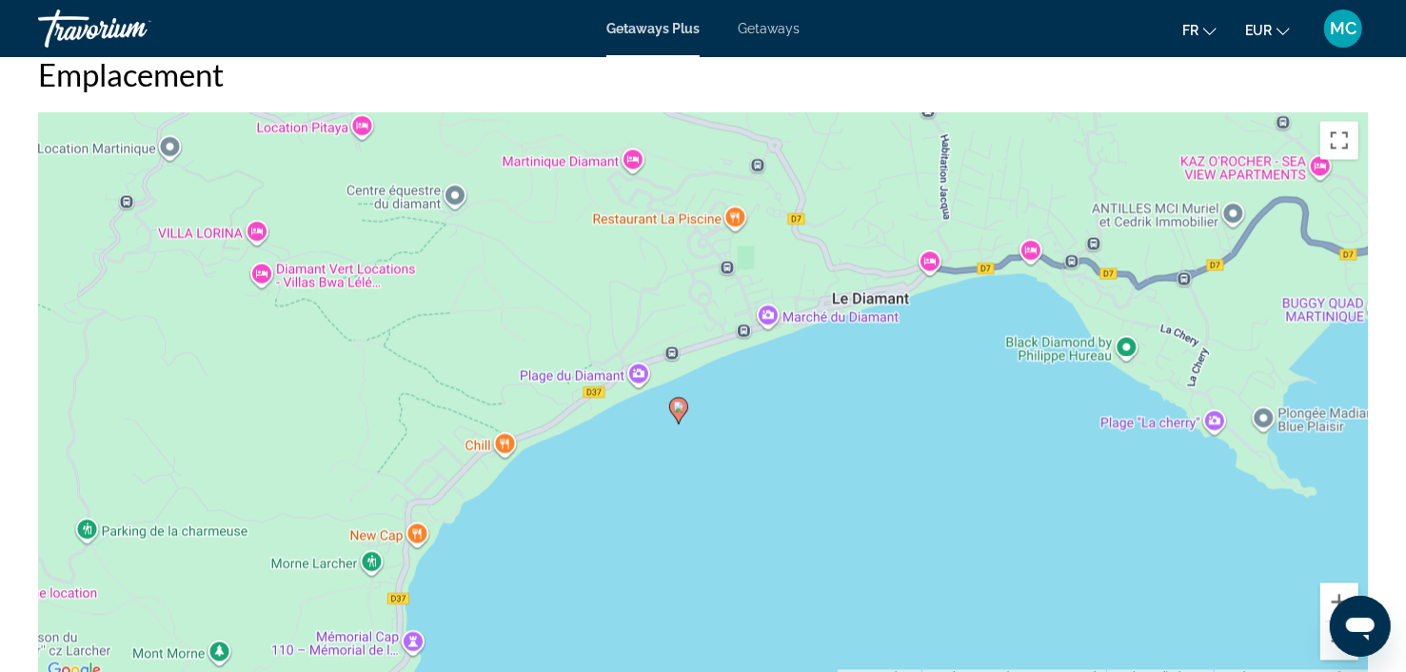
click at [724, 361] on div "Pour activer le glissement avec le clavier, appuyez sur Alt+Entrée. Une fois ce…" at bounding box center [703, 397] width 1330 height 571
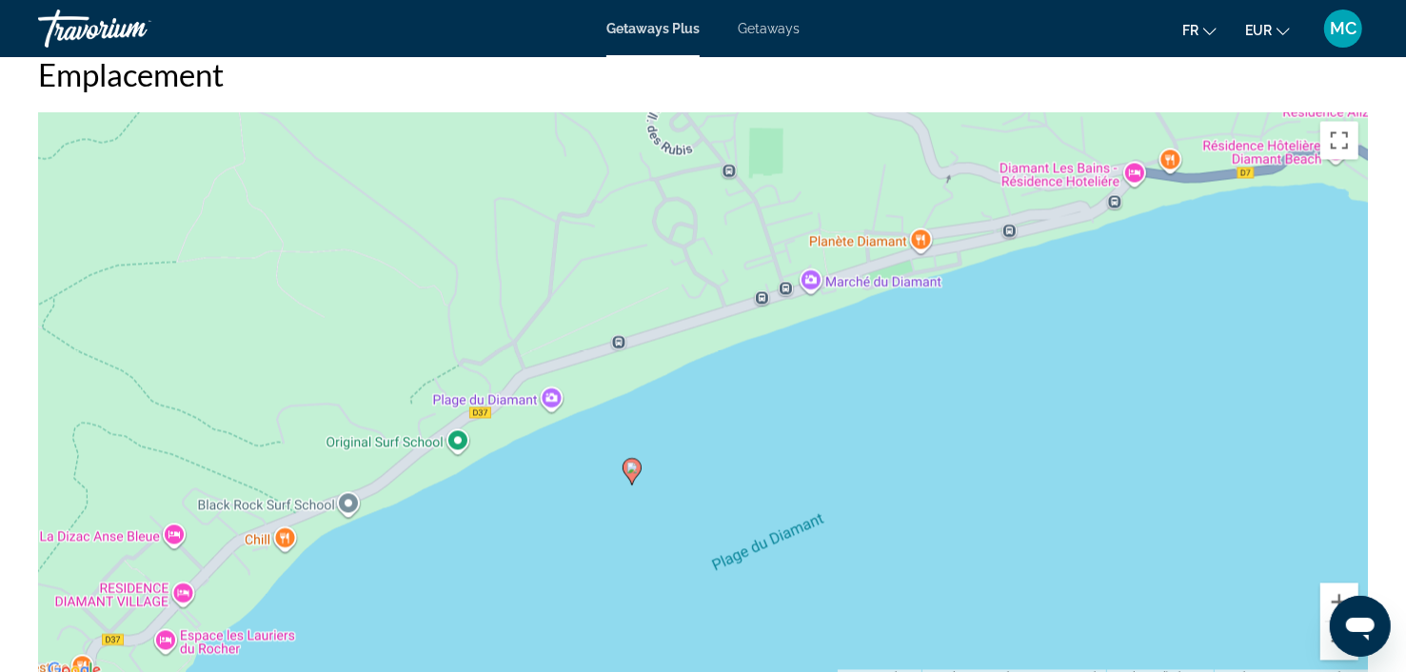
click at [724, 361] on div "Pour activer le glissement avec le clavier, appuyez sur Alt+Entrée. Une fois ce…" at bounding box center [703, 397] width 1330 height 571
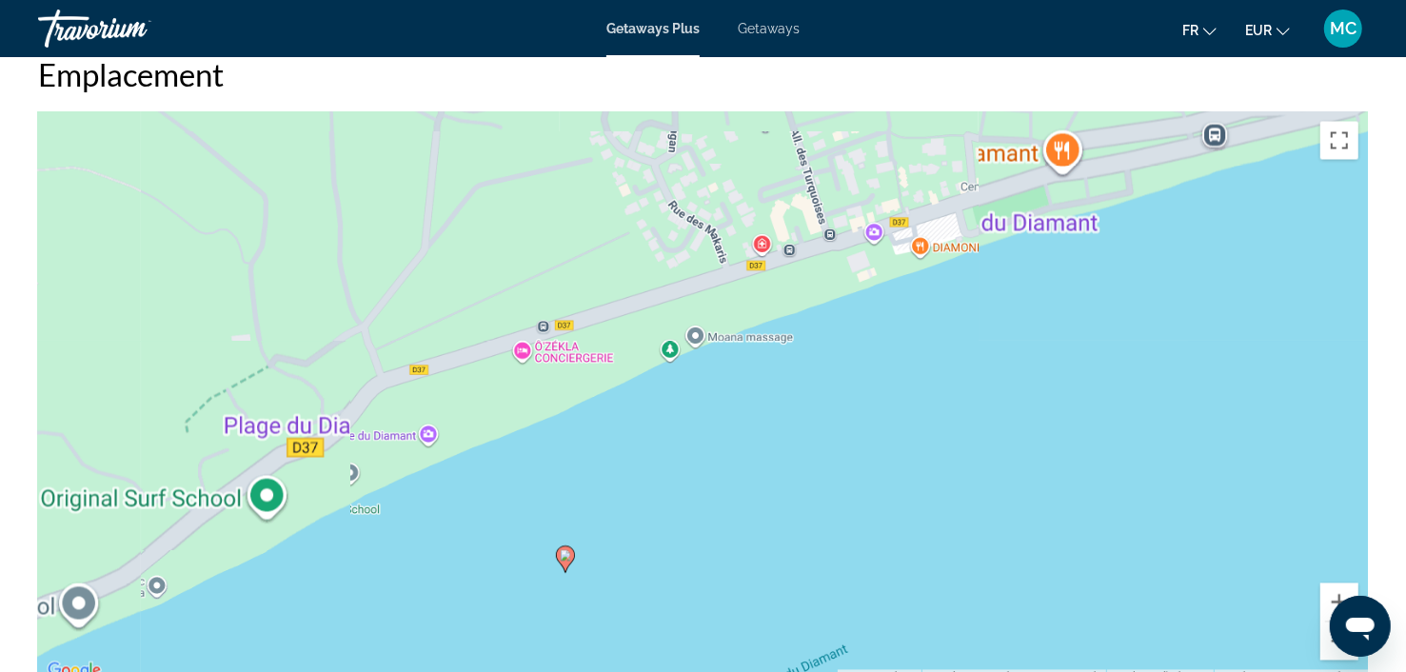
click at [724, 365] on div "Pour activer le glissement avec le clavier, appuyez sur Alt+Entrée. Une fois ce…" at bounding box center [703, 397] width 1330 height 571
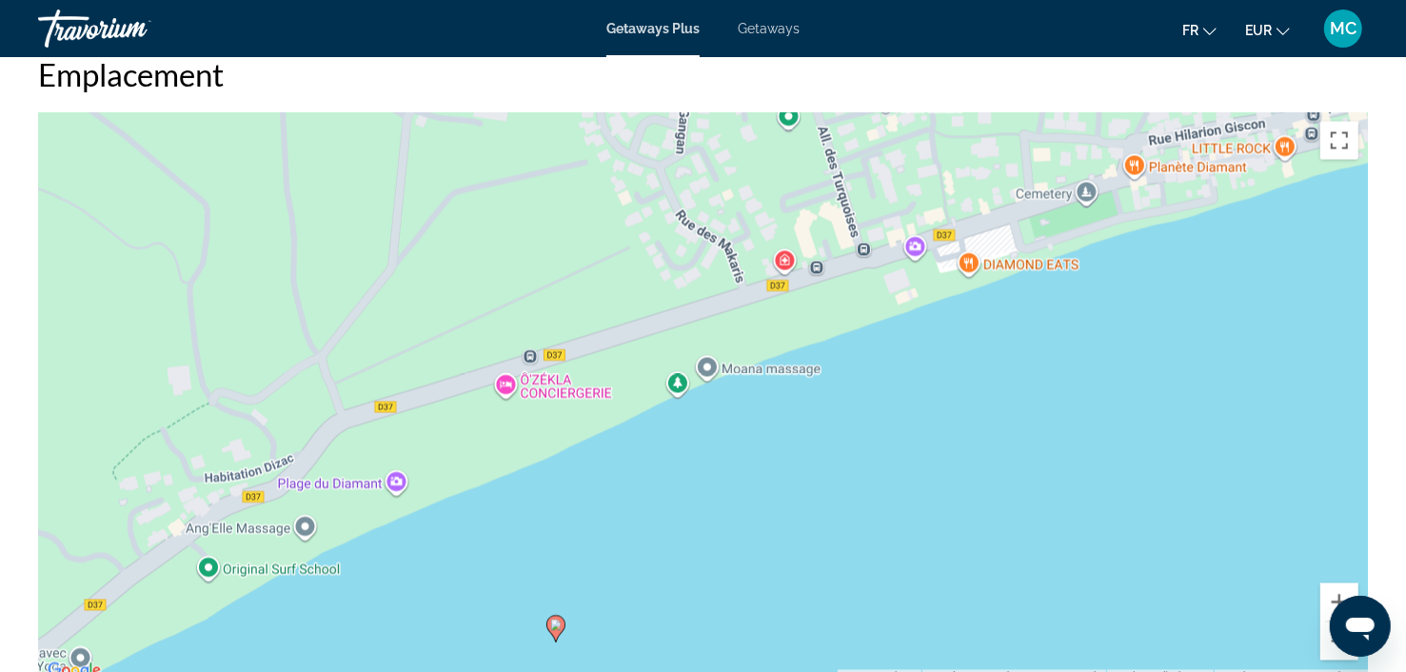
drag, startPoint x: 563, startPoint y: 431, endPoint x: 578, endPoint y: 472, distance: 43.7
click at [578, 472] on div "Pour activer le glissement avec le clavier, appuyez sur Alt+Entrée. Une fois ce…" at bounding box center [703, 397] width 1330 height 571
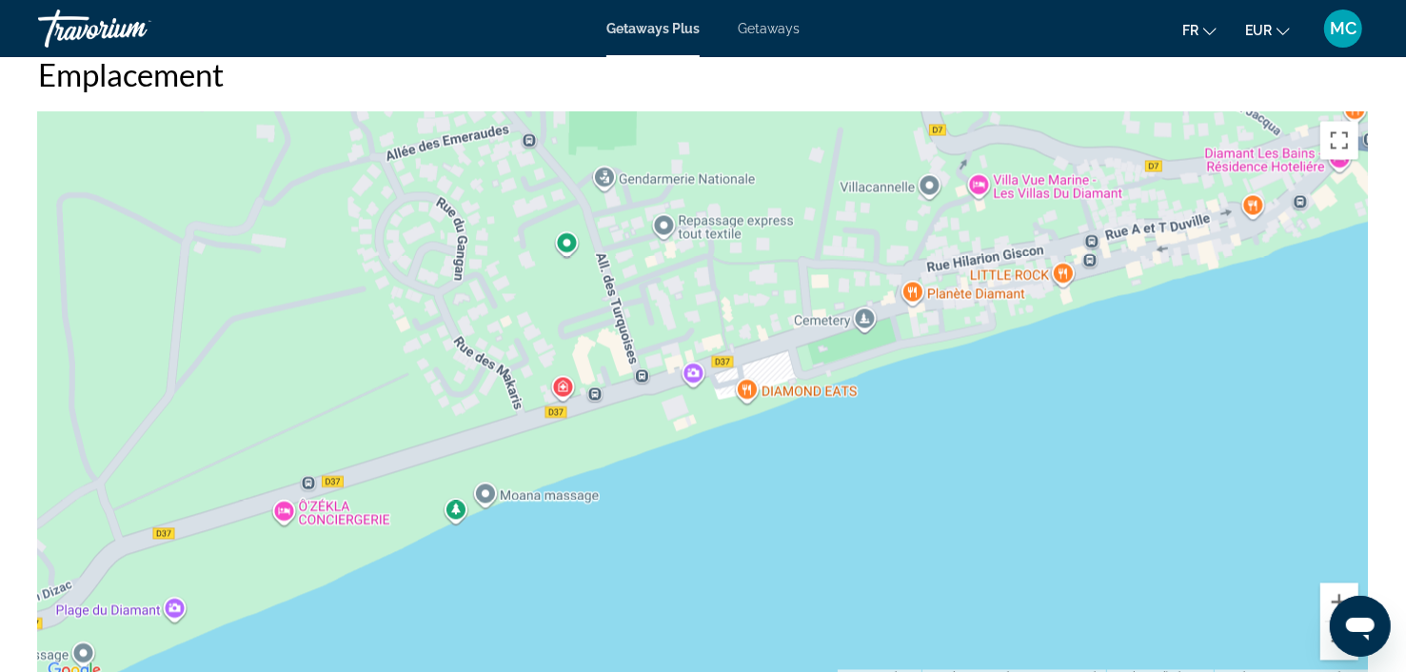
drag, startPoint x: 1053, startPoint y: 248, endPoint x: 829, endPoint y: 374, distance: 256.6
click at [829, 374] on div "Pour activer le glissement avec le clavier, appuyez sur Alt+Entrée. Une fois ce…" at bounding box center [703, 397] width 1330 height 571
click at [943, 330] on div "Pour activer le glissement avec le clavier, appuyez sur Alt+Entrée. Une fois ce…" at bounding box center [703, 397] width 1330 height 571
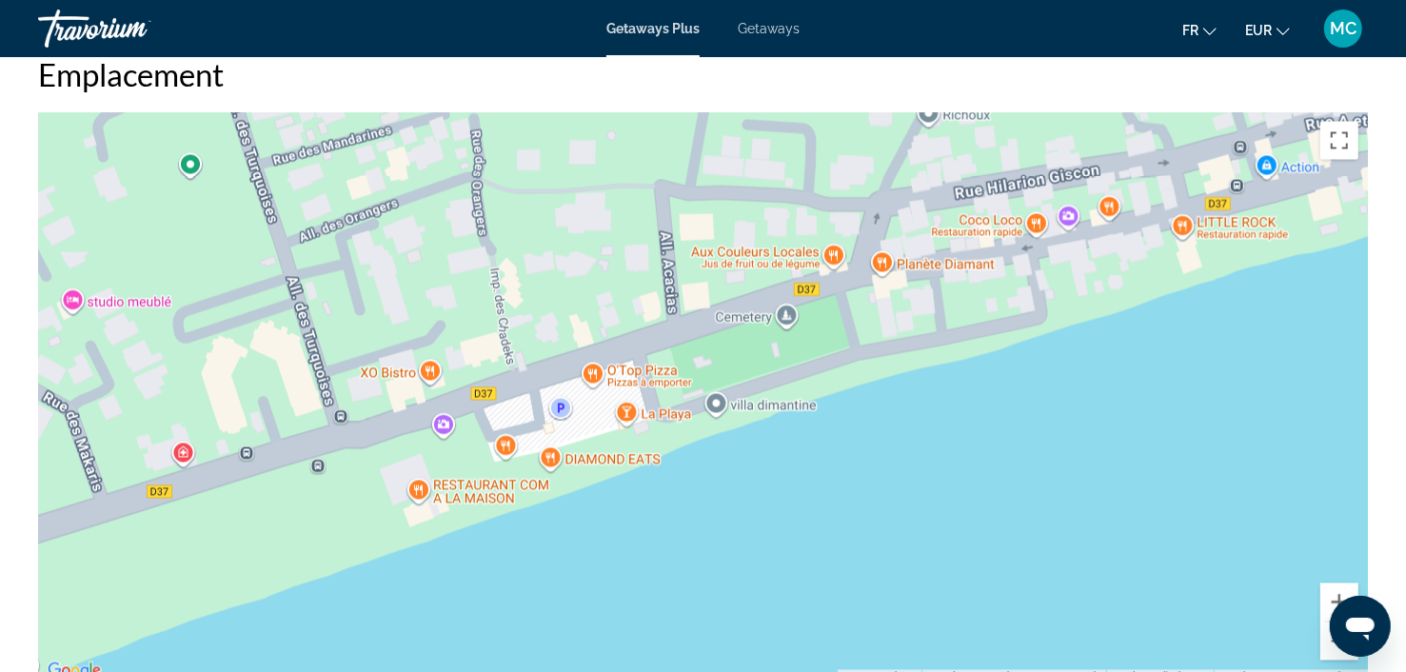
click at [982, 323] on div "Main content" at bounding box center [703, 397] width 1330 height 571
click at [980, 324] on div "Main content" at bounding box center [703, 397] width 1330 height 571
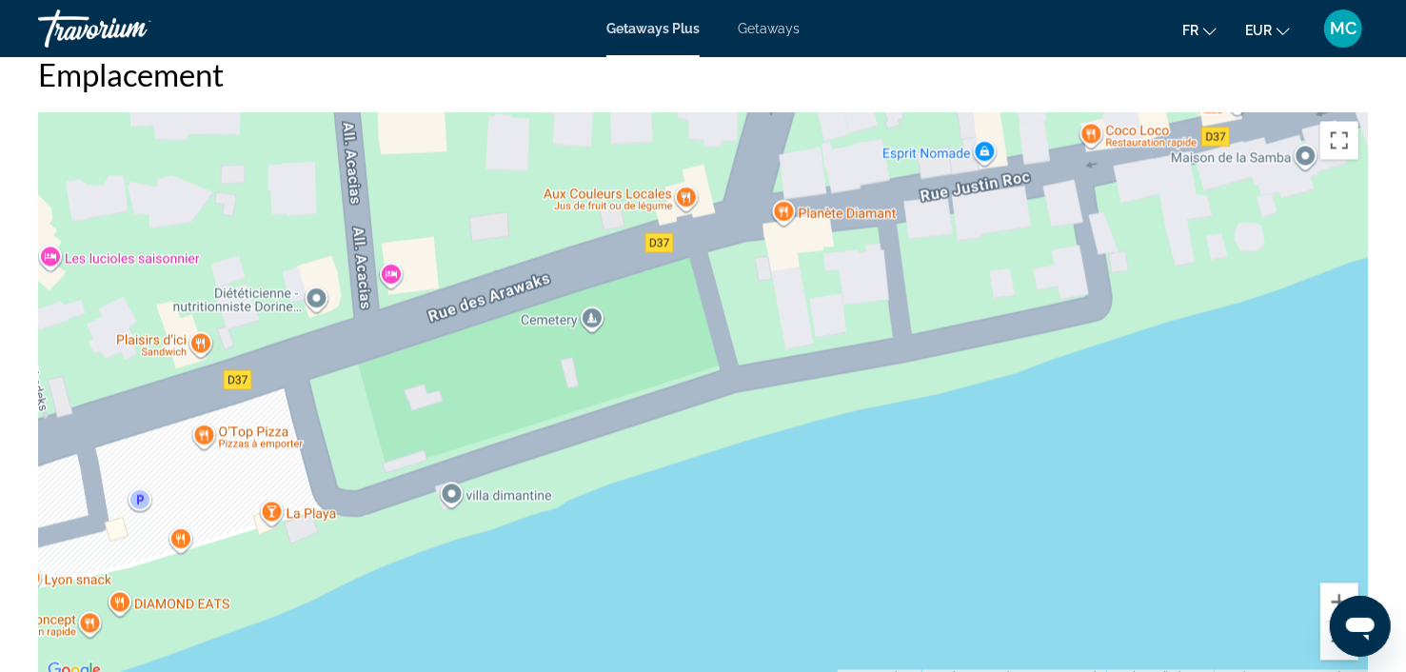
click at [1016, 334] on div "Main content" at bounding box center [703, 397] width 1330 height 571
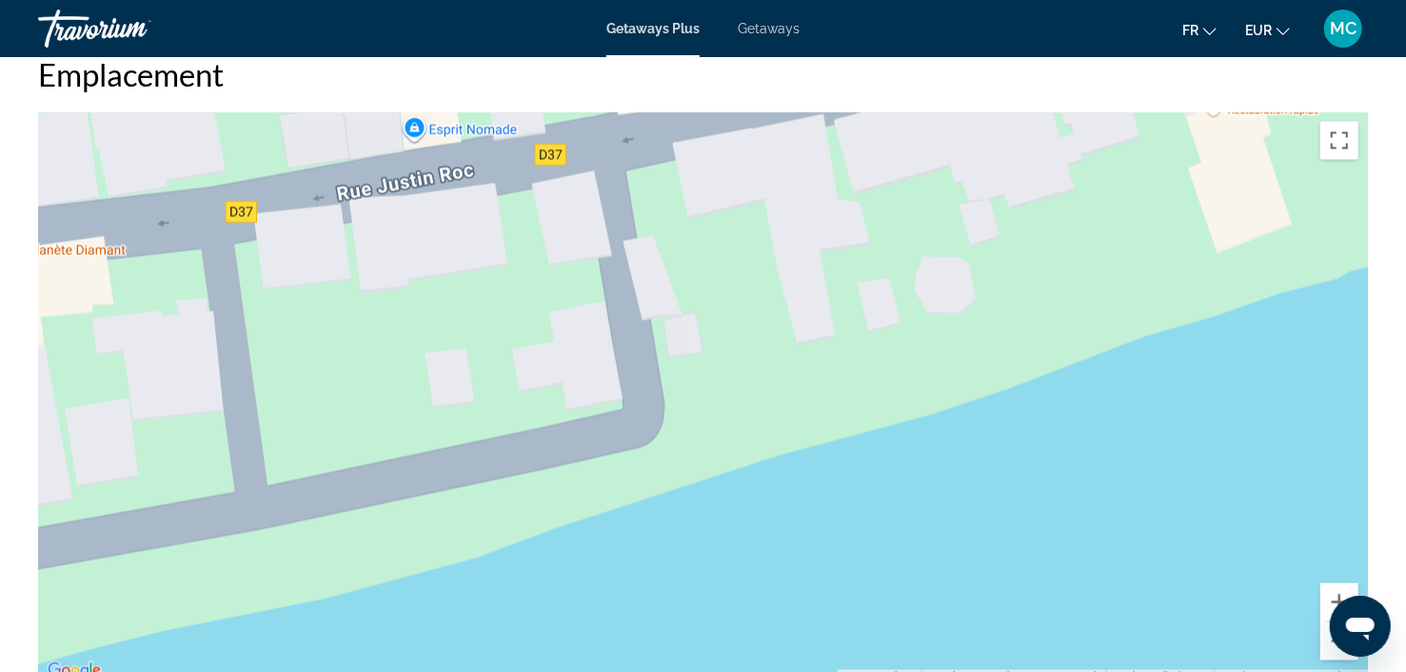
drag, startPoint x: 1131, startPoint y: 326, endPoint x: 589, endPoint y: 473, distance: 561.4
click at [589, 473] on div "Main content" at bounding box center [703, 397] width 1330 height 571
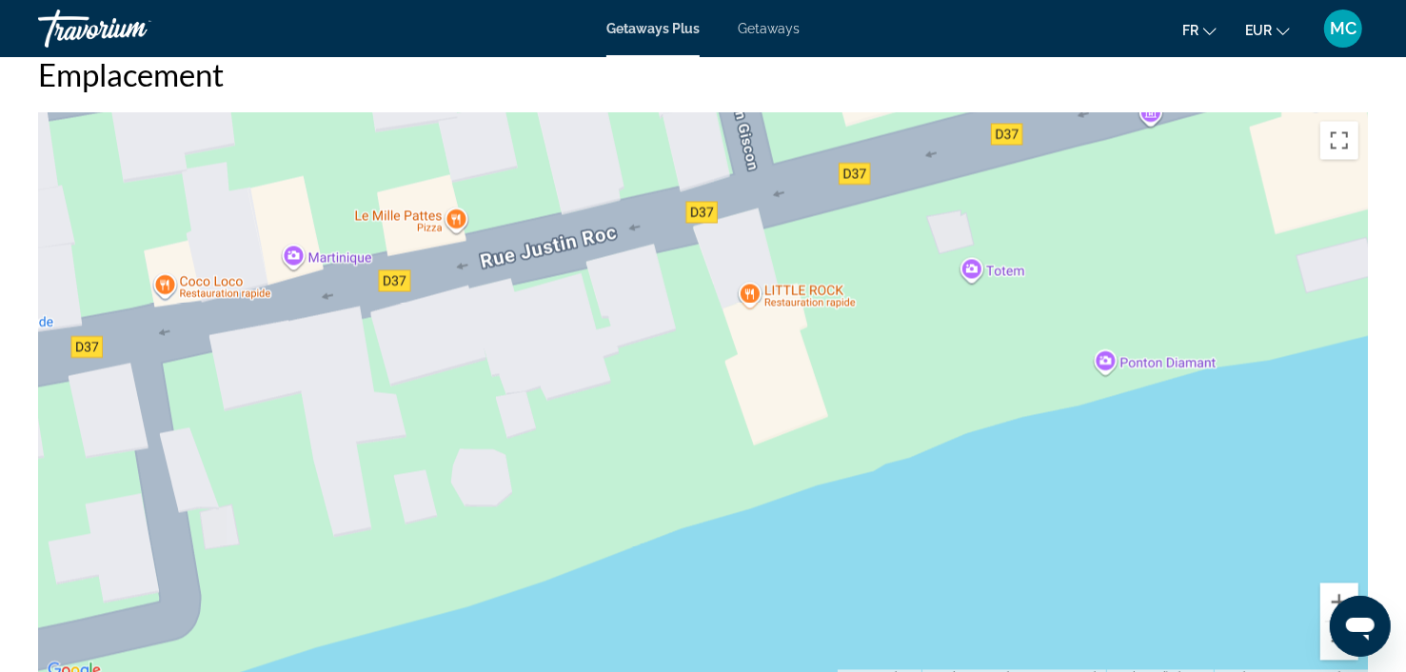
drag, startPoint x: 1122, startPoint y: 327, endPoint x: 659, endPoint y: 520, distance: 501.9
click at [659, 520] on div "Main content" at bounding box center [703, 397] width 1330 height 571
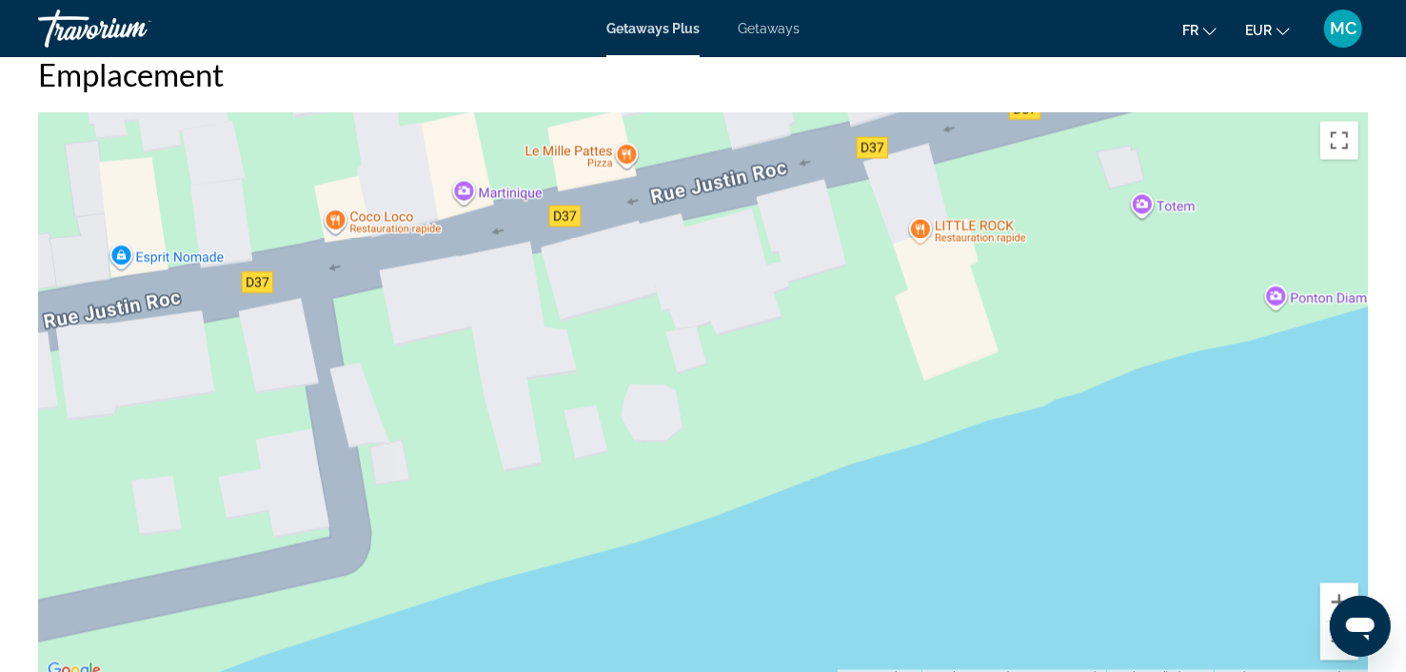
drag, startPoint x: 688, startPoint y: 482, endPoint x: 861, endPoint y: 417, distance: 184.1
click at [861, 417] on div "Main content" at bounding box center [703, 397] width 1330 height 571
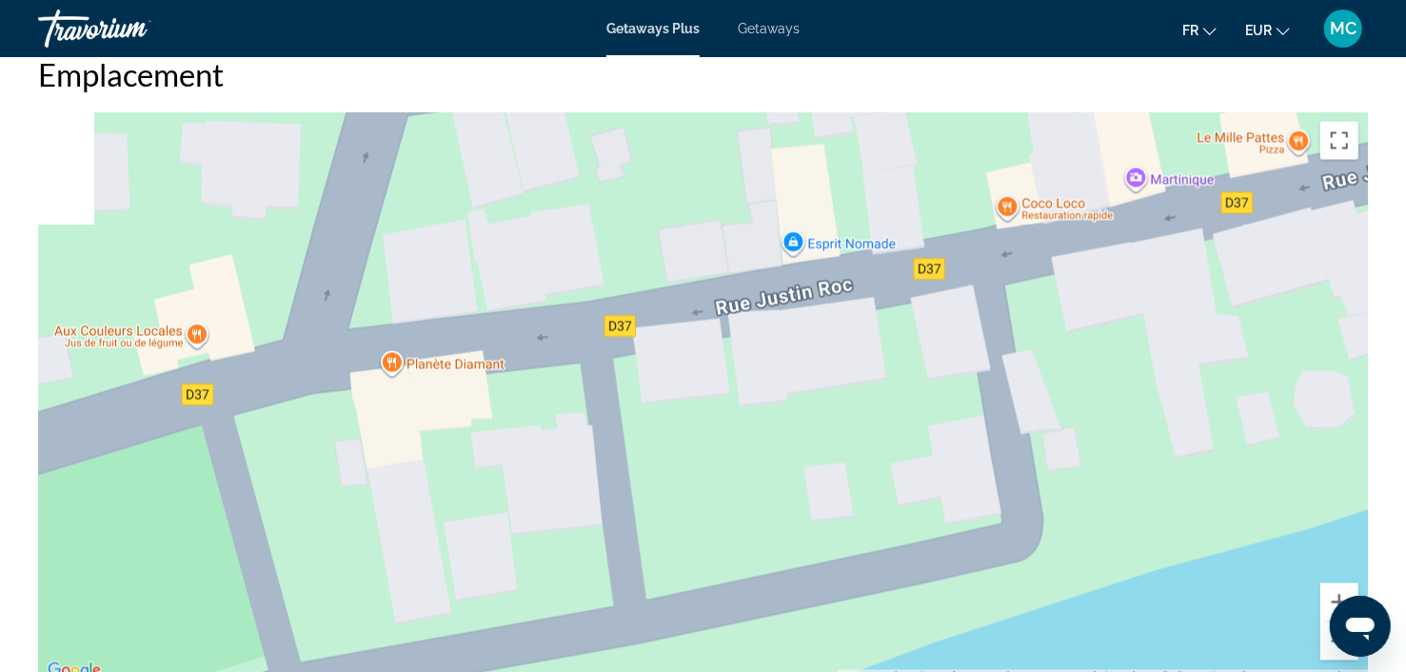
drag, startPoint x: 424, startPoint y: 481, endPoint x: 1418, endPoint y: 435, distance: 995.8
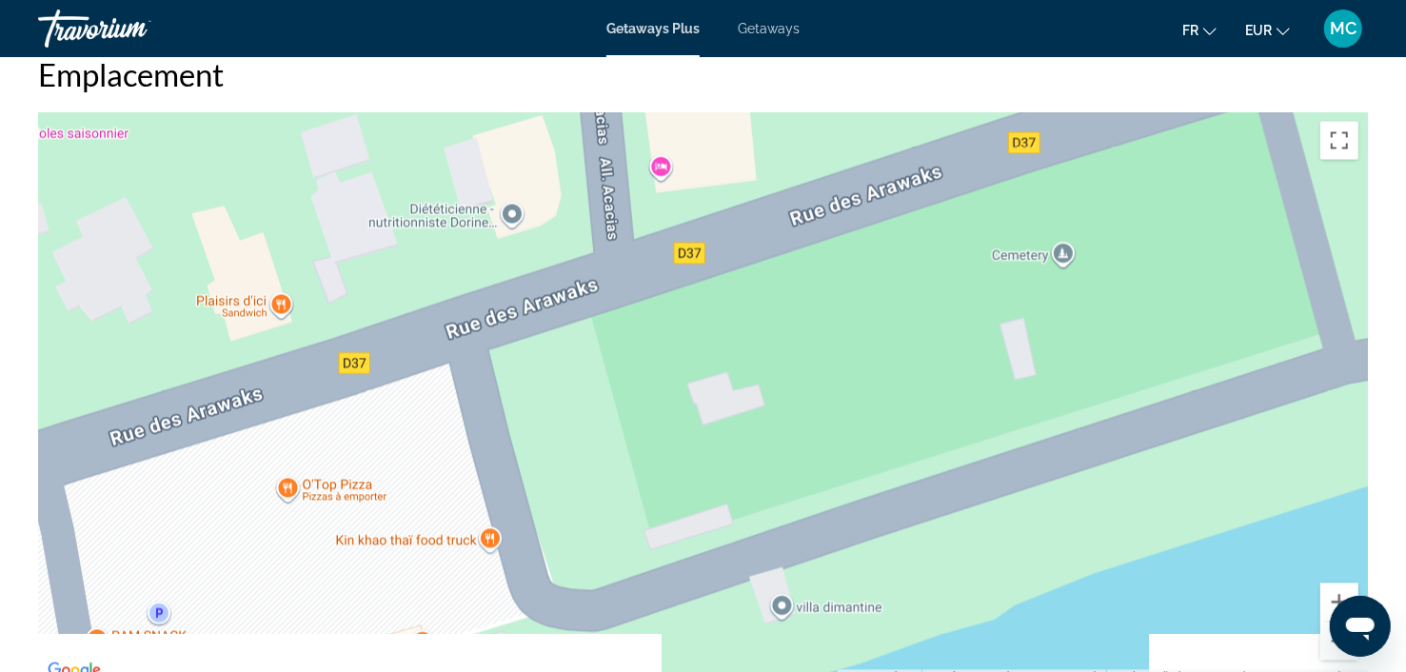
drag, startPoint x: 644, startPoint y: 570, endPoint x: 1276, endPoint y: 217, distance: 724.1
click at [1262, 225] on div "Main content" at bounding box center [703, 397] width 1330 height 571
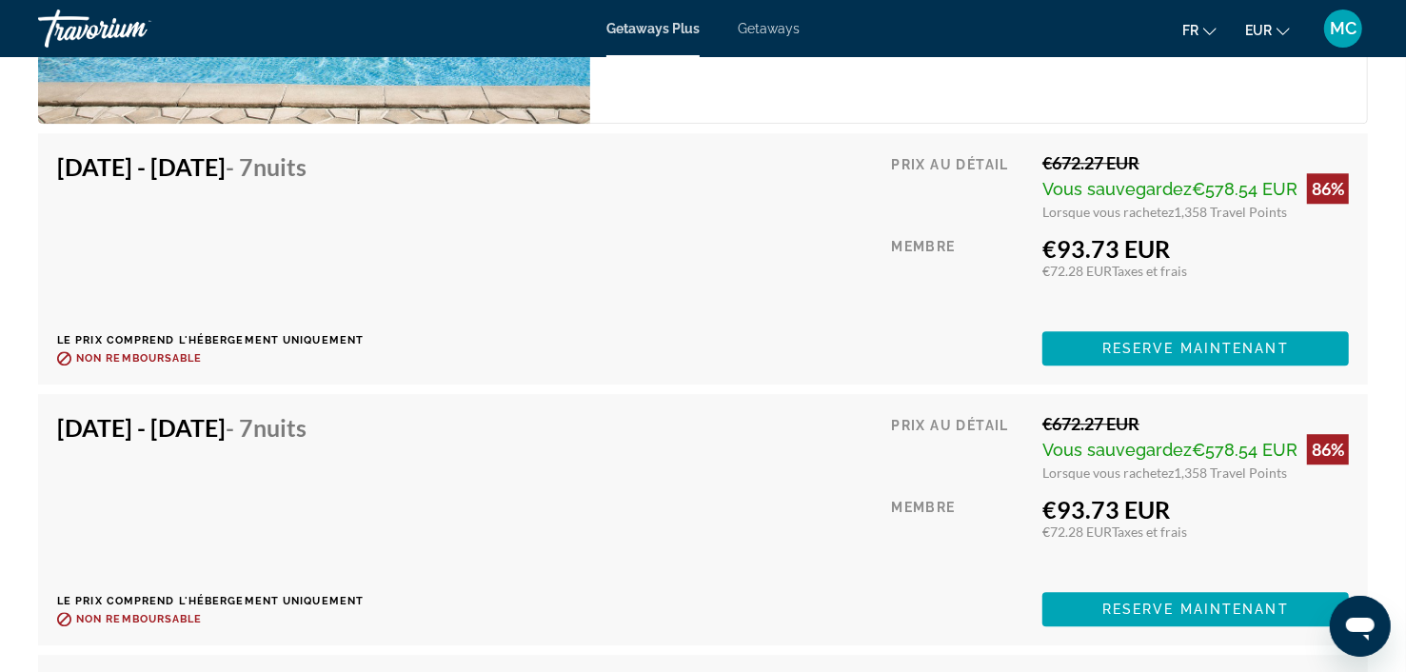
scroll to position [3490, 0]
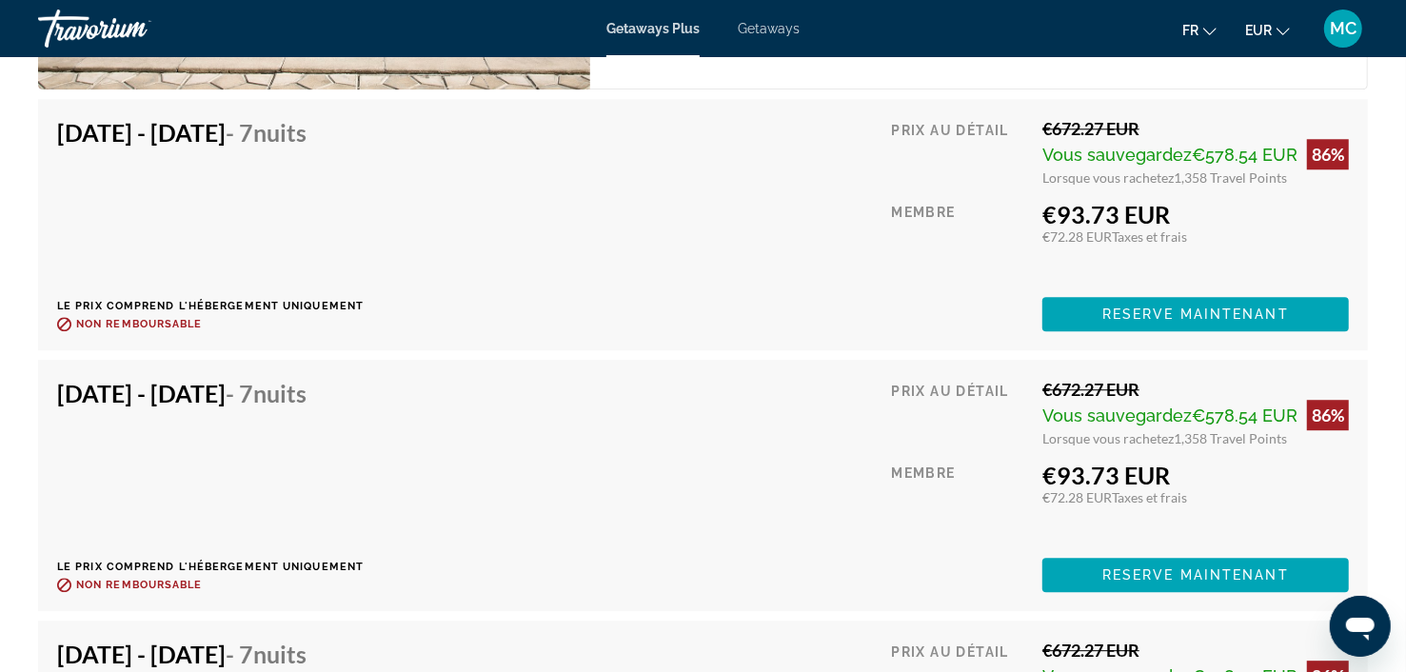
click at [1126, 319] on span "Main content" at bounding box center [1195, 314] width 307 height 46
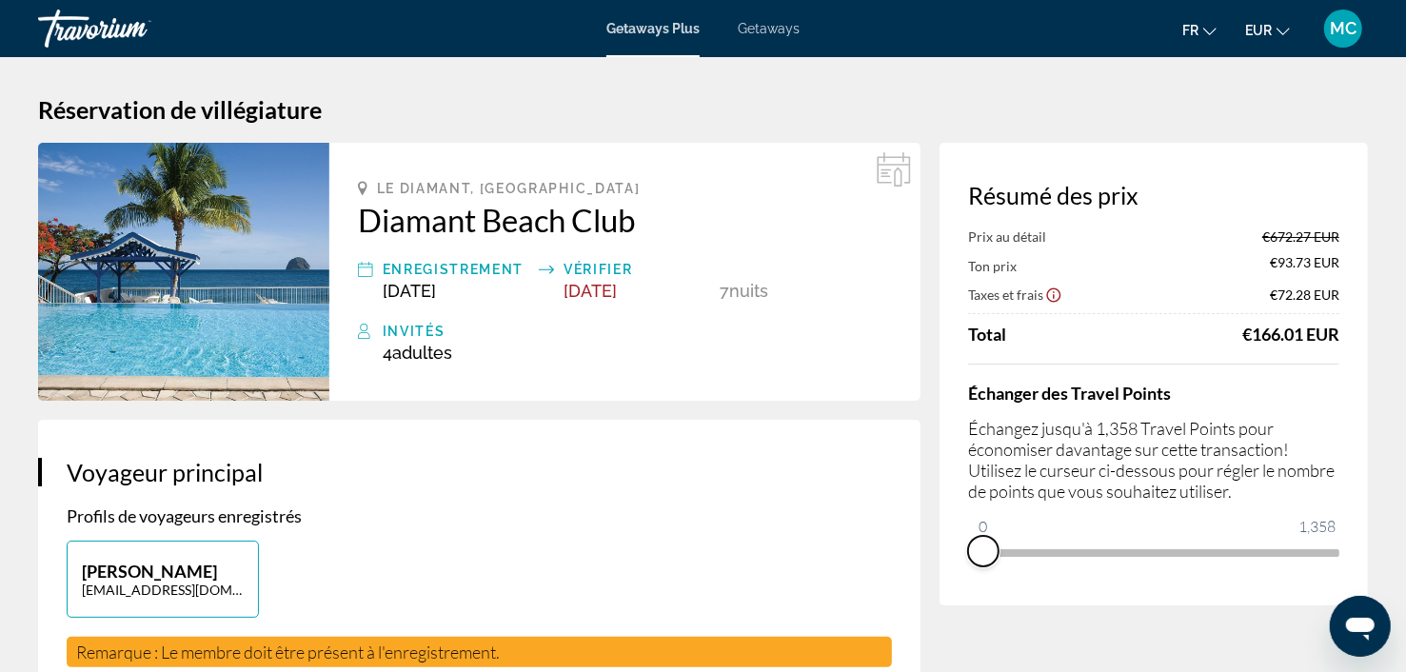
drag, startPoint x: 1325, startPoint y: 572, endPoint x: 970, endPoint y: 581, distance: 355.2
click at [970, 581] on div "Résumé des prix Prix au détail €672.27 EUR Ton prix €93.73 EUR Taxes et frais €…" at bounding box center [1154, 374] width 428 height 463
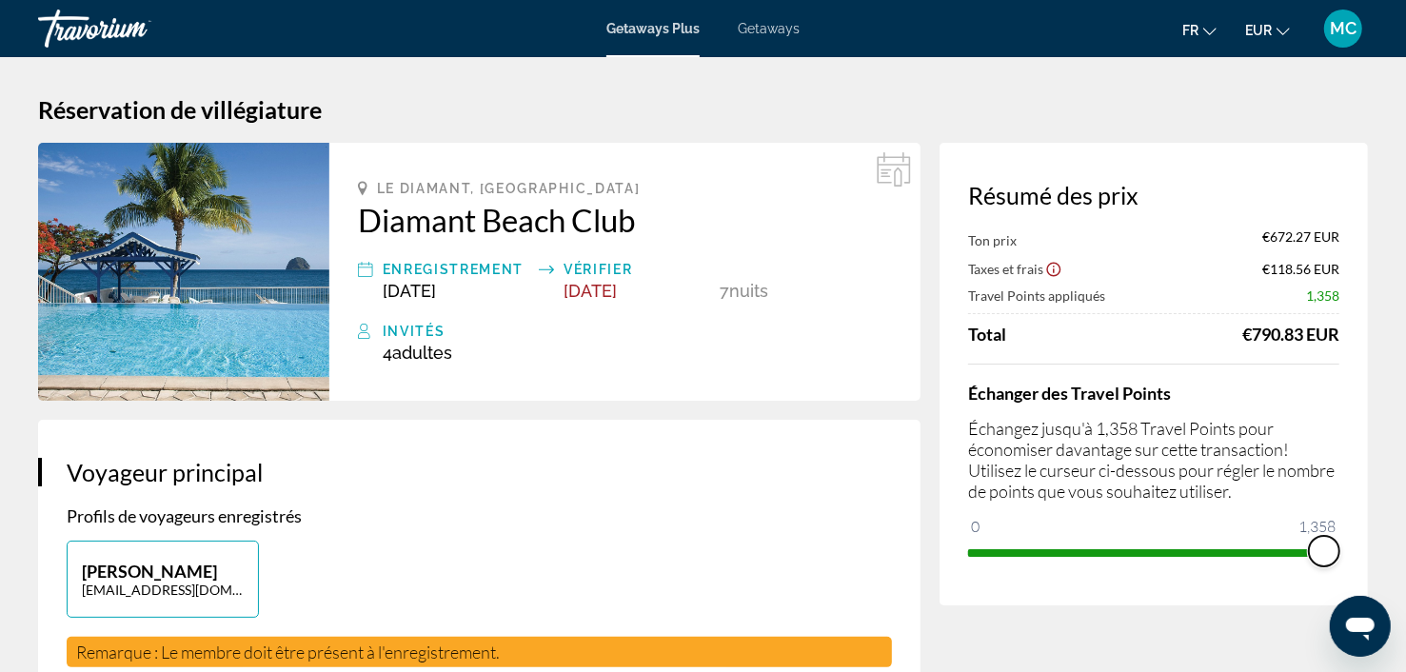
drag, startPoint x: 986, startPoint y: 523, endPoint x: 1347, endPoint y: 523, distance: 360.8
click at [1347, 523] on div "Résumé des prix Ton prix €672.27 EUR Taxes et frais €118.56 EUR Travel Points a…" at bounding box center [1154, 374] width 428 height 463
